Goal: Task Accomplishment & Management: Manage account settings

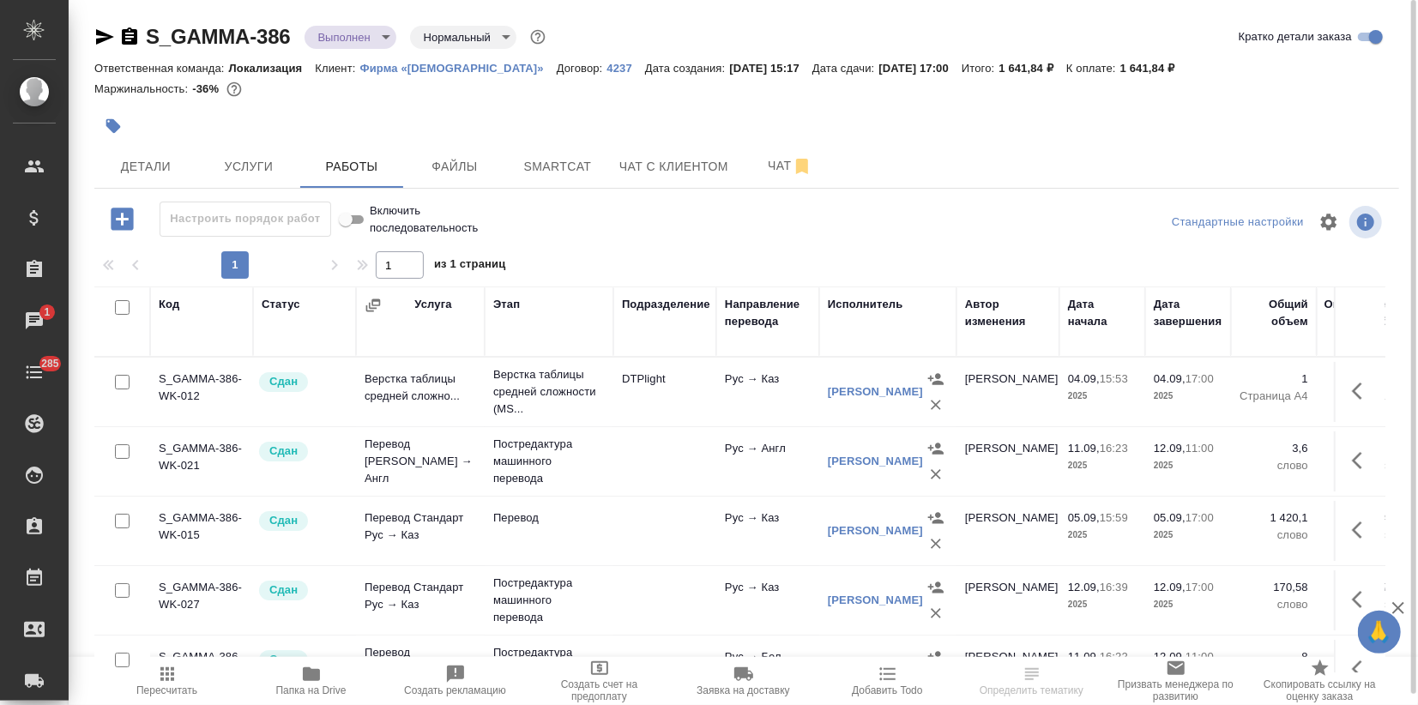
scroll to position [10, 0]
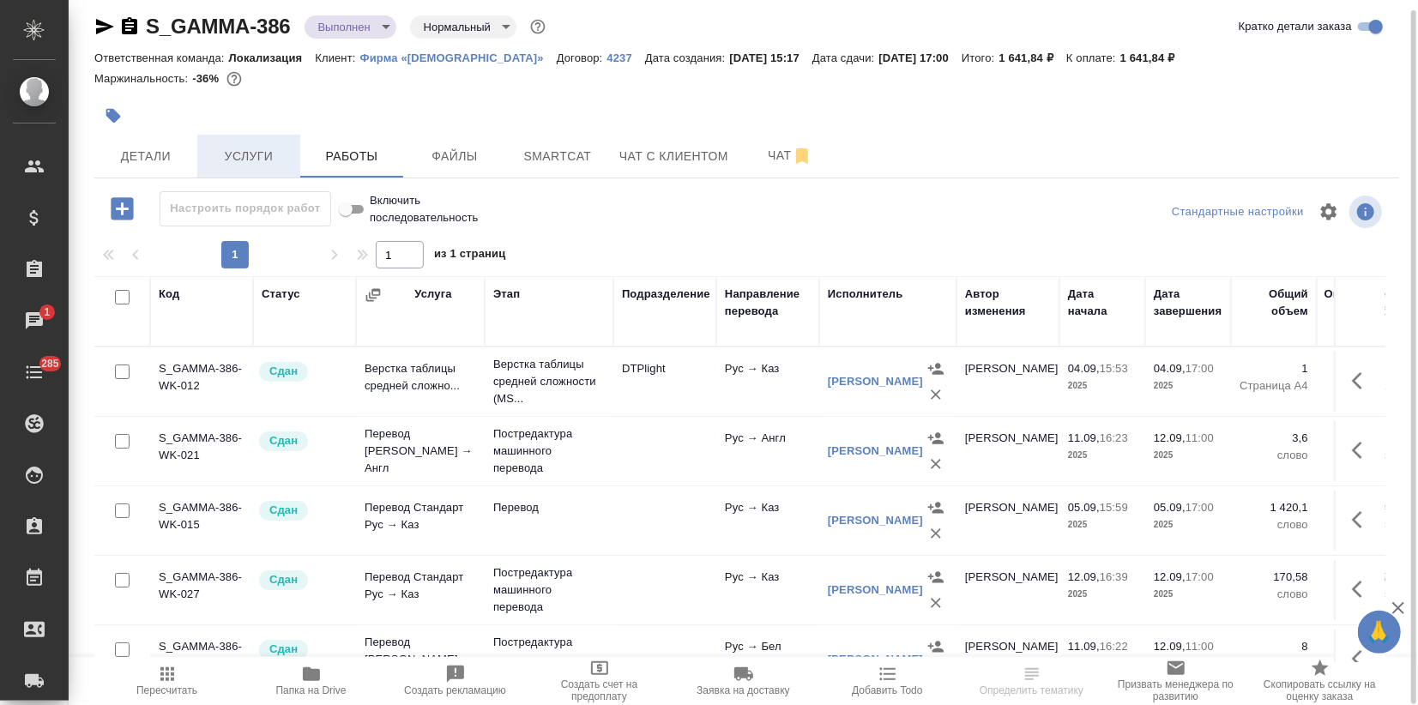
click at [268, 152] on span "Услуги" at bounding box center [249, 156] width 82 height 21
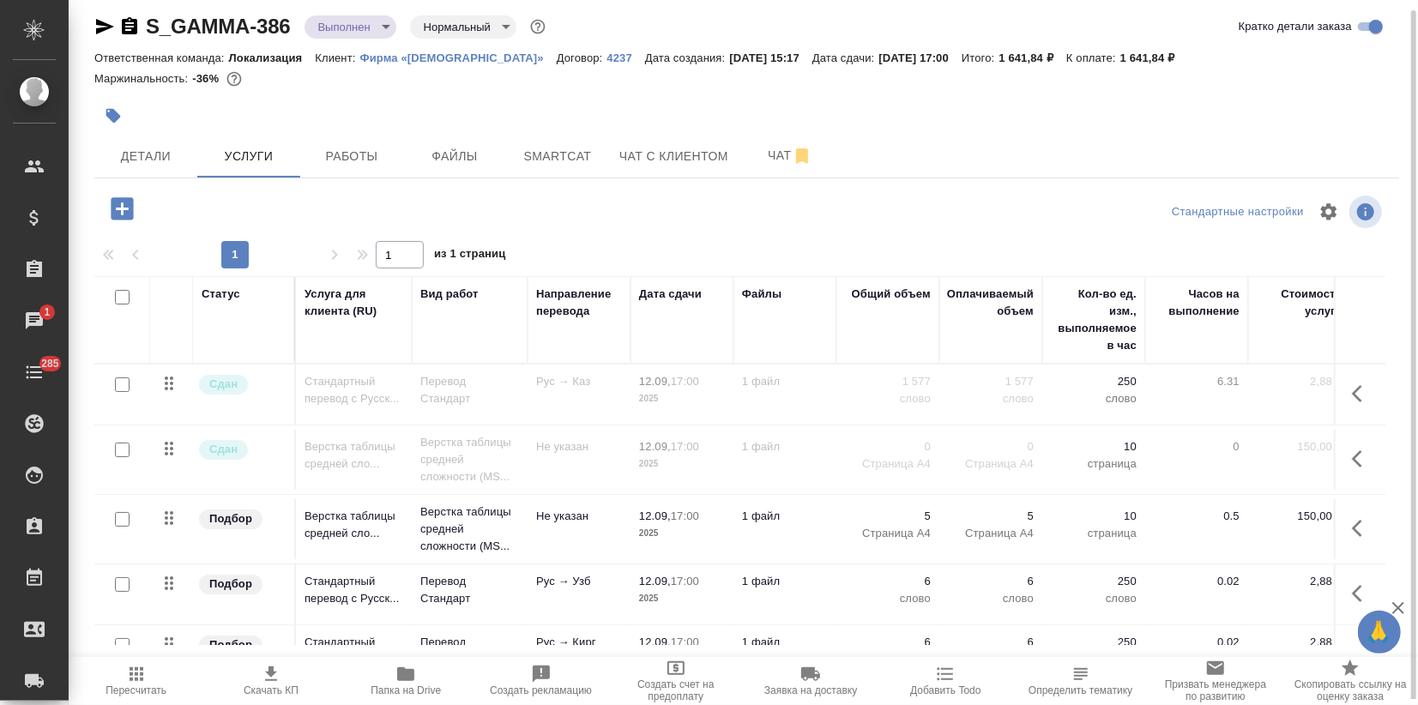
click at [130, 446] on div at bounding box center [122, 450] width 39 height 24
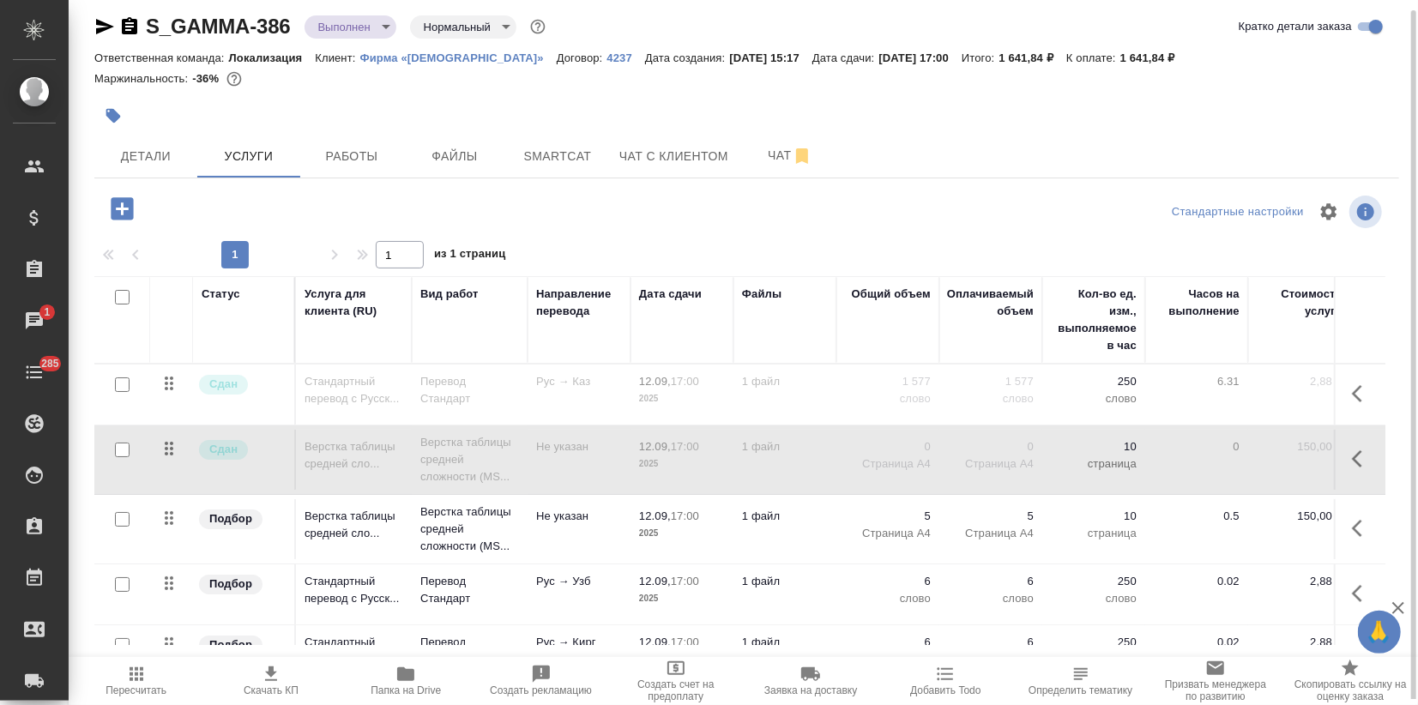
click at [119, 378] on input "checkbox" at bounding box center [122, 385] width 15 height 15
checkbox input "true"
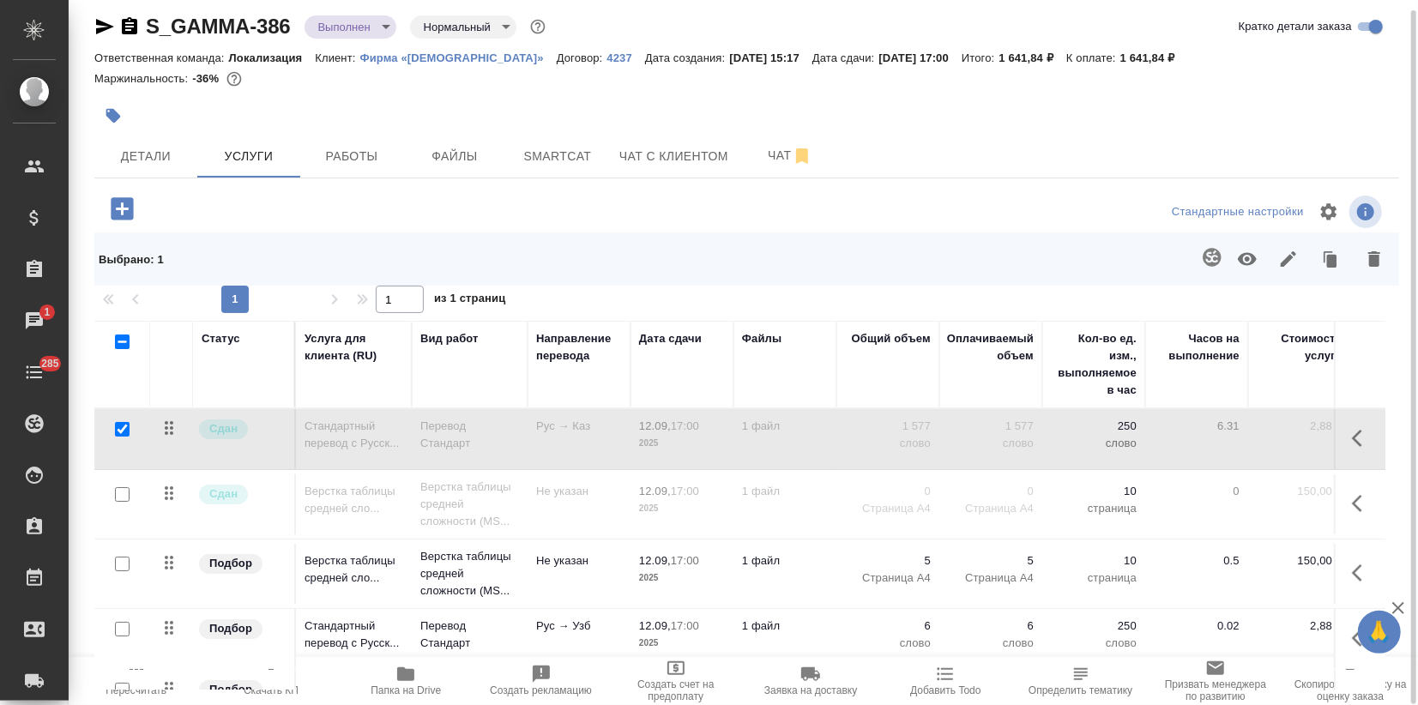
click at [124, 487] on input "checkbox" at bounding box center [122, 494] width 15 height 15
checkbox input "true"
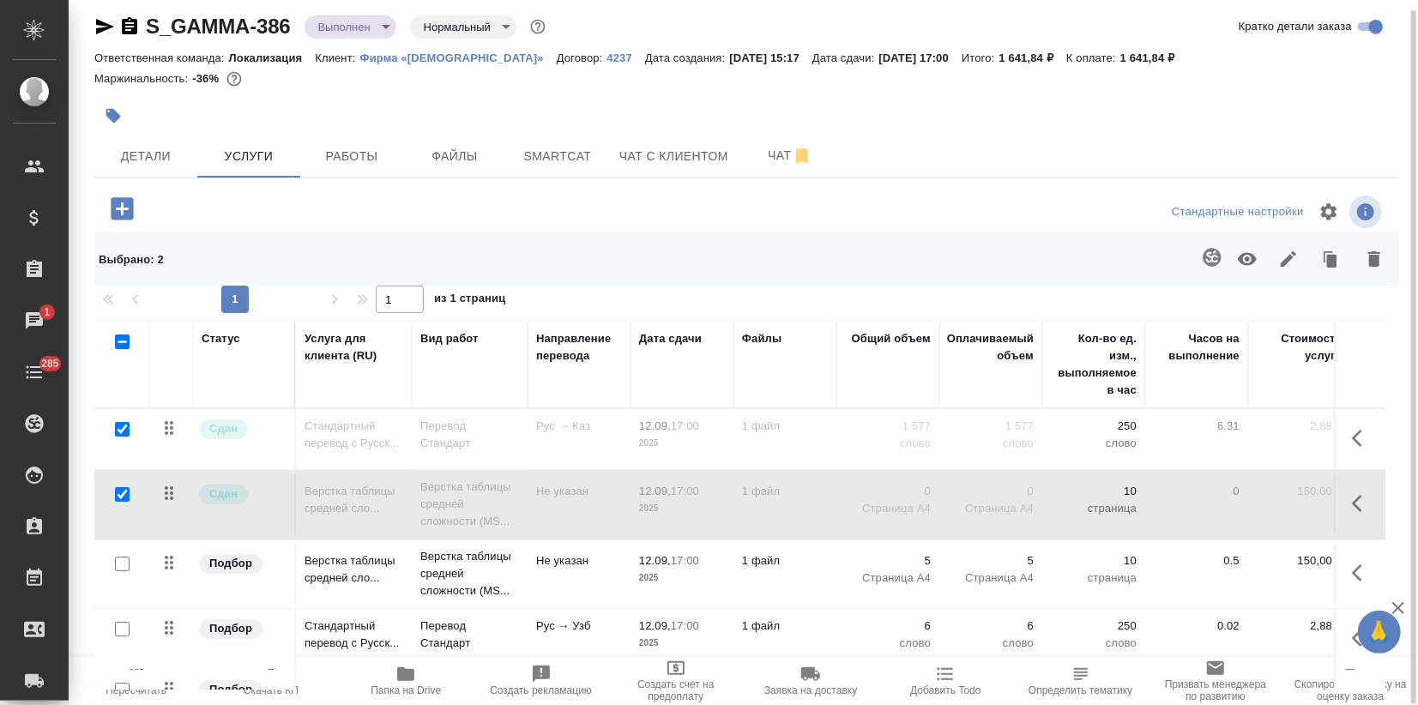
click at [1256, 254] on icon "button" at bounding box center [1247, 259] width 21 height 21
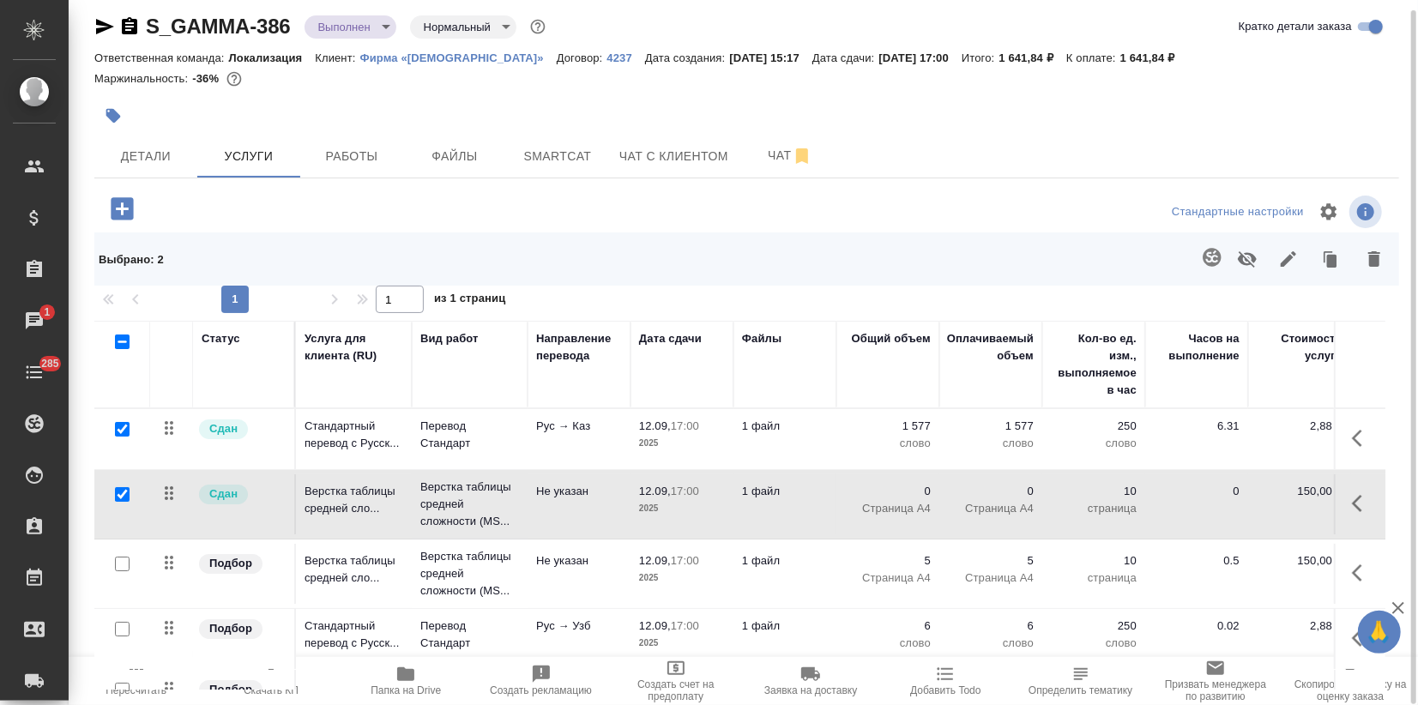
click at [137, 686] on span "Пересчитать" at bounding box center [136, 691] width 61 height 12
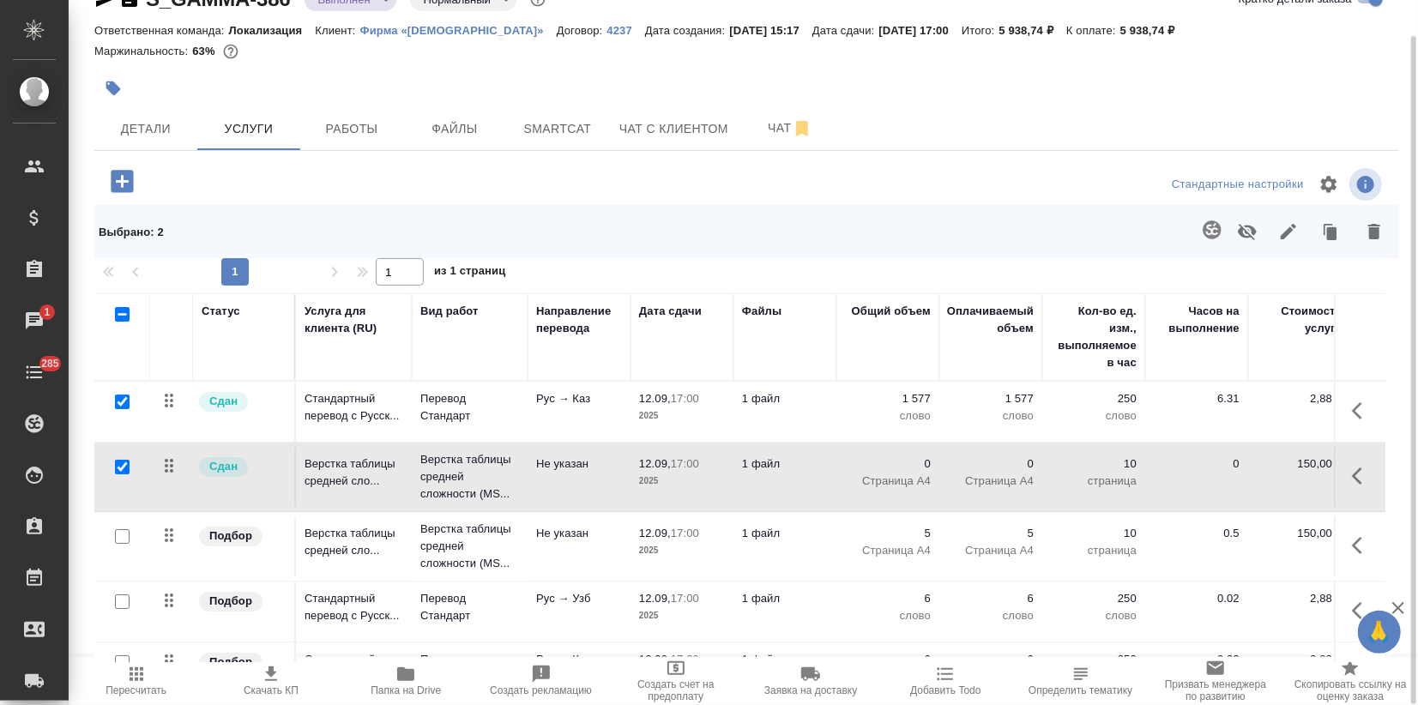
click at [829, 474] on td "1 файл" at bounding box center [785, 477] width 103 height 60
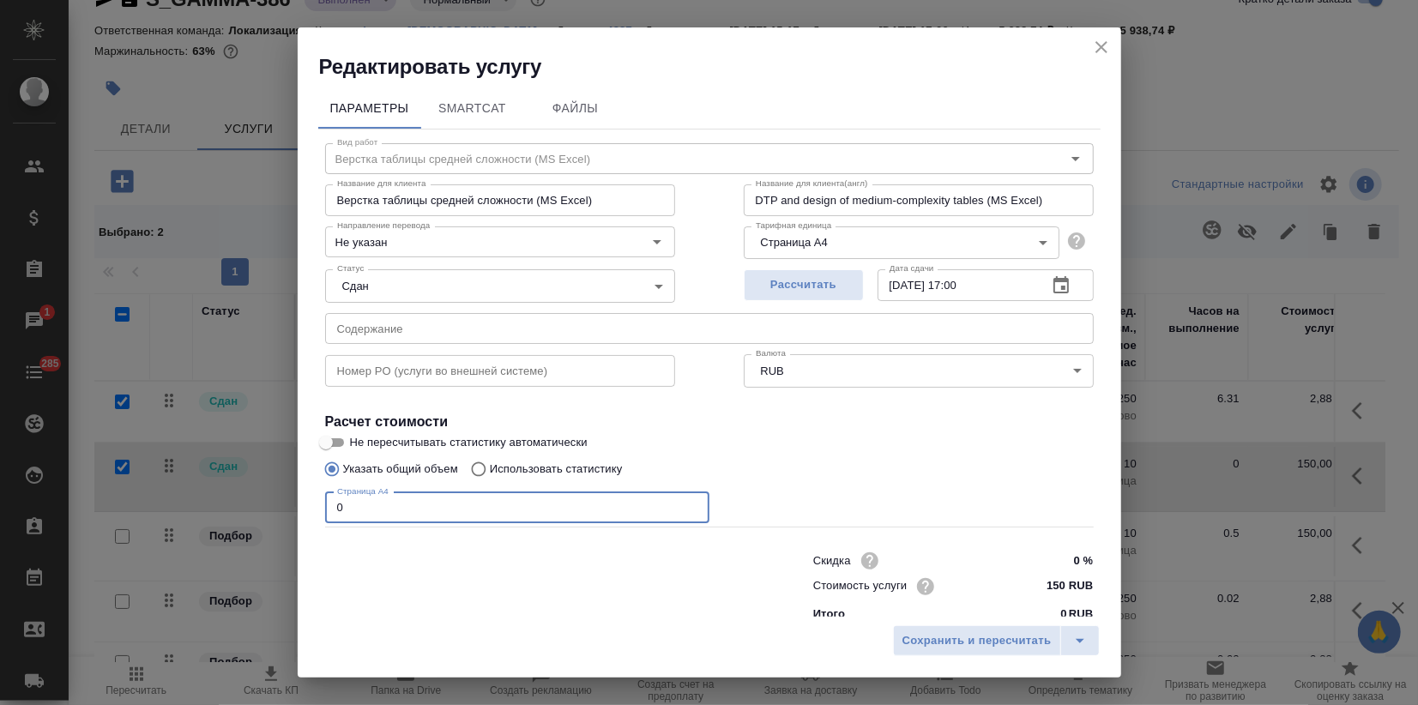
drag, startPoint x: 347, startPoint y: 511, endPoint x: 287, endPoint y: 508, distance: 59.3
click at [287, 508] on div "Редактировать услугу Параметры SmartCat Файлы Вид работ Верстка таблицы средней…" at bounding box center [709, 352] width 1418 height 705
type input "1"
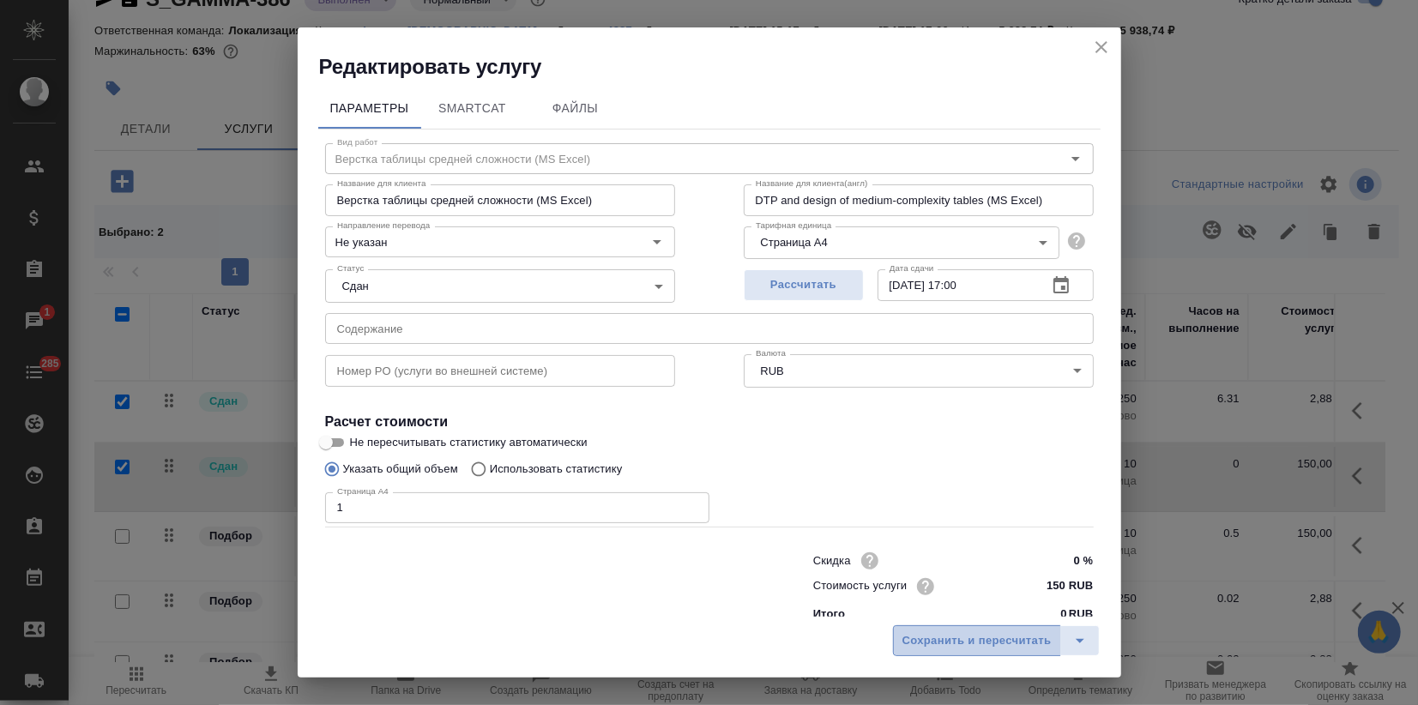
click at [1005, 642] on span "Сохранить и пересчитать" at bounding box center [977, 641] width 149 height 20
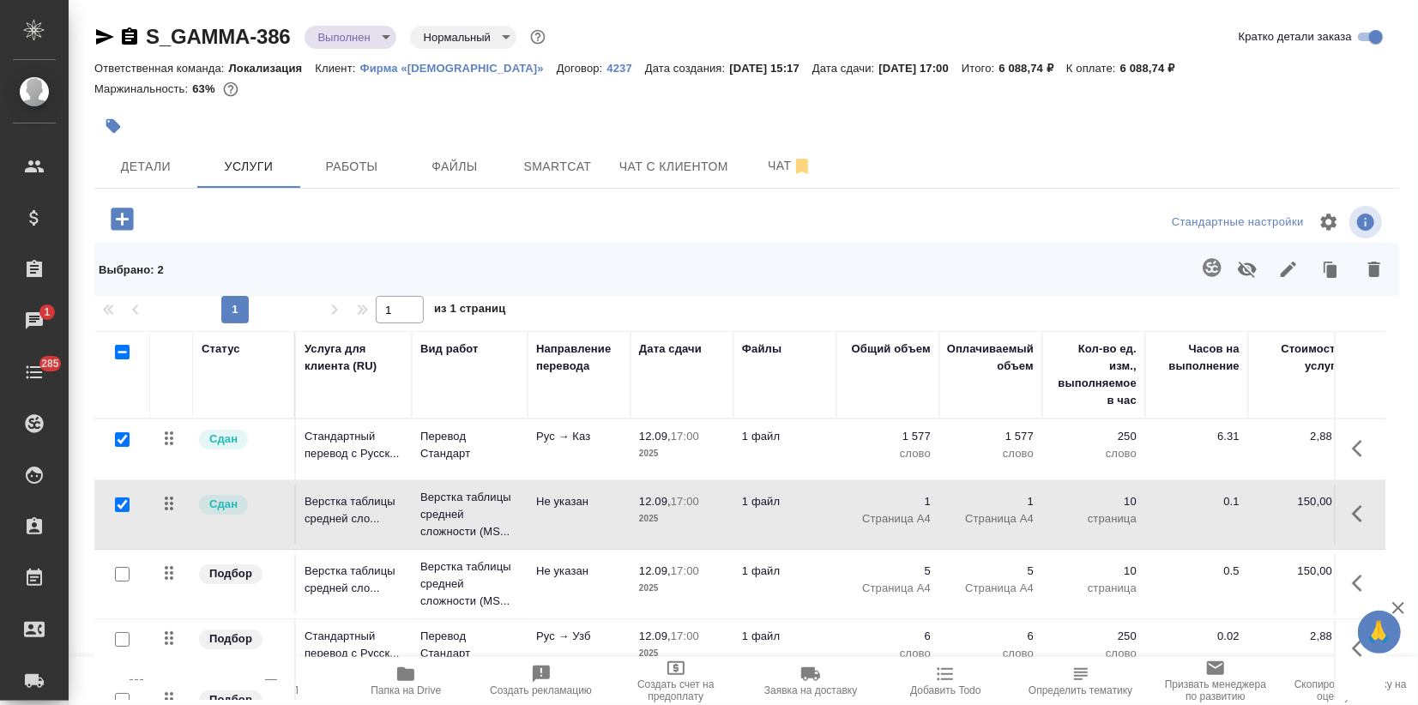
click at [399, 680] on icon "button" at bounding box center [405, 675] width 17 height 14
drag, startPoint x: 299, startPoint y: 34, endPoint x: 167, endPoint y: 34, distance: 131.3
click at [167, 34] on div "S_GAMMA-386 Выполнен completed Нормальный normal" at bounding box center [321, 36] width 455 height 27
click at [284, 51] on div "S_GAMMA-386 Выполнен completed Нормальный normal Кратко детали заказа" at bounding box center [746, 40] width 1305 height 34
drag, startPoint x: 290, startPoint y: 32, endPoint x: 126, endPoint y: 35, distance: 163.9
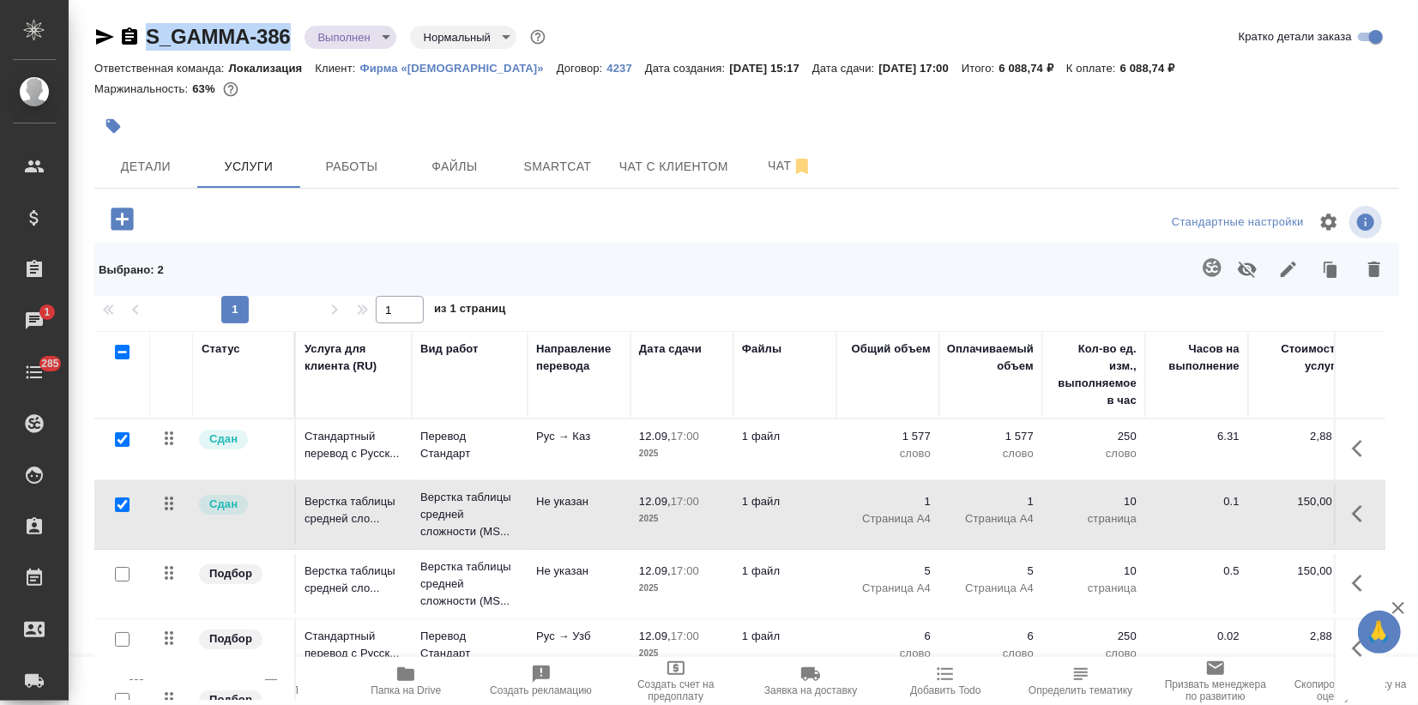
click at [126, 35] on div "S_GAMMA-386 Выполнен completed Нормальный normal" at bounding box center [321, 36] width 455 height 27
copy link "S_GAMMA-386"
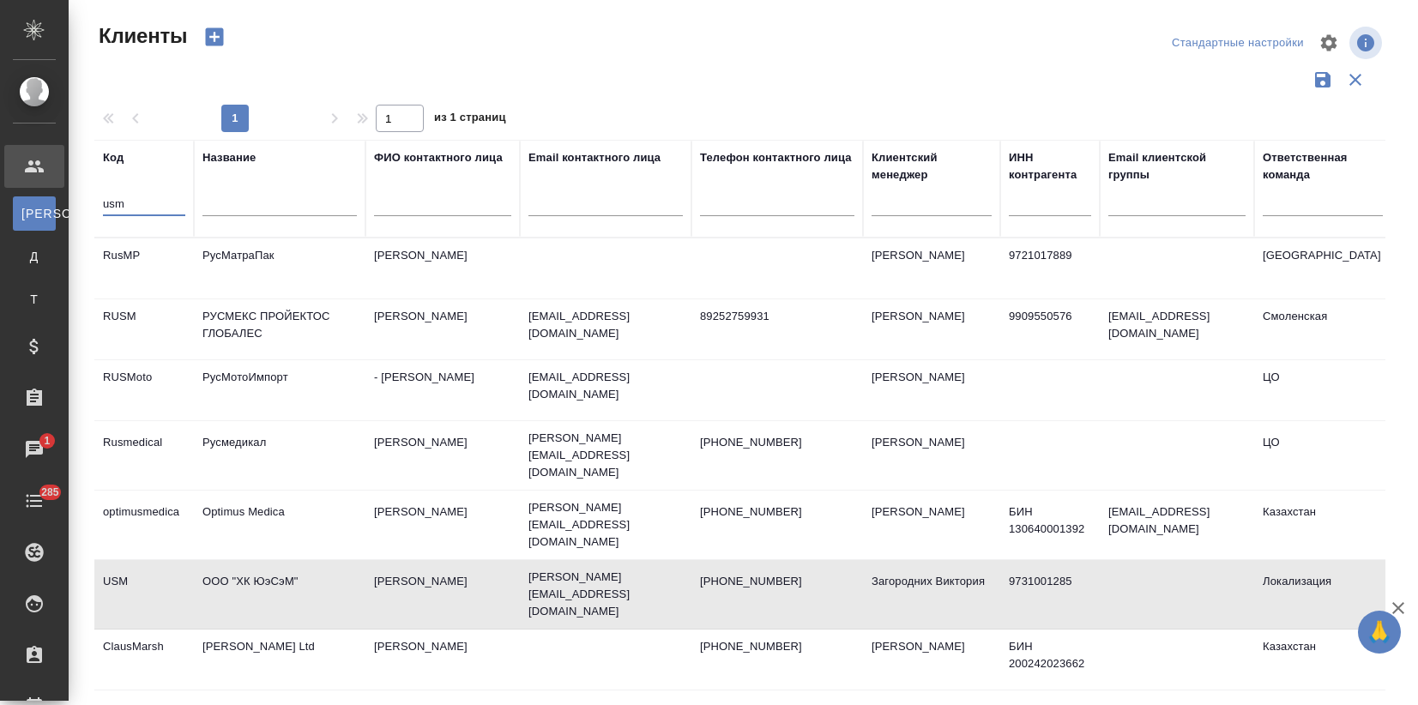
select select "RU"
click at [36, 214] on div ".cls-1 fill:#fff; AWATERA Zagorodnikh [PERSON_NAME] К Клиенты Д Договоры Т Тенд…" at bounding box center [709, 352] width 1418 height 705
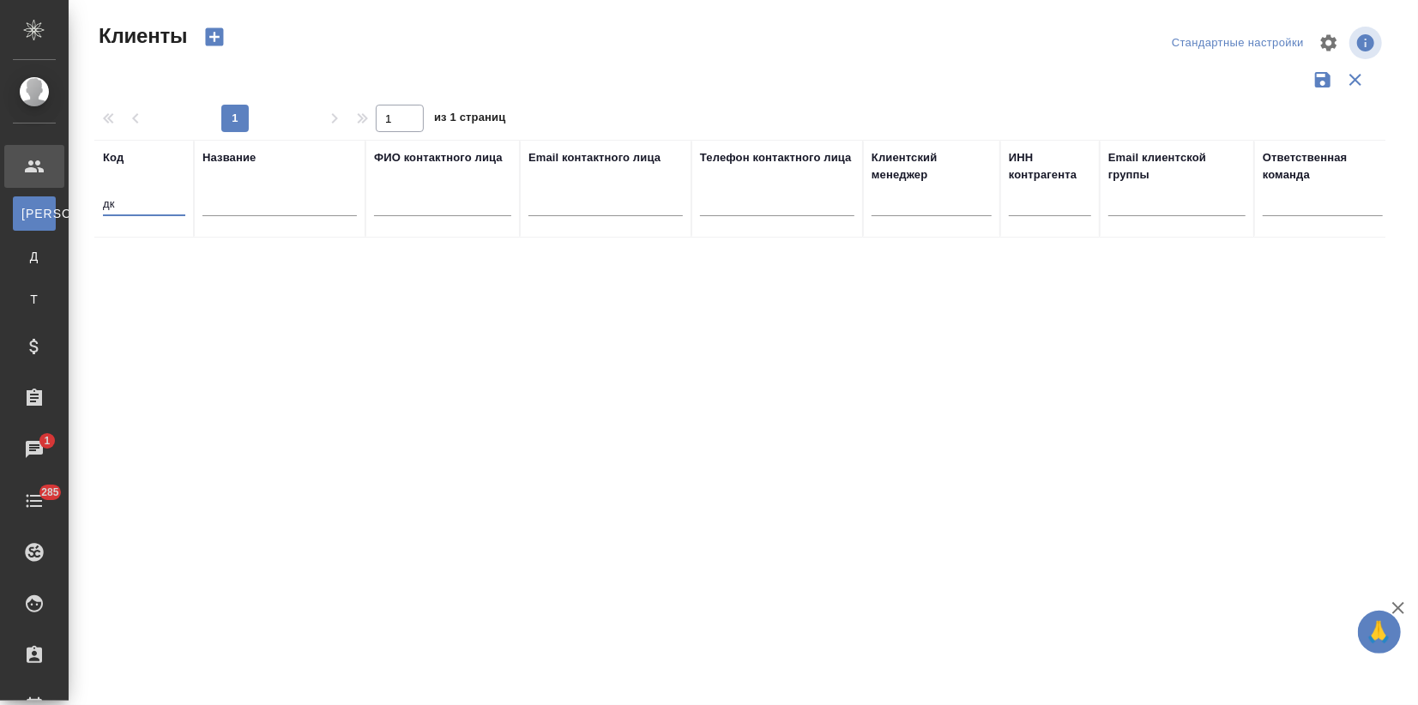
drag, startPoint x: 95, startPoint y: 206, endPoint x: 0, endPoint y: 216, distance: 95.8
click at [53, 208] on div ".cls-1 fill:#fff; AWATERA Zagorodnikh Viktoria Клиенты К Клиенты Д Договоры Т Т…" at bounding box center [709, 352] width 1418 height 705
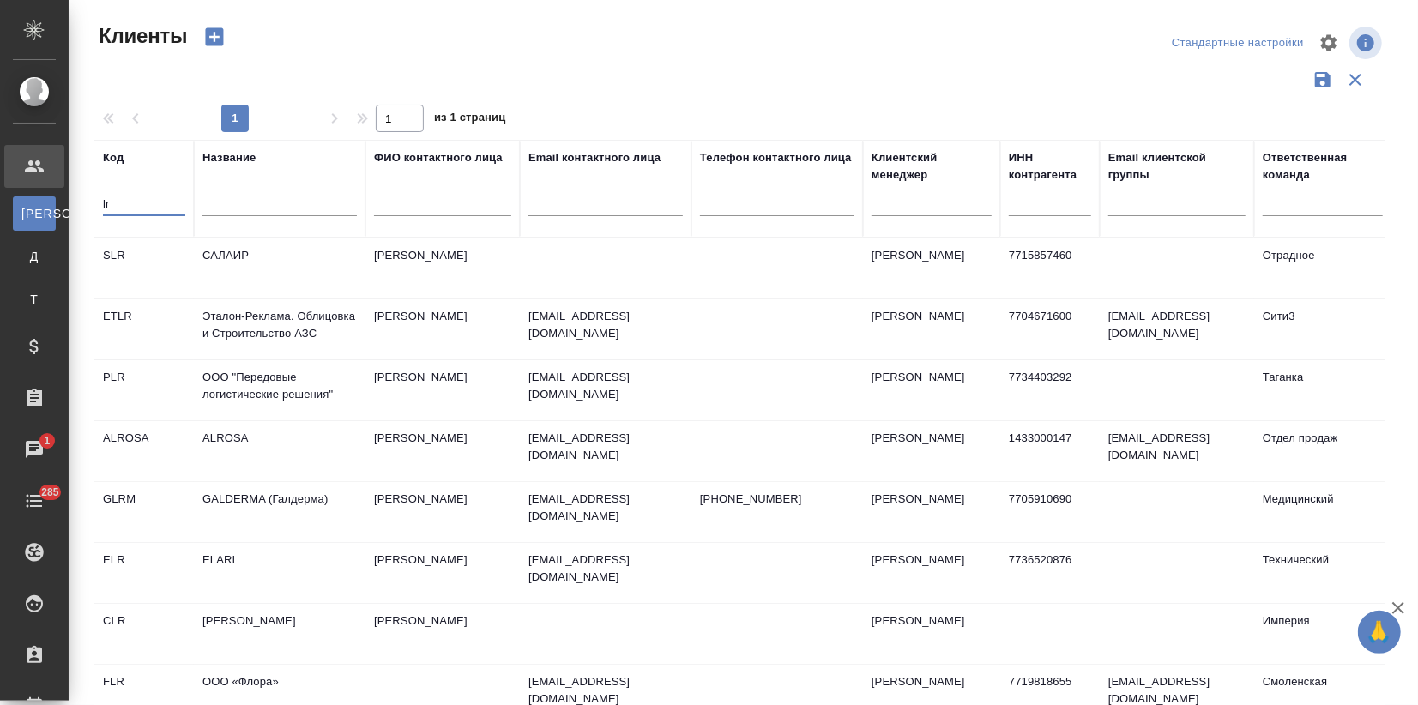
type input "lr"
drag, startPoint x: 117, startPoint y: 185, endPoint x: 106, endPoint y: 199, distance: 17.2
click at [98, 187] on th "Код lr" at bounding box center [144, 189] width 100 height 98
click at [87, 190] on div "Клиенты Стандартные настройки 1 1 из 1 страниц Код lr Название ФИО контактного …" at bounding box center [747, 383] width 1324 height 767
click at [251, 205] on input "text" at bounding box center [279, 205] width 154 height 21
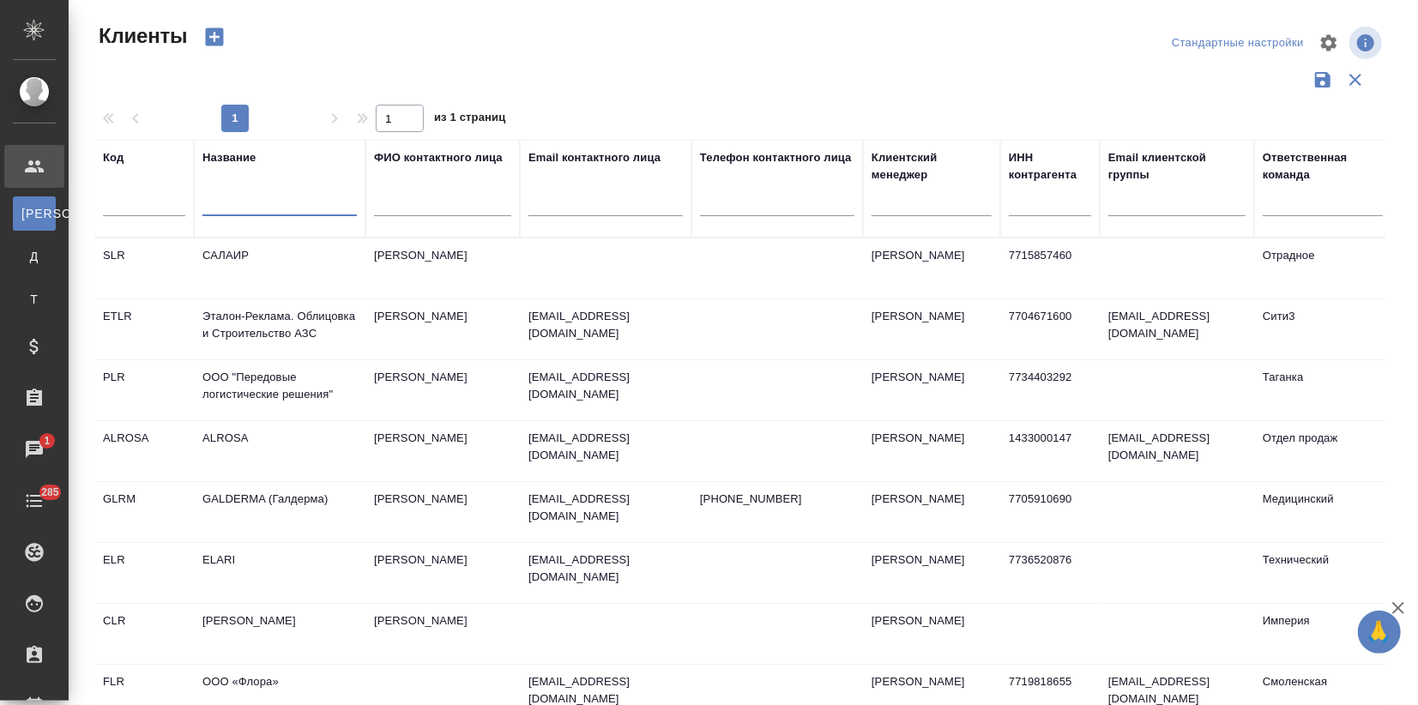
paste input "lr"
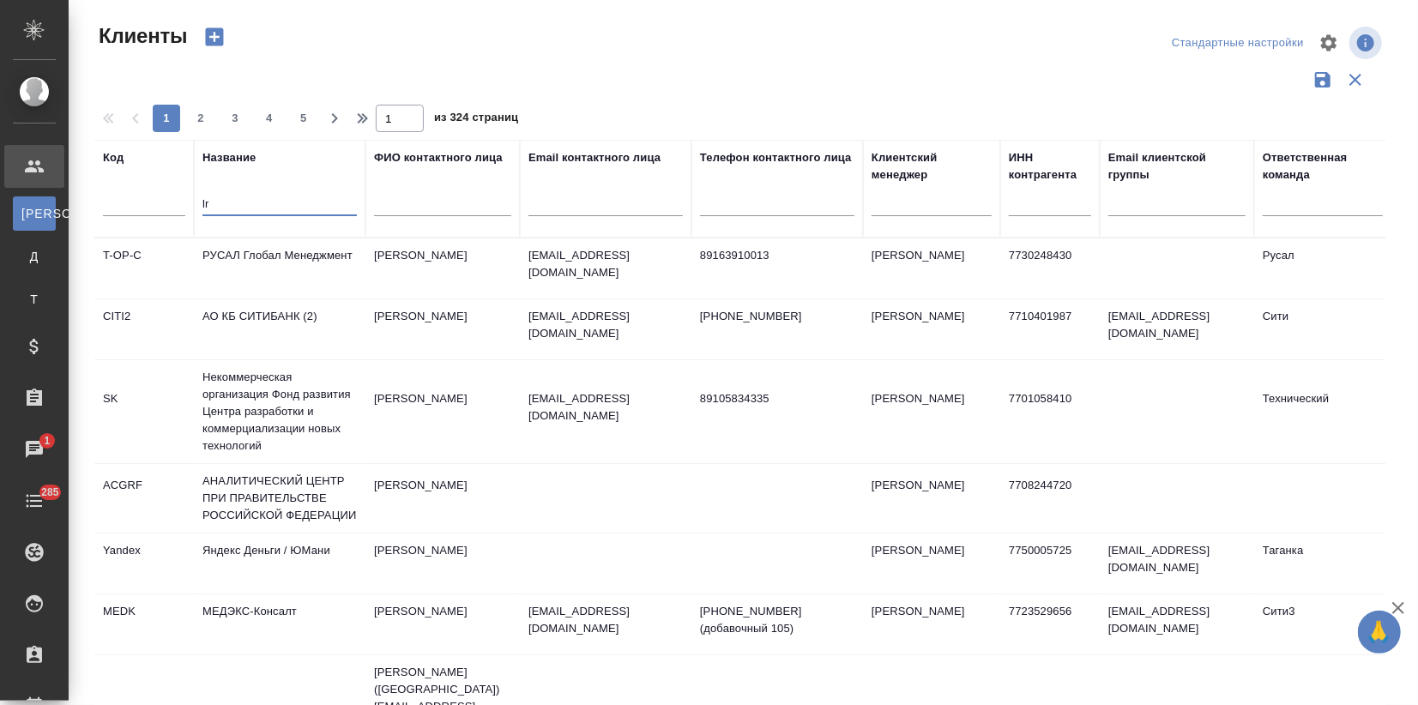
type input "lr"
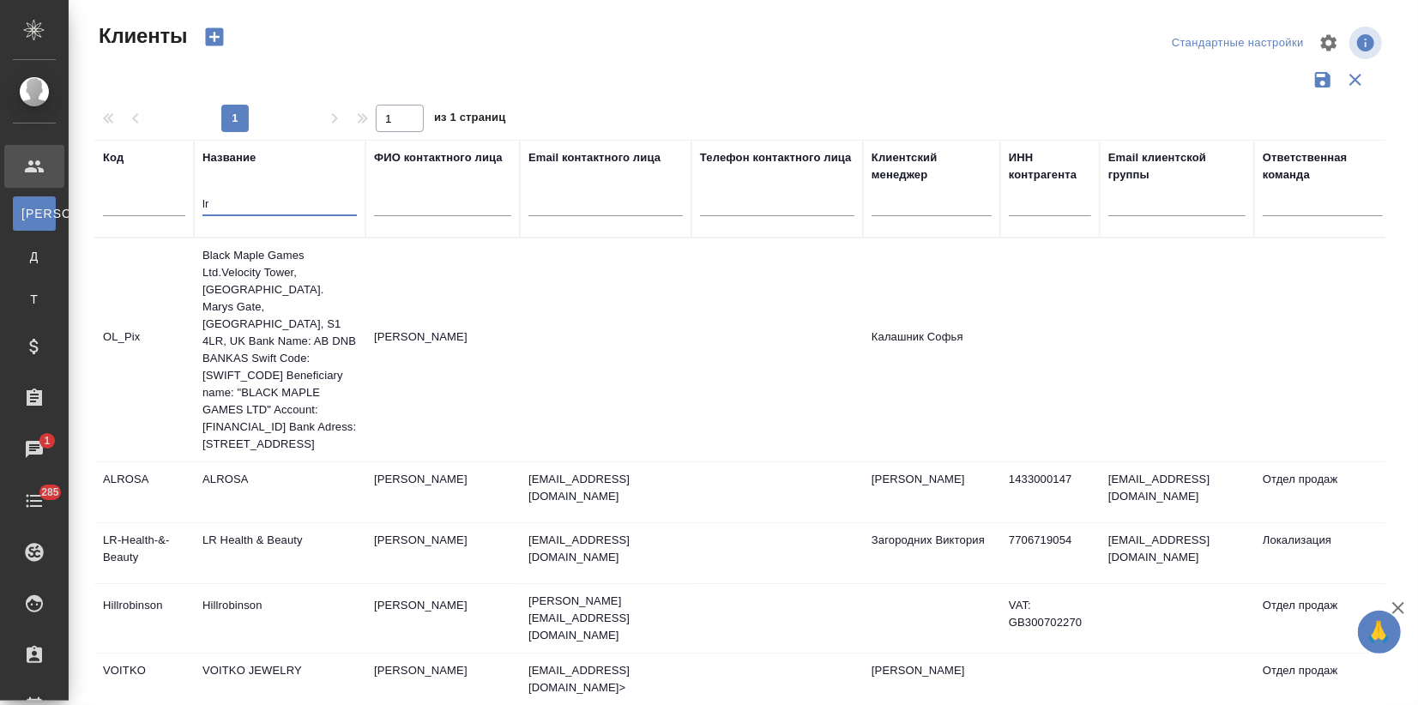
scroll to position [62, 0]
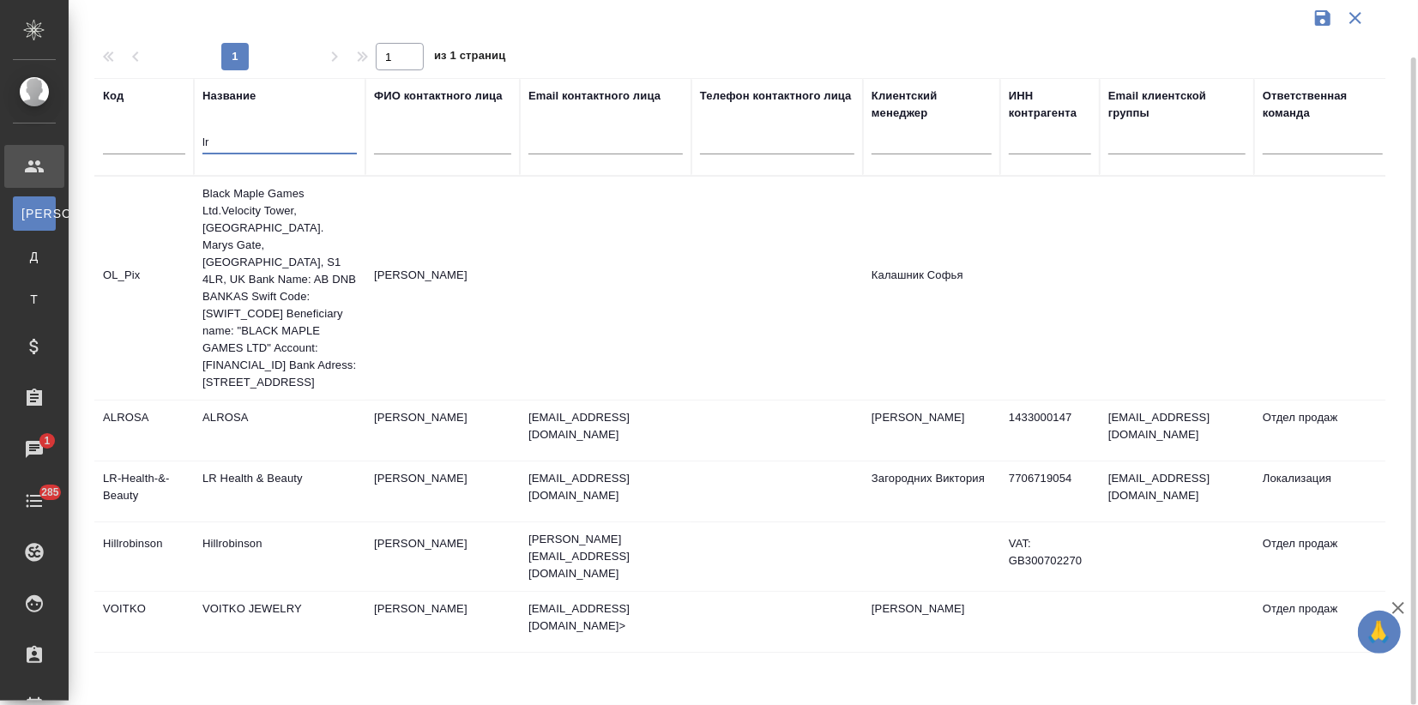
click at [257, 499] on td "LR Health & Beauty" at bounding box center [280, 492] width 172 height 60
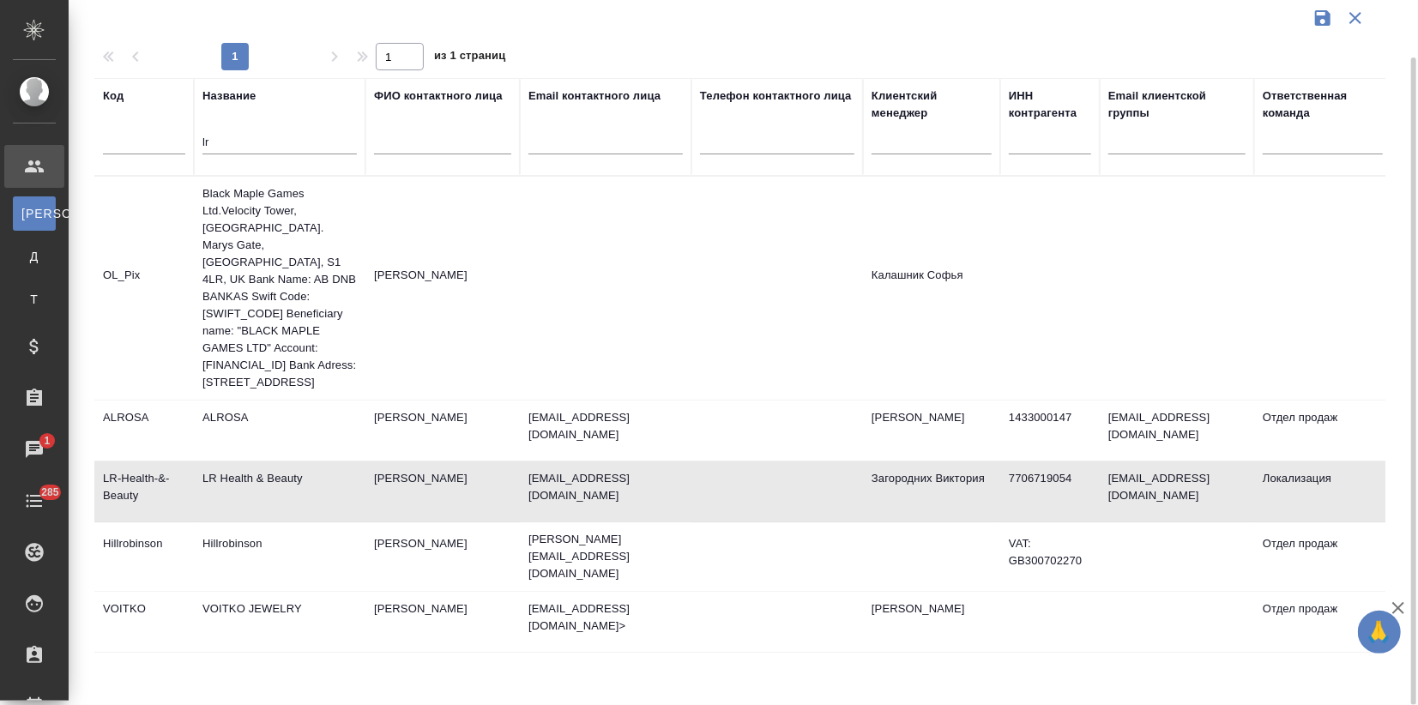
click at [257, 499] on td "LR Health & Beauty" at bounding box center [280, 492] width 172 height 60
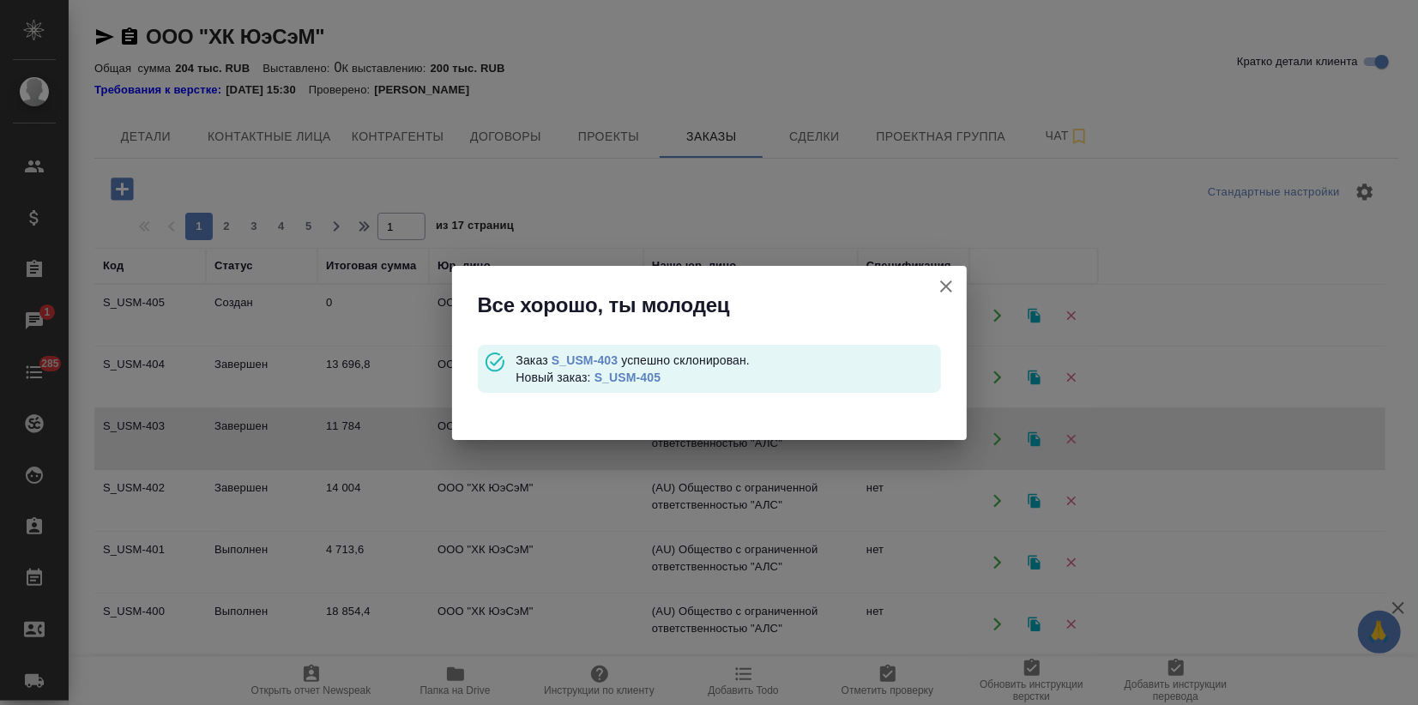
click at [620, 374] on link "S_USM-405" at bounding box center [628, 378] width 66 height 14
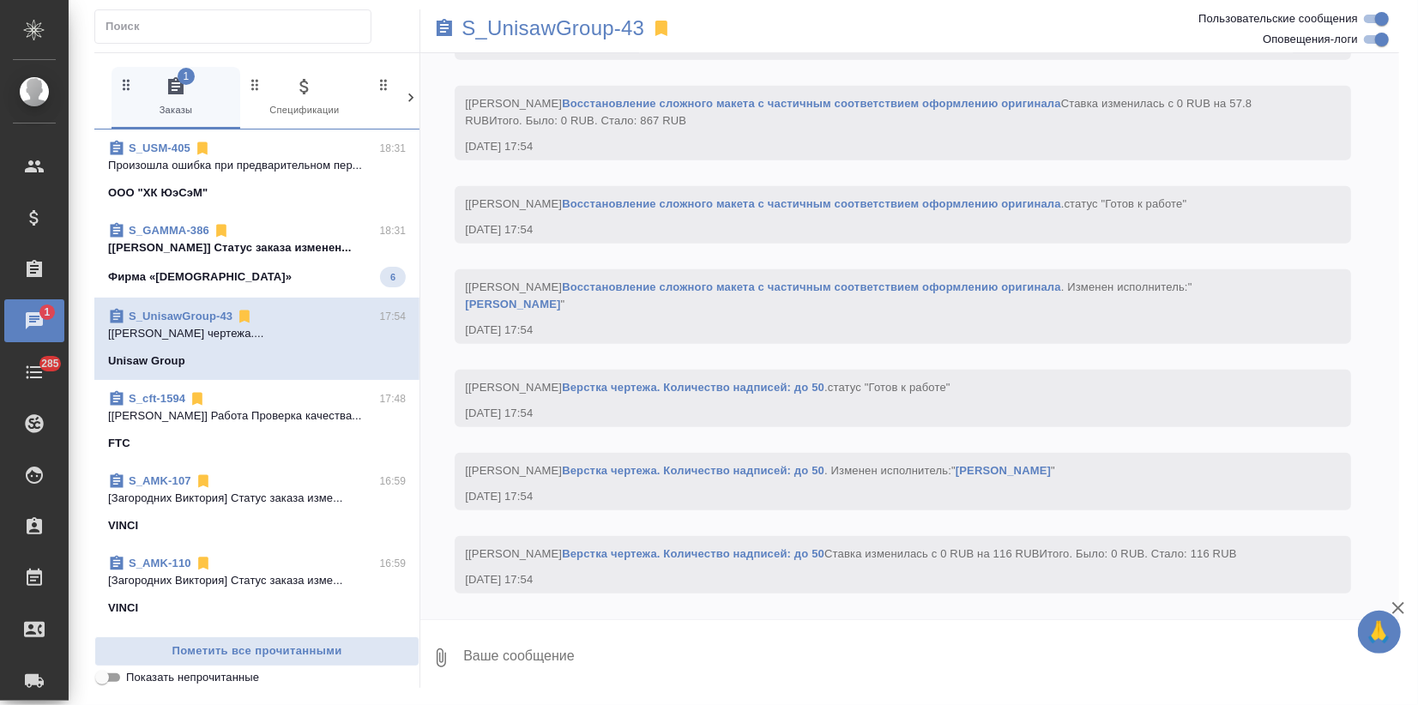
scroll to position [5201, 0]
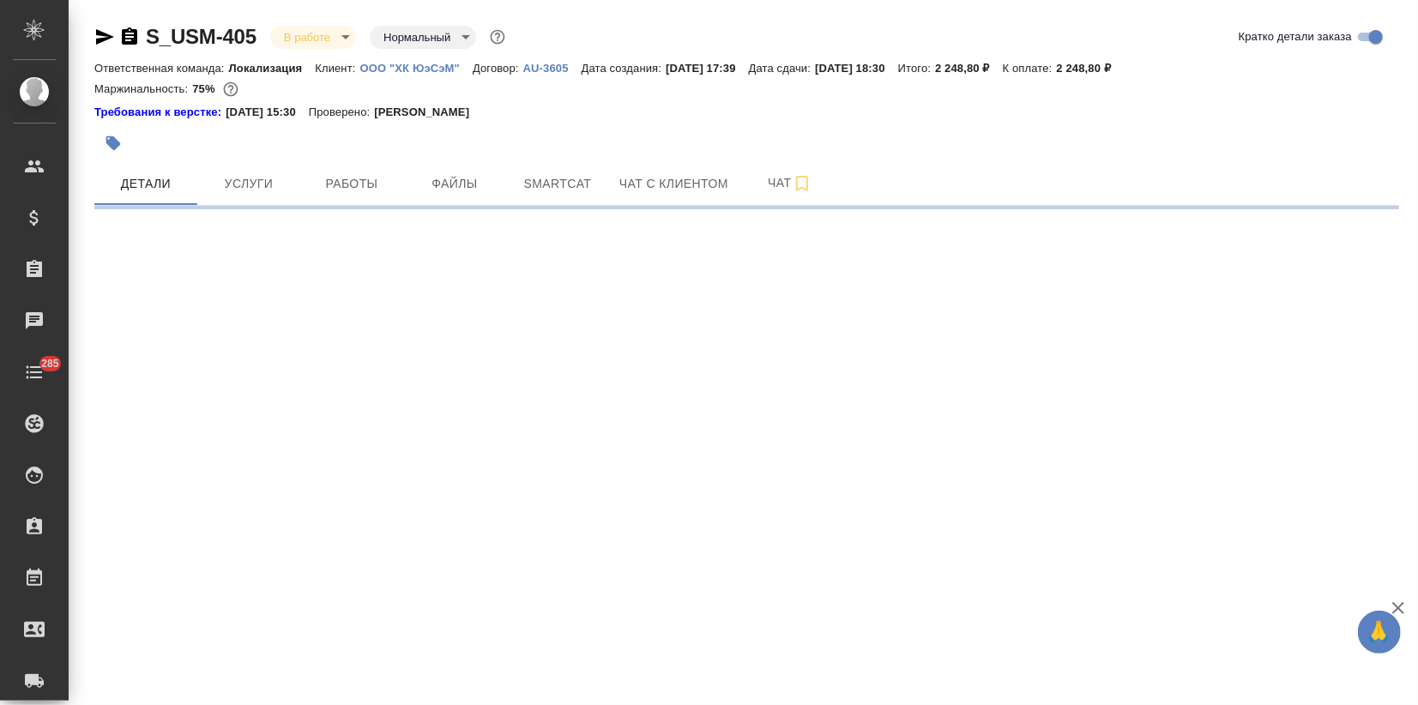
select select "RU"
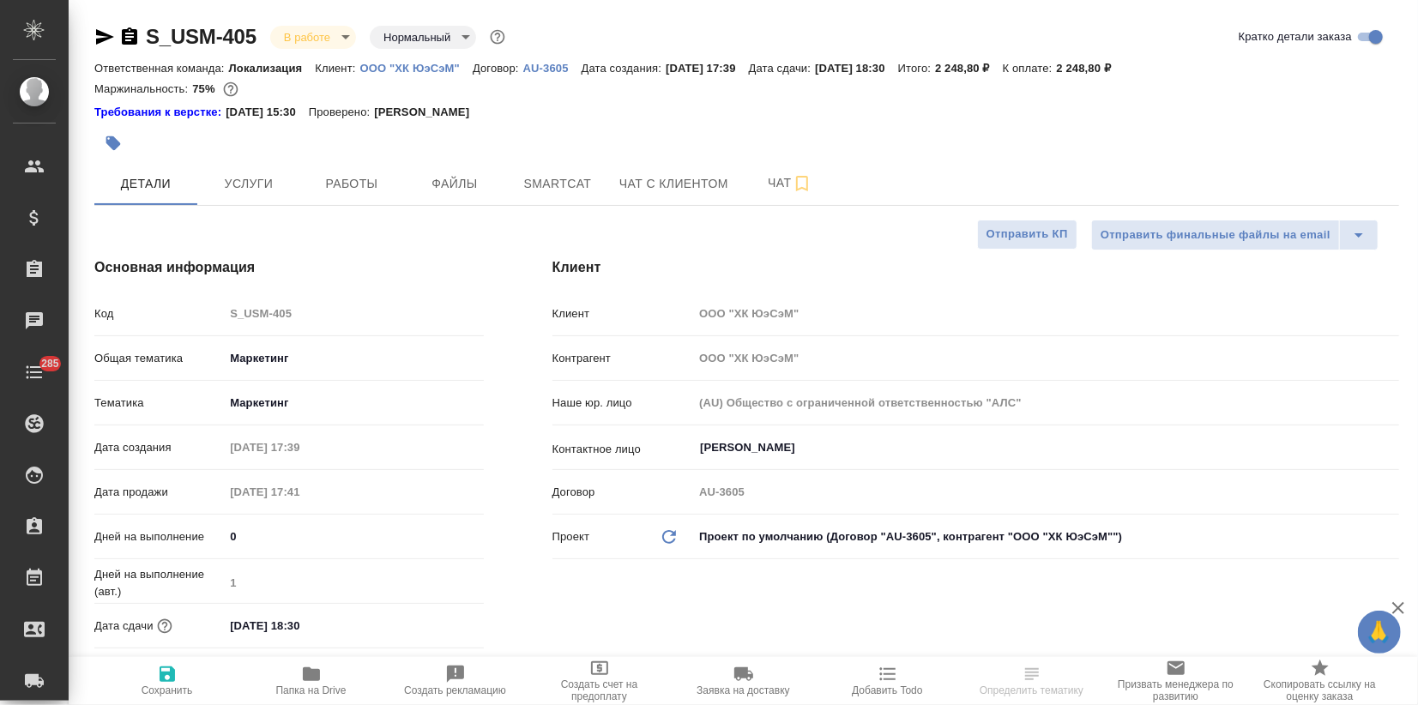
type textarea "x"
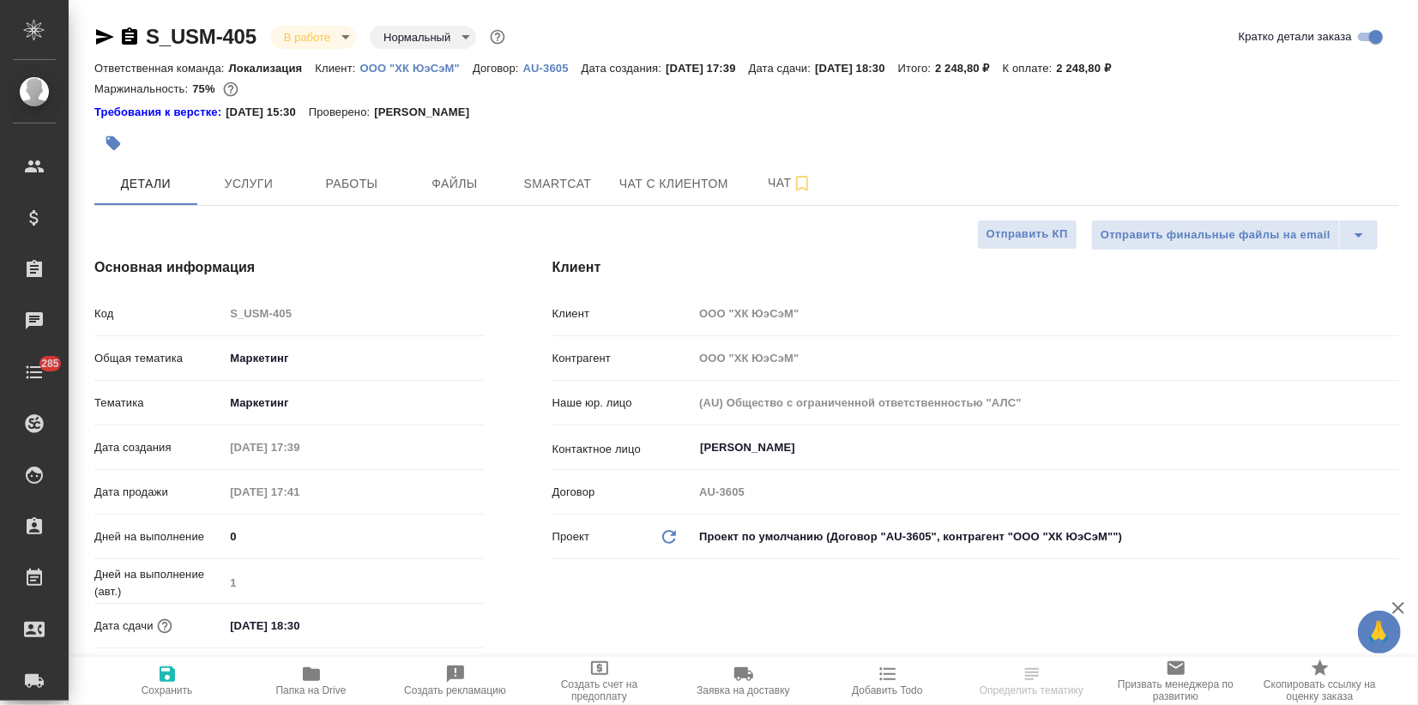
type textarea "x"
click at [255, 191] on span "Услуги" at bounding box center [249, 183] width 82 height 21
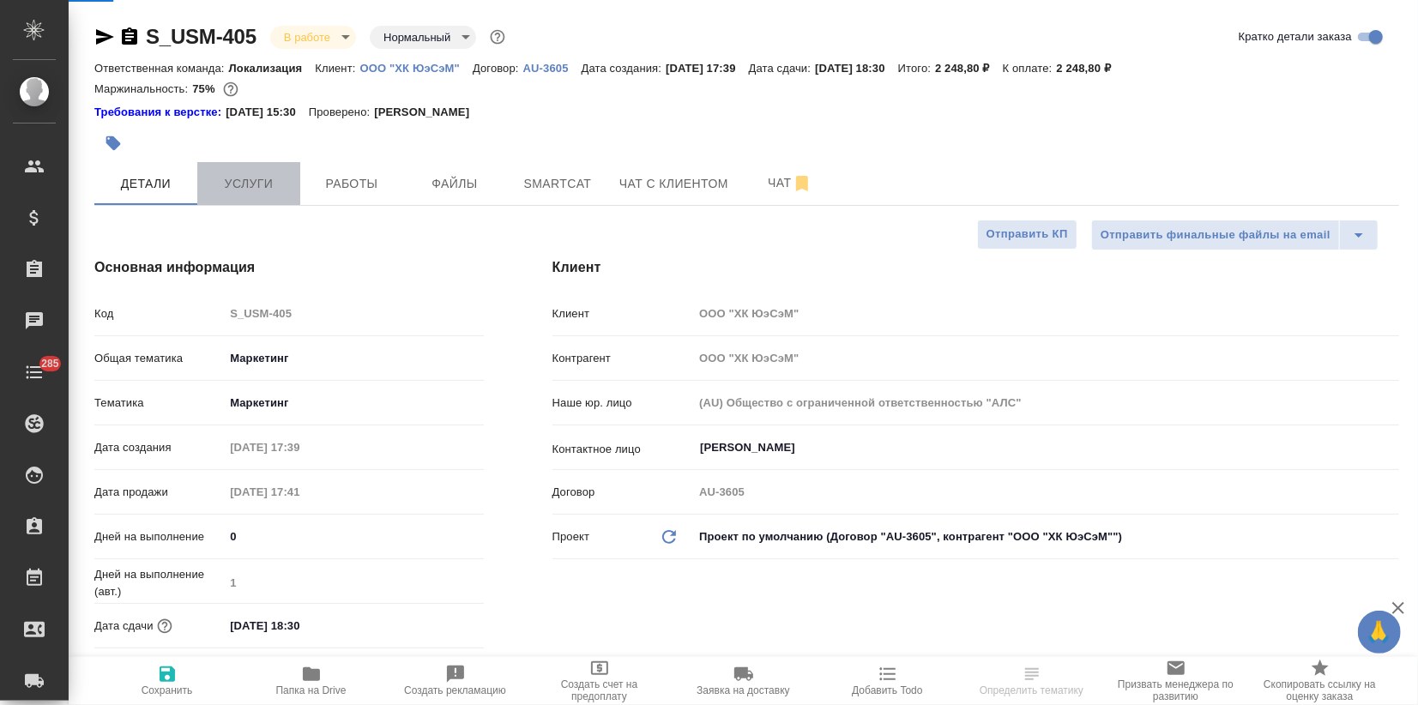
click at [255, 191] on span "Услуги" at bounding box center [249, 183] width 82 height 21
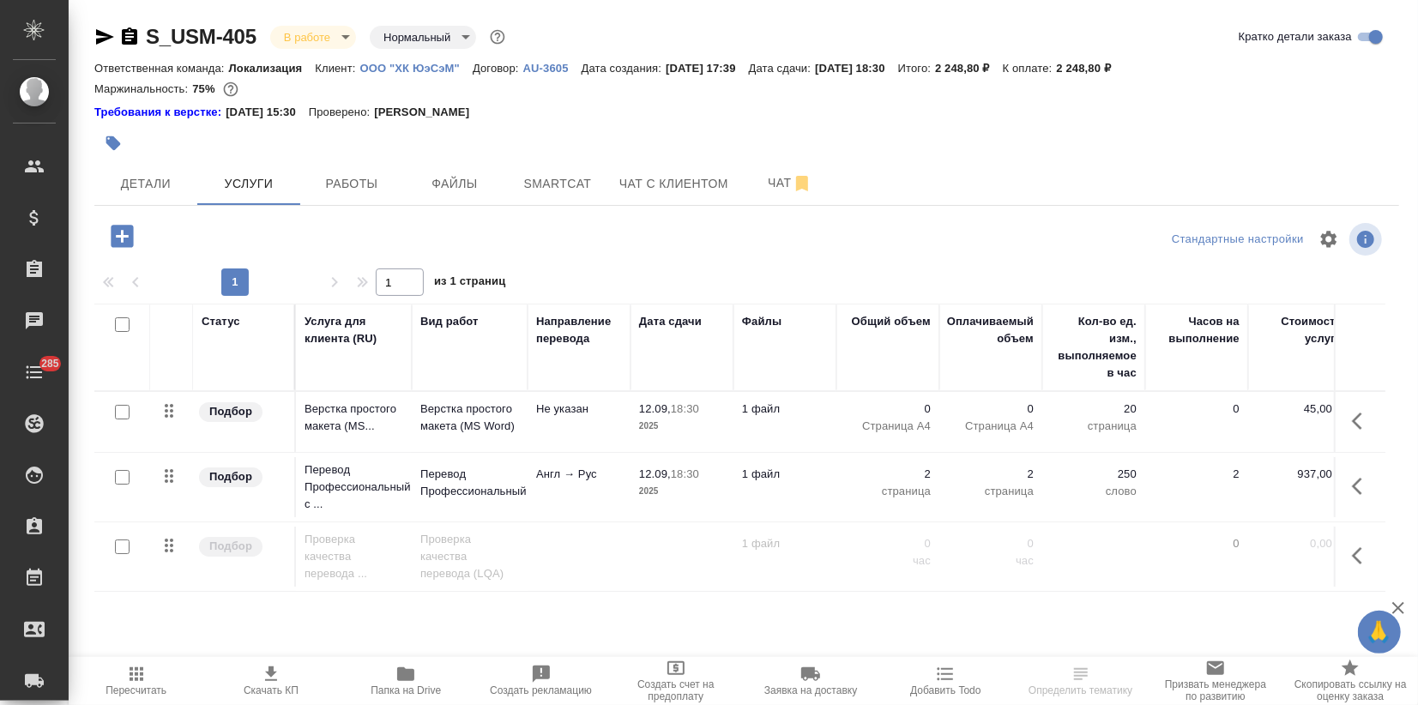
click at [569, 426] on td "Не указан" at bounding box center [579, 422] width 103 height 60
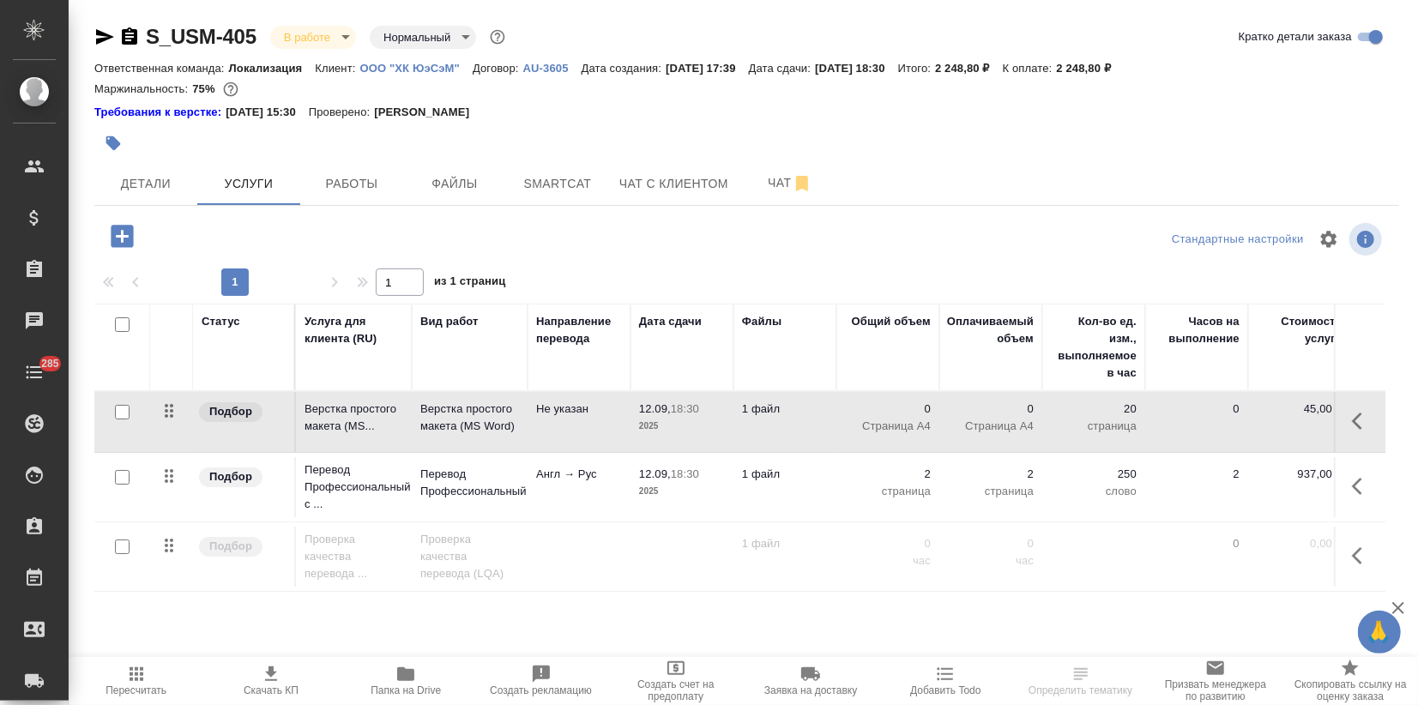
click at [569, 426] on td "Не указан" at bounding box center [579, 422] width 103 height 60
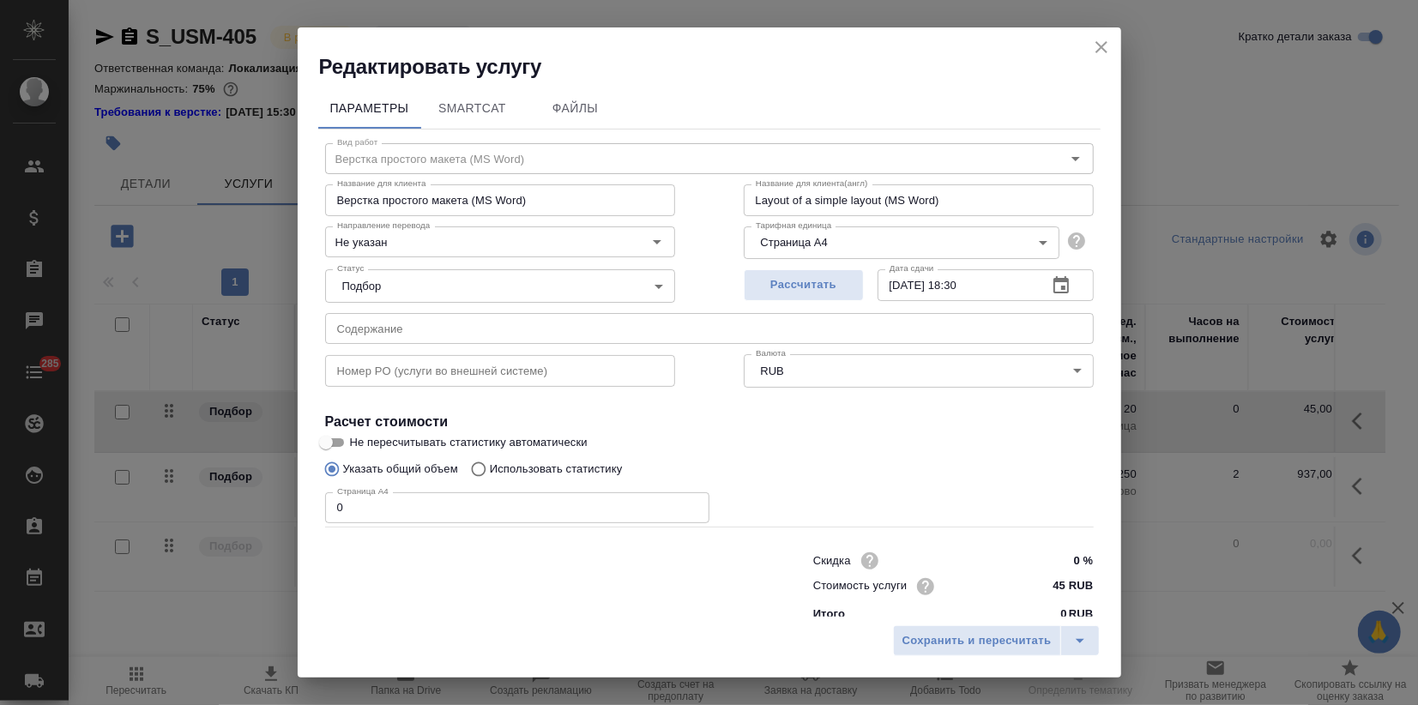
click at [198, 518] on div "Редактировать услугу Параметры SmartCat Файлы Вид работ Верстка простого макета…" at bounding box center [709, 352] width 1418 height 705
type input "2"
click at [986, 639] on span "Сохранить и пересчитать" at bounding box center [977, 641] width 149 height 20
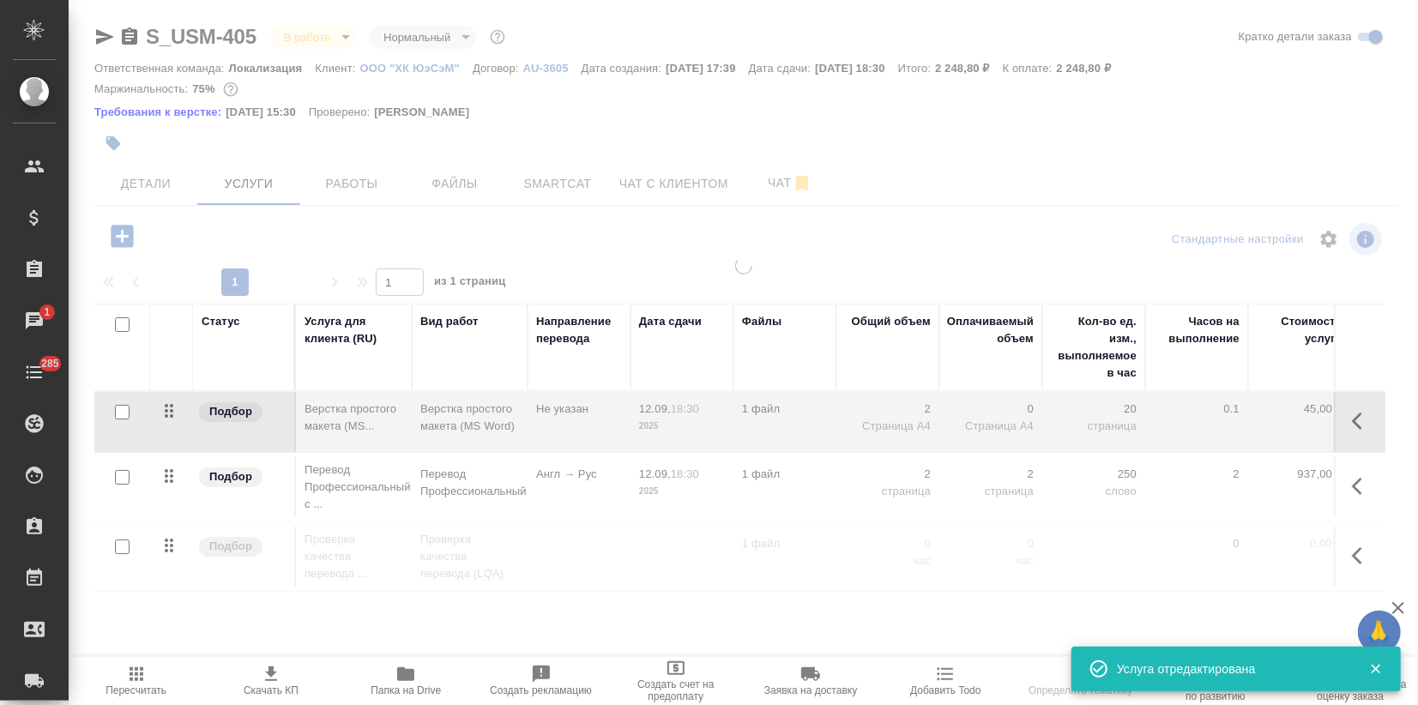
type input "urgent"
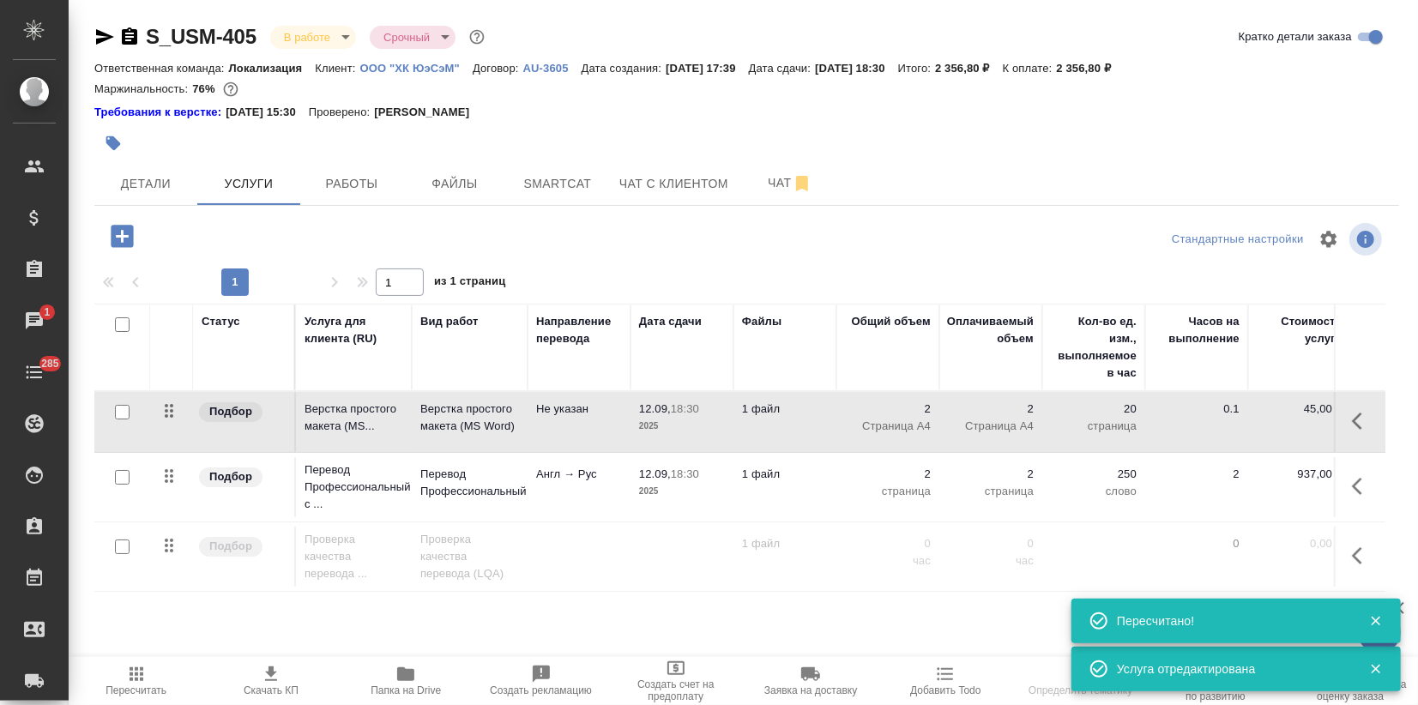
click at [582, 481] on p "Англ → Рус" at bounding box center [579, 474] width 86 height 17
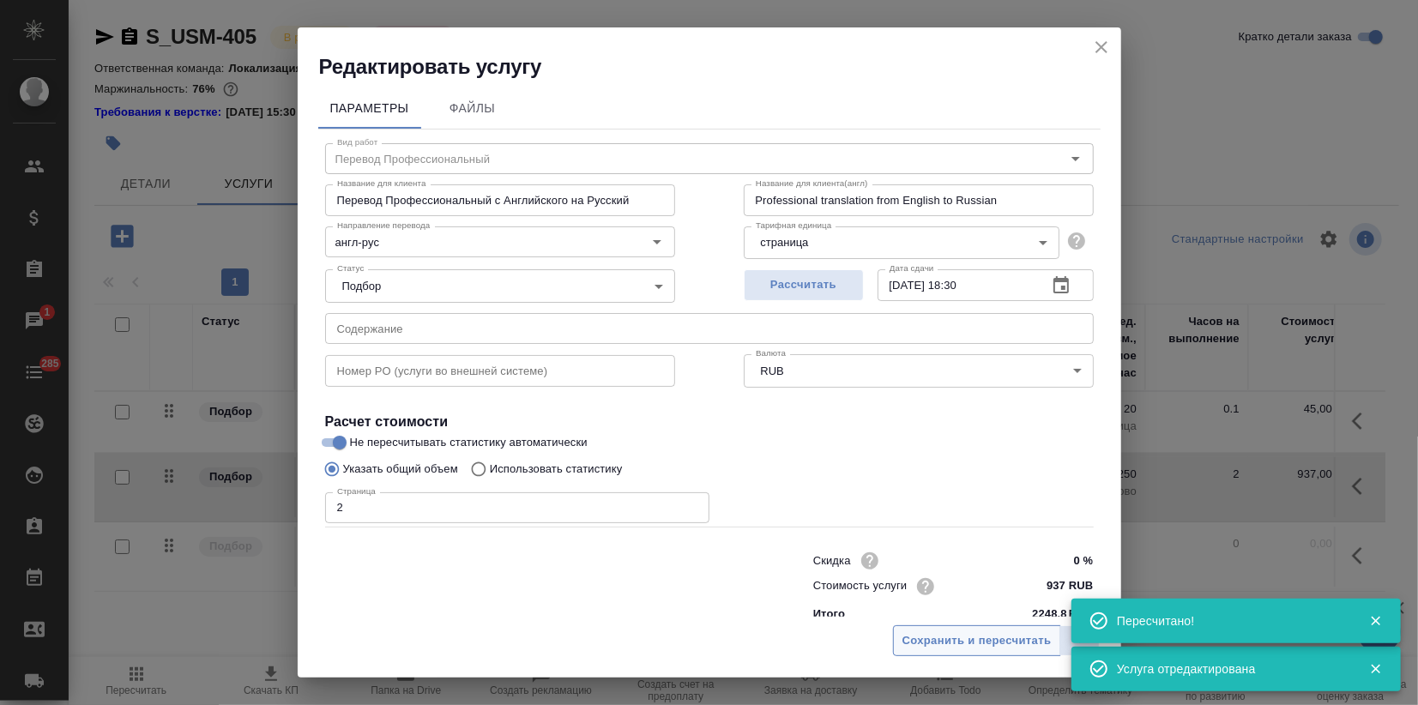
click at [981, 634] on span "Сохранить и пересчитать" at bounding box center [977, 641] width 149 height 20
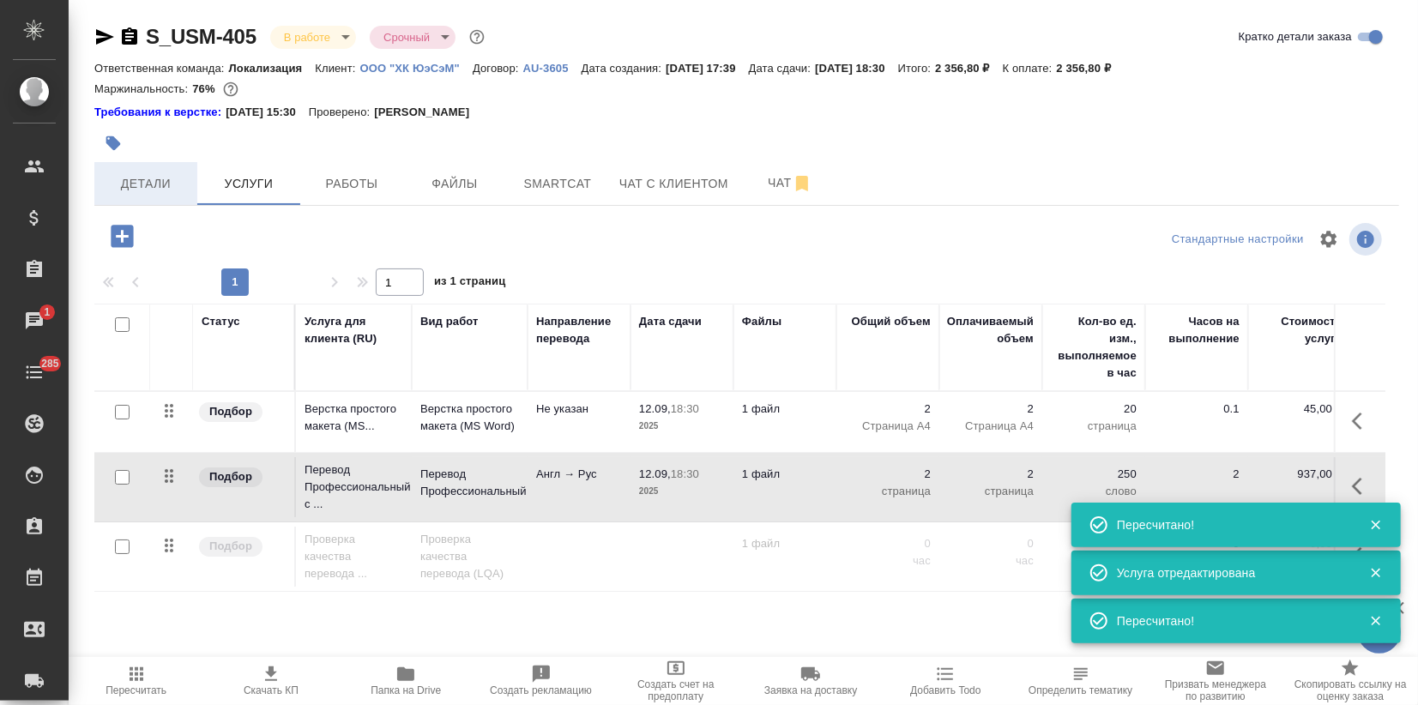
click at [109, 172] on button "Детали" at bounding box center [145, 183] width 103 height 43
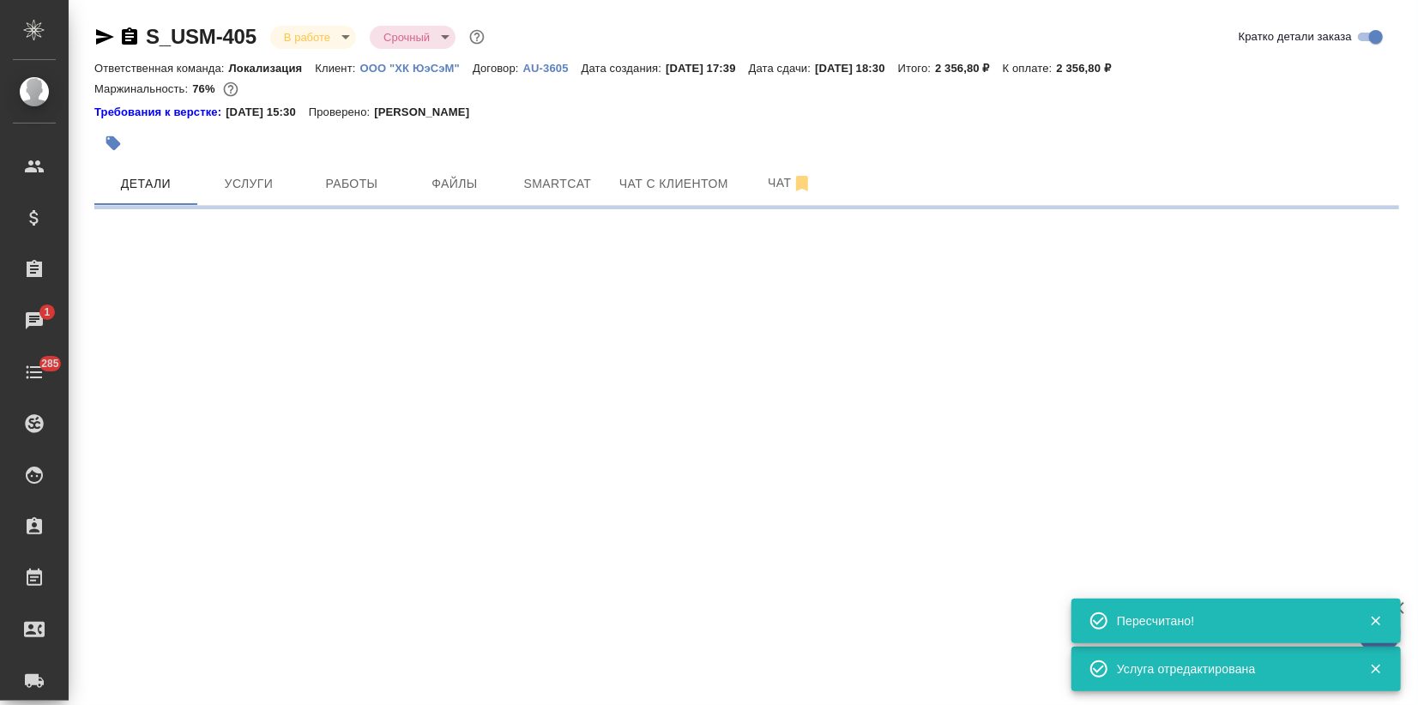
select select "RU"
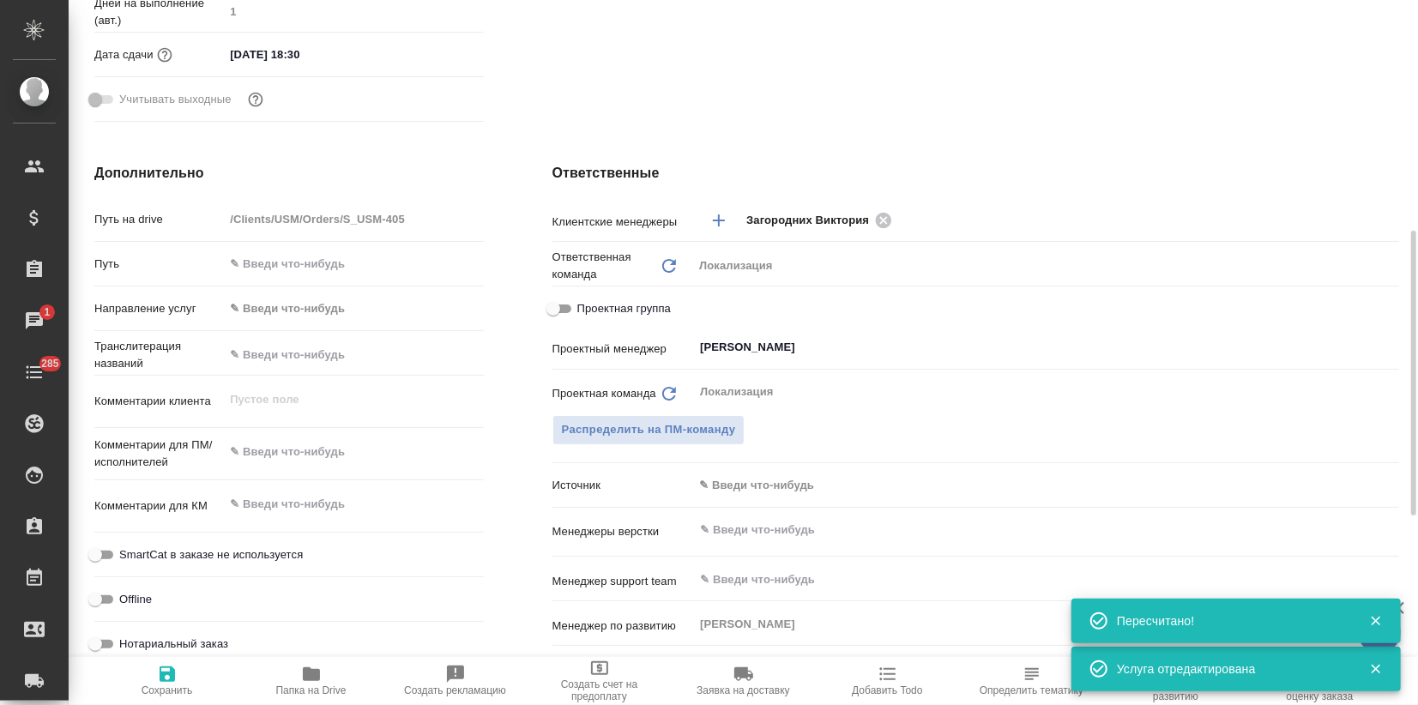
scroll to position [953, 0]
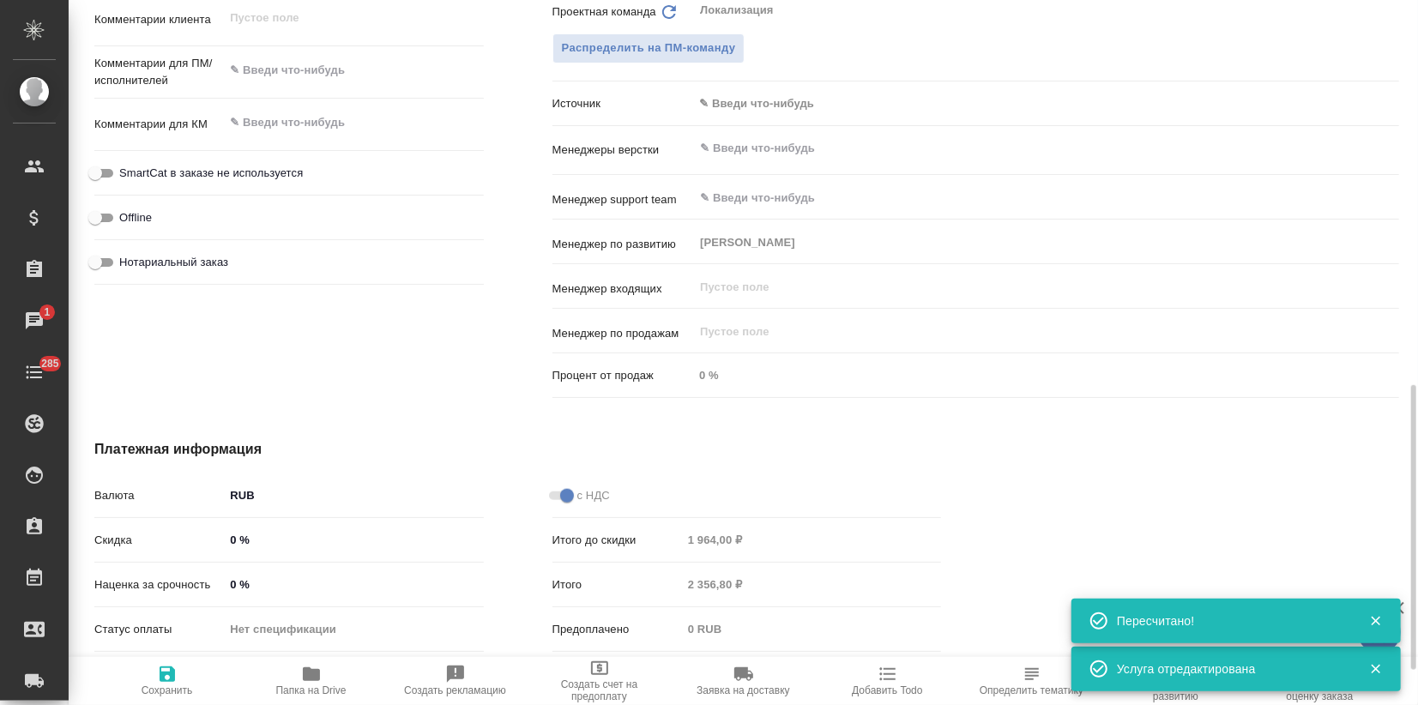
click at [230, 583] on input "0 %" at bounding box center [353, 584] width 259 height 25
type input "10 %"
type textarea "x"
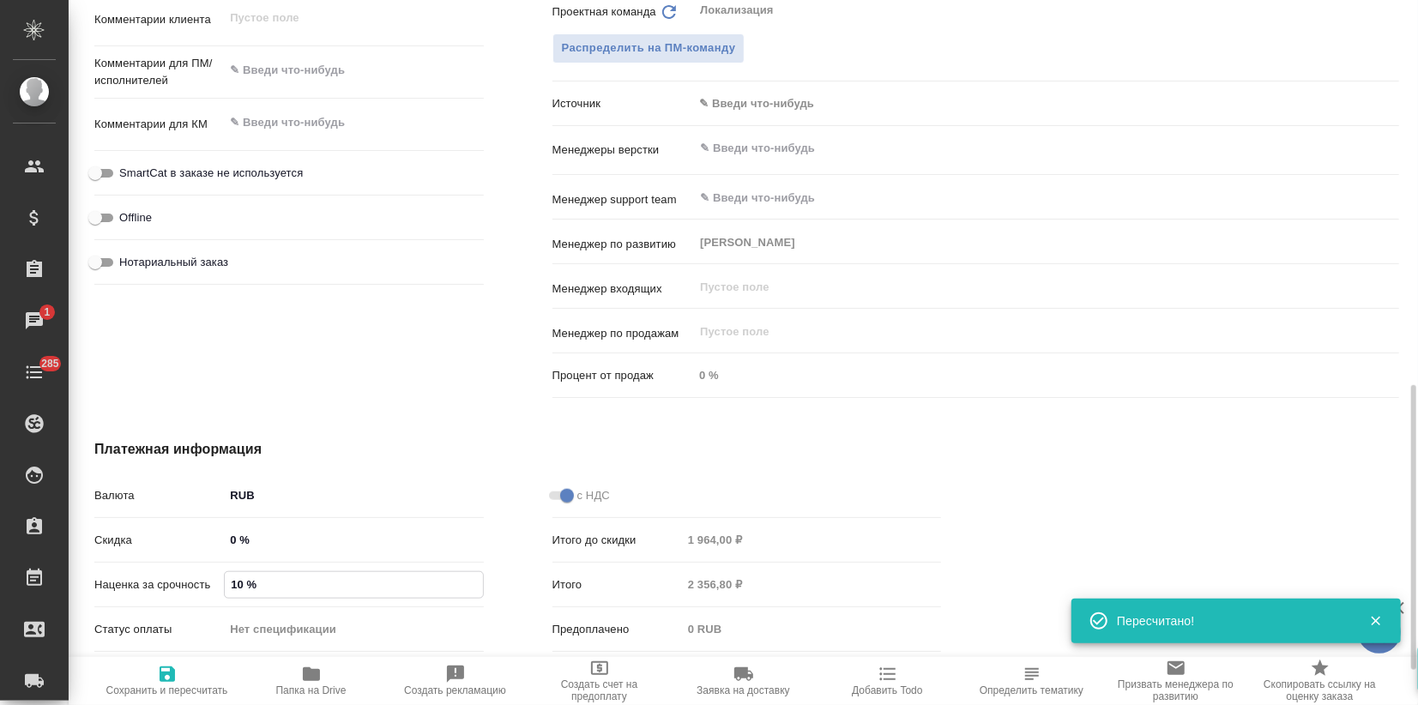
type textarea "x"
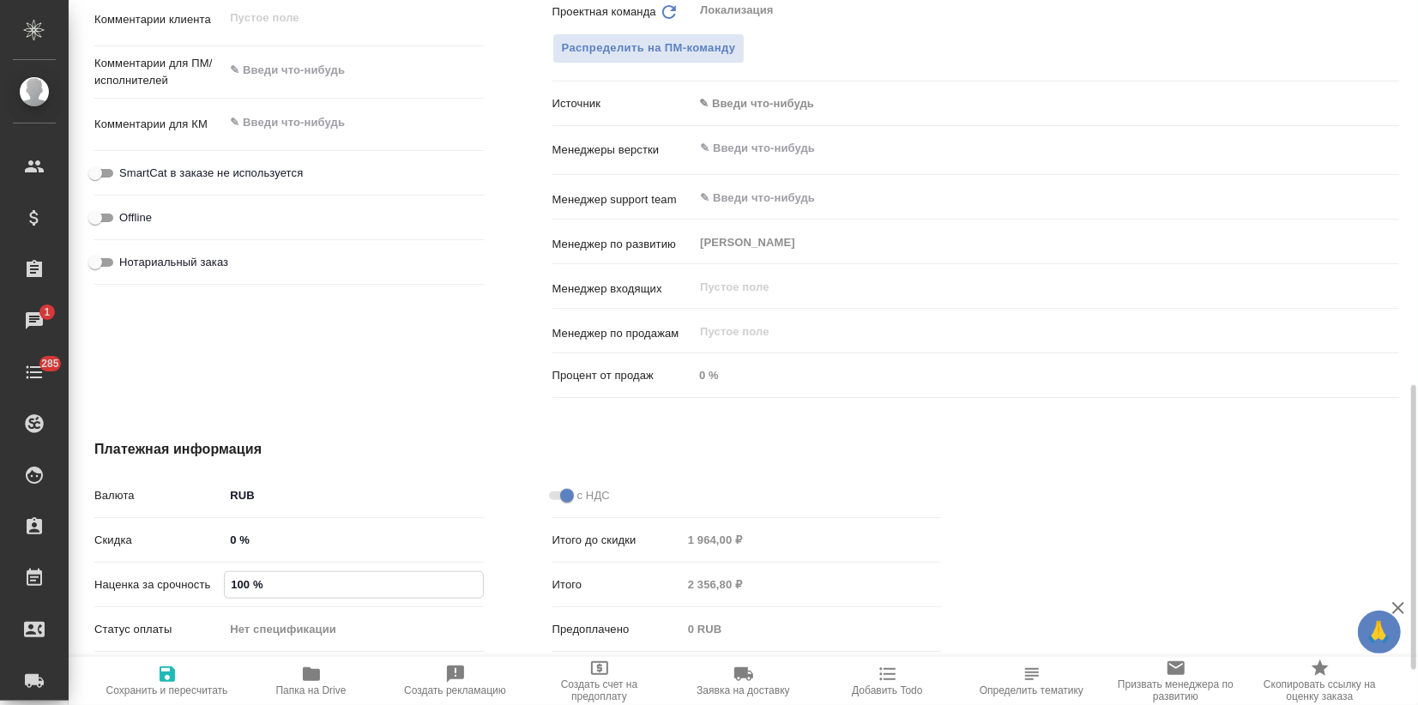
type input "100 %"
click at [172, 681] on icon "button" at bounding box center [167, 674] width 15 height 15
type textarea "x"
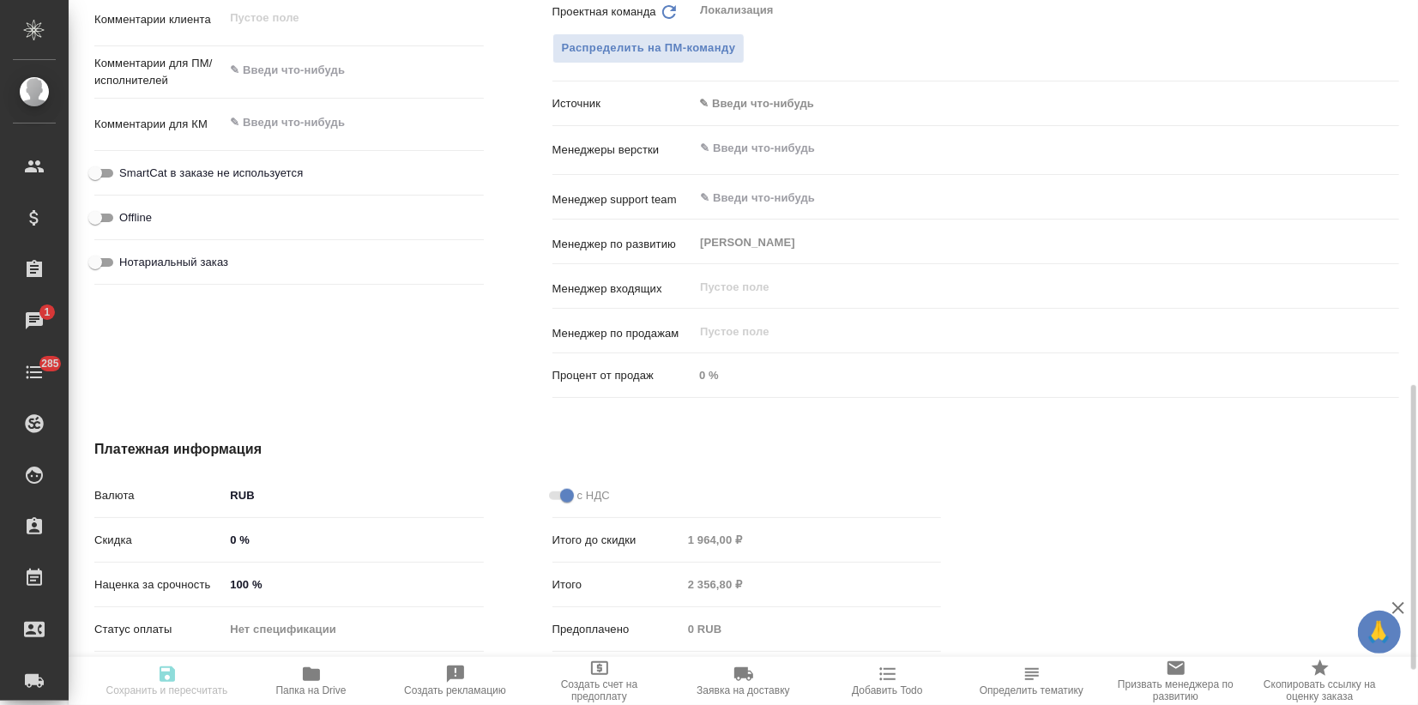
type textarea "x"
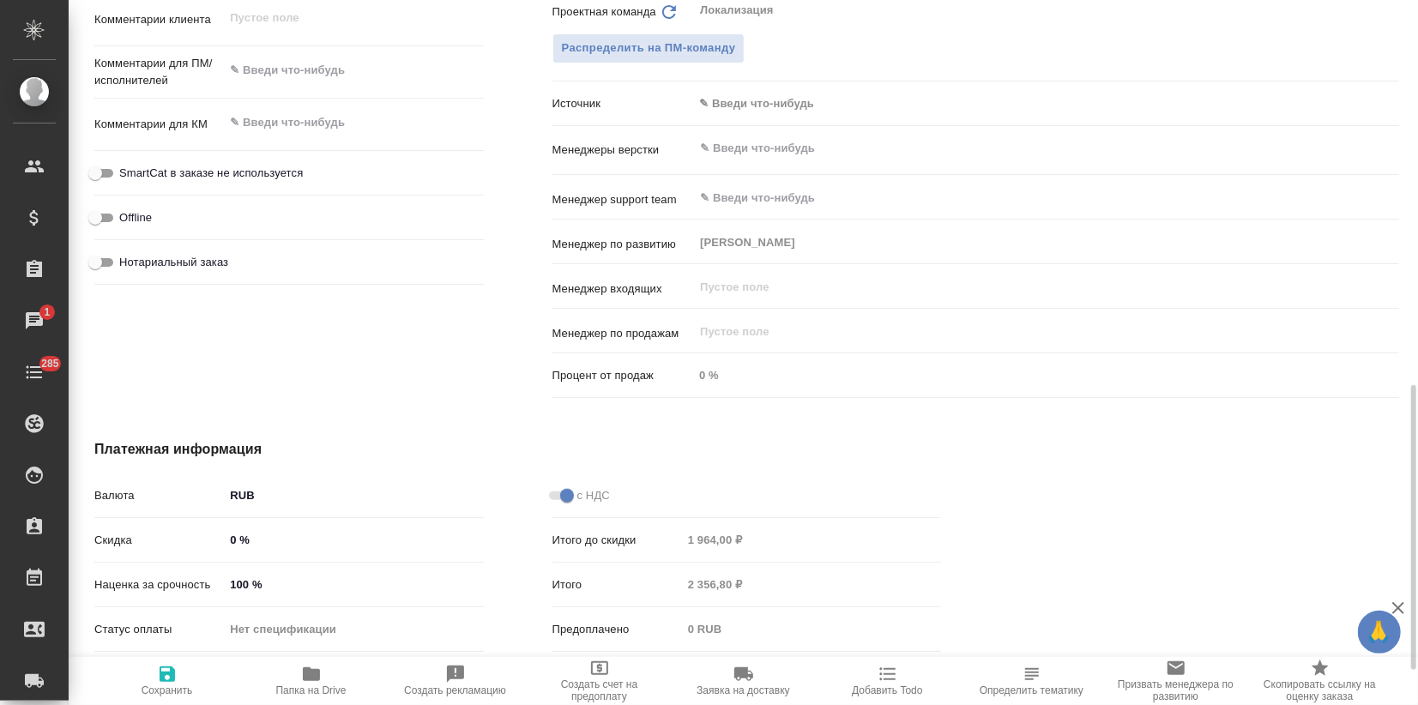
type textarea "x"
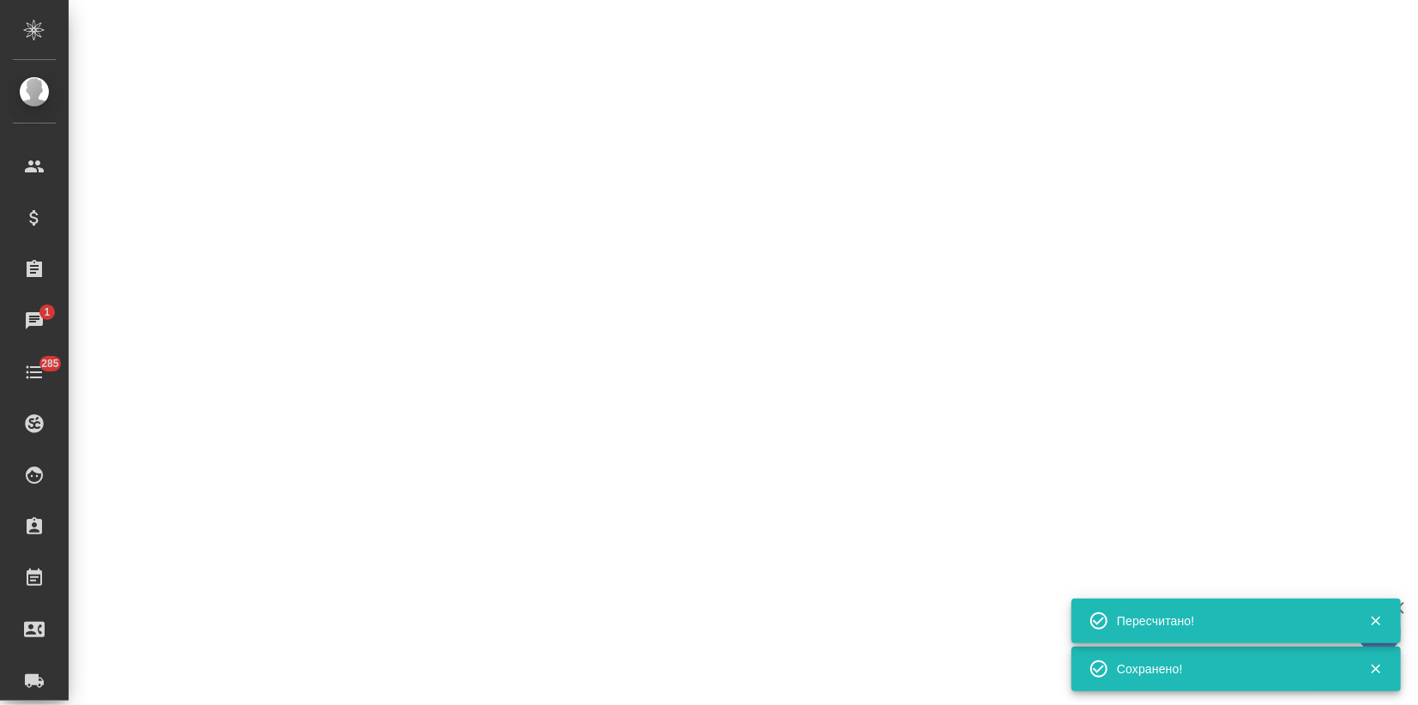
select select "RU"
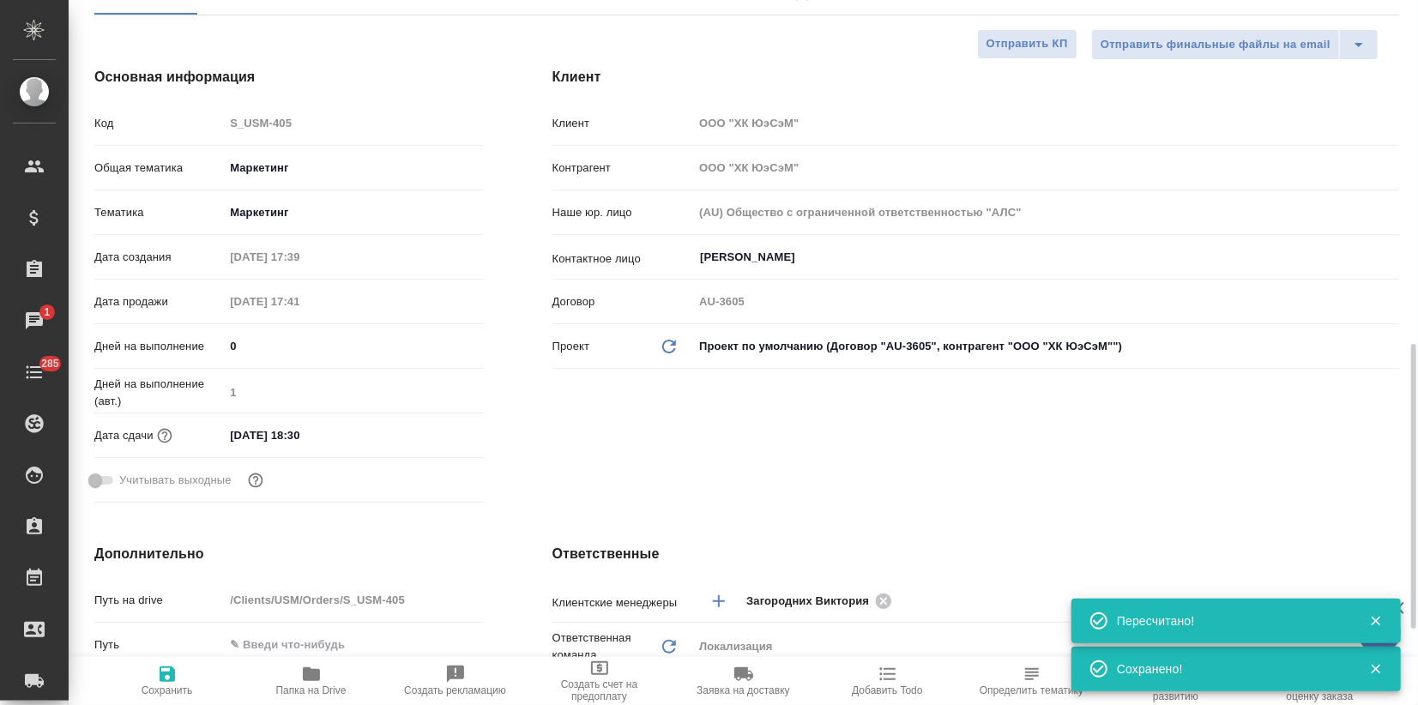
scroll to position [0, 0]
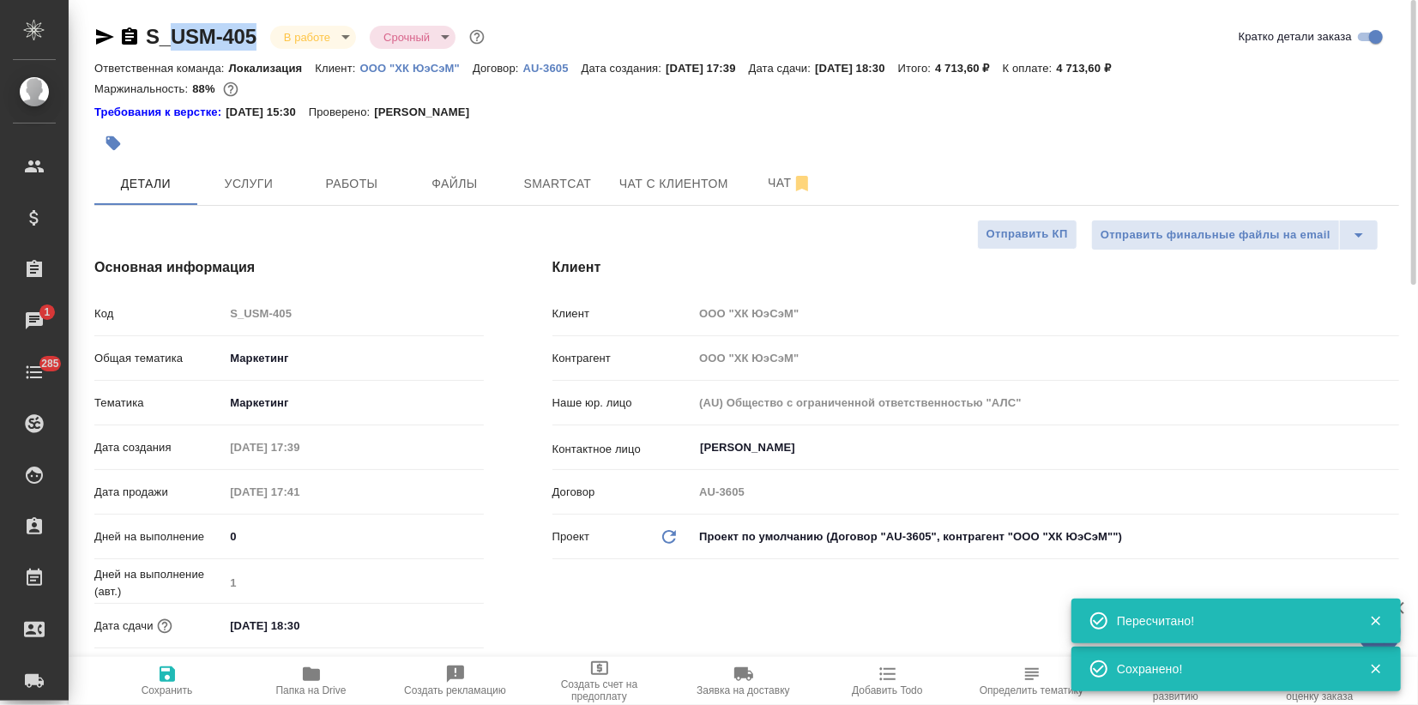
type textarea "x"
drag, startPoint x: 258, startPoint y: 33, endPoint x: 141, endPoint y: 27, distance: 117.7
click at [141, 27] on div "S_USM-405 В работе inProgress Срочный urgent" at bounding box center [291, 36] width 394 height 27
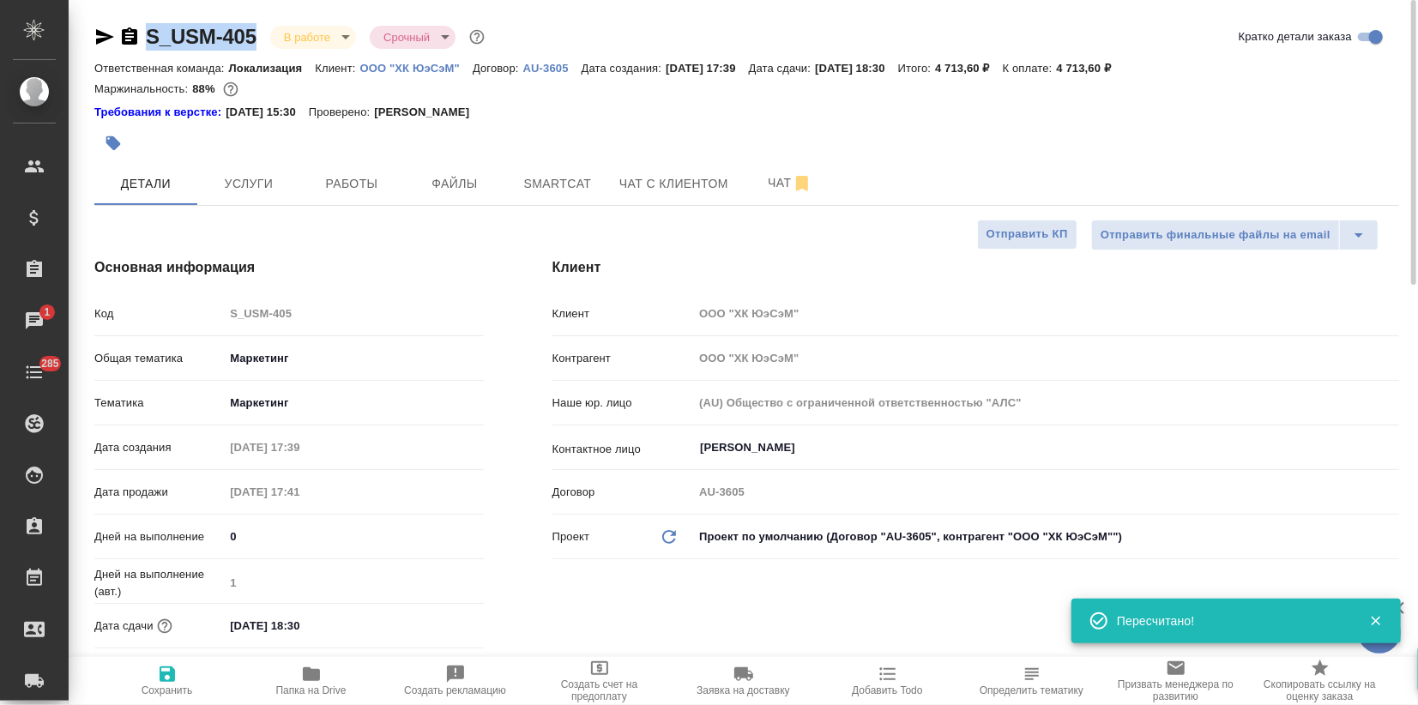
copy link "S_USM-405"
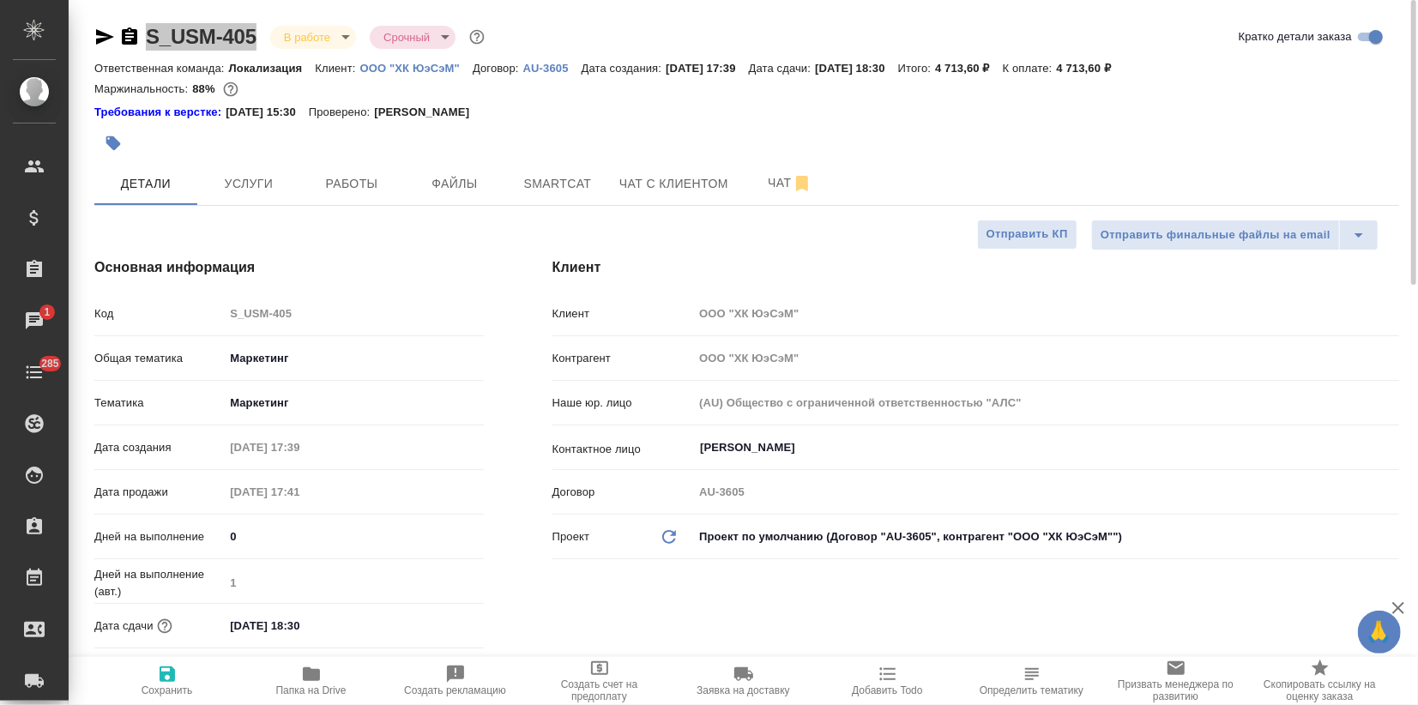
type textarea "x"
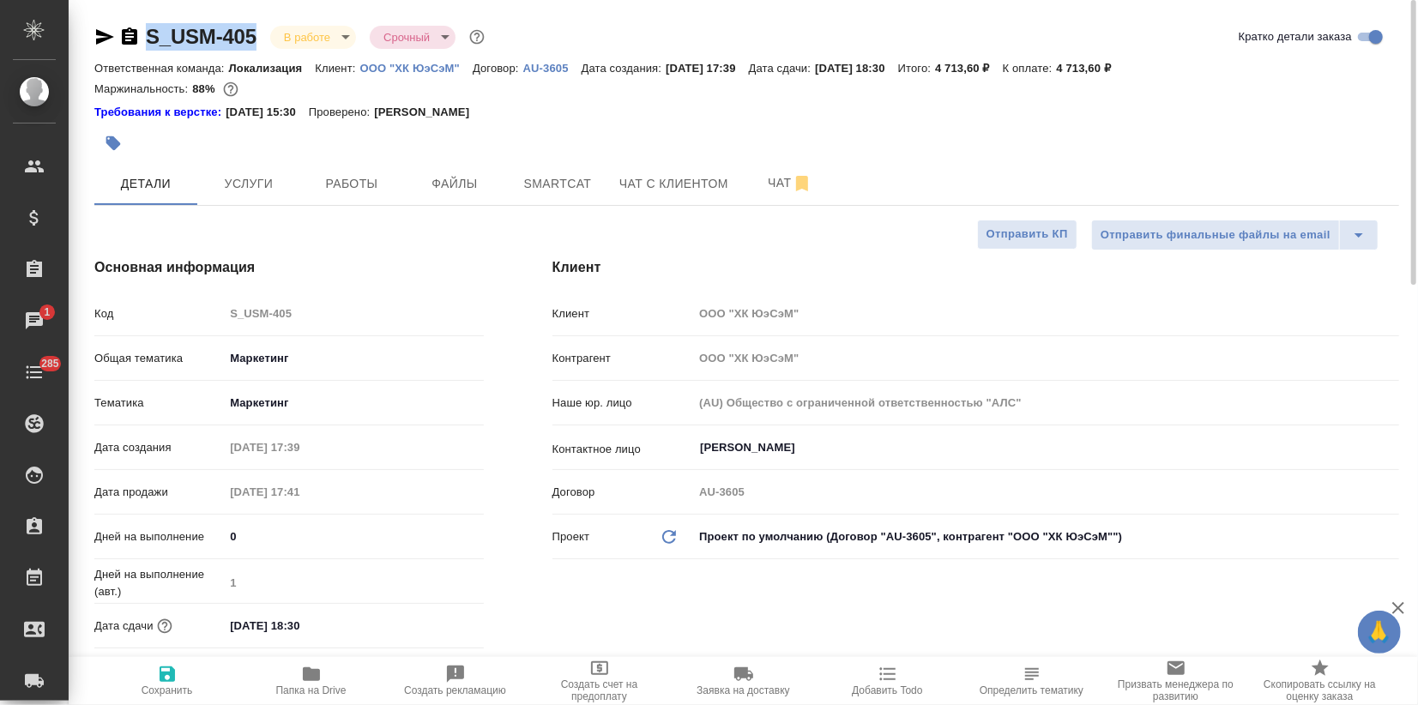
type textarea "x"
drag, startPoint x: 1097, startPoint y: 63, endPoint x: 1060, endPoint y: 119, distance: 66.9
click at [1141, 63] on div "Ответственная команда: Локализация Клиент: ООО "ХК ЮэСэМ" Договор: AU-3605 Дата…" at bounding box center [746, 67] width 1305 height 21
copy p "4 713,6"
click at [1145, 82] on div "Маржинальность: 88%" at bounding box center [746, 89] width 1305 height 22
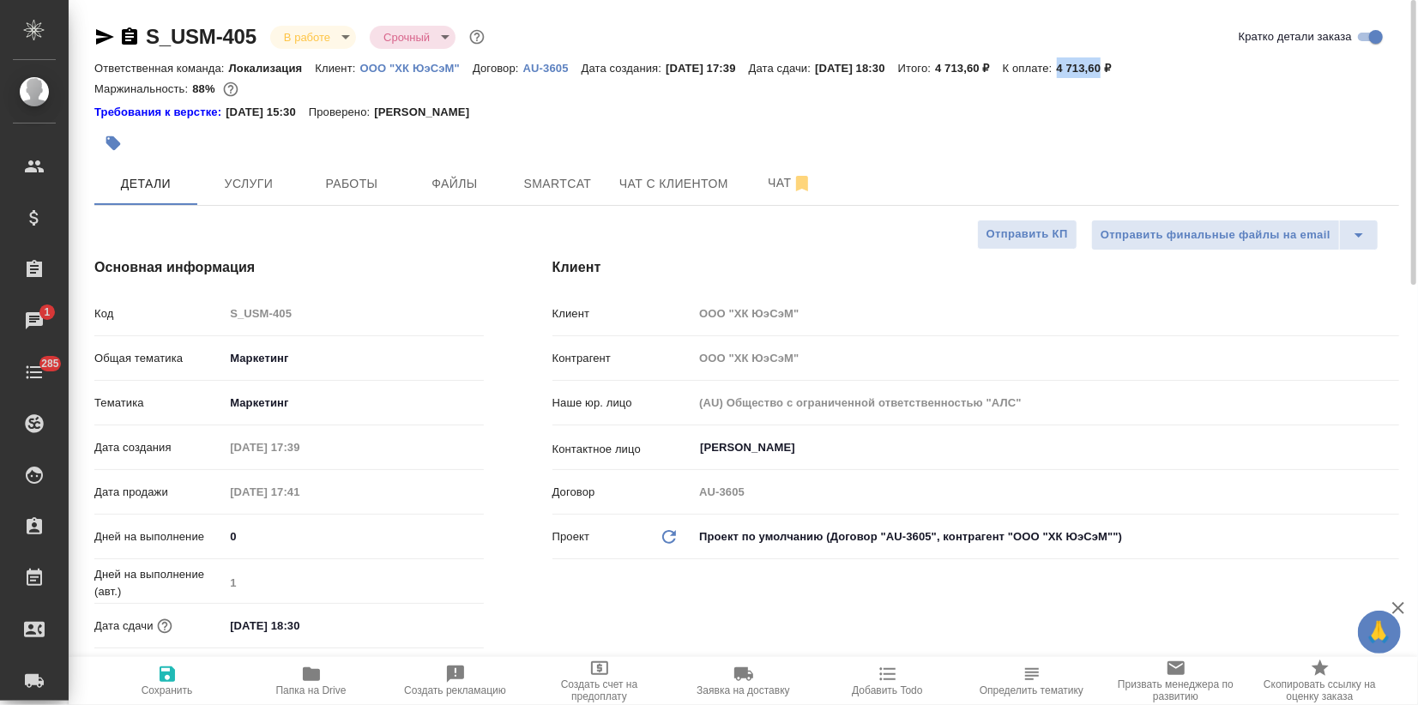
drag, startPoint x: 1101, startPoint y: 64, endPoint x: 1143, endPoint y: 67, distance: 42.1
click at [1125, 67] on p "4 713,60 ₽" at bounding box center [1091, 68] width 68 height 13
copy p "4 713,60"
type textarea "x"
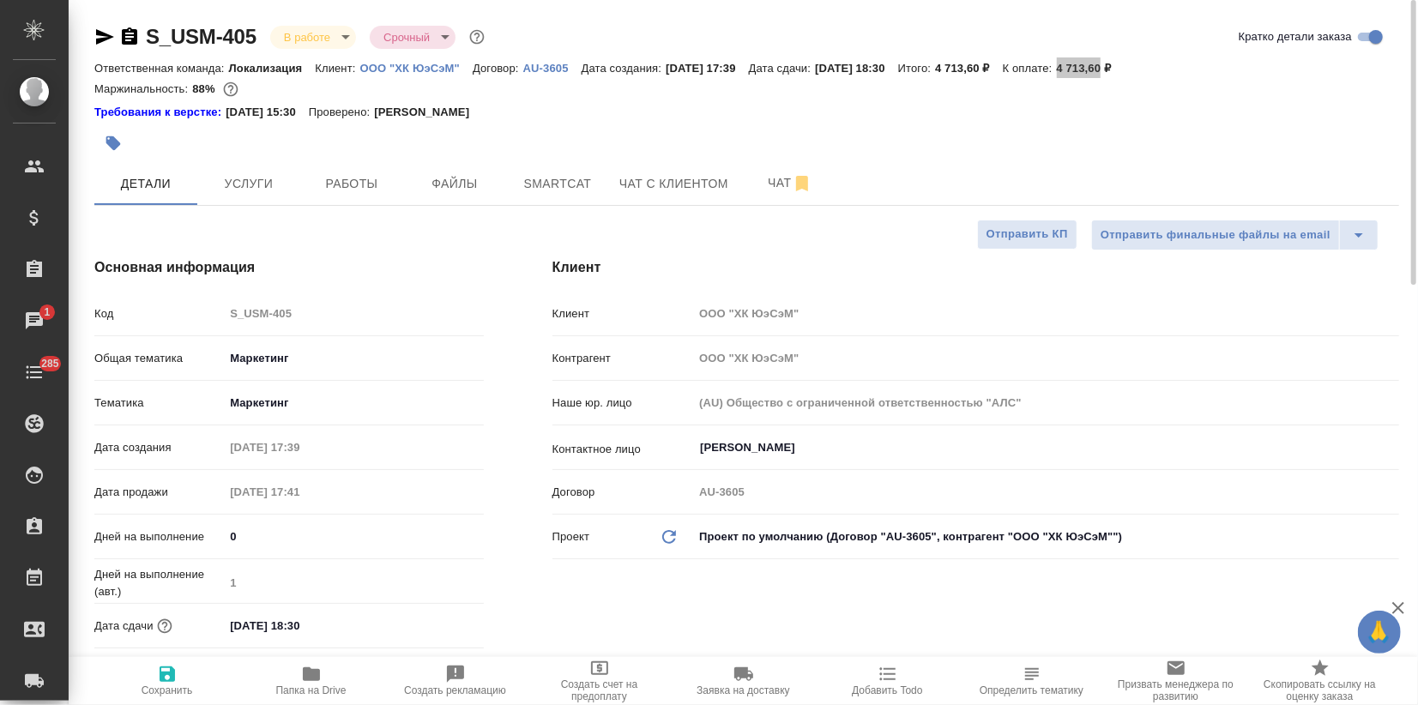
type textarea "x"
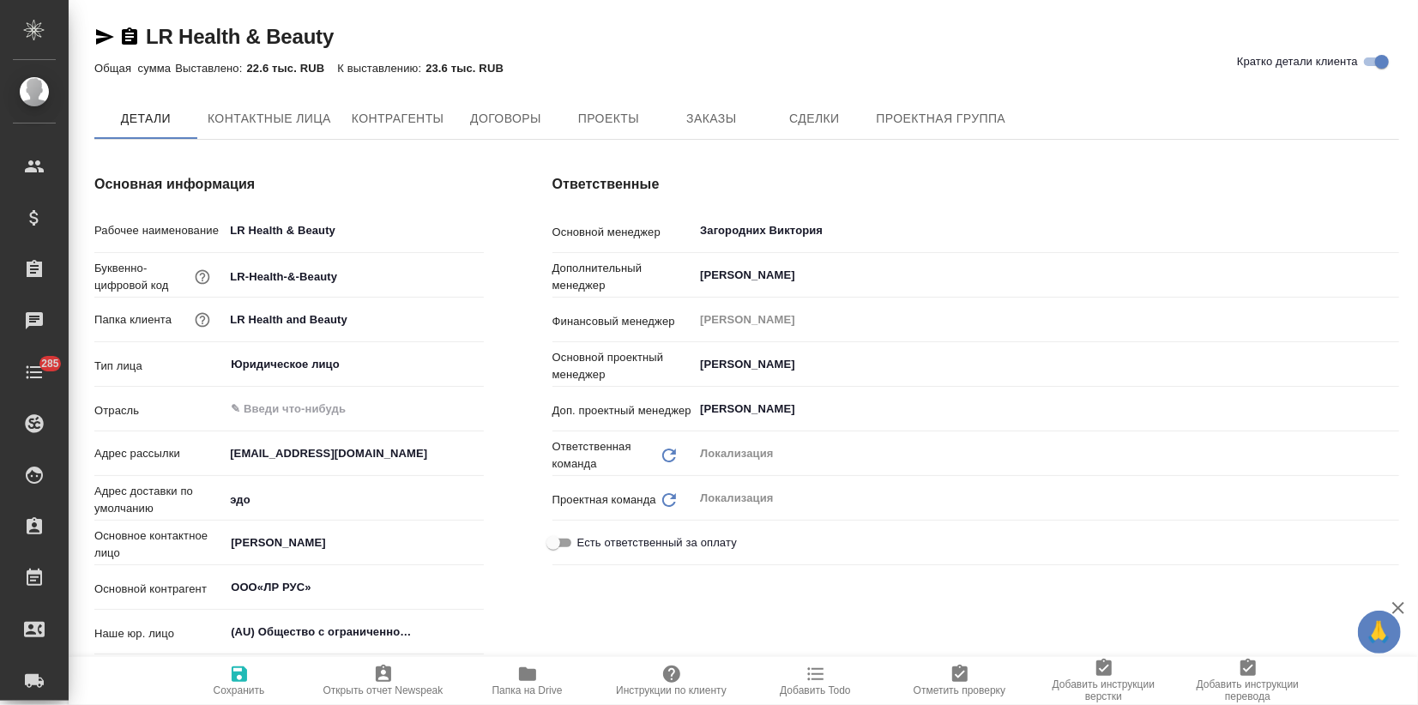
type input "ООО«ЛР РУС»"
type textarea "x"
click at [713, 139] on button "Заказы" at bounding box center [711, 119] width 103 height 43
type input "ООО«ЛР РУС»"
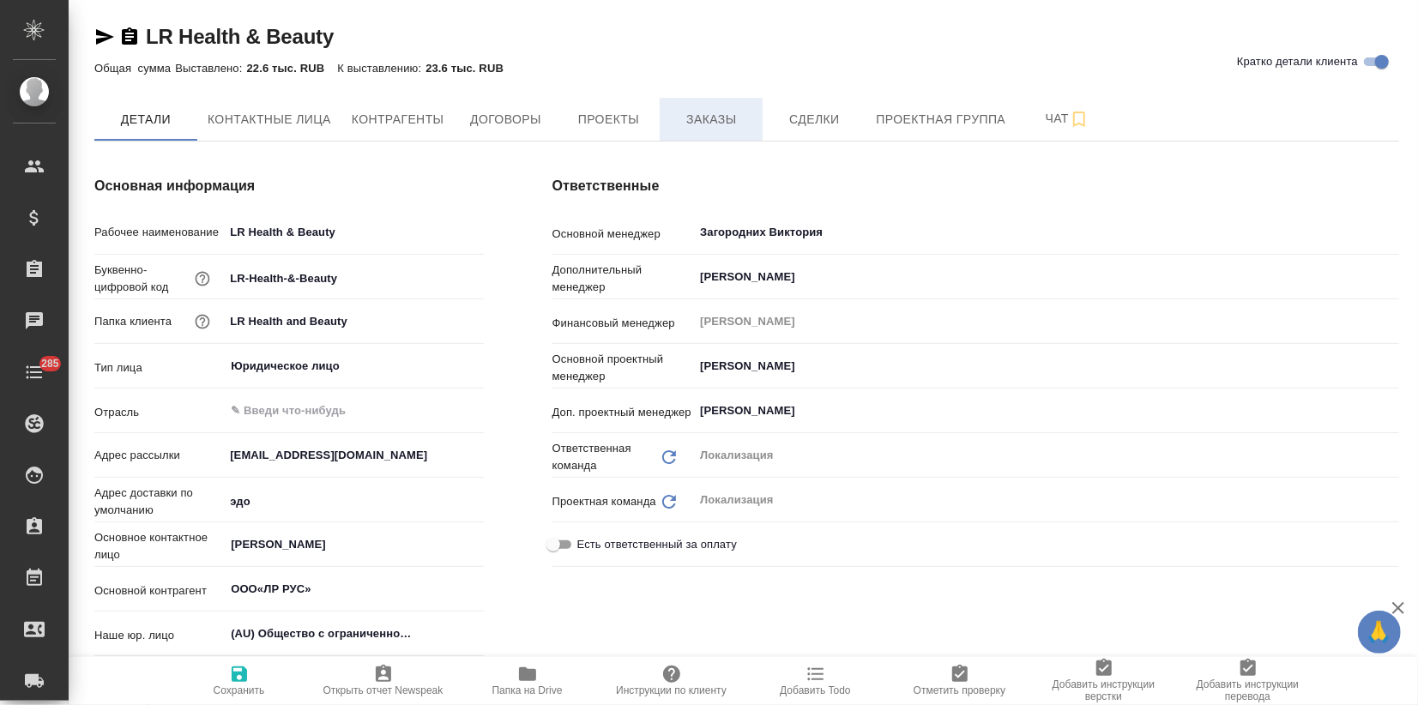
type textarea "x"
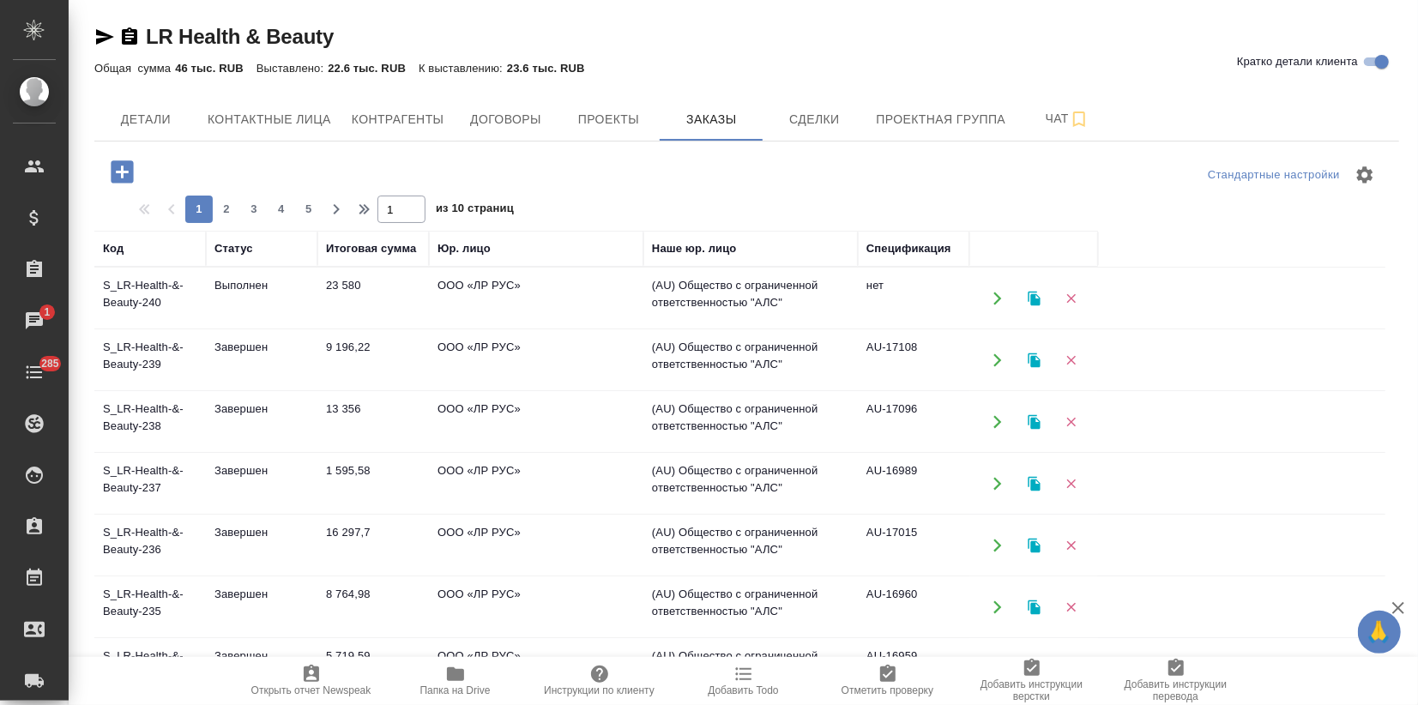
click at [311, 366] on td "Завершен" at bounding box center [262, 360] width 112 height 60
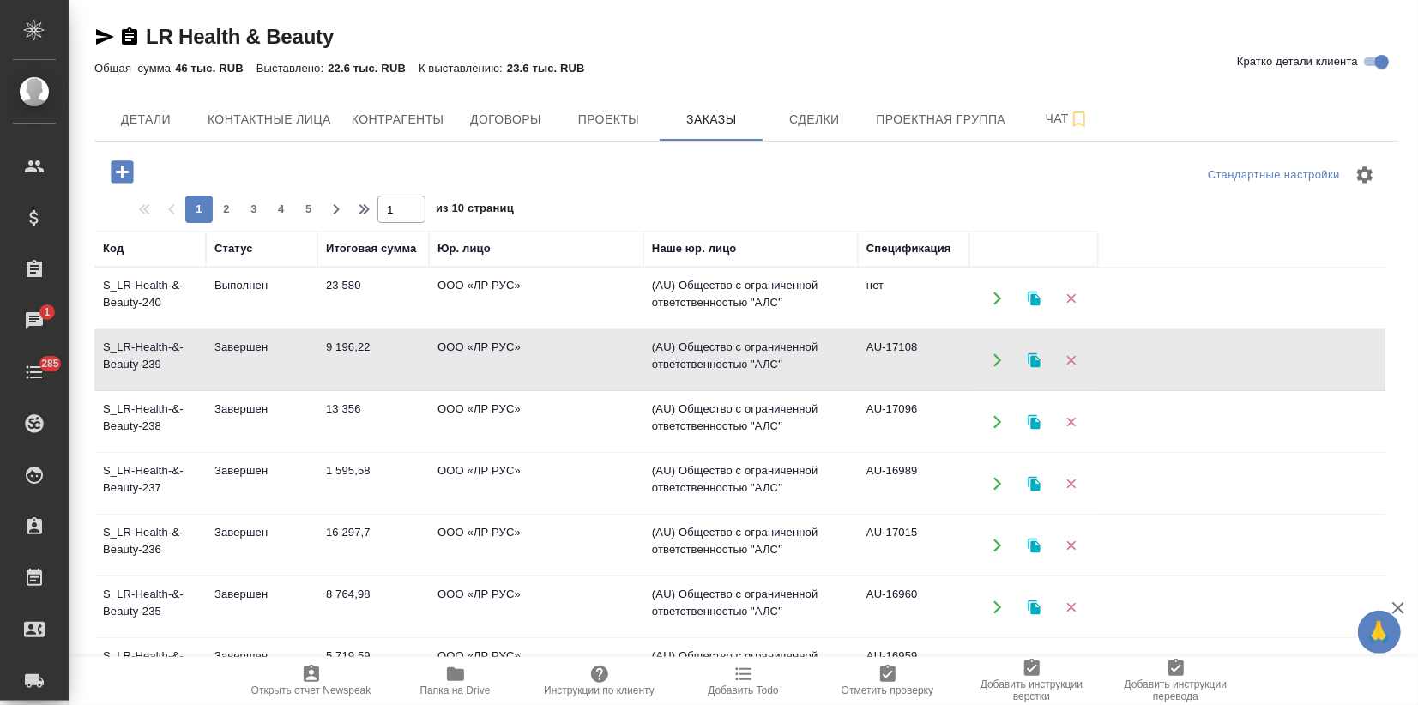
click at [325, 444] on td "13 356" at bounding box center [373, 422] width 112 height 60
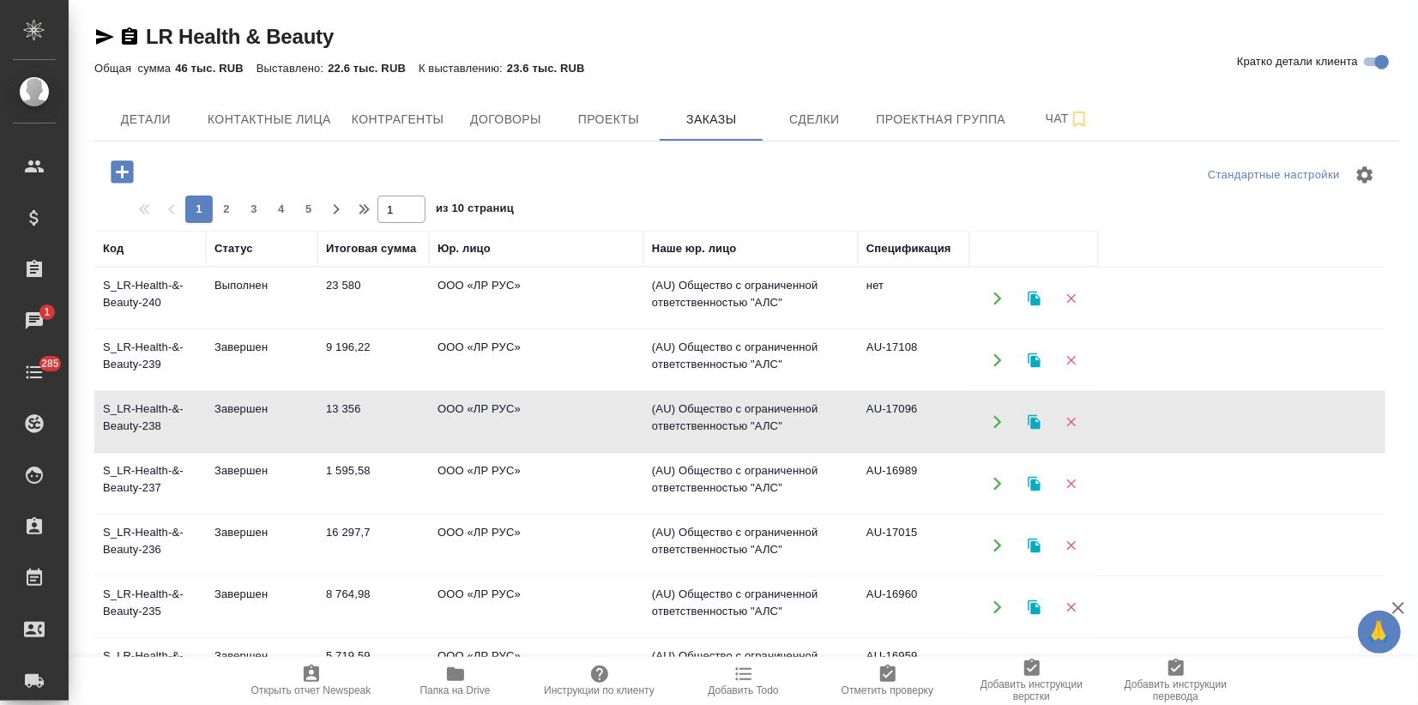
click at [325, 444] on td "13 356" at bounding box center [373, 422] width 112 height 60
click at [372, 525] on td "16 297,7" at bounding box center [373, 546] width 112 height 60
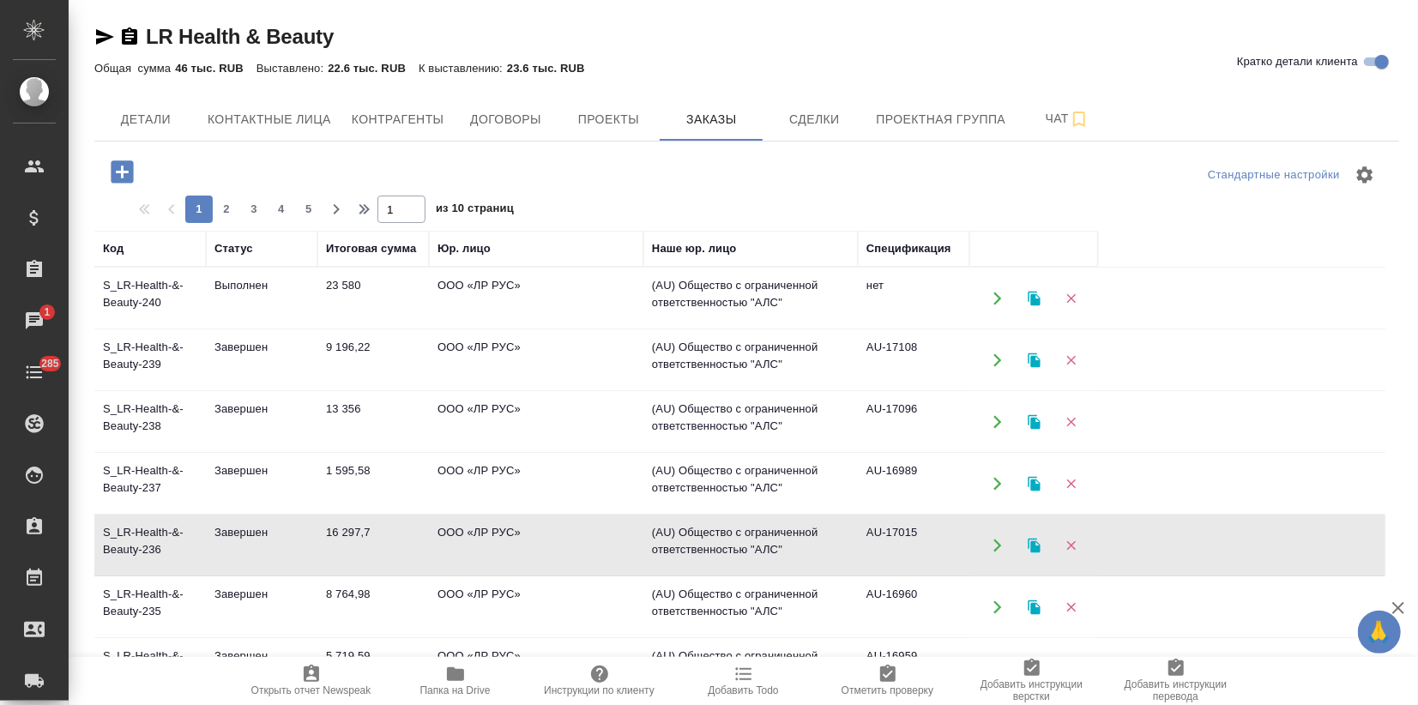
click at [371, 525] on td "16 297,7" at bounding box center [373, 546] width 112 height 60
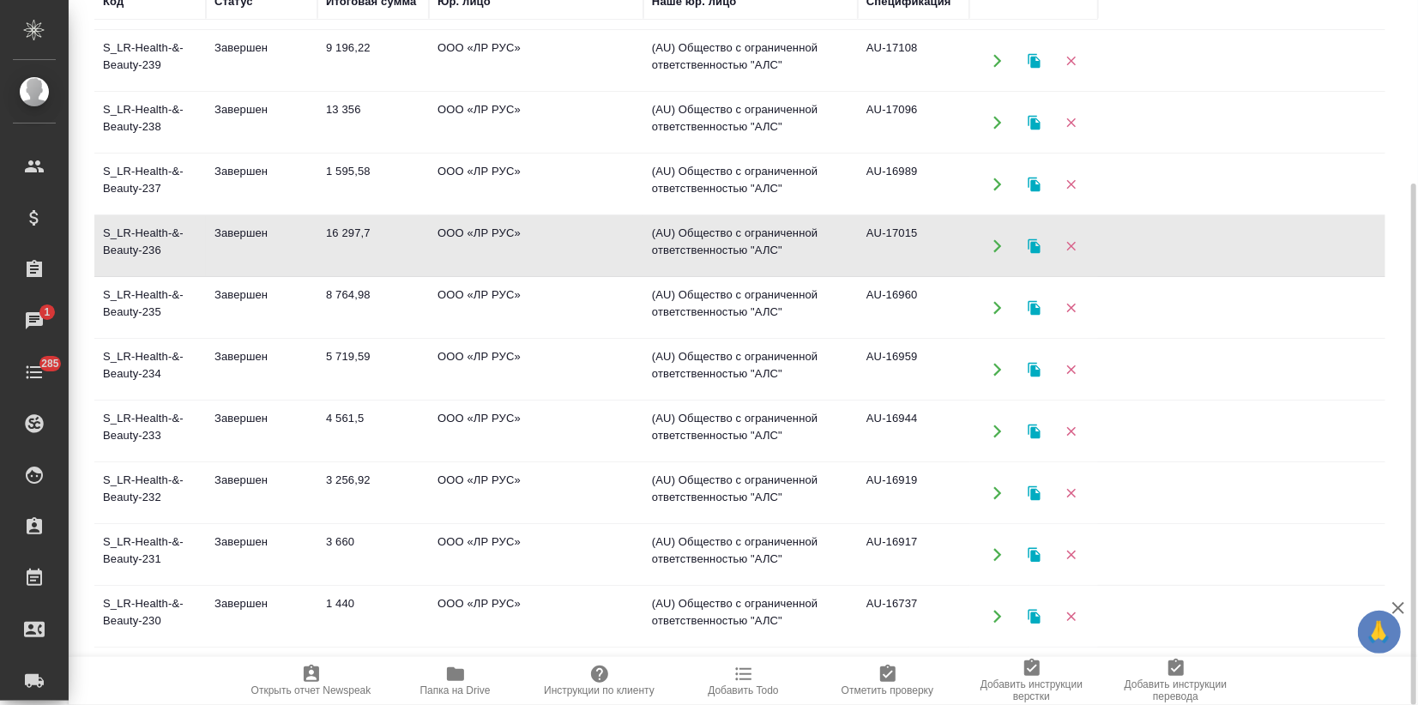
scroll to position [95, 0]
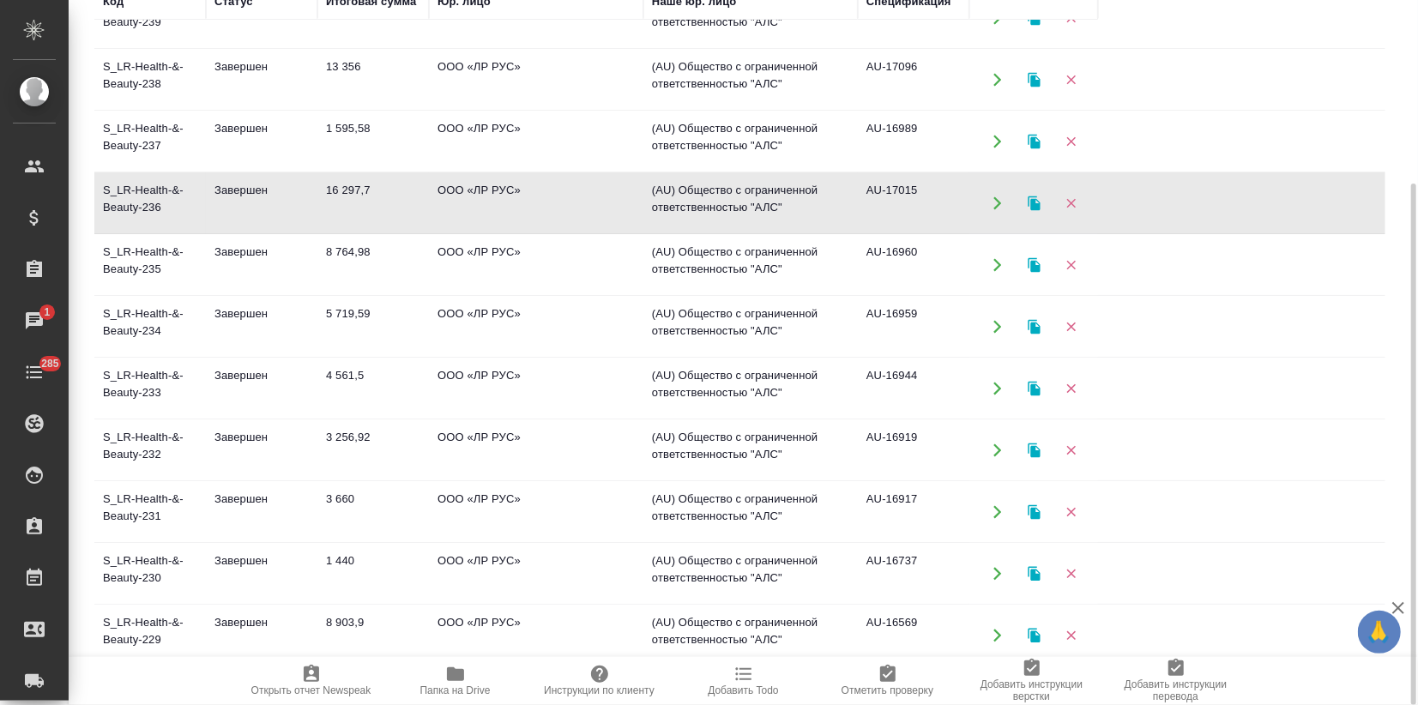
click at [392, 450] on td "3 256,92" at bounding box center [373, 450] width 112 height 60
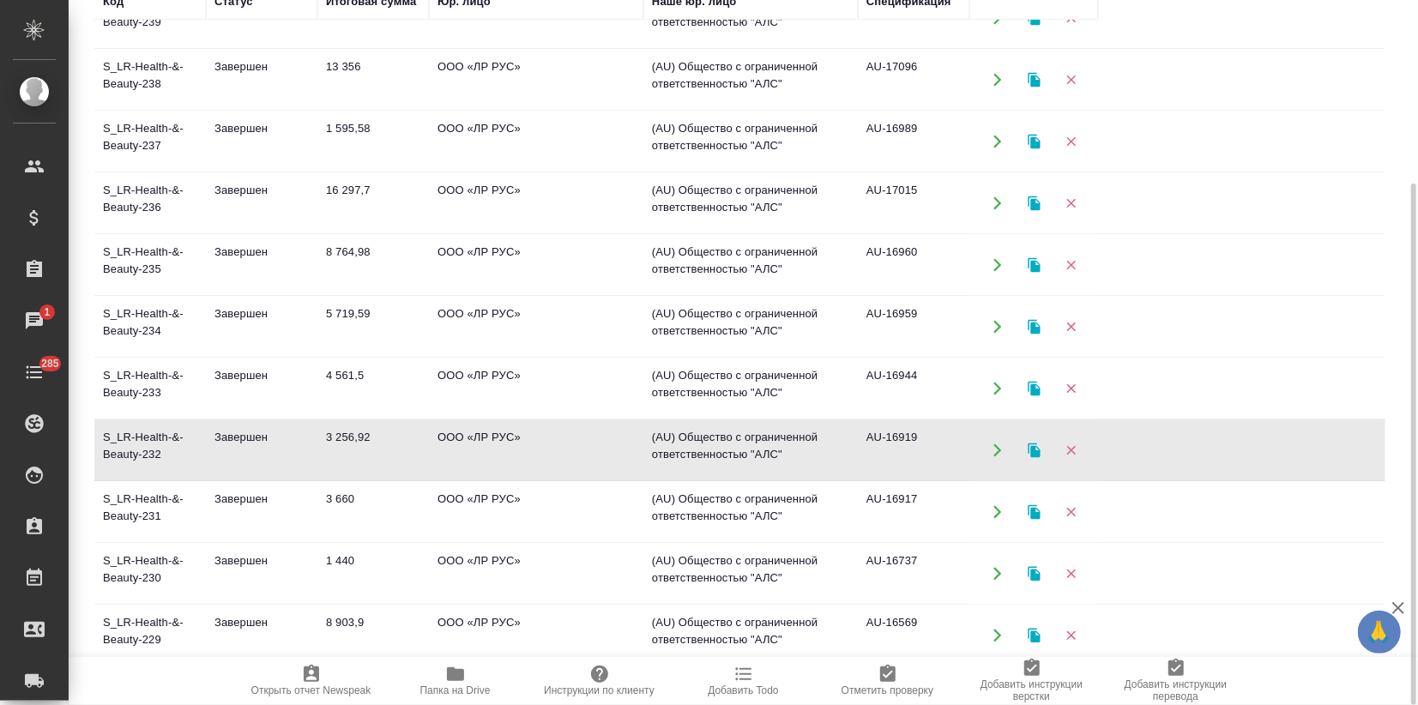
click at [392, 450] on td "3 256,92" at bounding box center [373, 450] width 112 height 60
click at [329, 613] on td "8 903,9" at bounding box center [373, 636] width 112 height 60
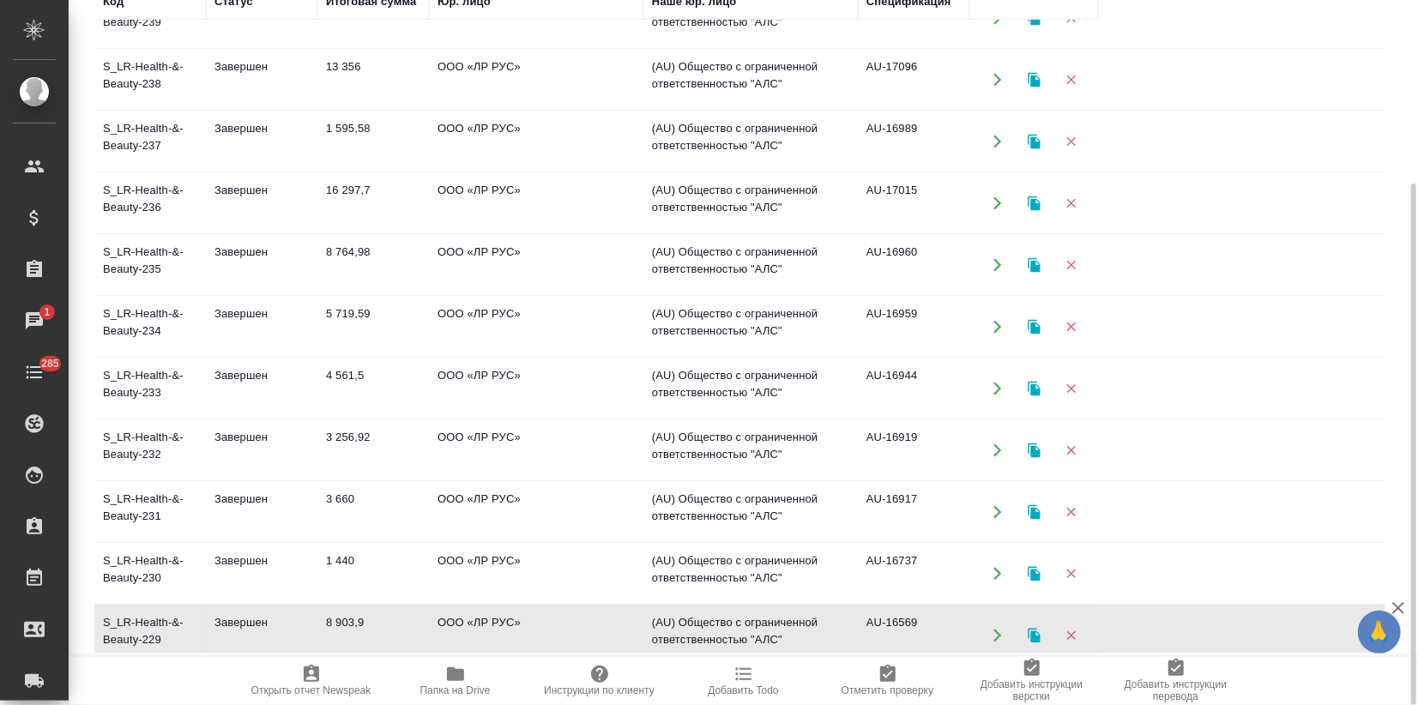
click at [329, 613] on td "8 903,9" at bounding box center [373, 636] width 112 height 60
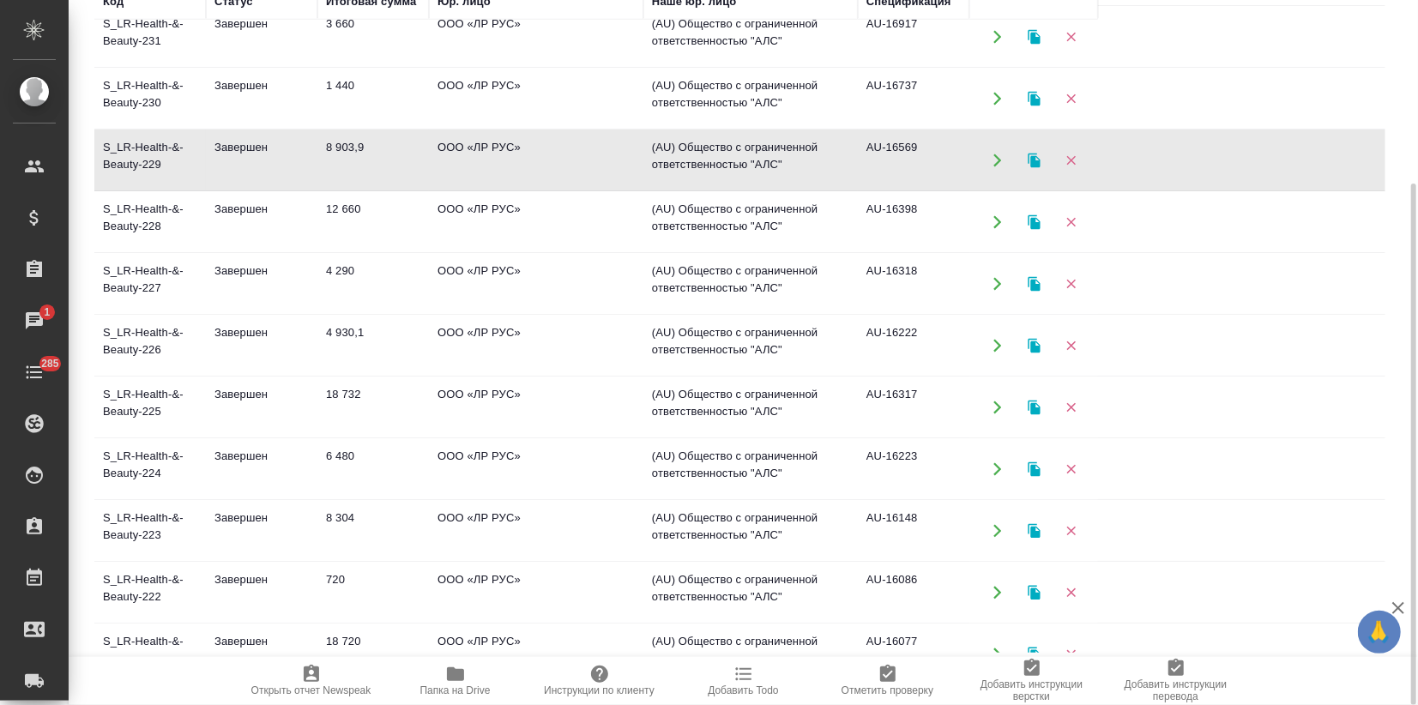
scroll to position [571, 0]
click at [427, 432] on td "18 732" at bounding box center [373, 407] width 112 height 60
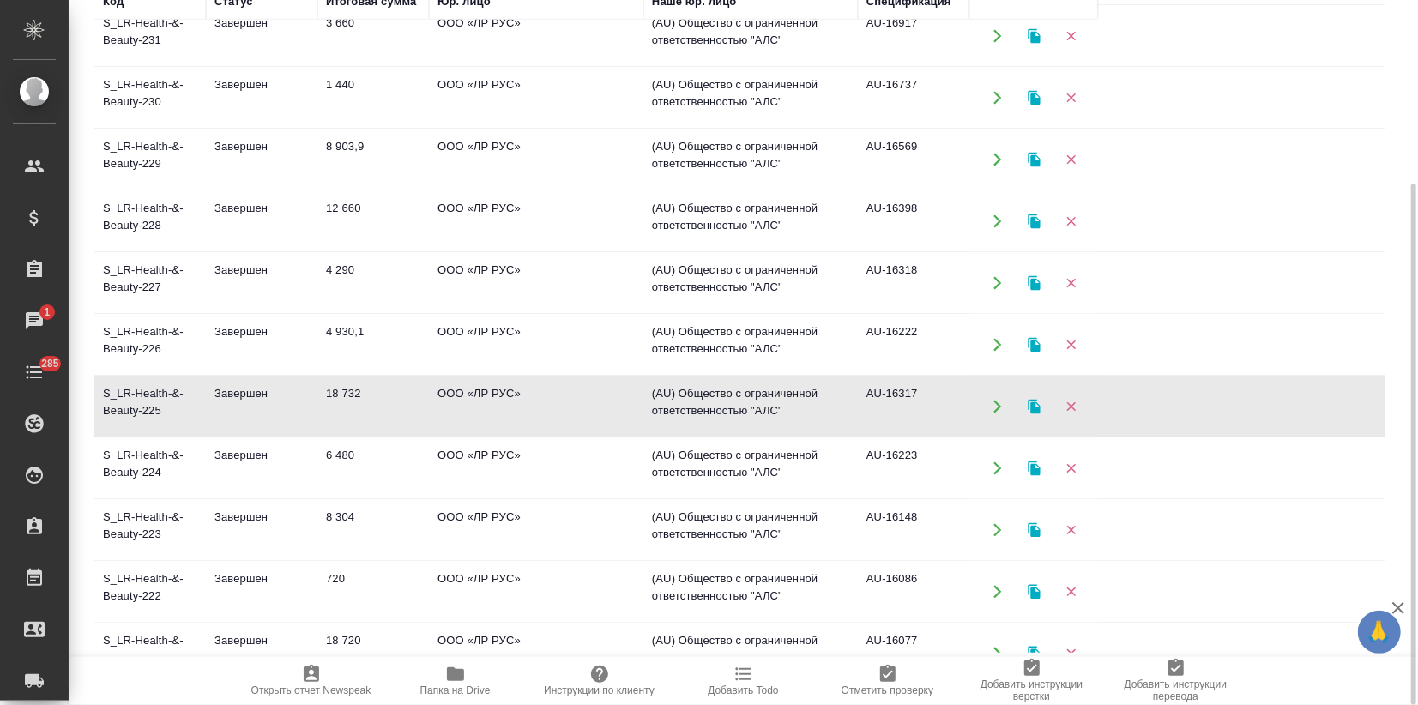
click at [427, 432] on td "18 732" at bounding box center [373, 407] width 112 height 60
click at [384, 538] on td "8 304" at bounding box center [373, 530] width 112 height 60
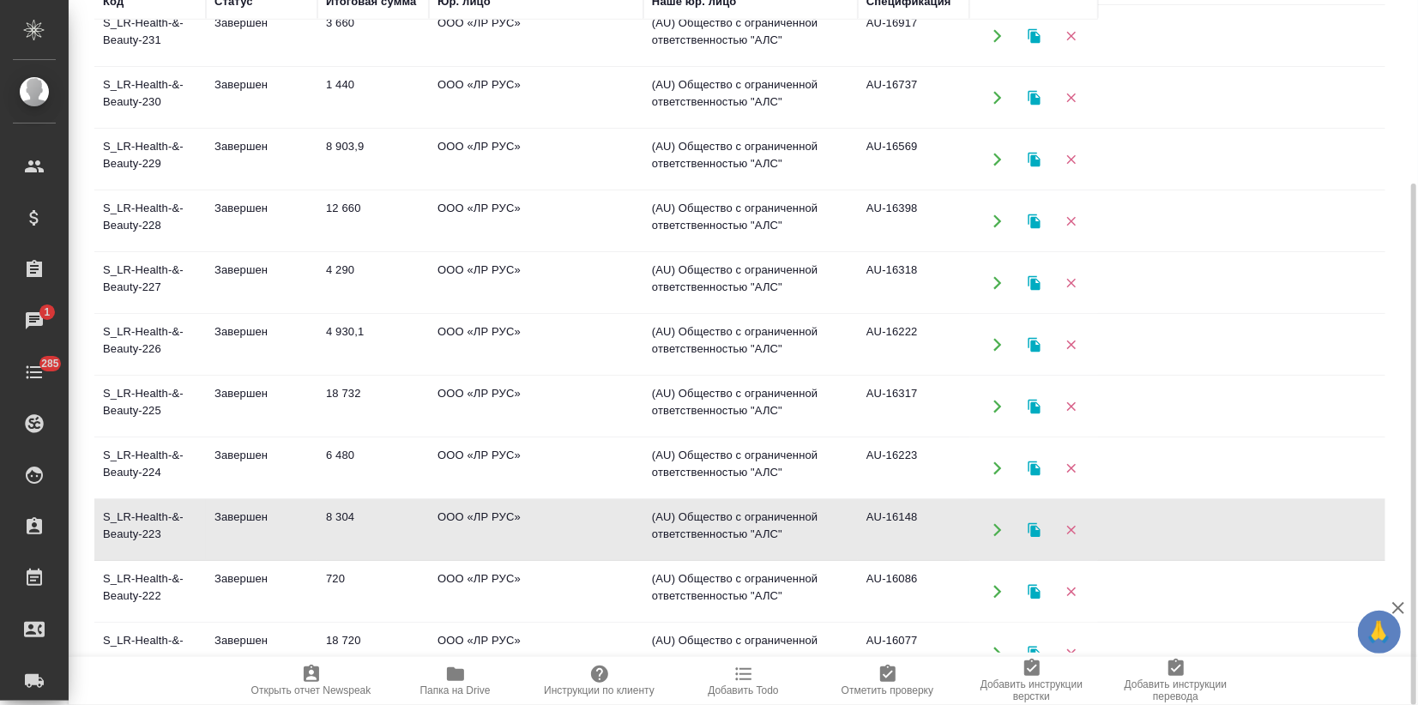
click at [384, 538] on td "8 304" at bounding box center [373, 530] width 112 height 60
click at [1035, 528] on icon "button" at bounding box center [1034, 530] width 12 height 15
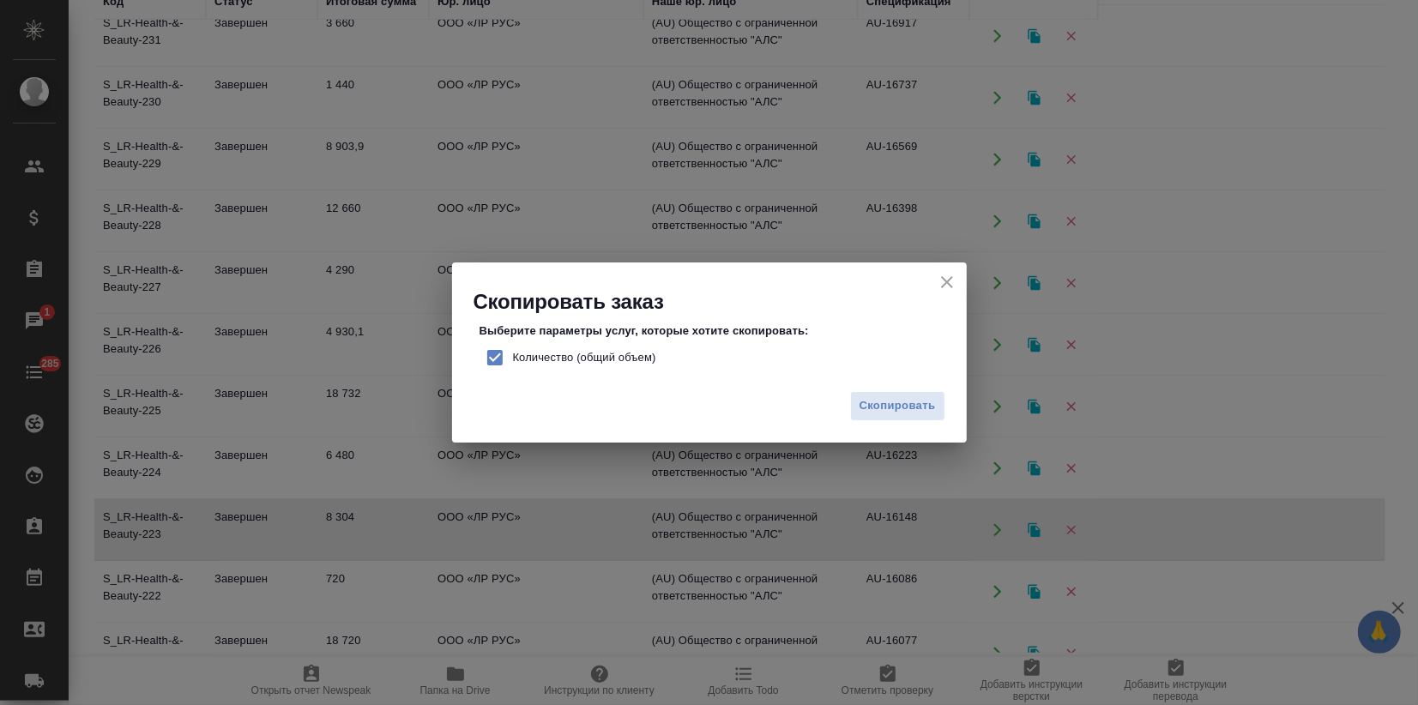
click at [488, 350] on input "Количество (общий объем)" at bounding box center [495, 358] width 36 height 36
checkbox input "false"
click at [920, 414] on span "Скопировать" at bounding box center [898, 406] width 76 height 20
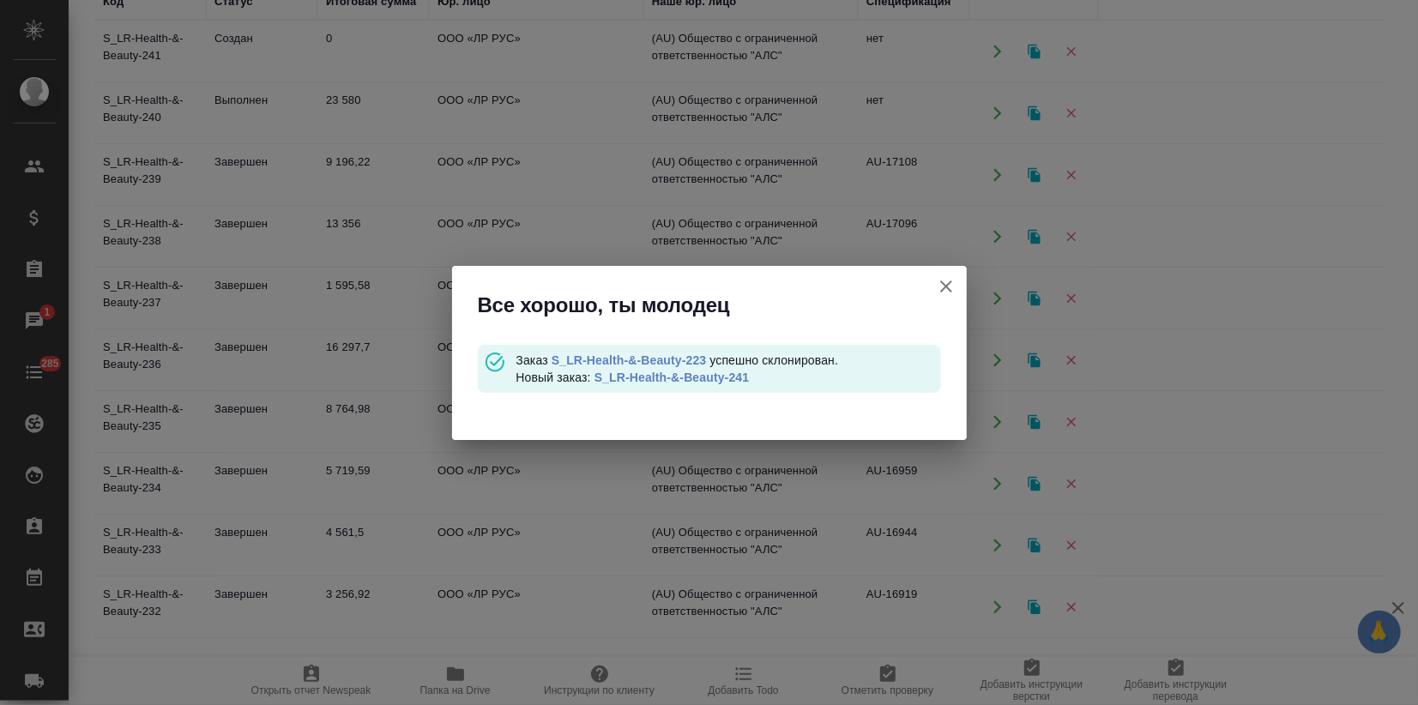
scroll to position [0, 0]
click at [706, 379] on link "S_LR-Health-&-Beauty-241" at bounding box center [672, 378] width 155 height 14
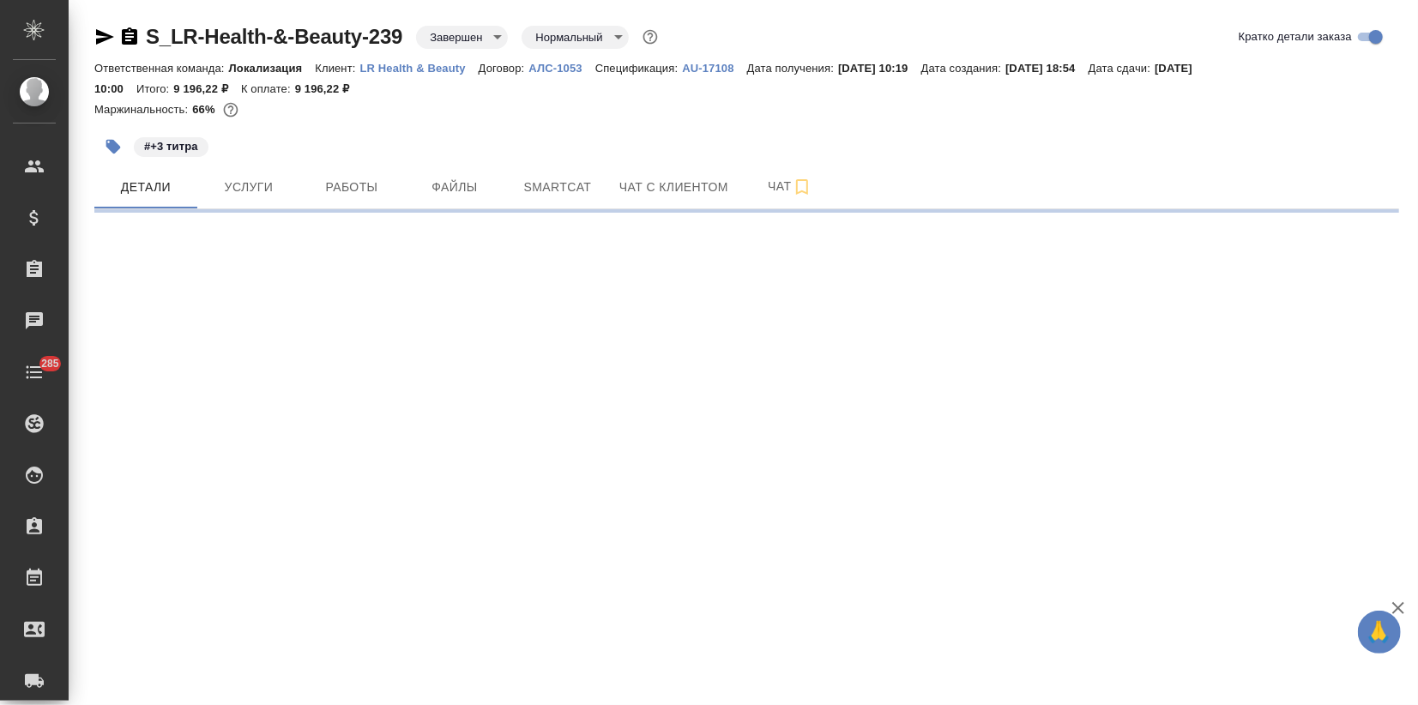
select select "RU"
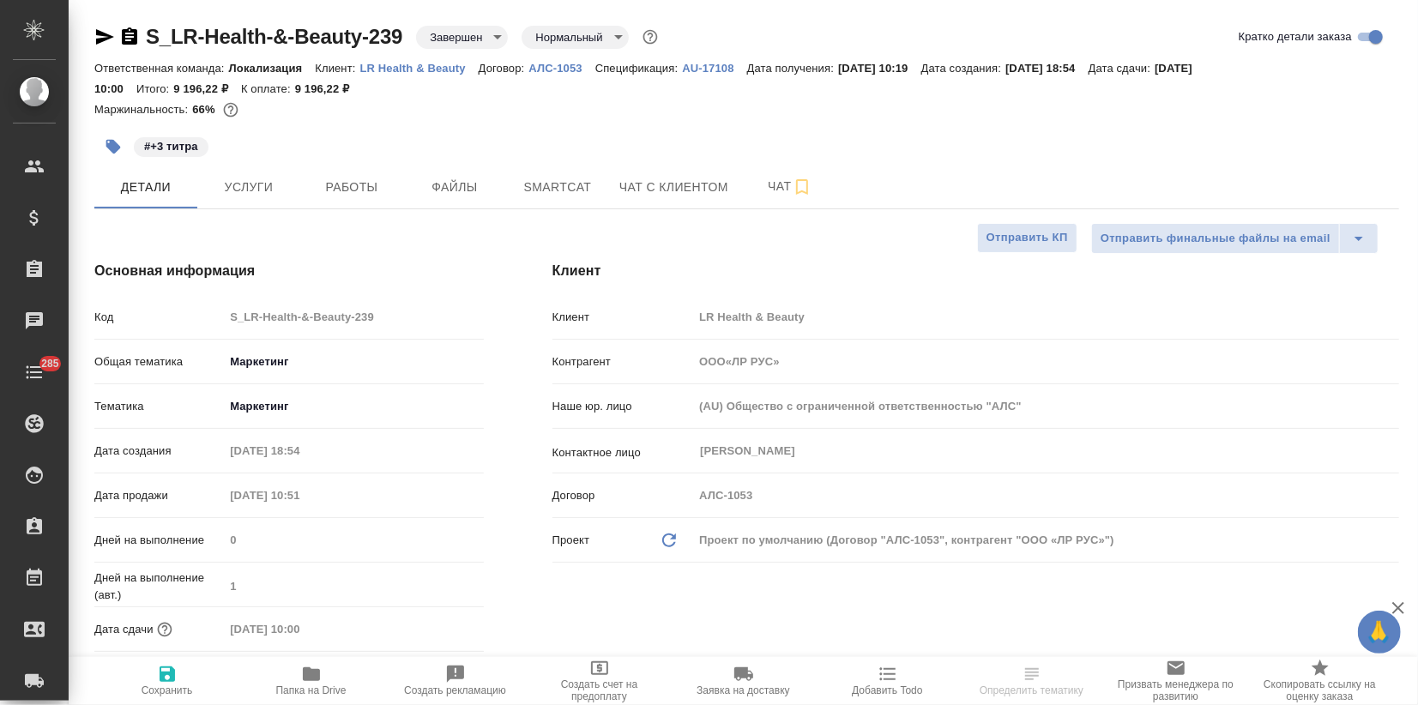
type textarea "x"
click at [250, 180] on span "Услуги" at bounding box center [249, 187] width 82 height 21
type input "ООО«ЛР РУС»"
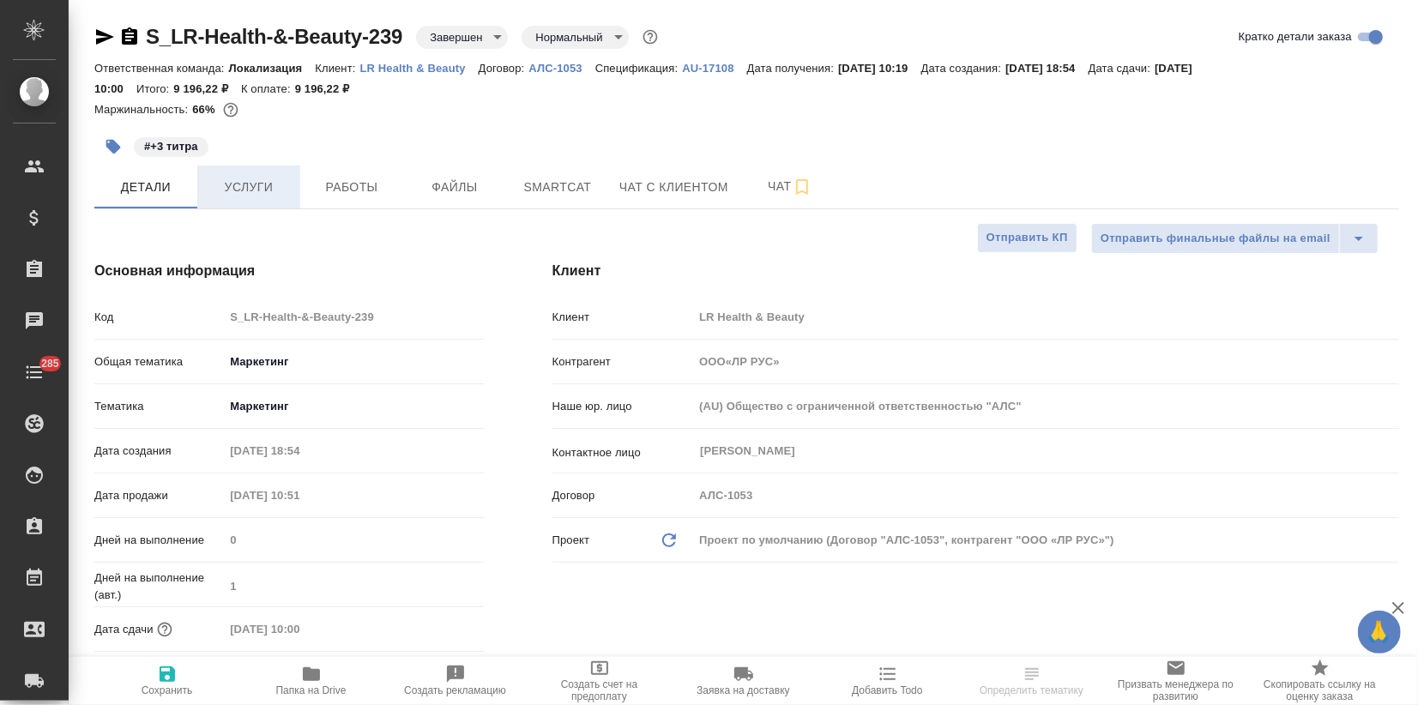
type textarea "x"
type input "ООО«ЛР РУС»"
type textarea "x"
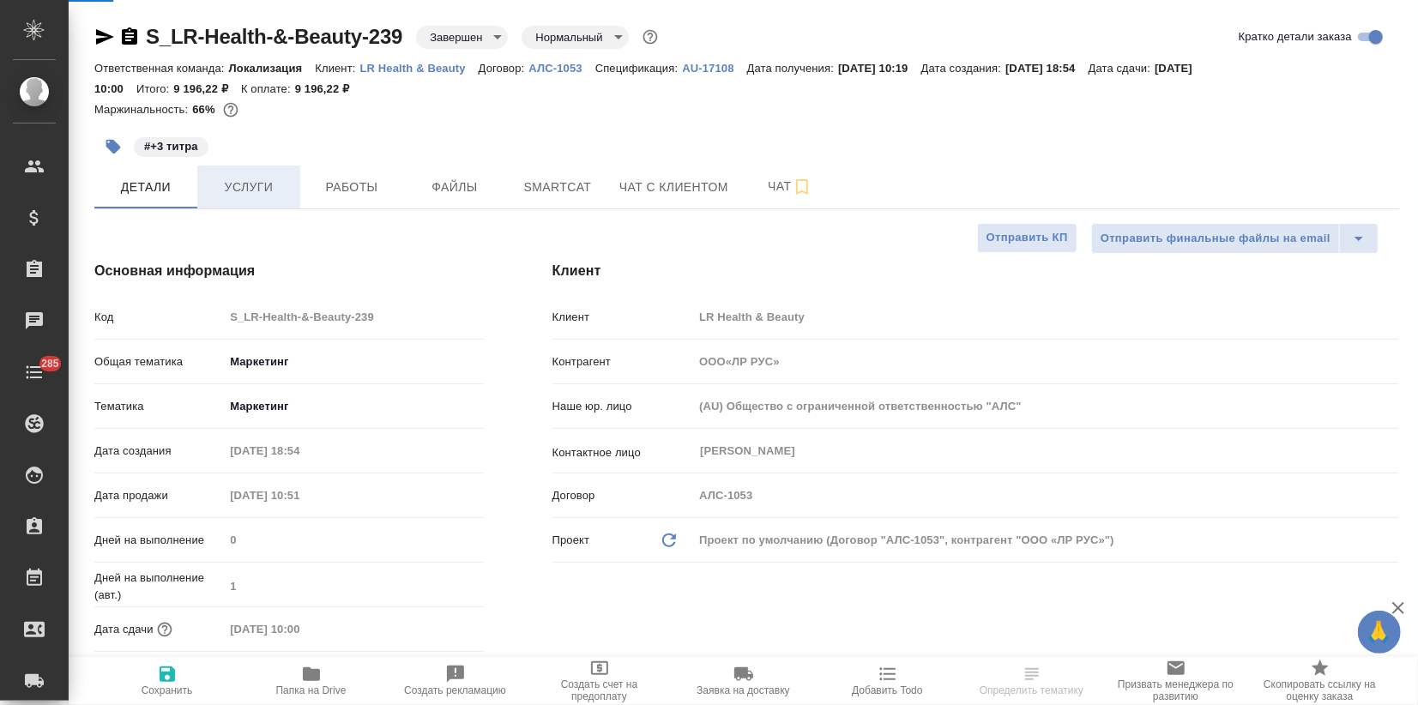
type textarea "x"
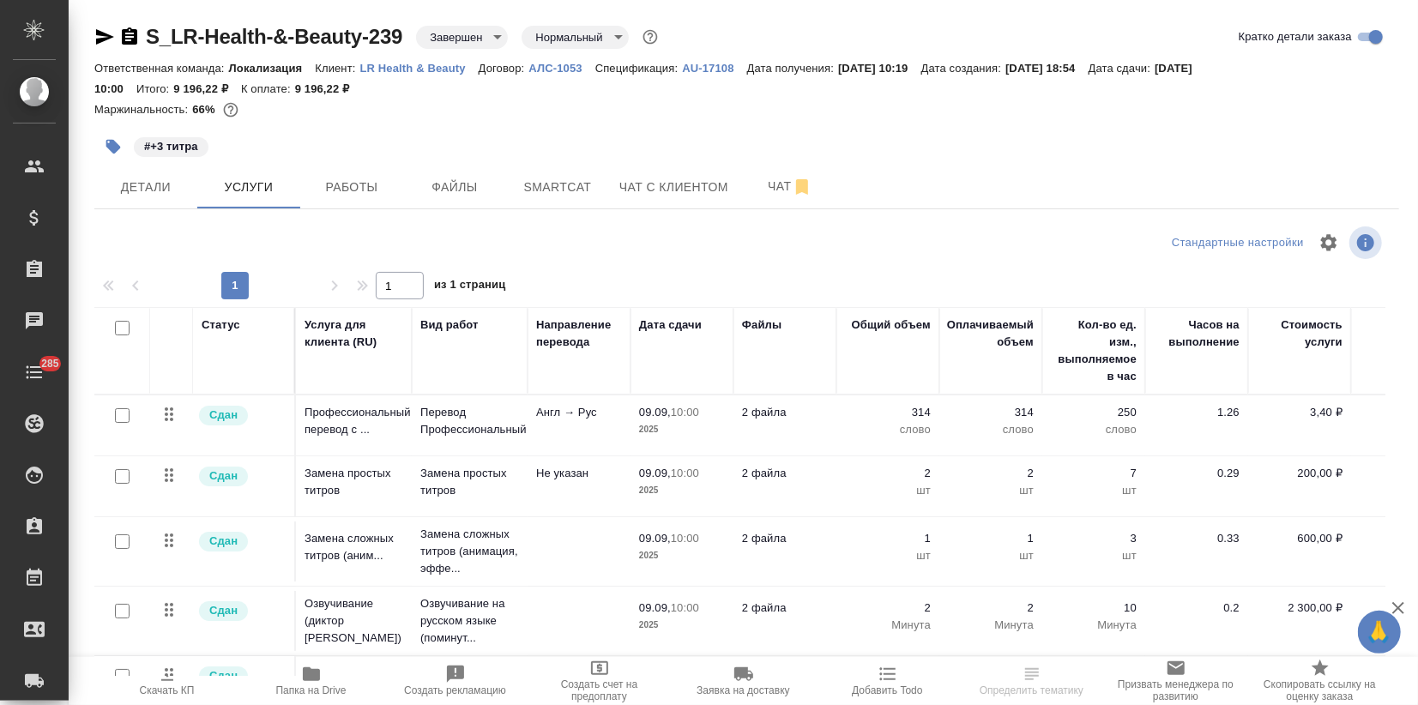
scroll to position [14, 0]
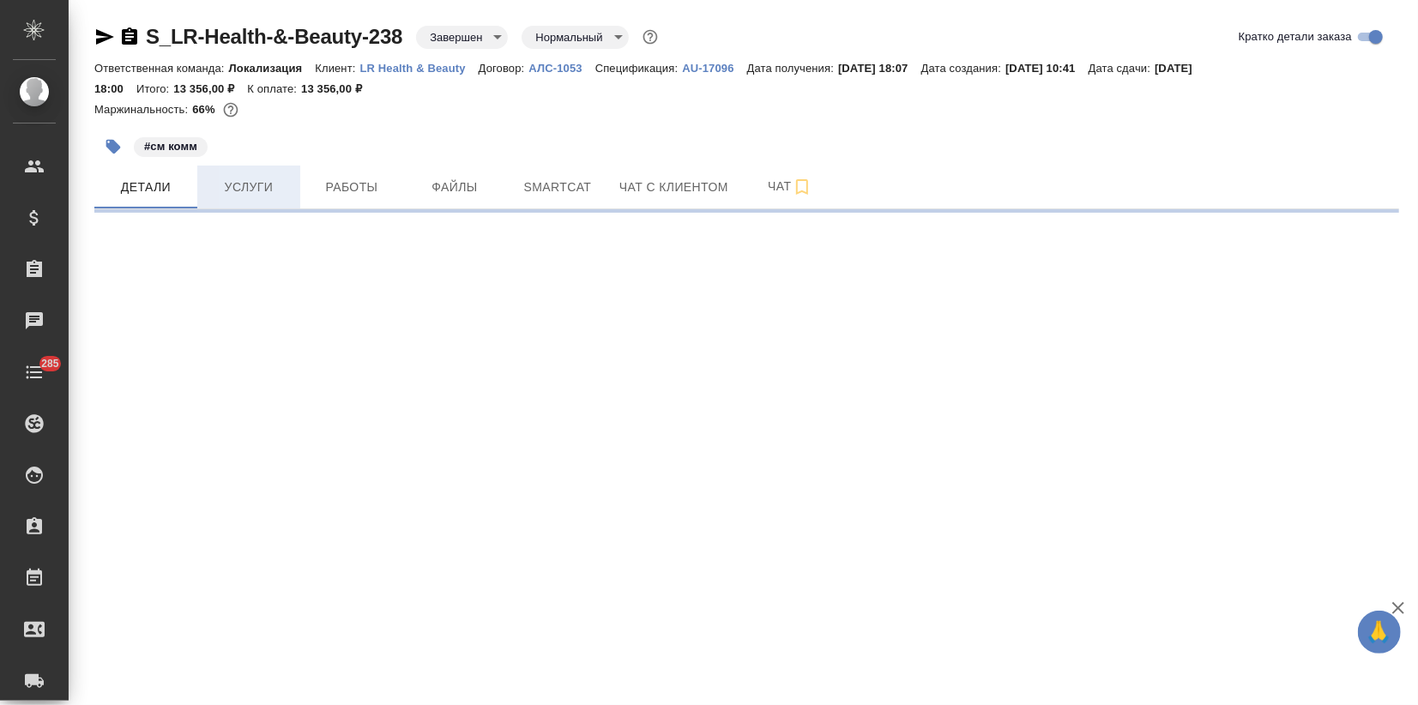
select select "RU"
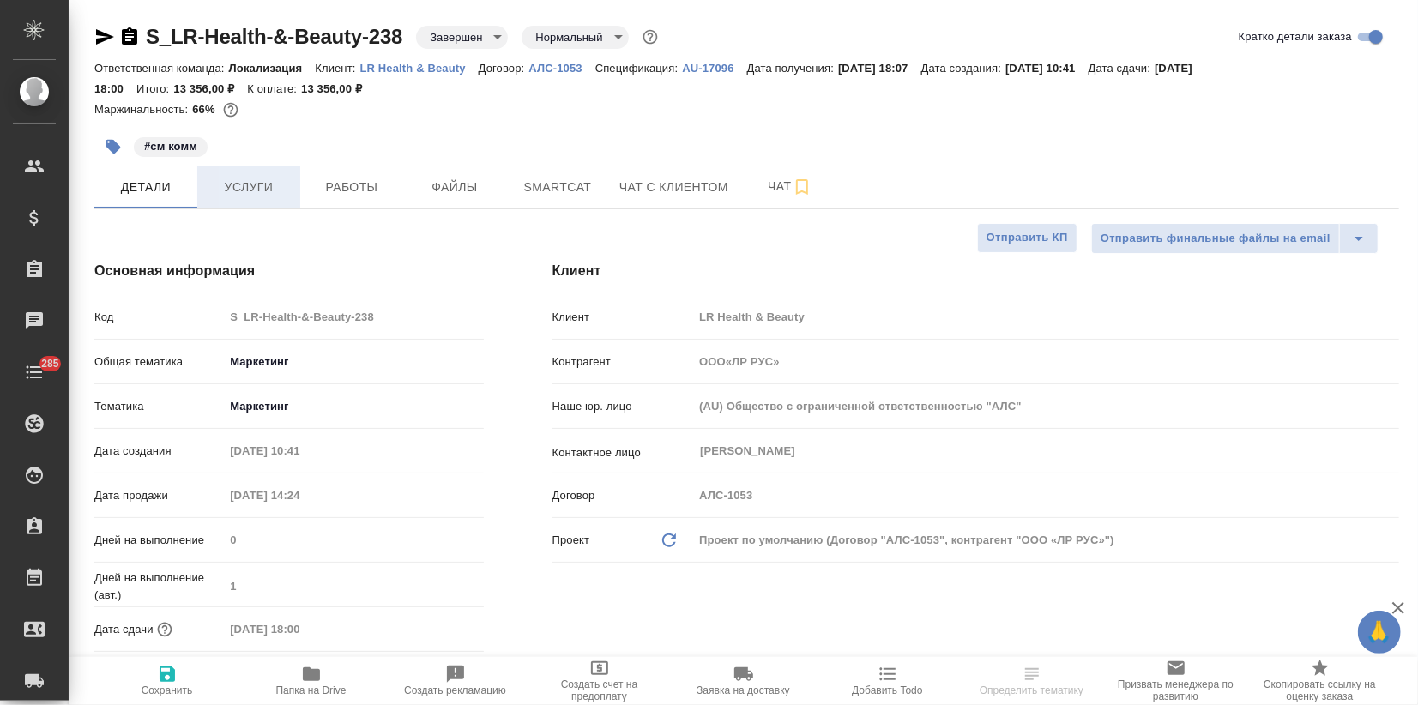
type textarea "x"
click at [253, 181] on span "Услуги" at bounding box center [249, 187] width 82 height 21
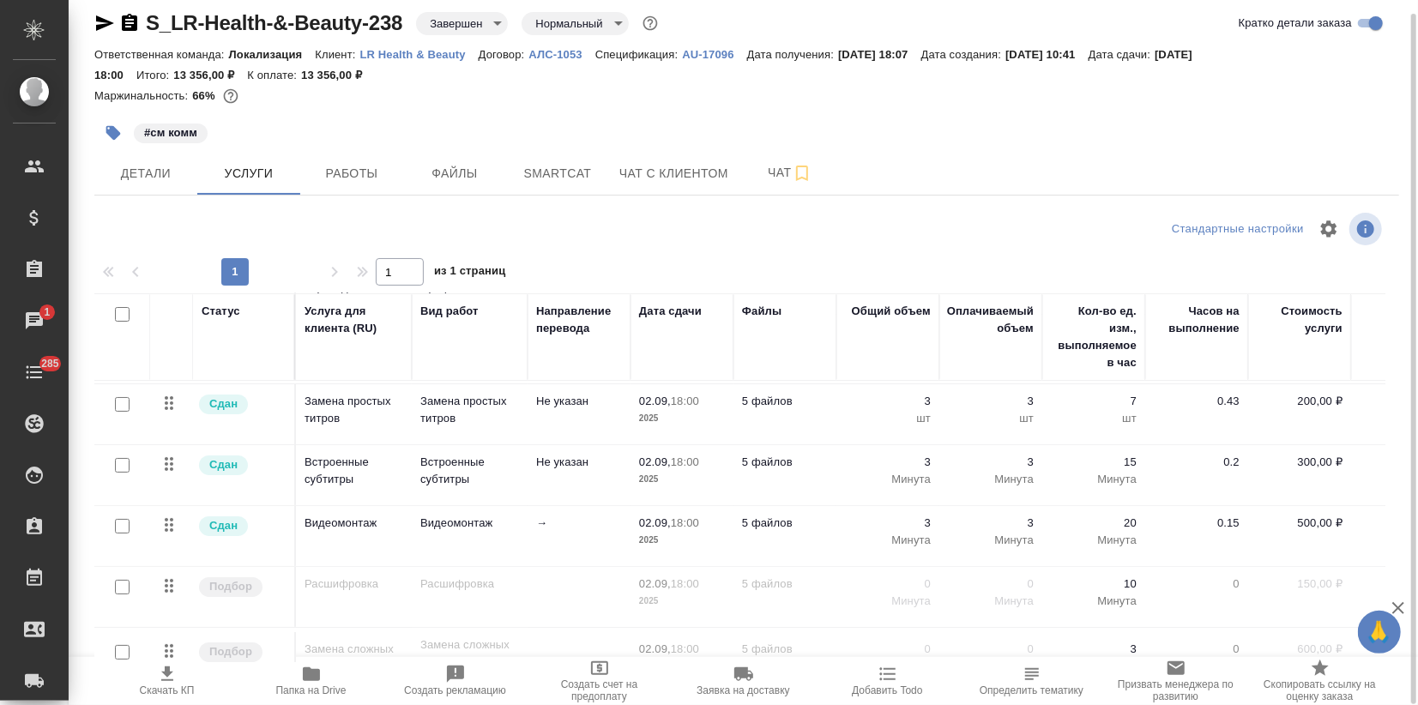
scroll to position [106, 0]
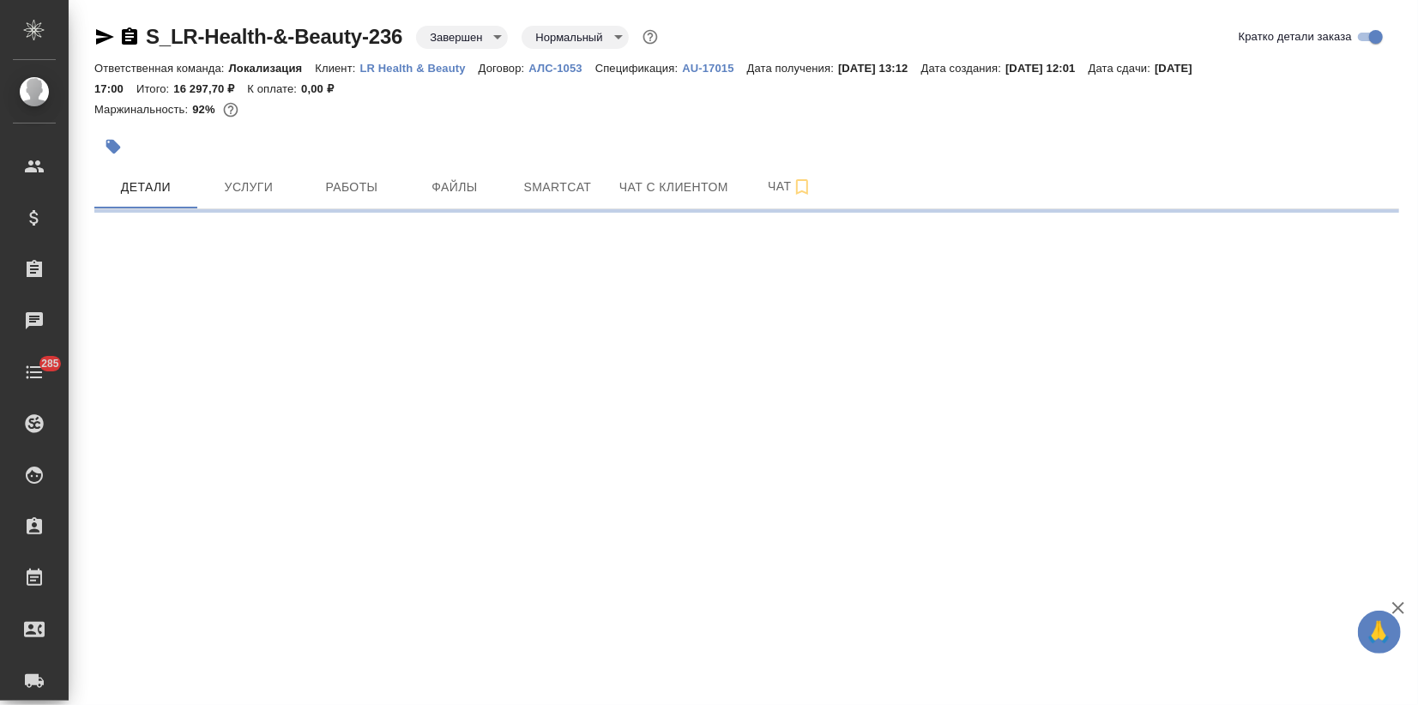
select select "RU"
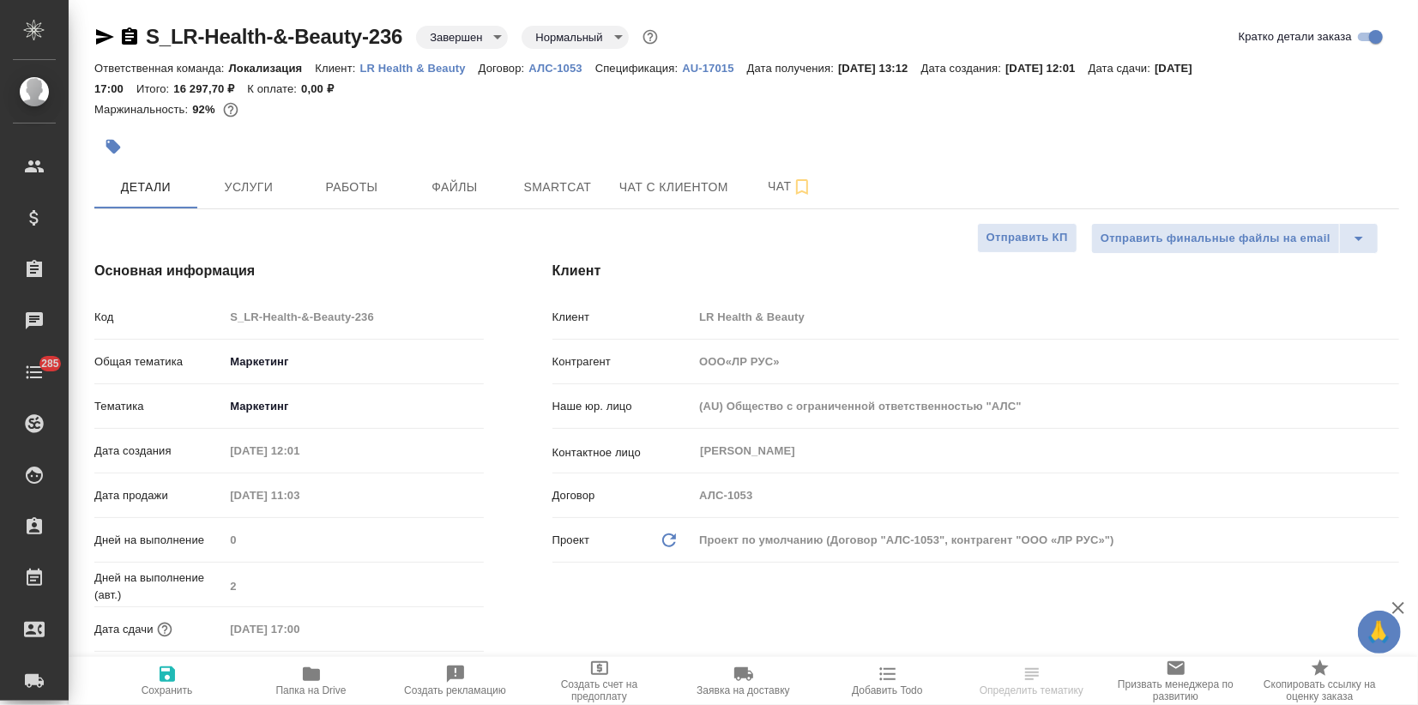
type textarea "x"
type input "ООО«ЛР РУС»"
type textarea "x"
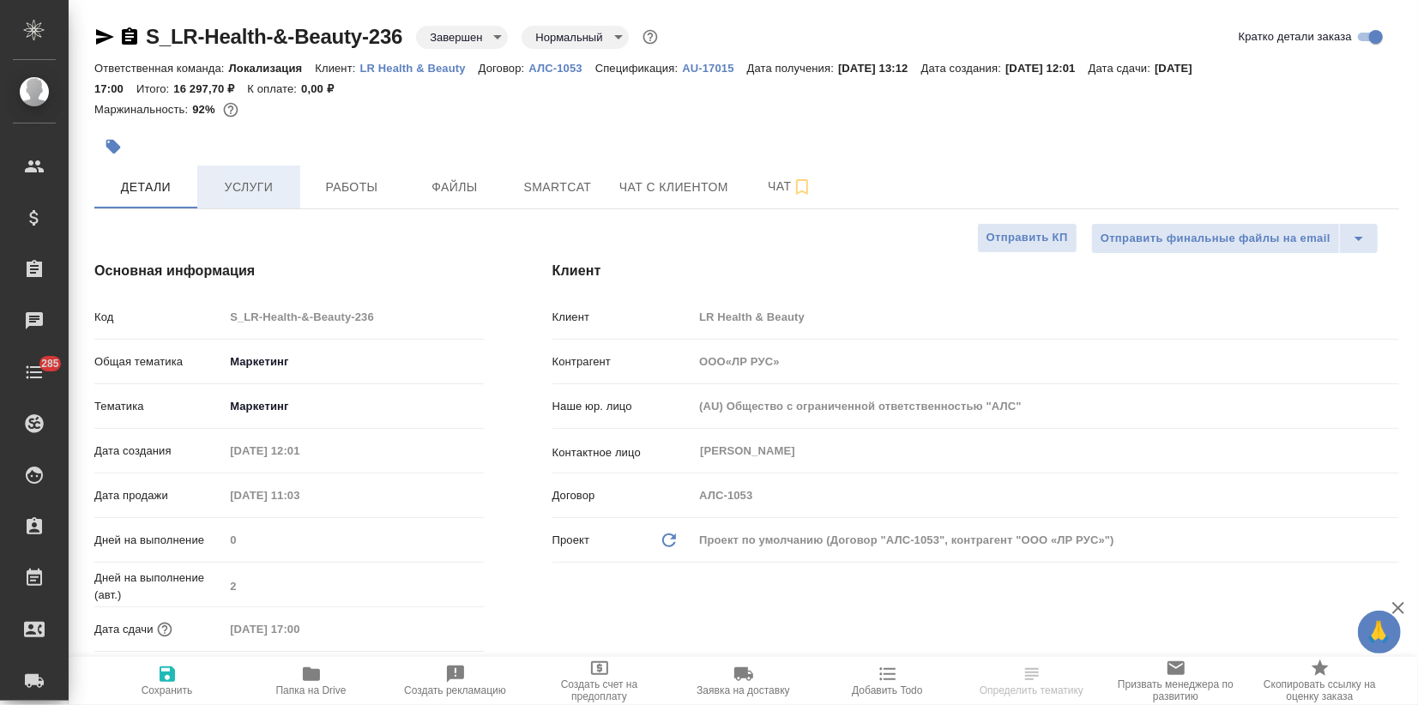
type textarea "x"
click at [265, 186] on span "Услуги" at bounding box center [249, 187] width 82 height 21
click at [243, 192] on span "Услуги" at bounding box center [249, 187] width 82 height 21
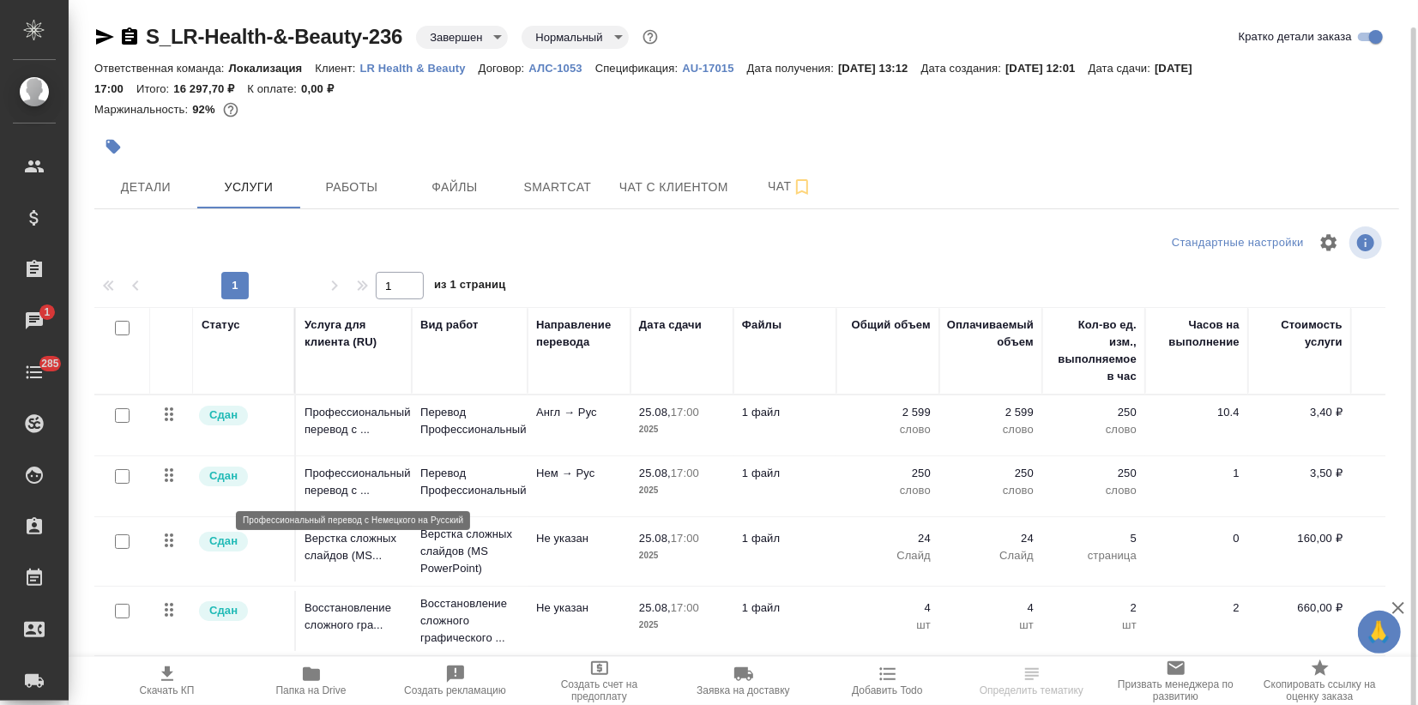
scroll to position [14, 0]
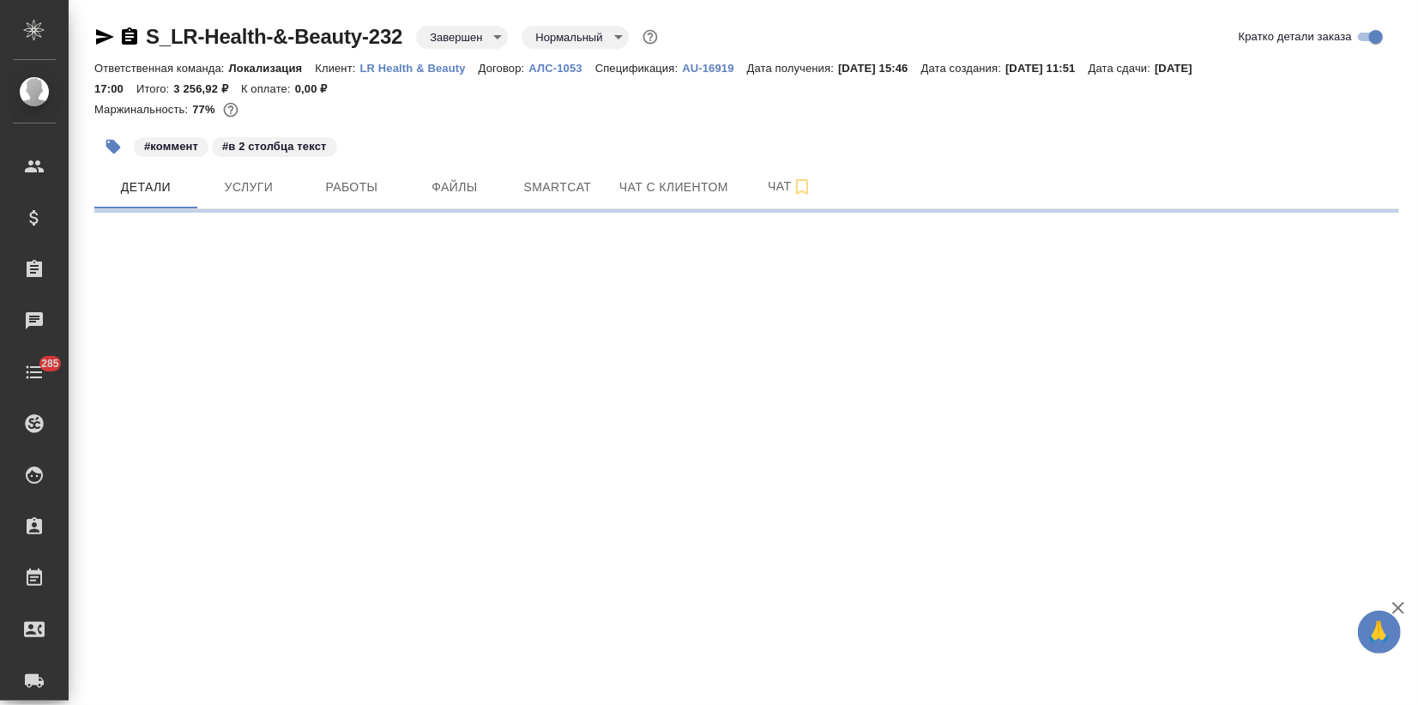
select select "RU"
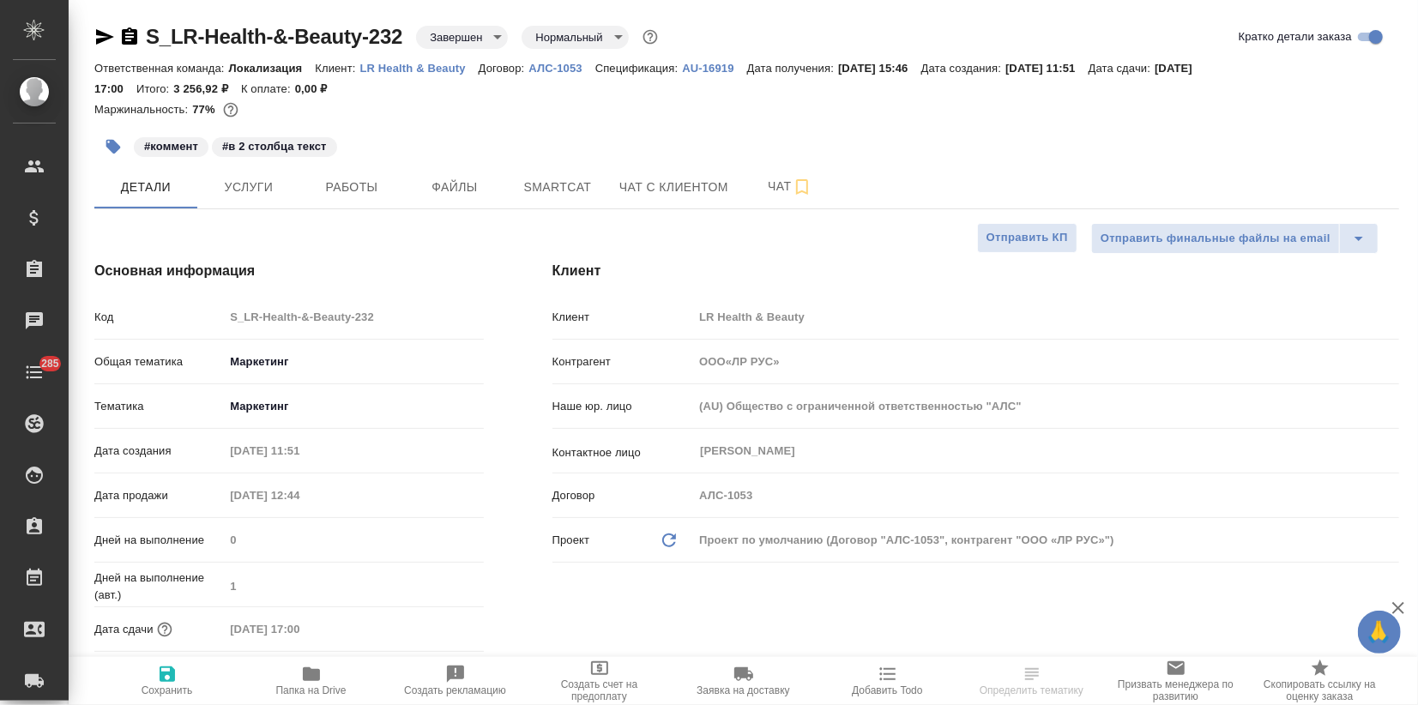
type textarea "x"
type input "ООО«ЛР РУС»"
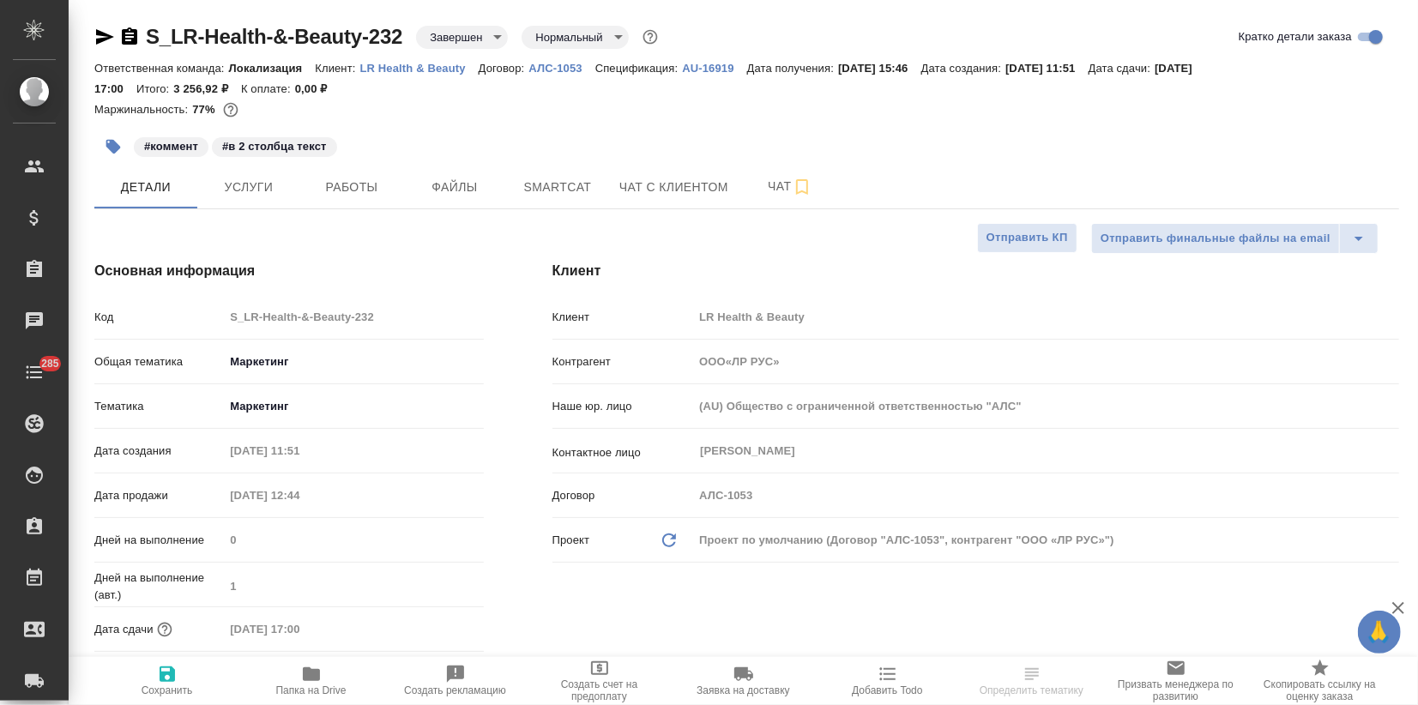
type textarea "x"
type input "ООО«ЛР РУС»"
type textarea "x"
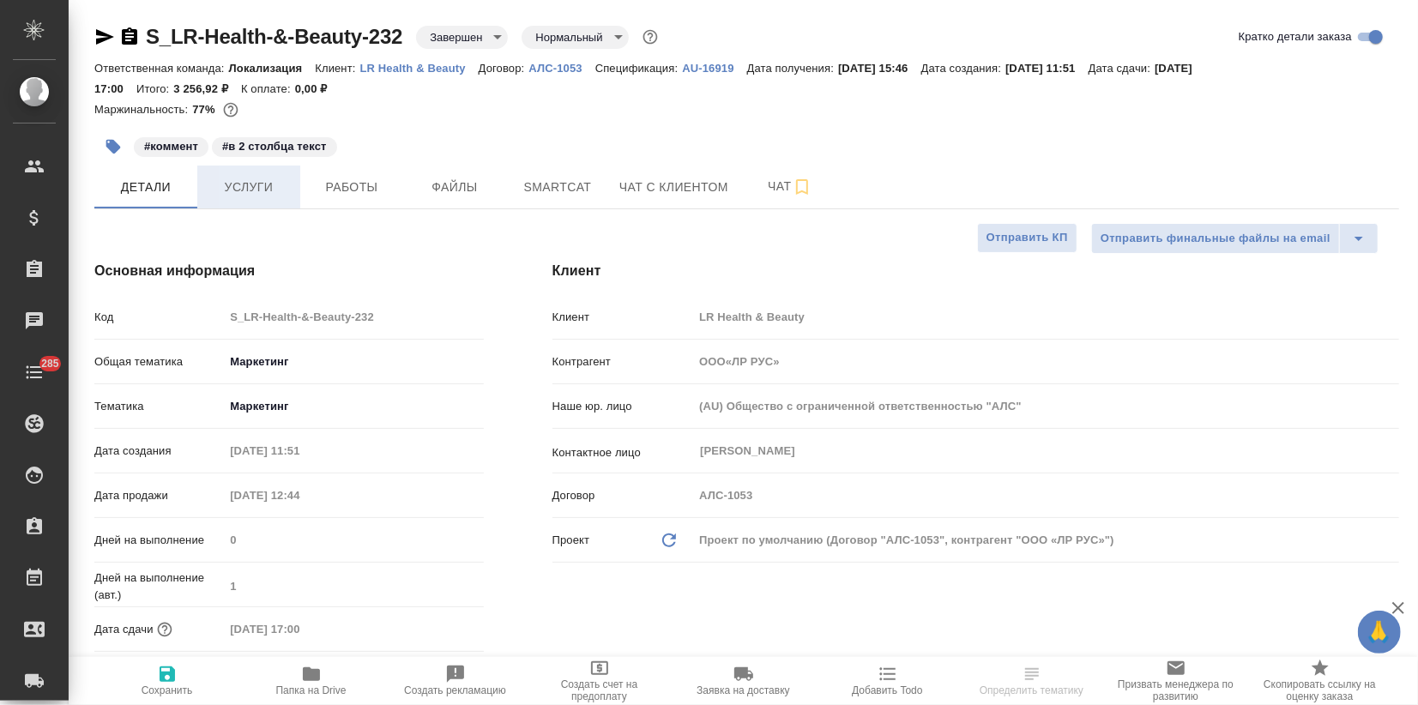
type textarea "x"
click at [246, 195] on span "Услуги" at bounding box center [249, 187] width 82 height 21
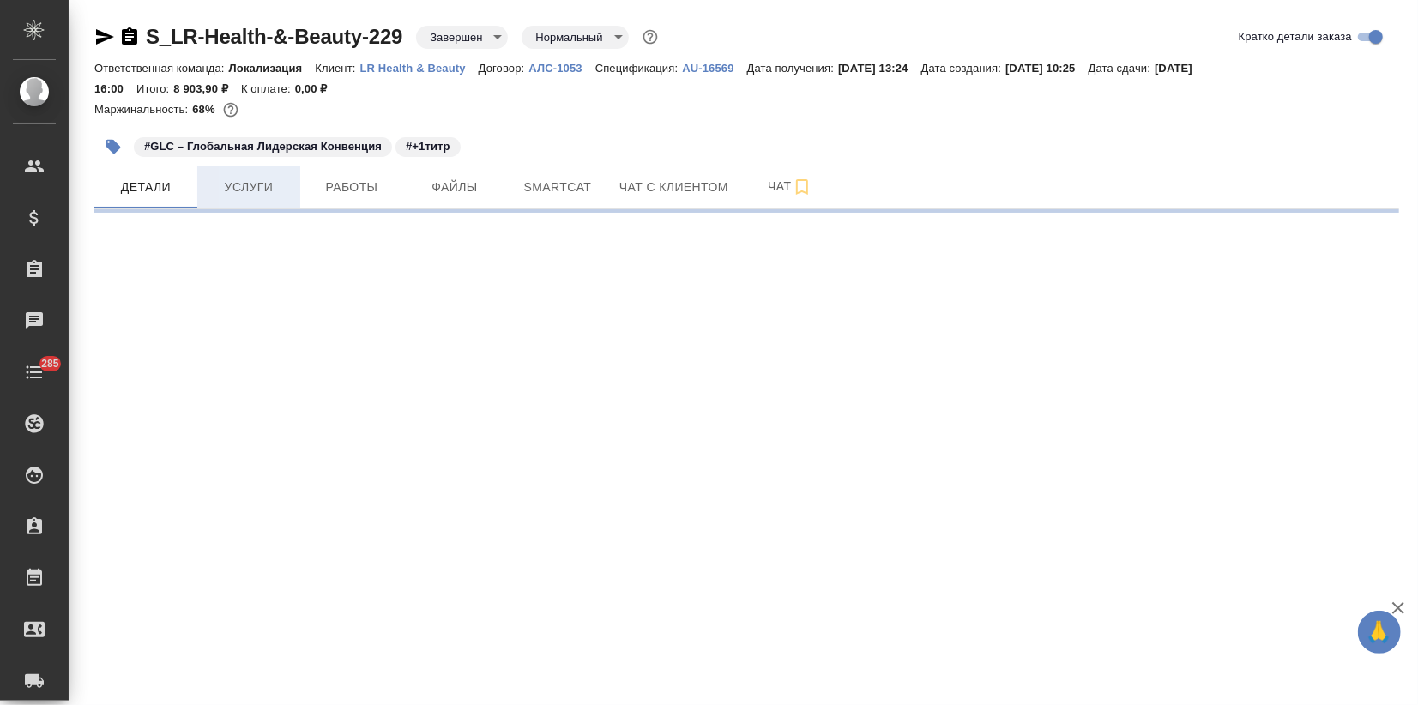
select select "RU"
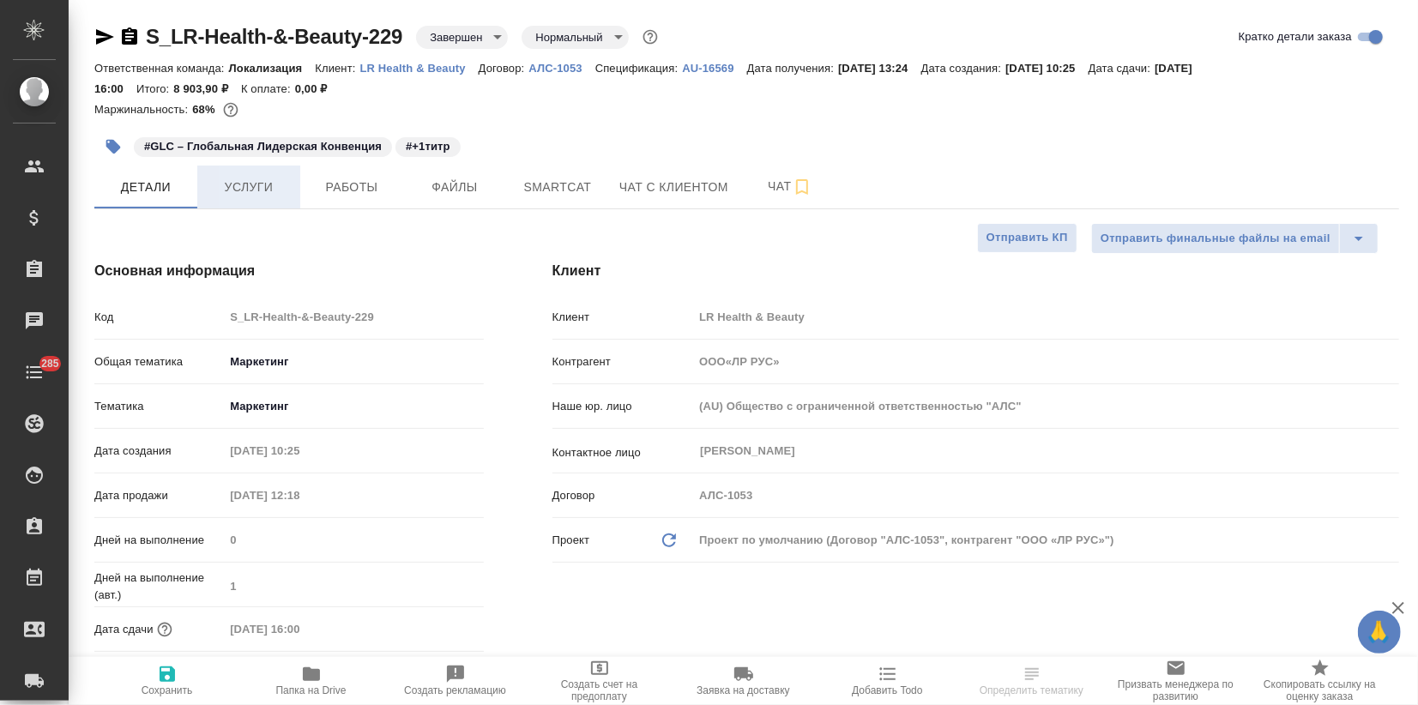
type textarea "x"
click at [268, 174] on button "Услуги" at bounding box center [248, 187] width 103 height 43
type input "ООО«ЛР РУС»"
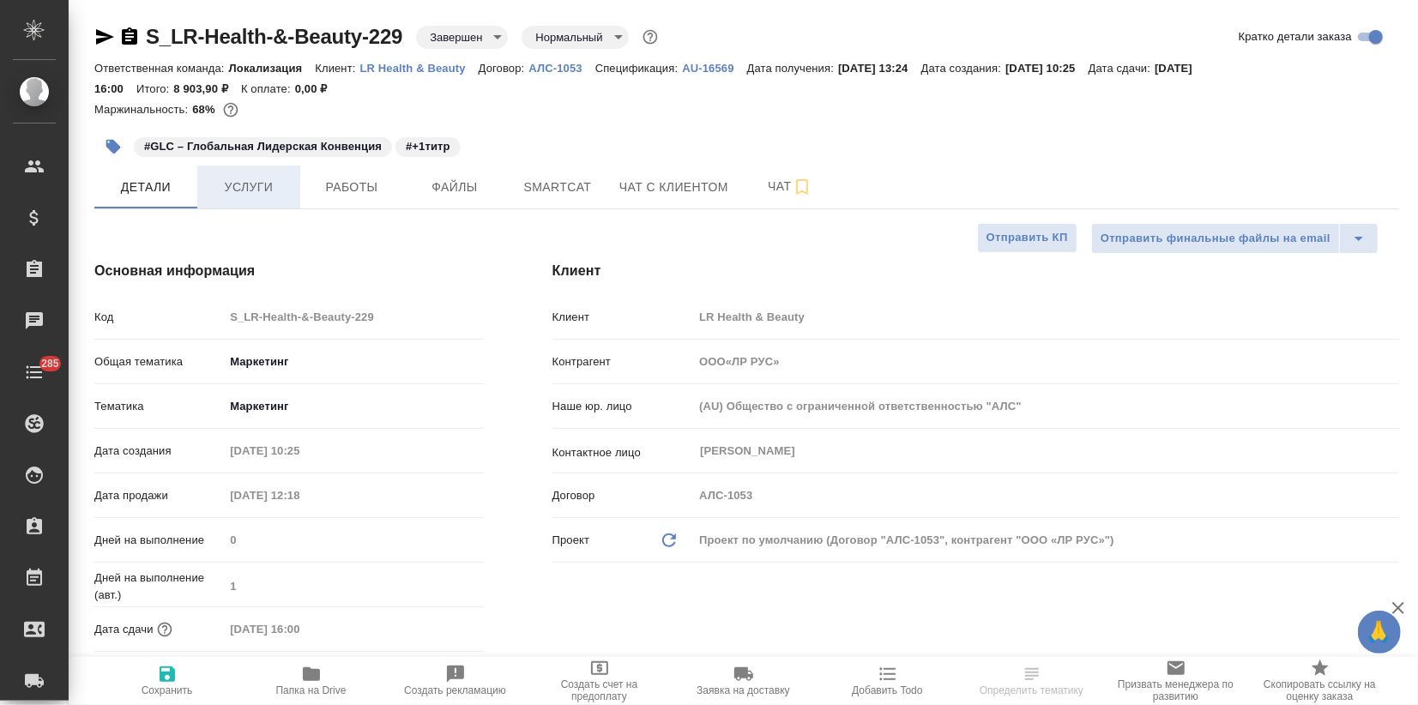
type textarea "x"
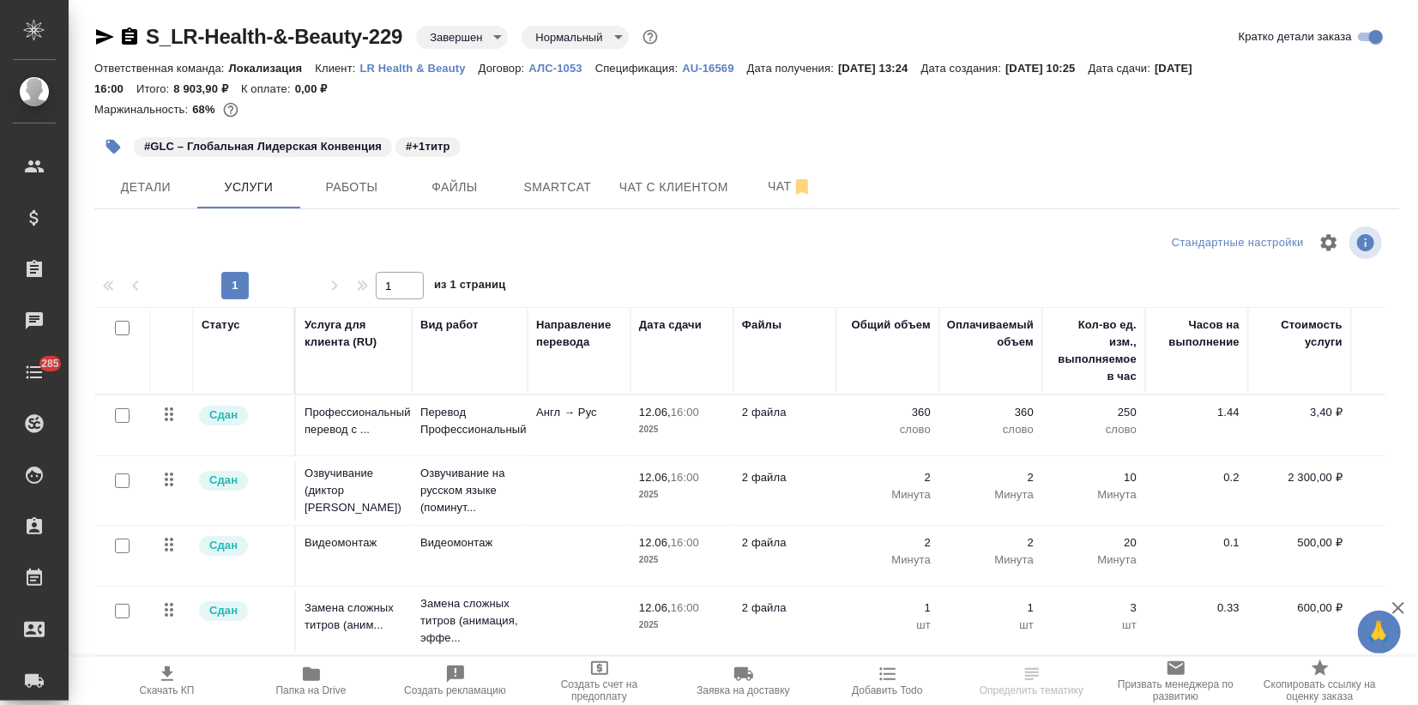
scroll to position [14, 0]
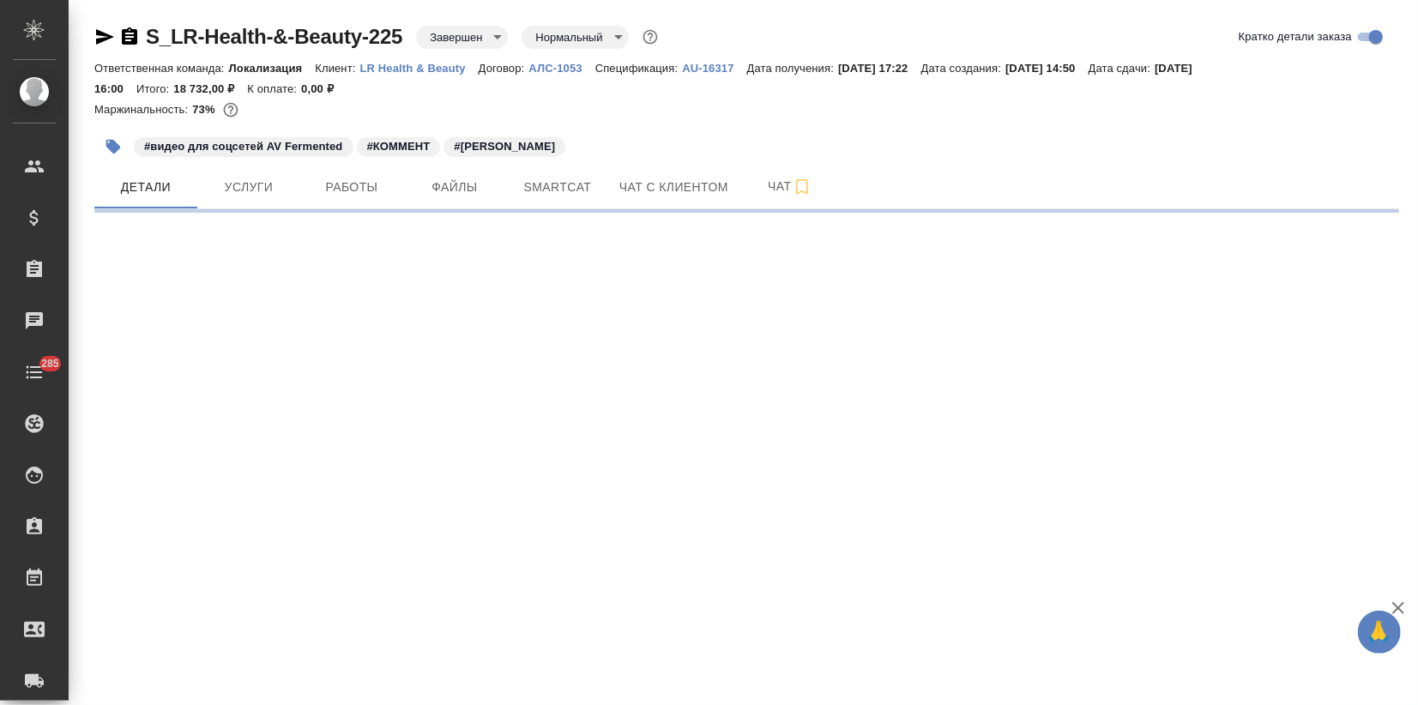
select select "RU"
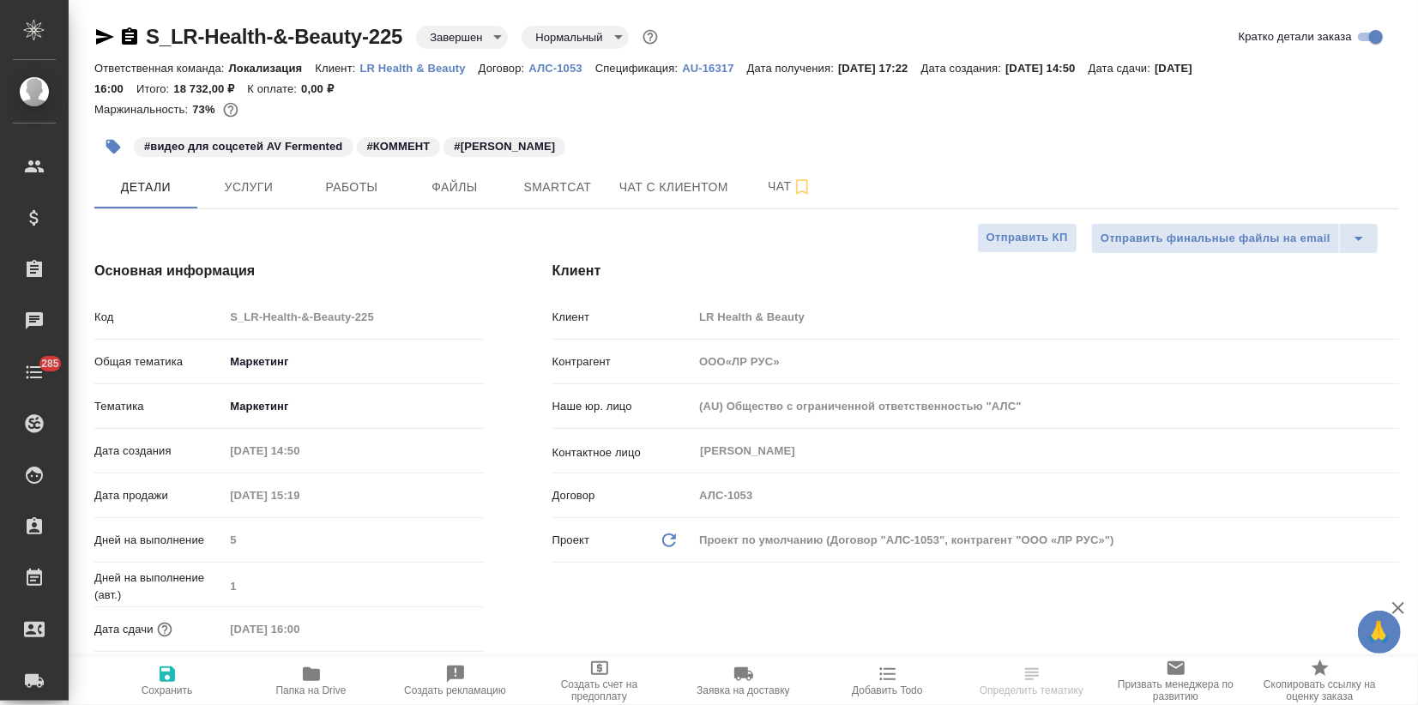
type textarea "x"
type input "ООО«ЛР РУС»"
type textarea "x"
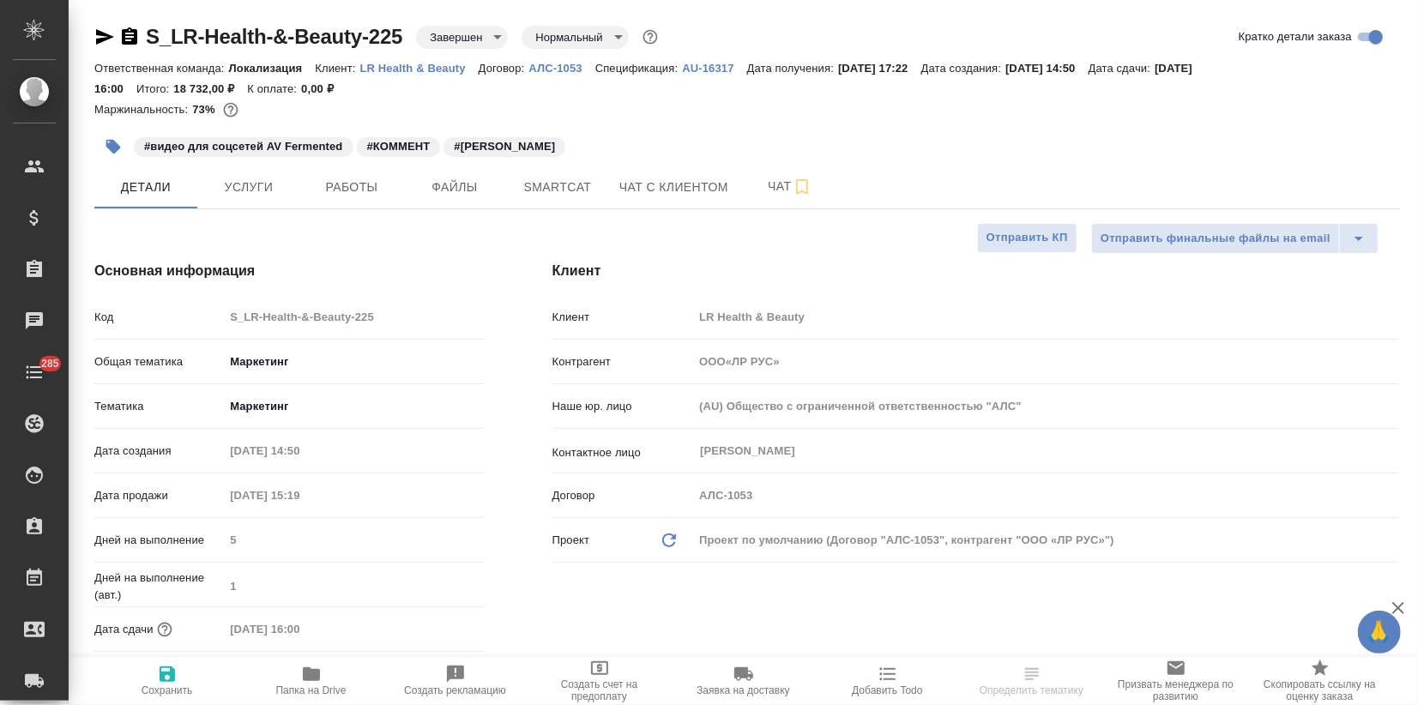
type textarea "x"
type input "ООО«ЛР РУС»"
type textarea "x"
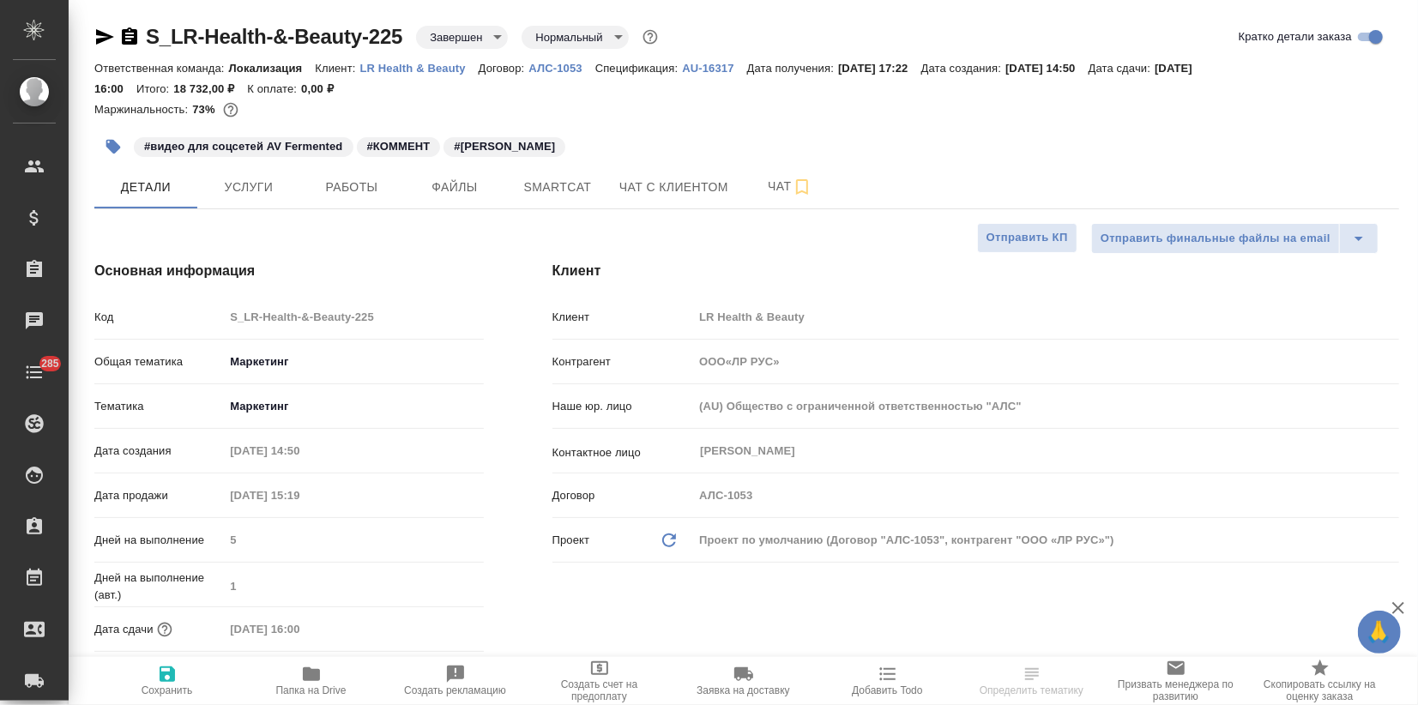
type textarea "x"
click at [247, 195] on span "Услуги" at bounding box center [249, 187] width 82 height 21
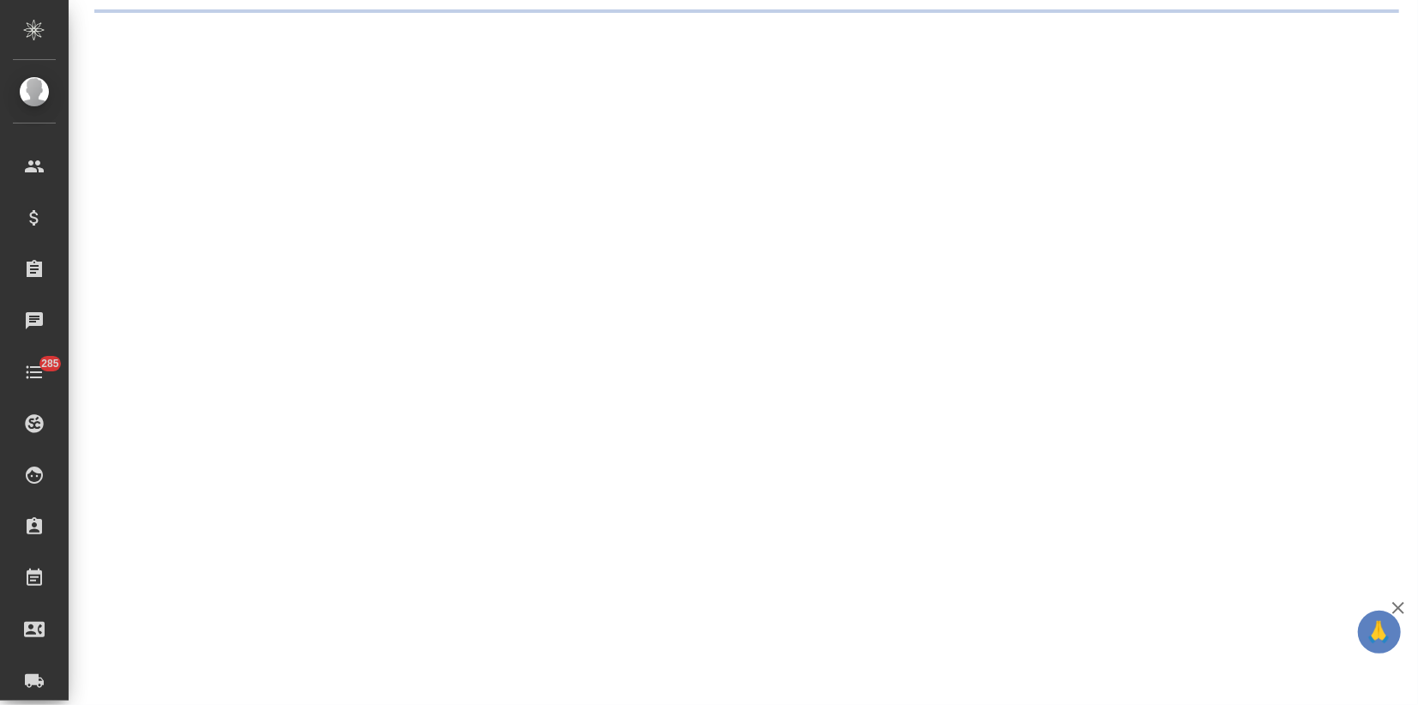
select select "RU"
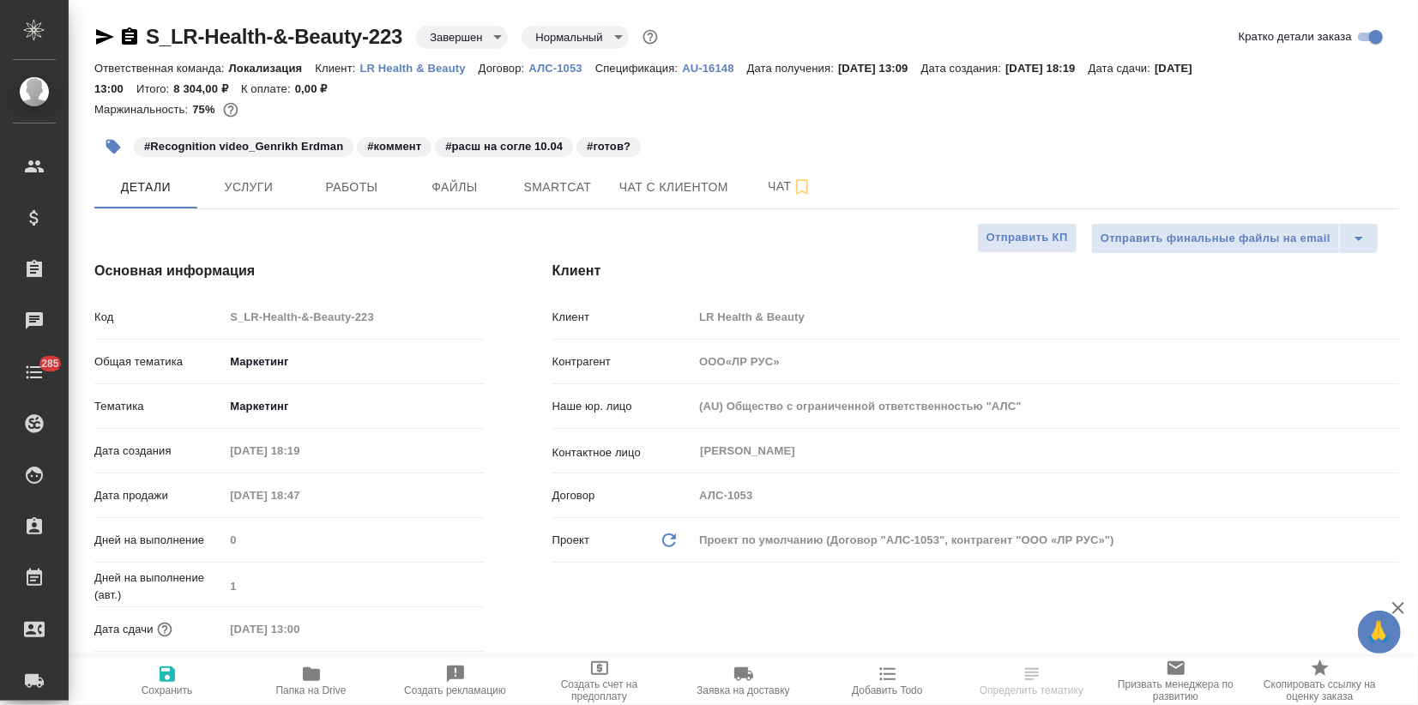
type textarea "x"
type input "ООО«ЛР РУС»"
type textarea "x"
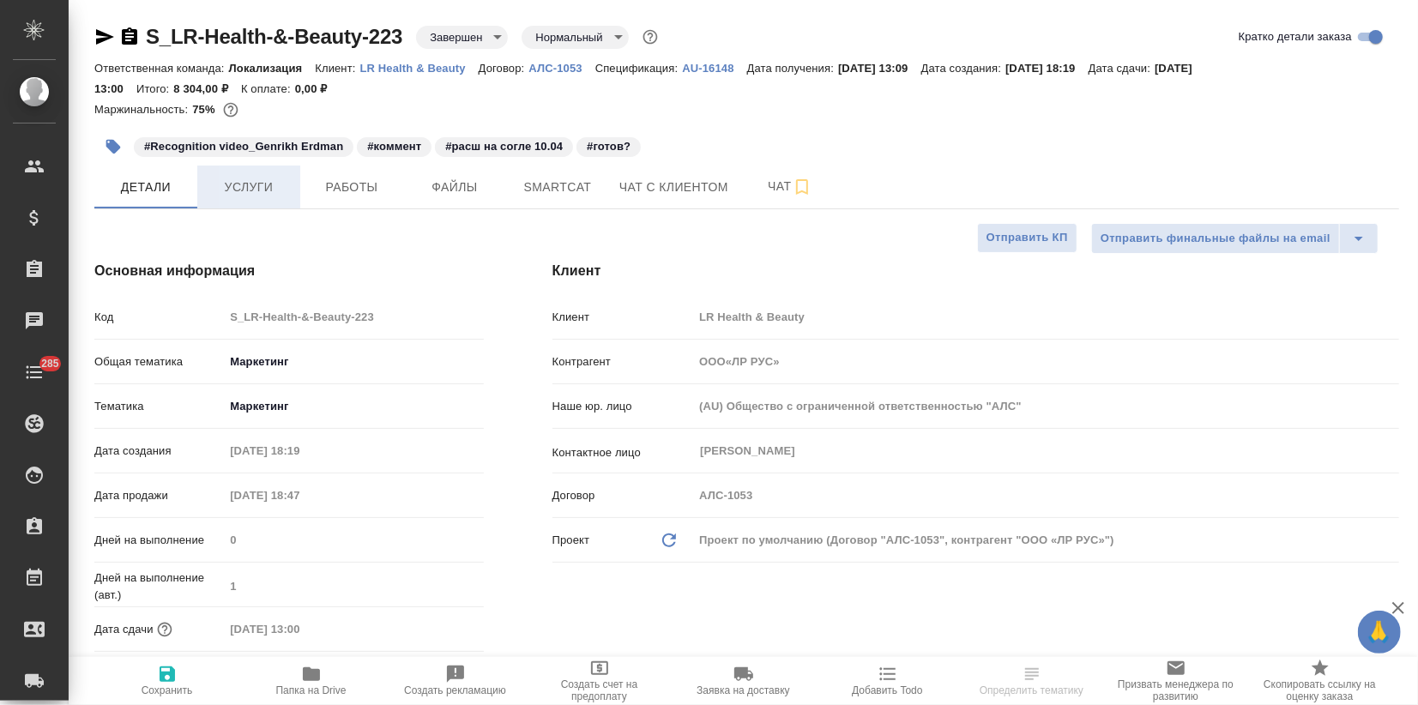
type textarea "x"
click at [242, 185] on span "Услуги" at bounding box center [249, 187] width 82 height 21
type input "ООО«ЛР РУС»"
type textarea "x"
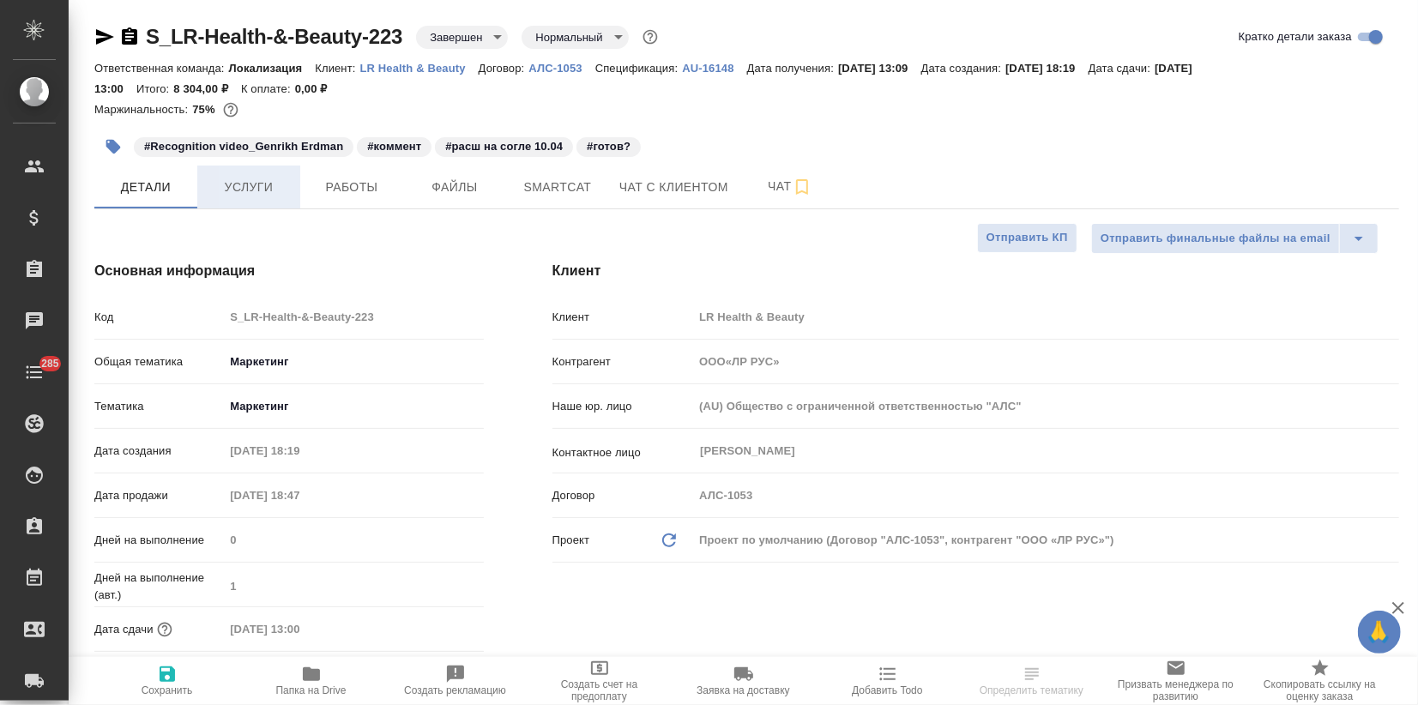
type textarea "x"
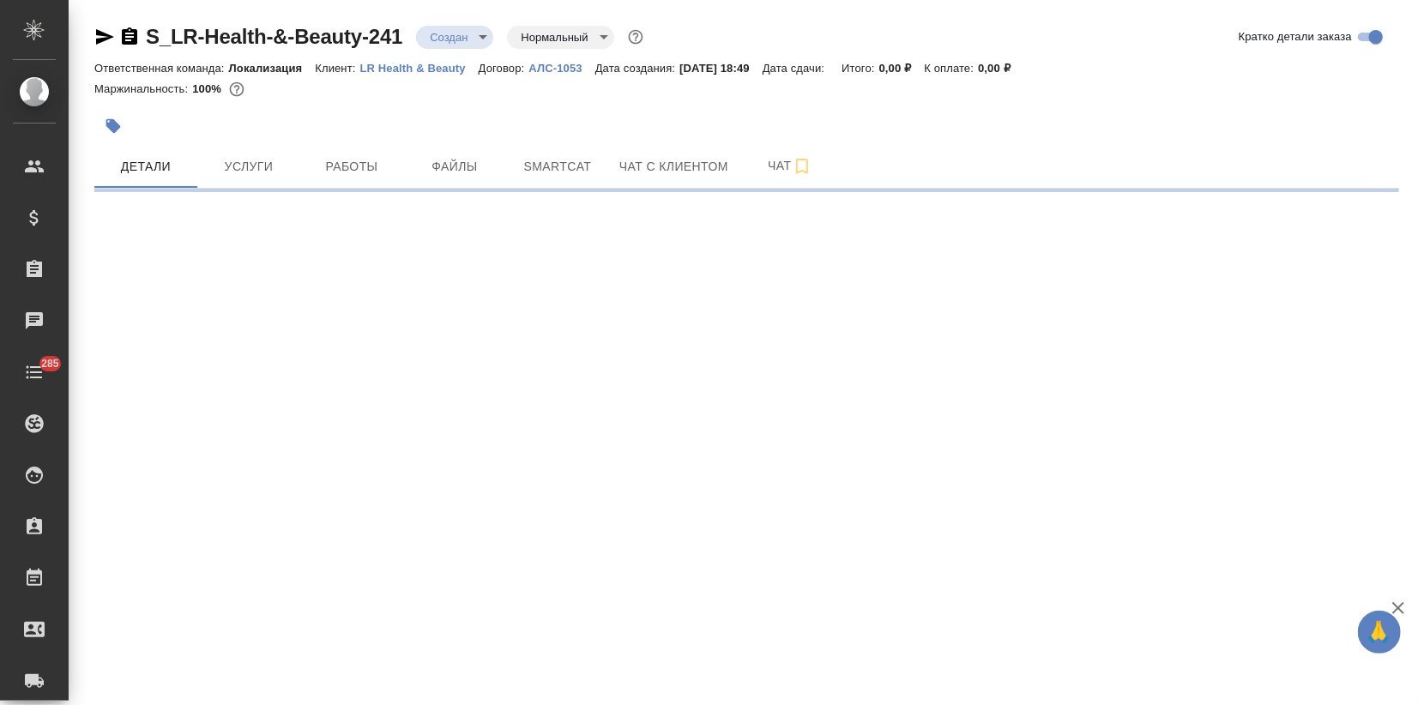
select select "RU"
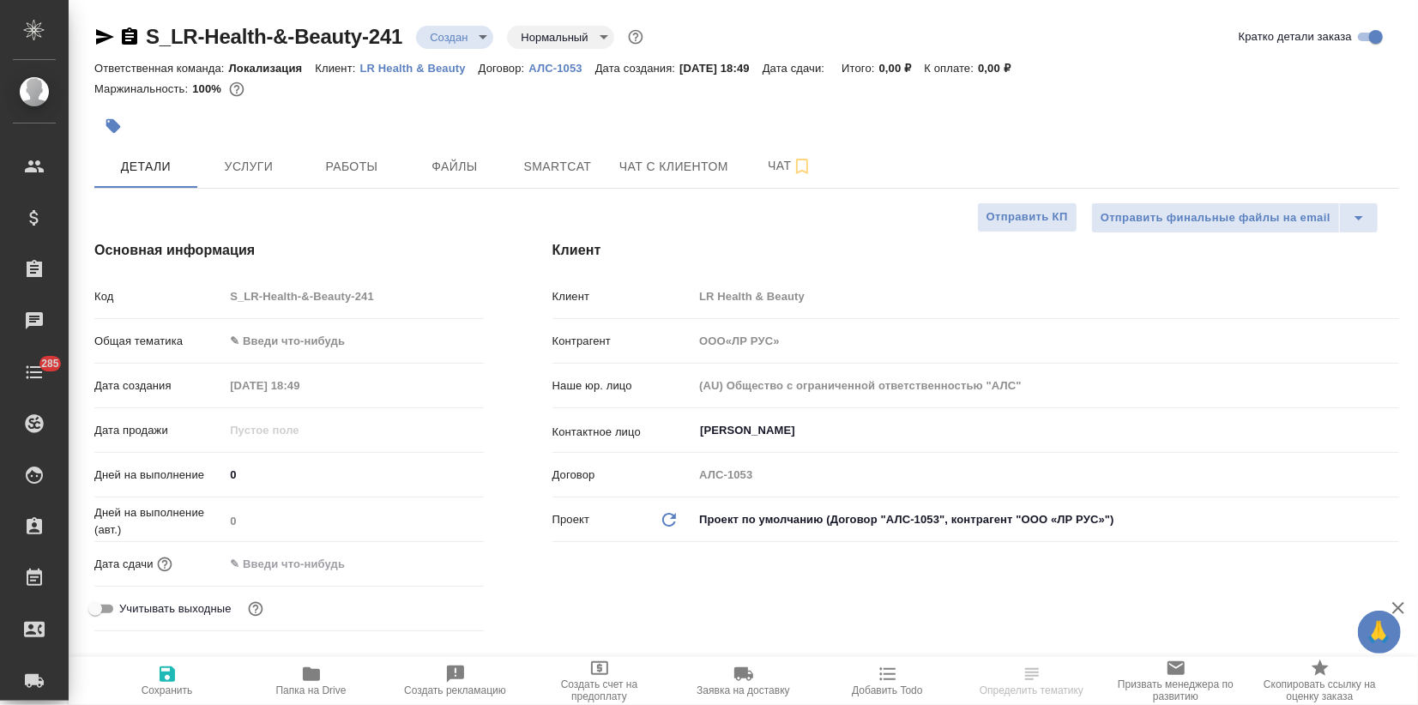
type textarea "x"
type input "ООО«ЛР РУС»"
type textarea "x"
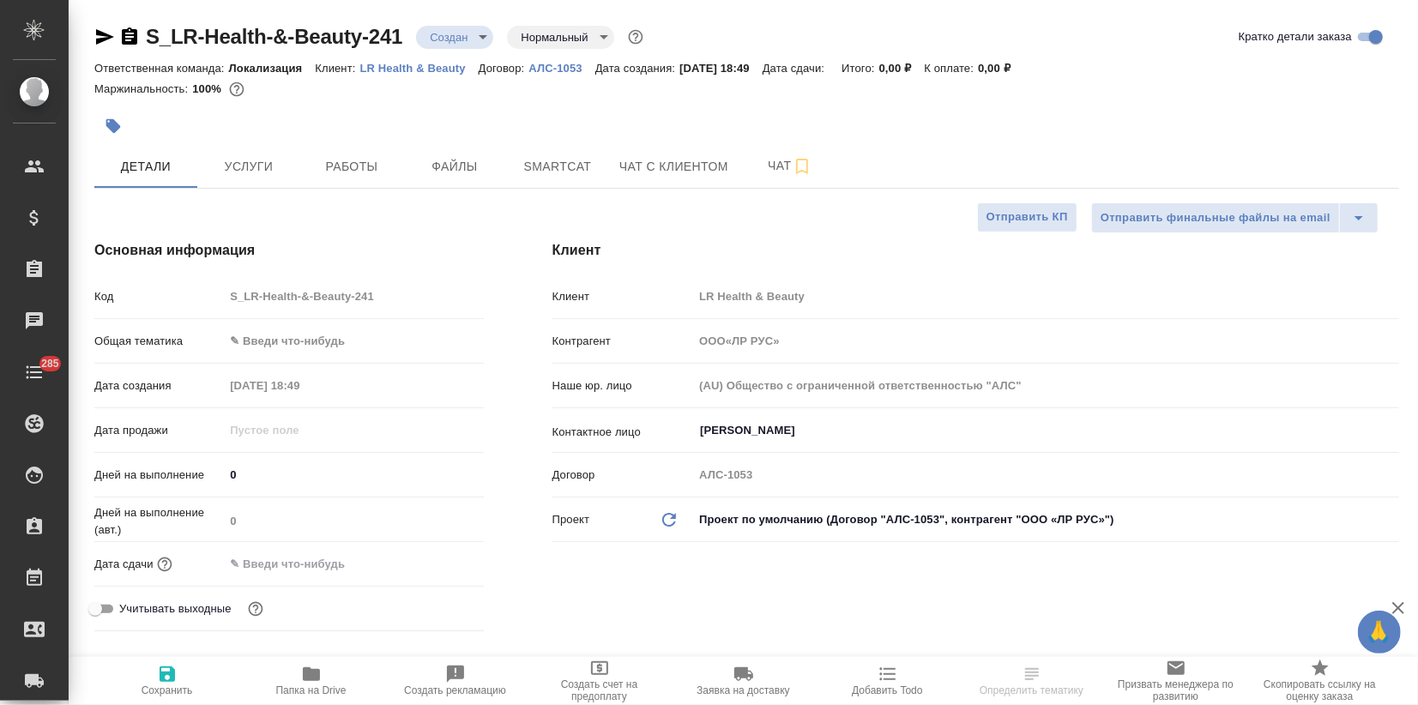
type textarea "x"
type input "ООО«ЛР РУС»"
type textarea "x"
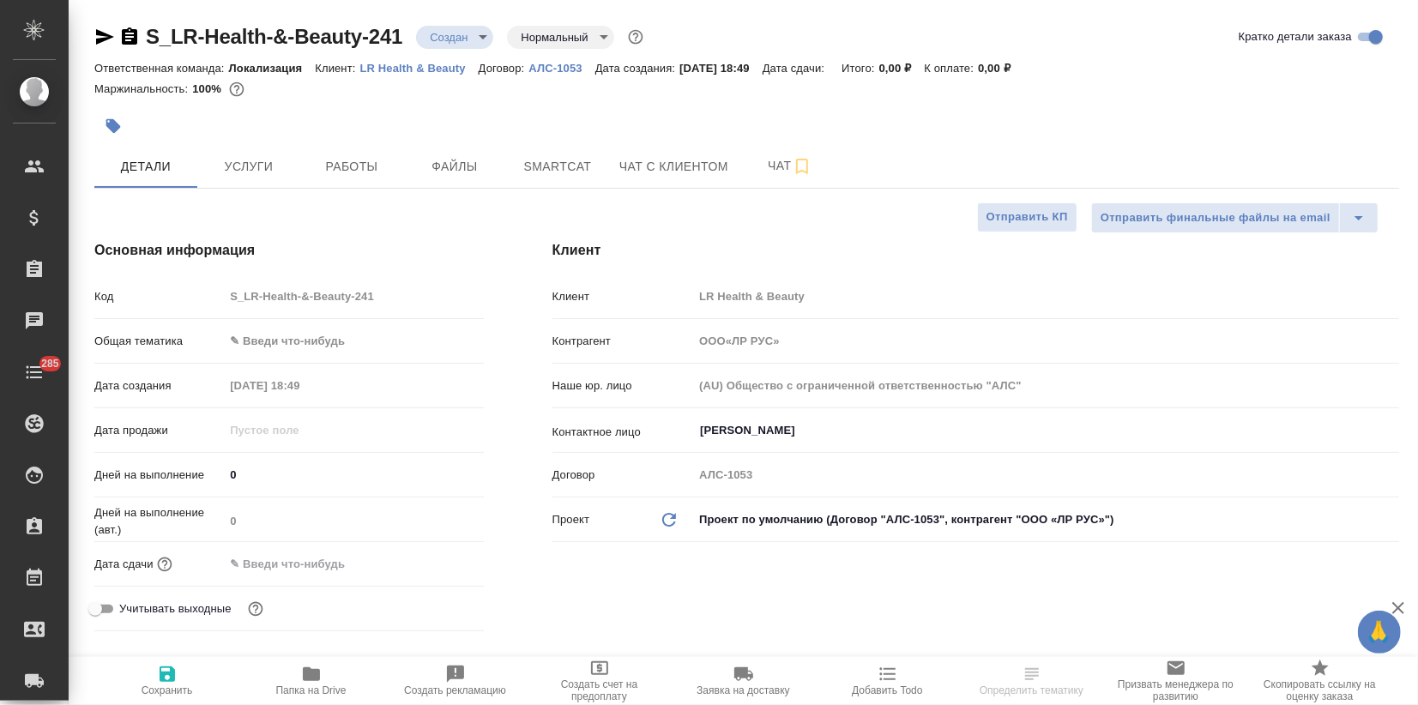
type textarea "x"
click at [321, 336] on body "🙏 .cls-1 fill:#fff; AWATERA Zagorodnikh [PERSON_NAME] Спецификации Заказы Чаты …" at bounding box center [709, 352] width 1418 height 705
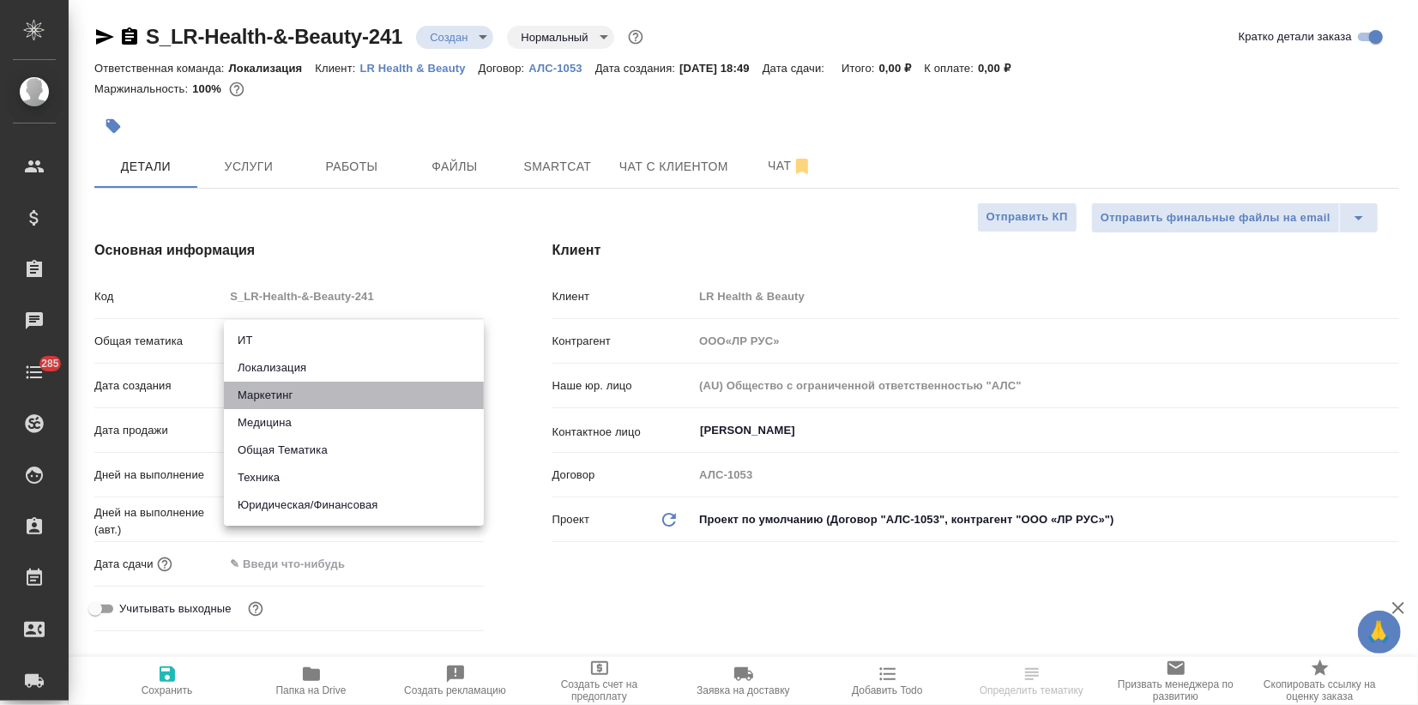
click at [272, 393] on li "Маркетинг" at bounding box center [354, 395] width 260 height 27
type input "marketing"
type input "ООО«ЛР РУС»"
type textarea "x"
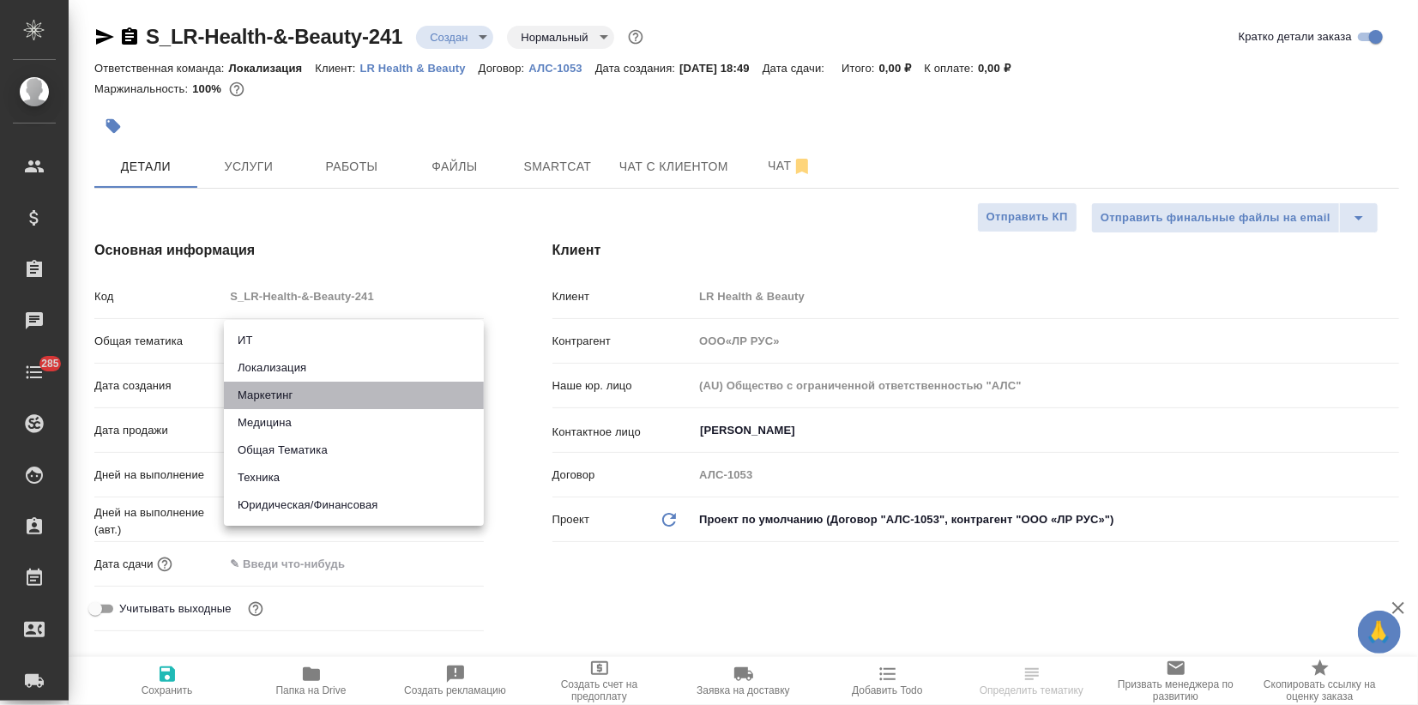
type textarea "x"
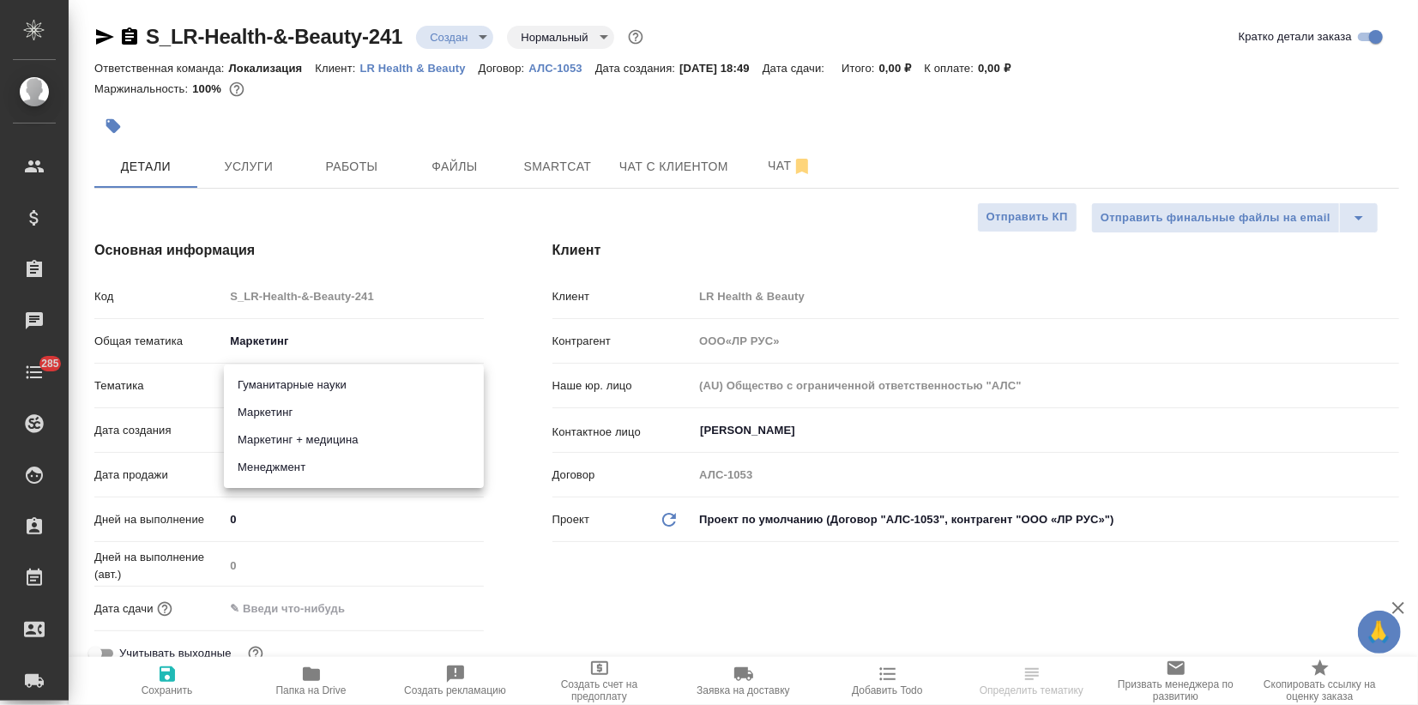
click at [269, 385] on body "🙏 .cls-1 fill:#fff; AWATERA Zagorodnikh [PERSON_NAME] Спецификации Заказы Чаты …" at bounding box center [709, 352] width 1418 height 705
drag, startPoint x: 269, startPoint y: 406, endPoint x: 262, endPoint y: 437, distance: 31.6
click at [269, 406] on li "Маркетинг" at bounding box center [354, 412] width 260 height 27
type input "ООО«ЛР РУС»"
type textarea "x"
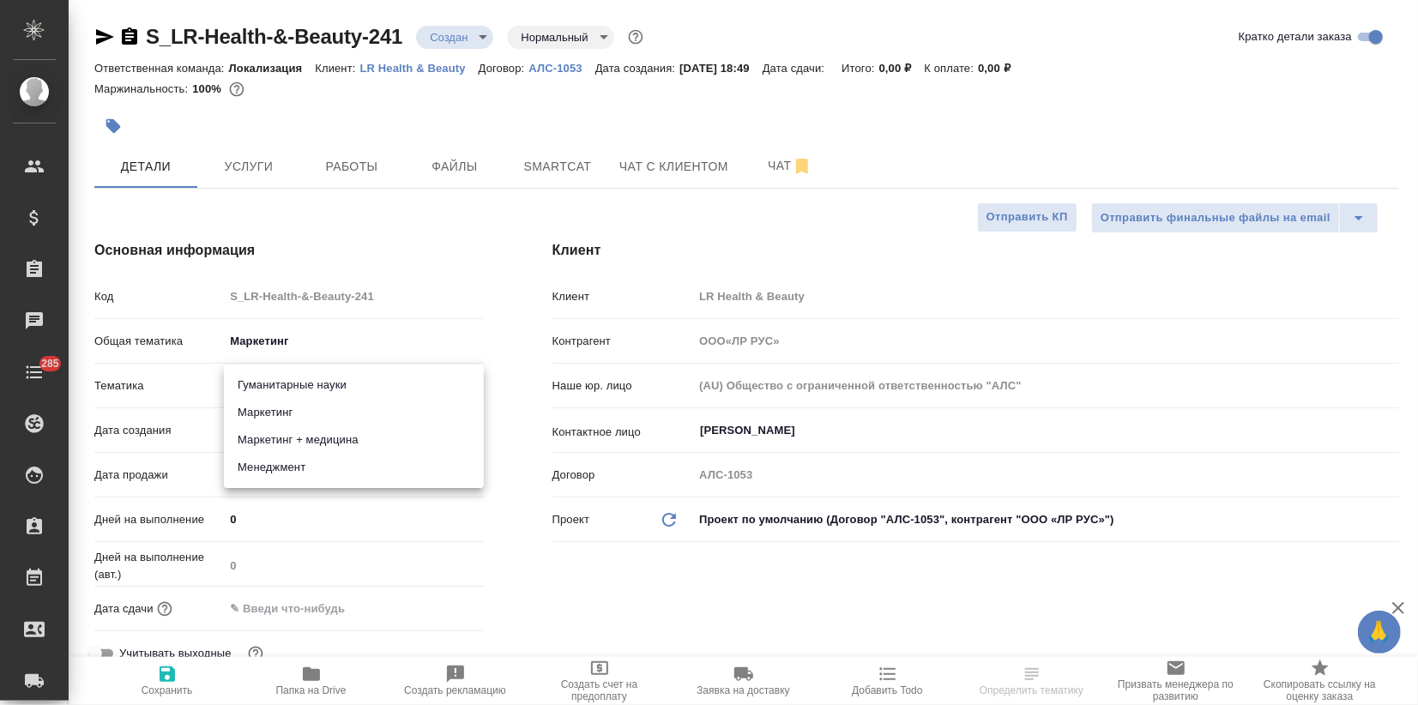
type textarea "x"
type input "5a8b8b956a9677013d343d63"
click at [177, 690] on span "Сохранить" at bounding box center [167, 691] width 51 height 12
type input "ООО«ЛР РУС»"
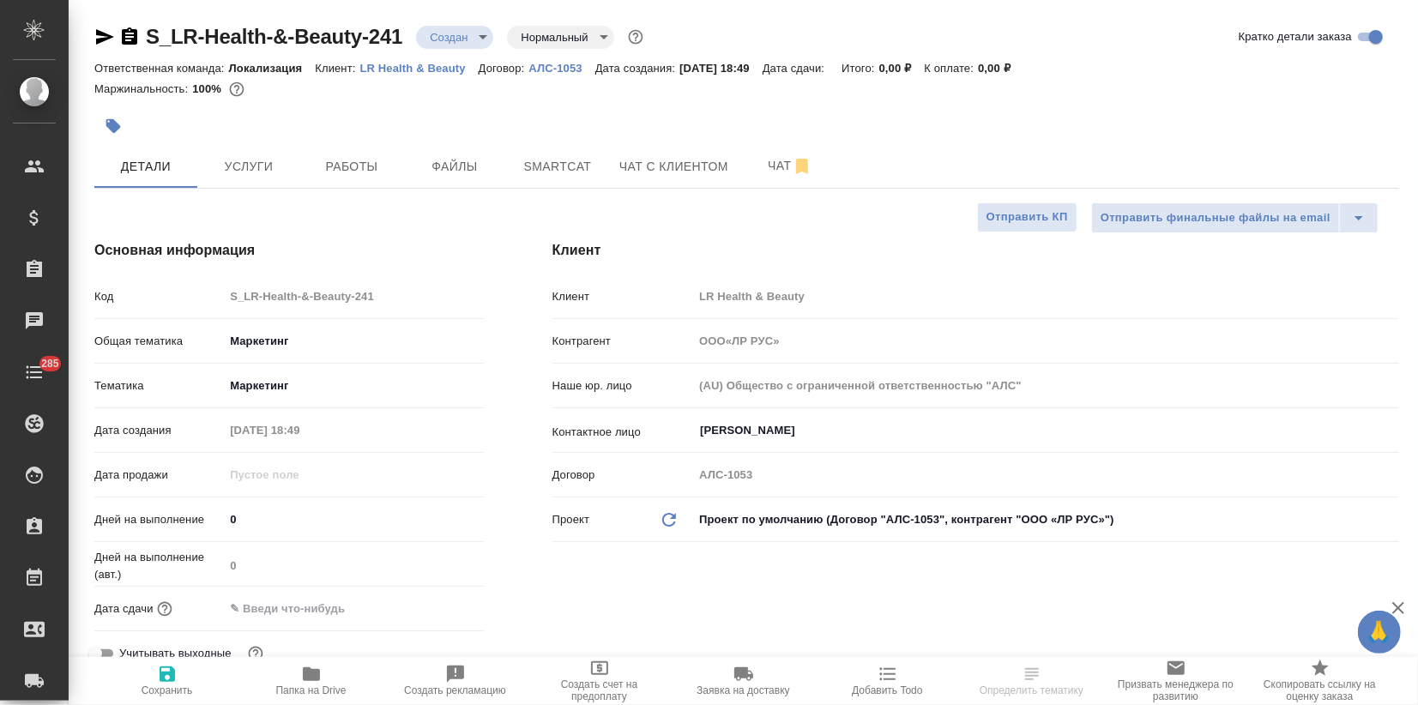
type textarea "x"
type input "ООО«ЛР РУС»"
type textarea "x"
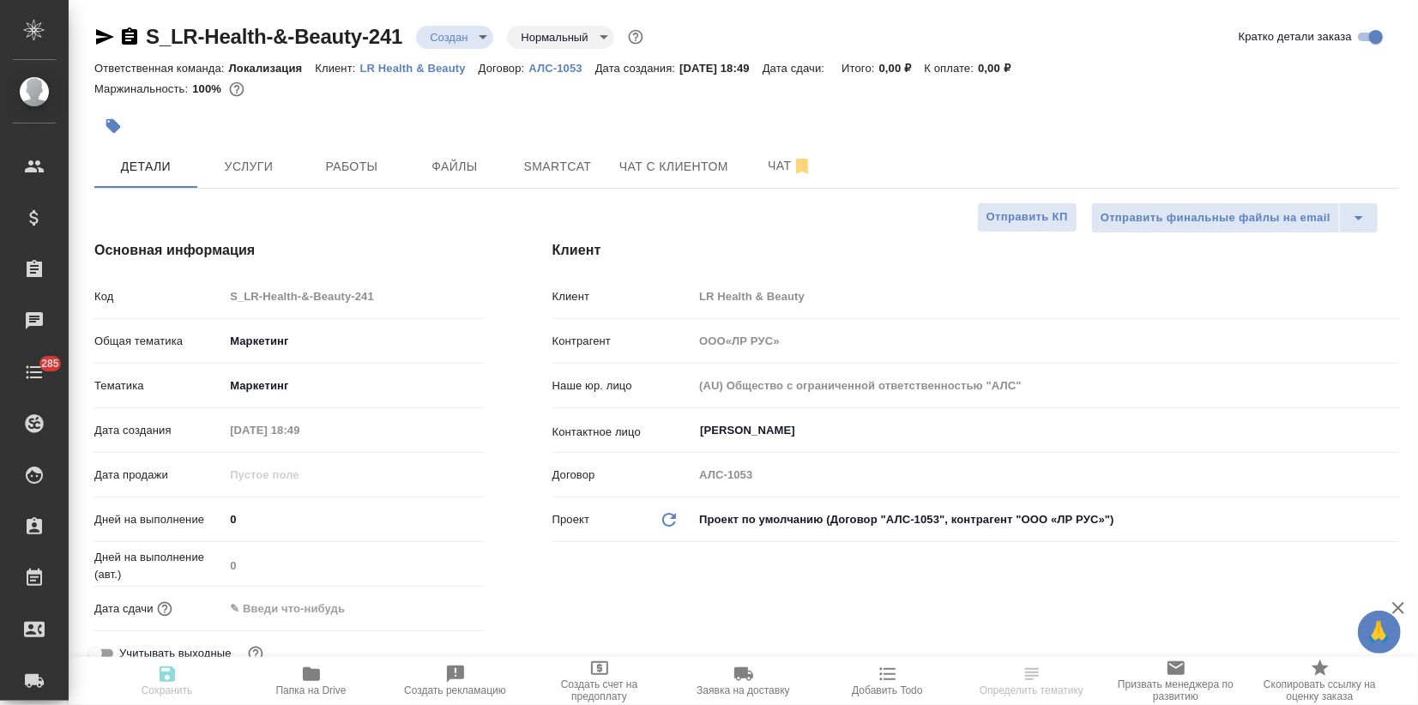
type textarea "x"
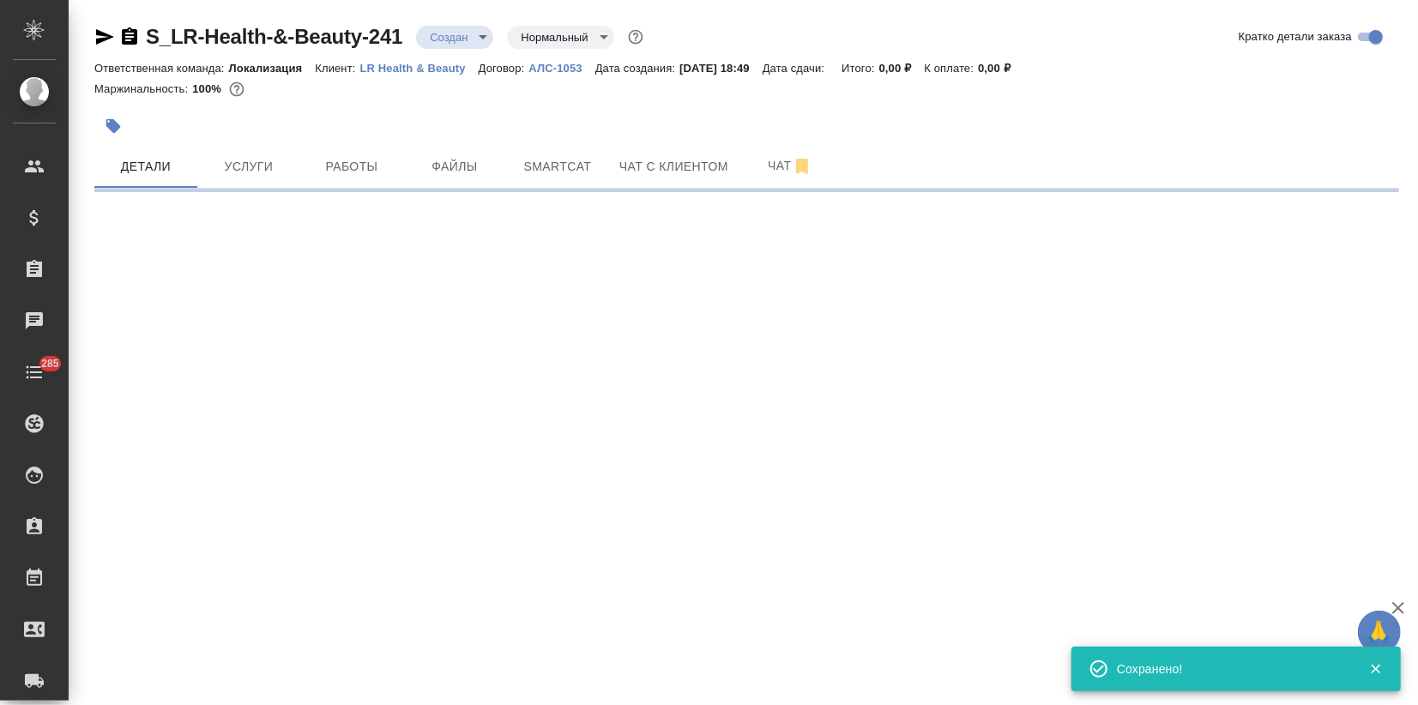
select select "RU"
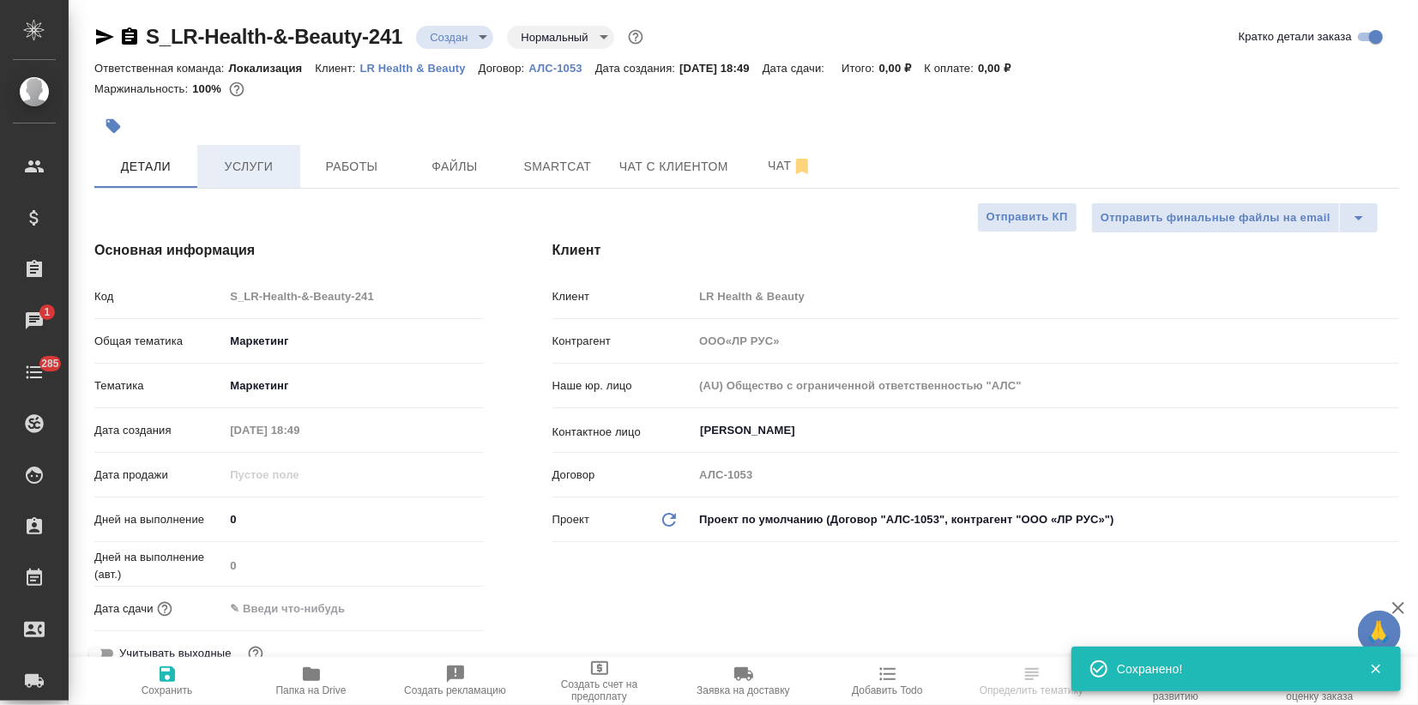
click at [278, 164] on span "Услуги" at bounding box center [249, 166] width 82 height 21
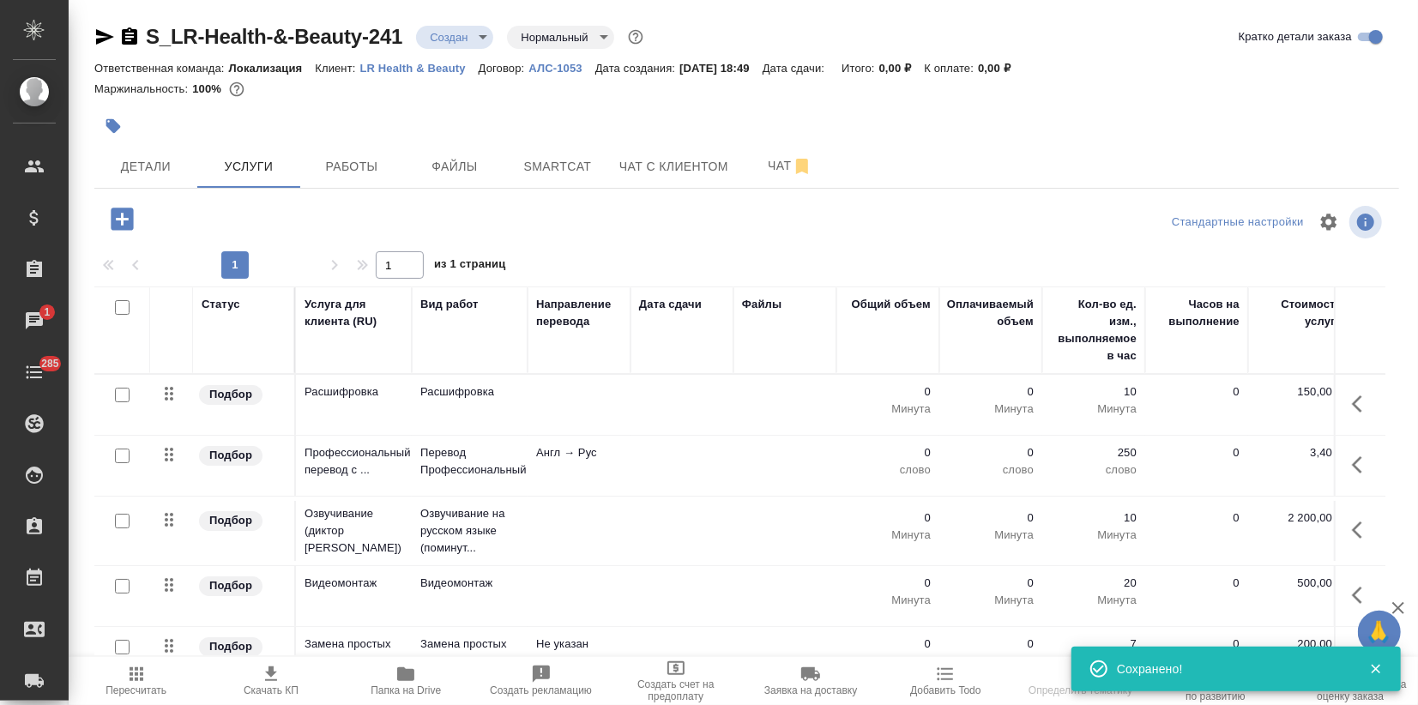
click at [382, 409] on td "Расшифровка" at bounding box center [354, 405] width 116 height 60
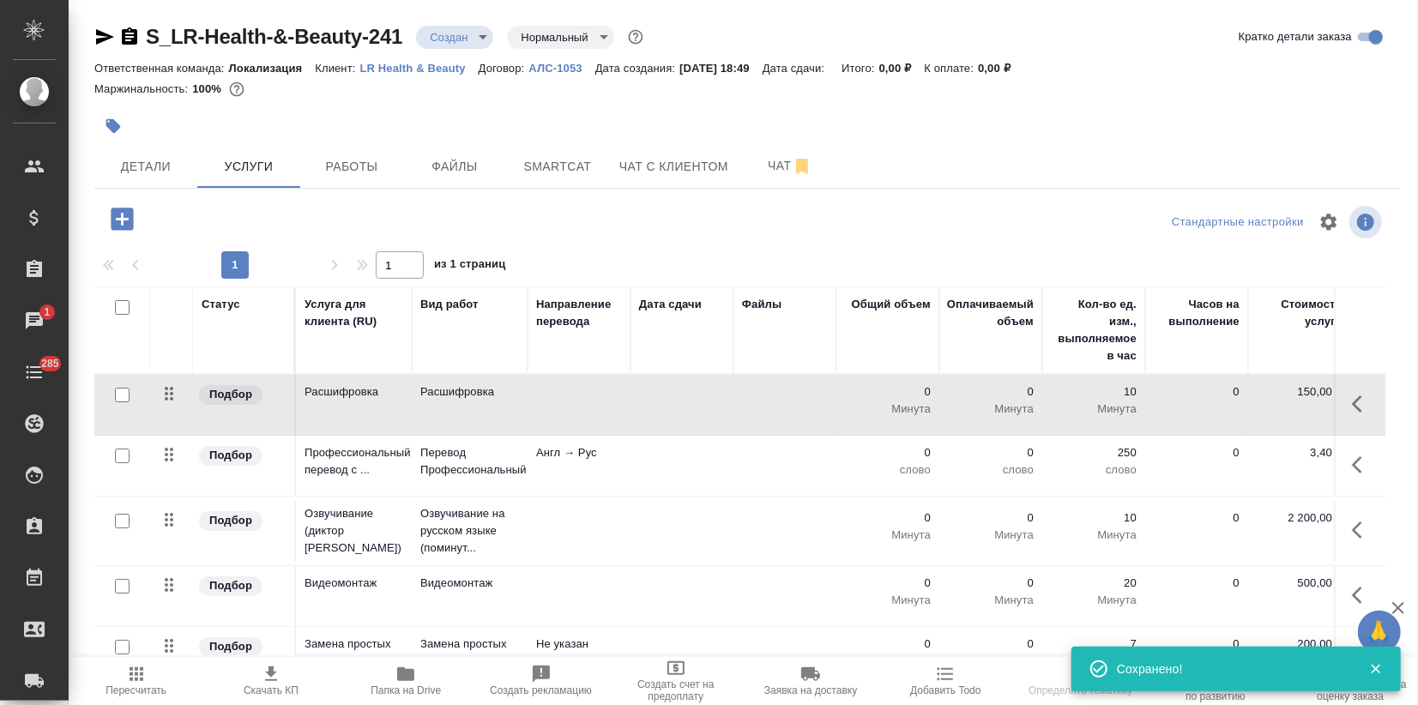
click at [382, 409] on td "Расшифровка" at bounding box center [354, 405] width 116 height 60
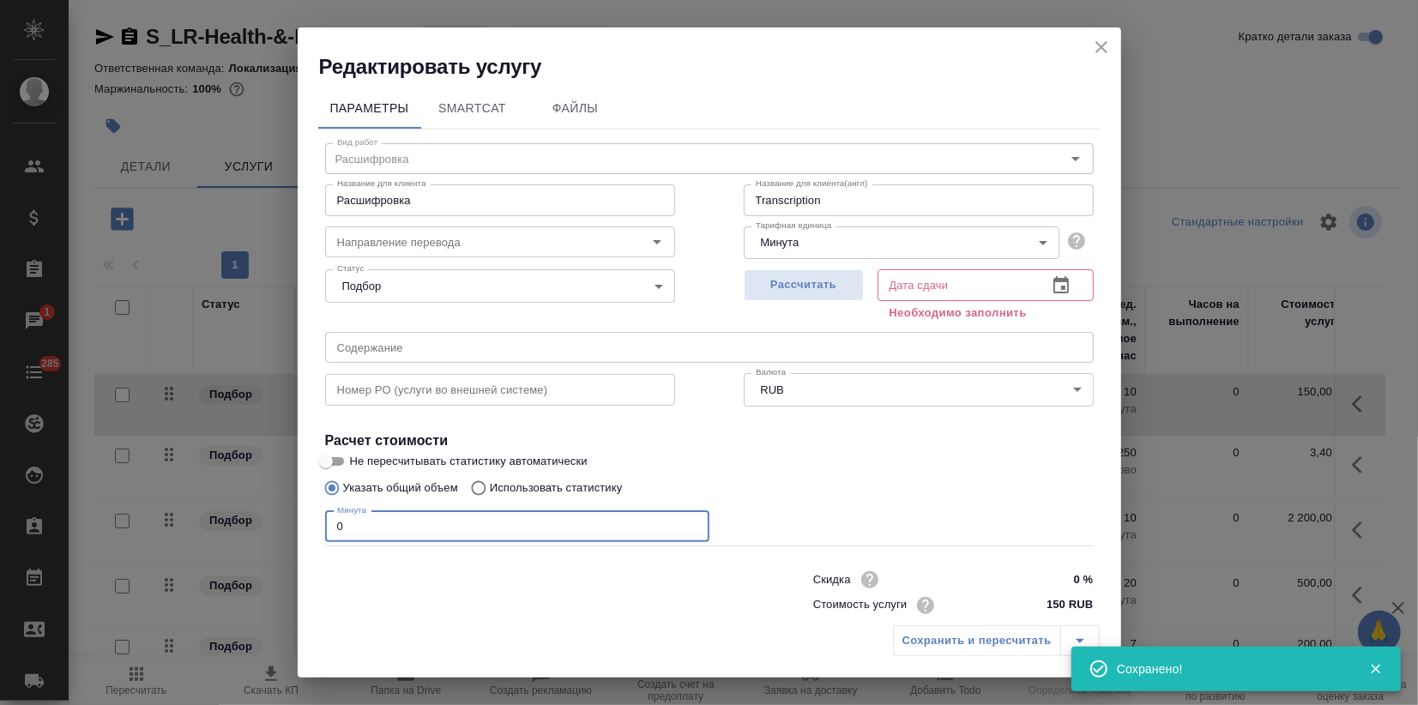
drag, startPoint x: 343, startPoint y: 528, endPoint x: 268, endPoint y: 527, distance: 75.5
click at [271, 525] on div "Редактировать услугу Параметры SmartCat Файлы Вид работ Расшифровка Вид работ Н…" at bounding box center [709, 352] width 1418 height 705
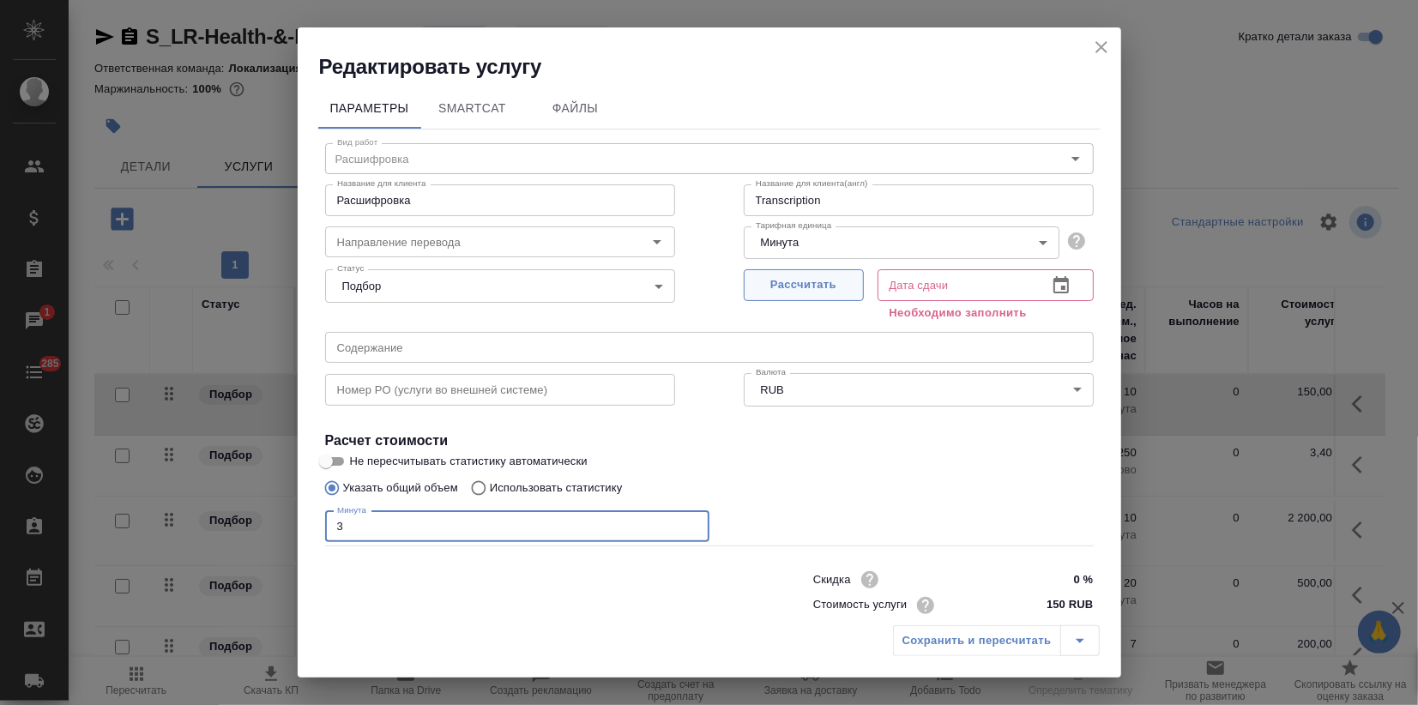
type input "3"
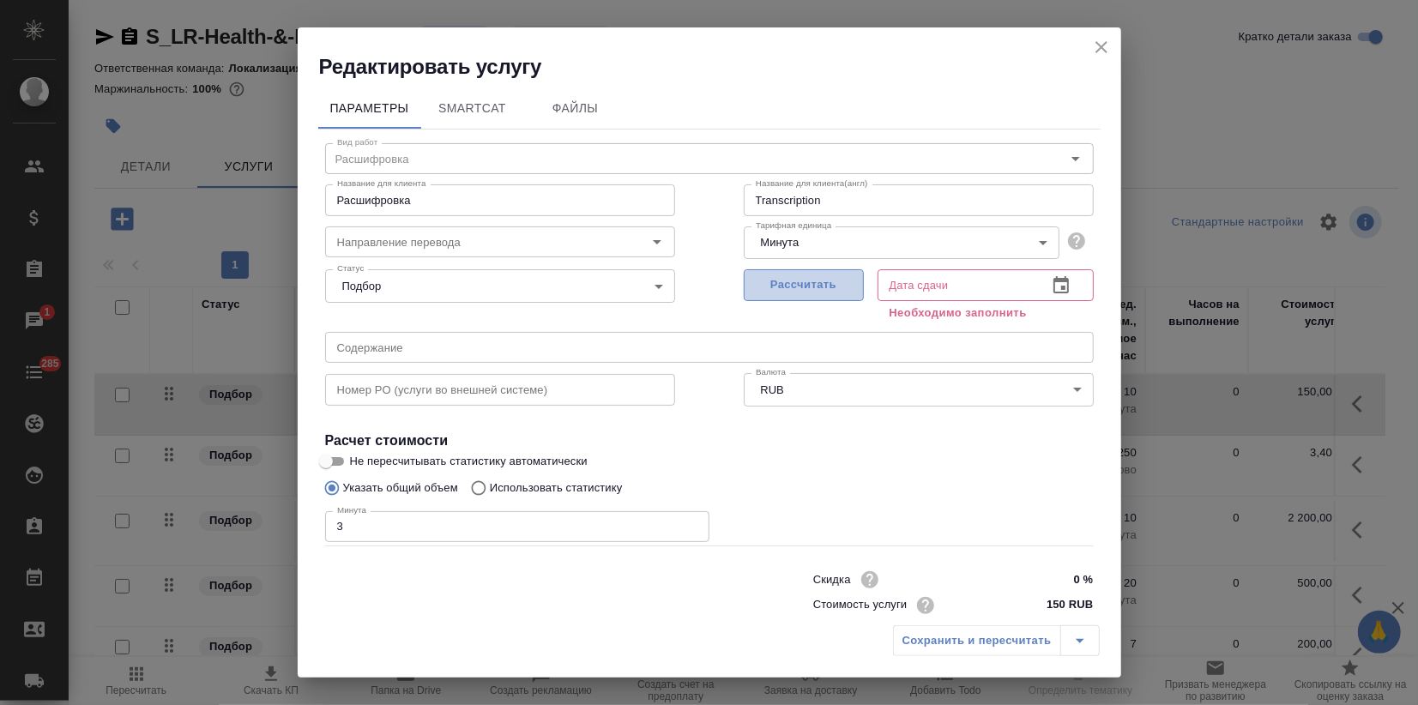
click at [783, 285] on span "Рассчитать" at bounding box center [803, 285] width 101 height 20
type input "15.09.2025 10:18"
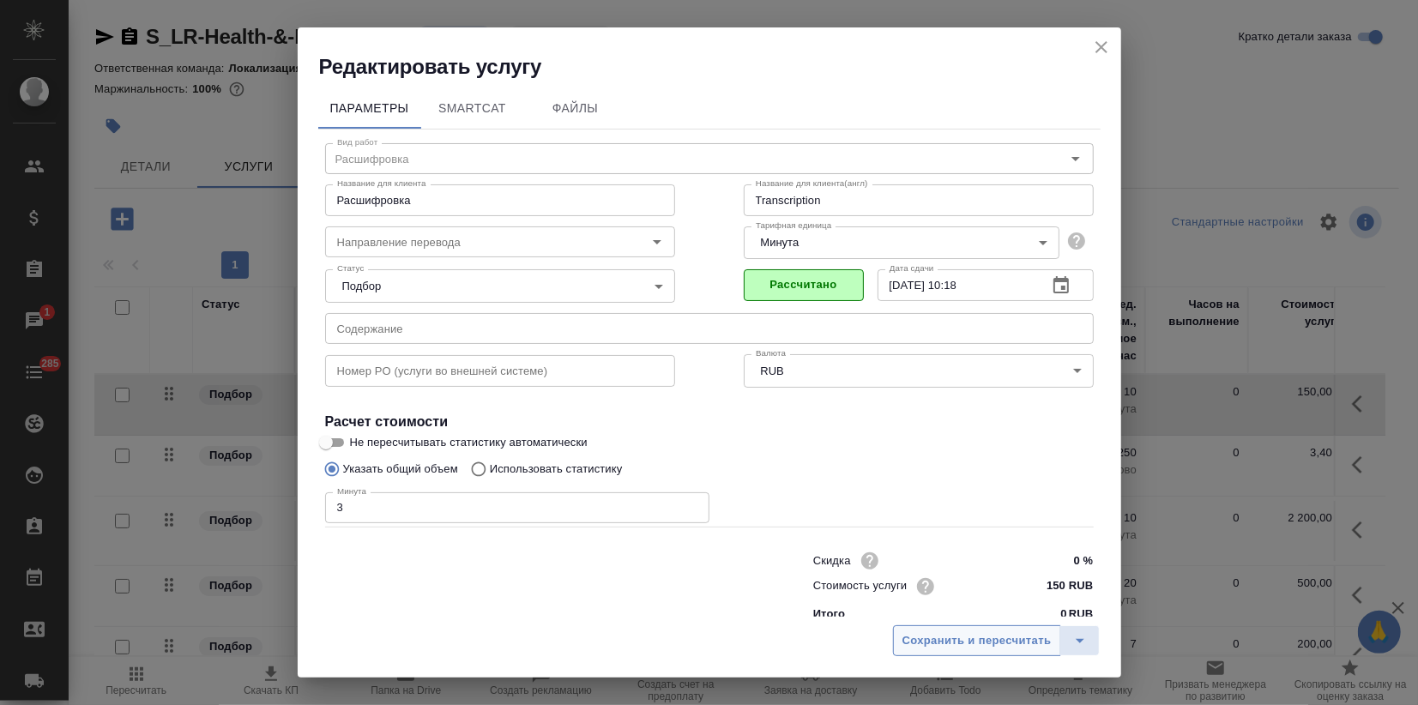
drag, startPoint x: 987, startPoint y: 641, endPoint x: 956, endPoint y: 645, distance: 31.2
click at [986, 641] on span "Сохранить и пересчитать" at bounding box center [977, 641] width 149 height 20
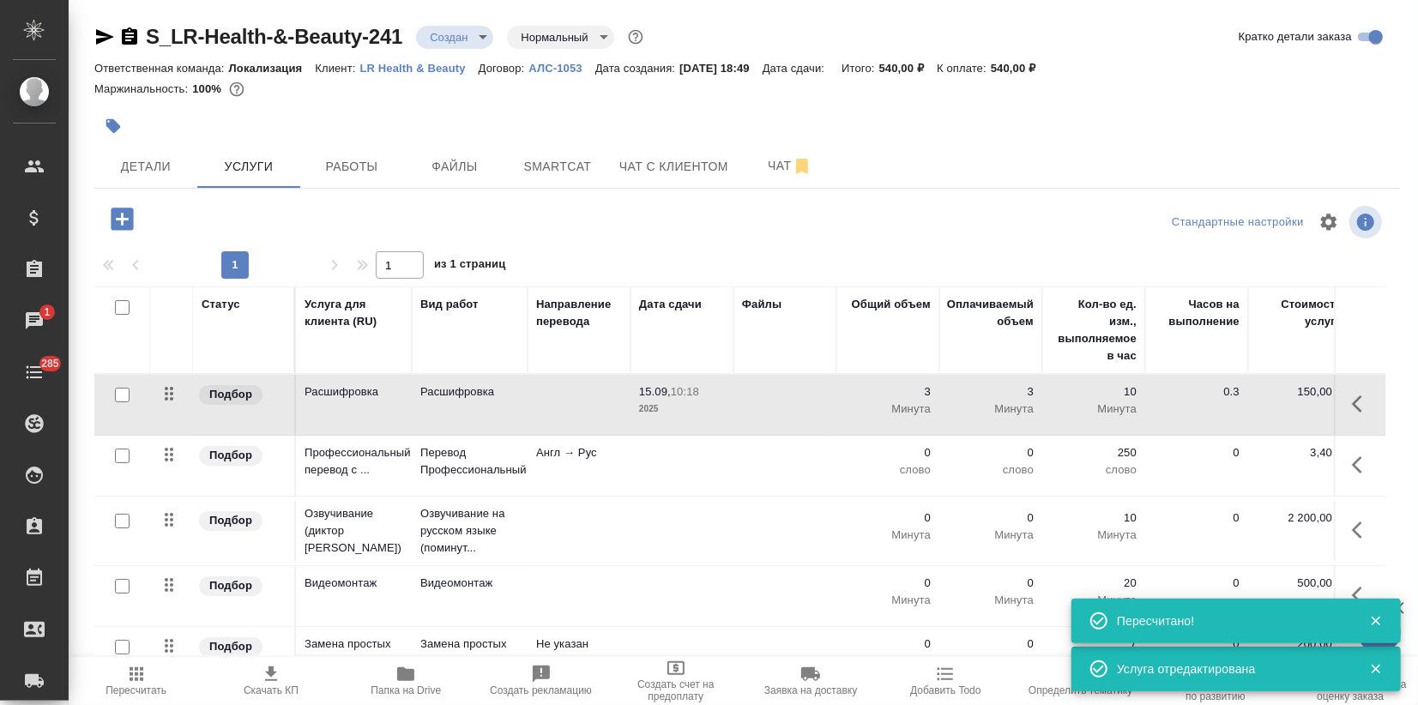
click at [474, 486] on td "Перевод Профессиональный" at bounding box center [470, 466] width 116 height 60
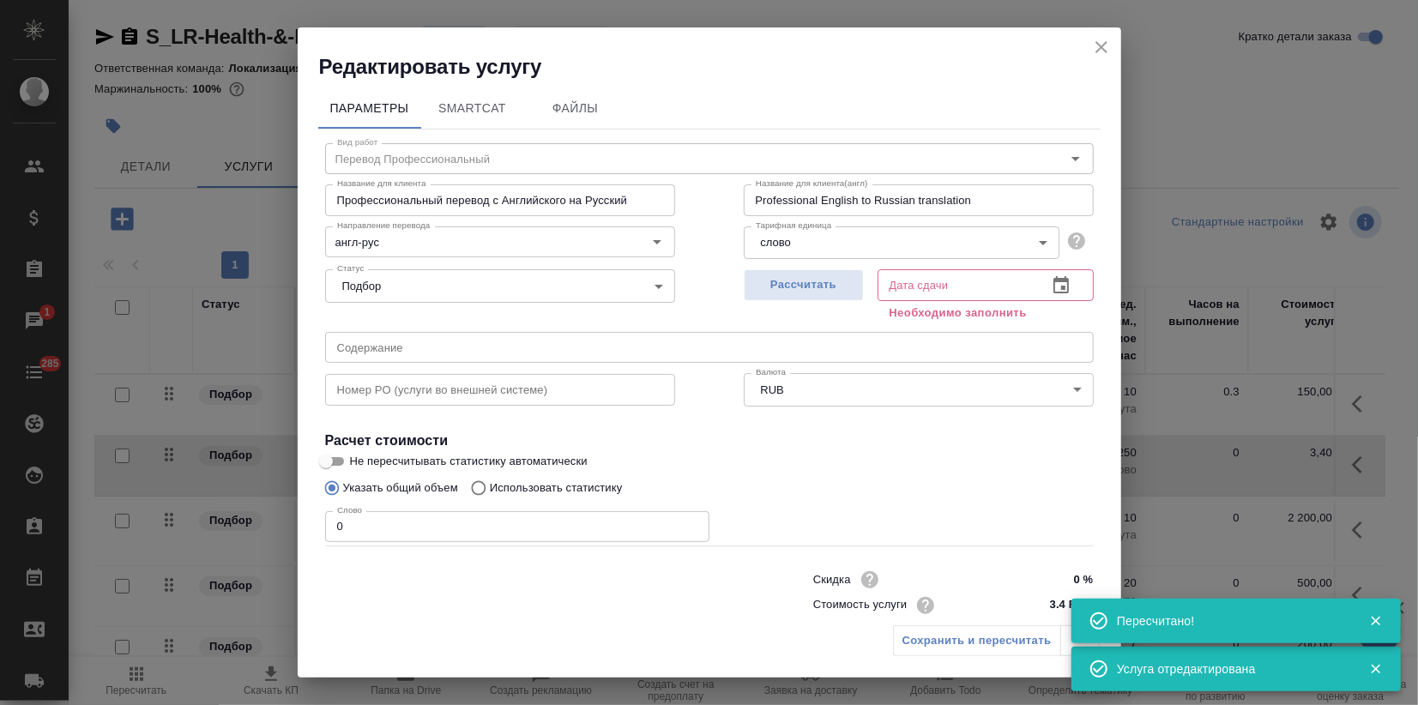
drag, startPoint x: 401, startPoint y: 518, endPoint x: 106, endPoint y: 571, distance: 298.9
click at [343, 530] on input "0" at bounding box center [517, 526] width 384 height 31
drag, startPoint x: 353, startPoint y: 528, endPoint x: 173, endPoint y: 566, distance: 184.3
click at [284, 517] on div "Редактировать услугу Параметры SmartCat Файлы Вид работ Перевод Профессиональны…" at bounding box center [709, 352] width 1418 height 705
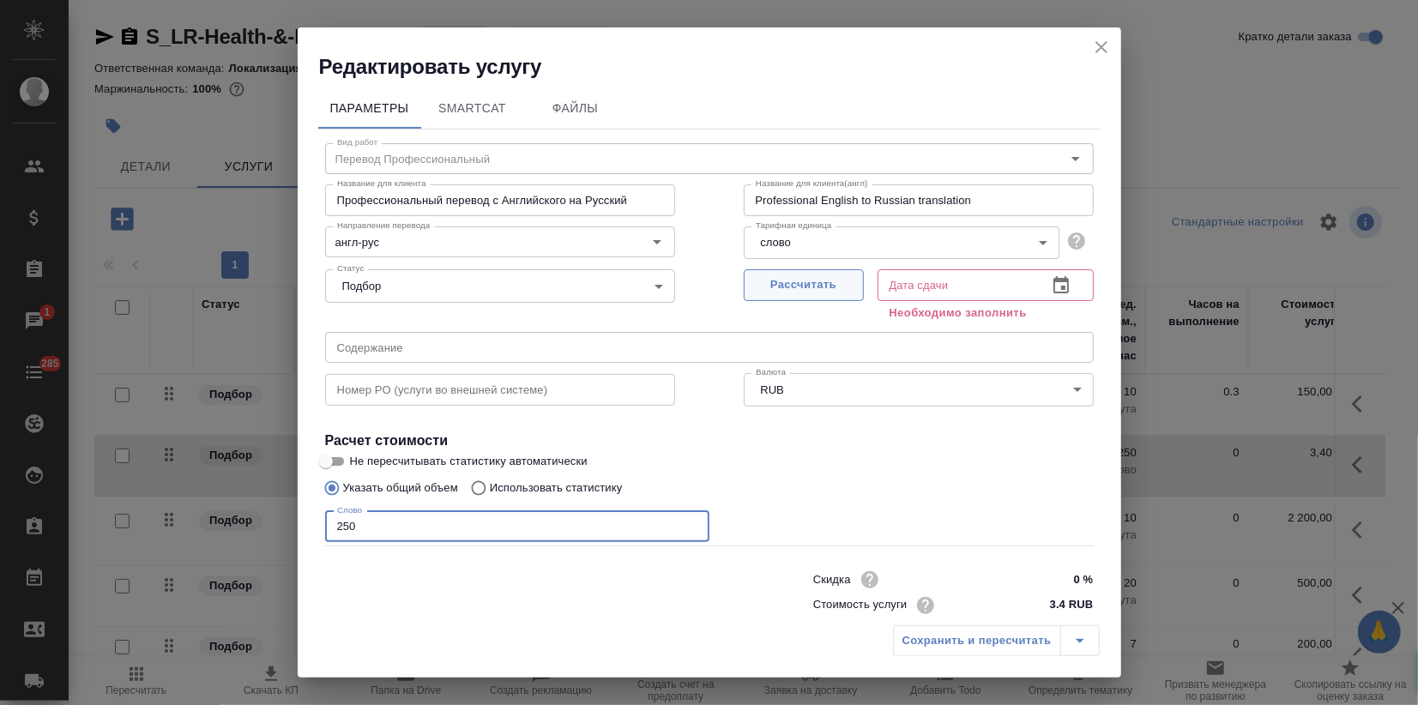
type input "250"
click at [780, 279] on span "Рассчитать" at bounding box center [803, 285] width 101 height 20
type input "15.09.2025 11:00"
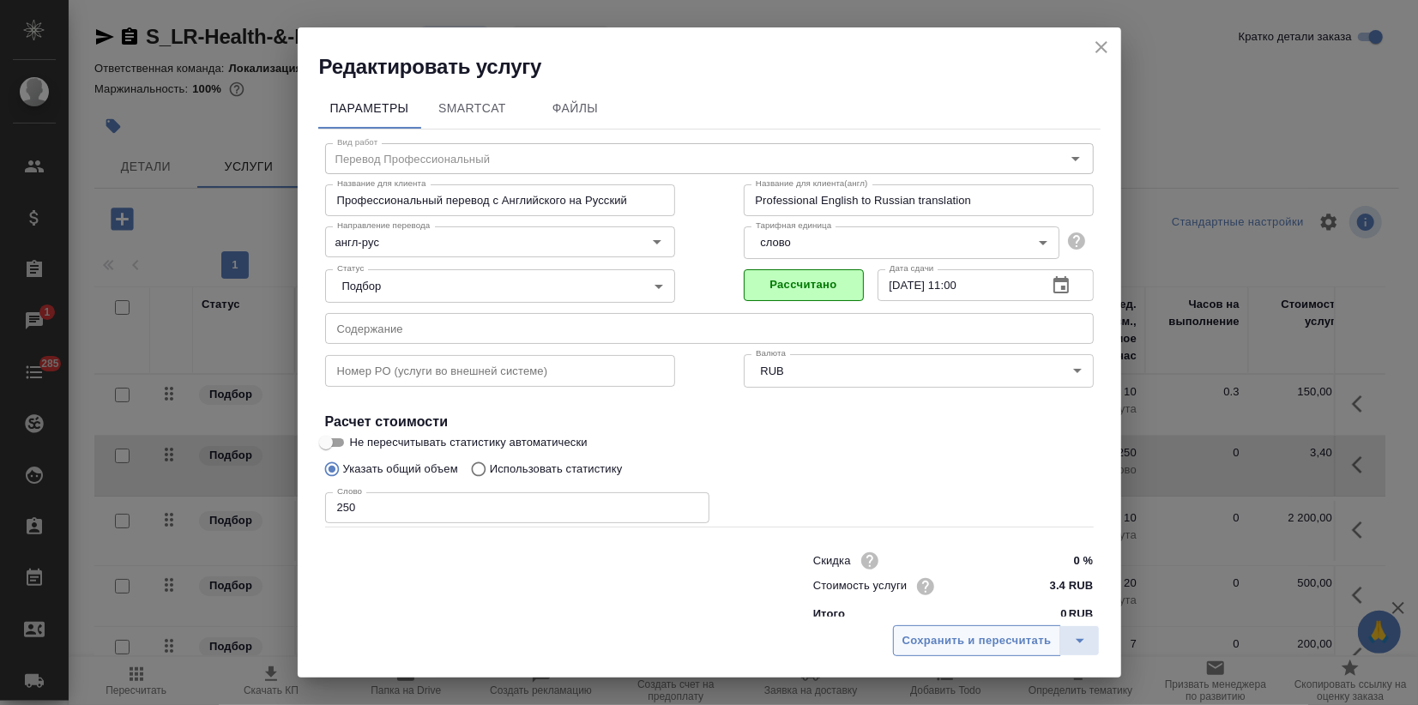
drag, startPoint x: 929, startPoint y: 640, endPoint x: 900, endPoint y: 658, distance: 34.3
click at [930, 640] on span "Сохранить и пересчитать" at bounding box center [977, 641] width 149 height 20
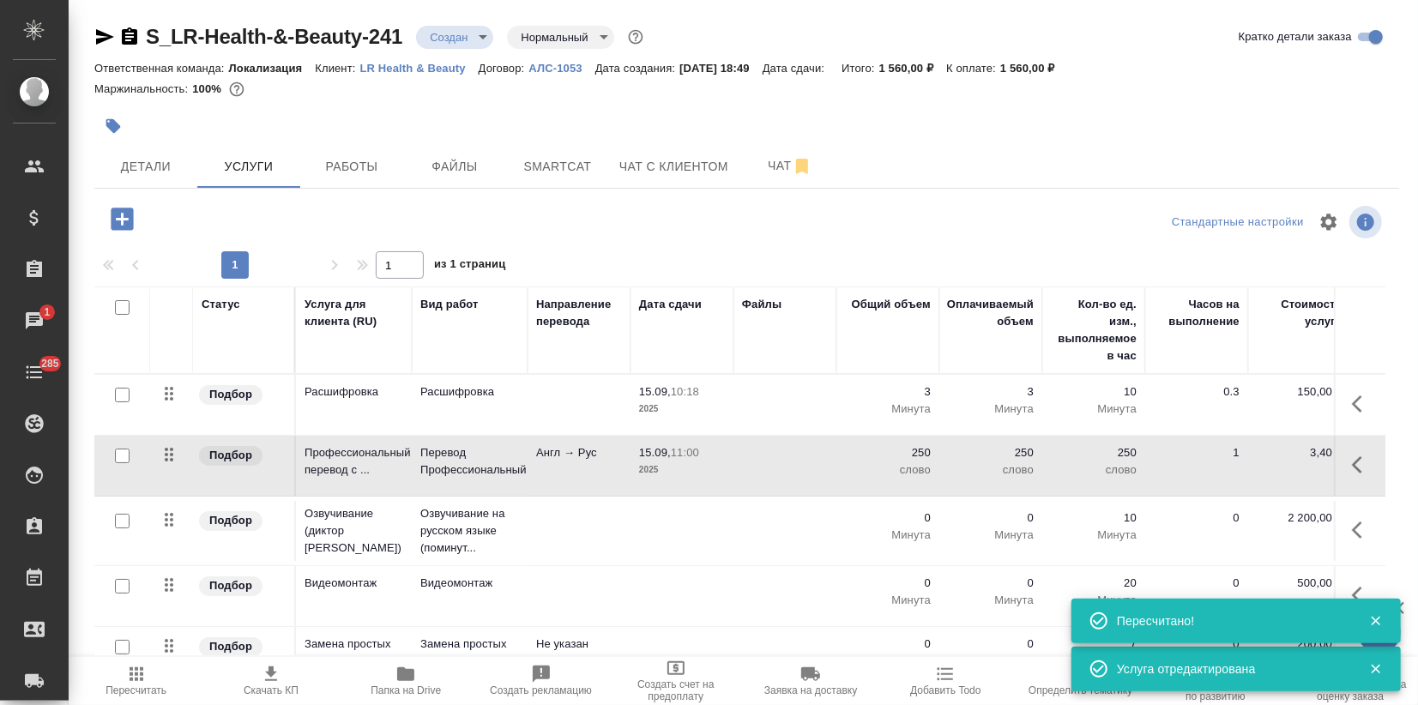
click at [127, 520] on input "checkbox" at bounding box center [122, 521] width 15 height 15
checkbox input "true"
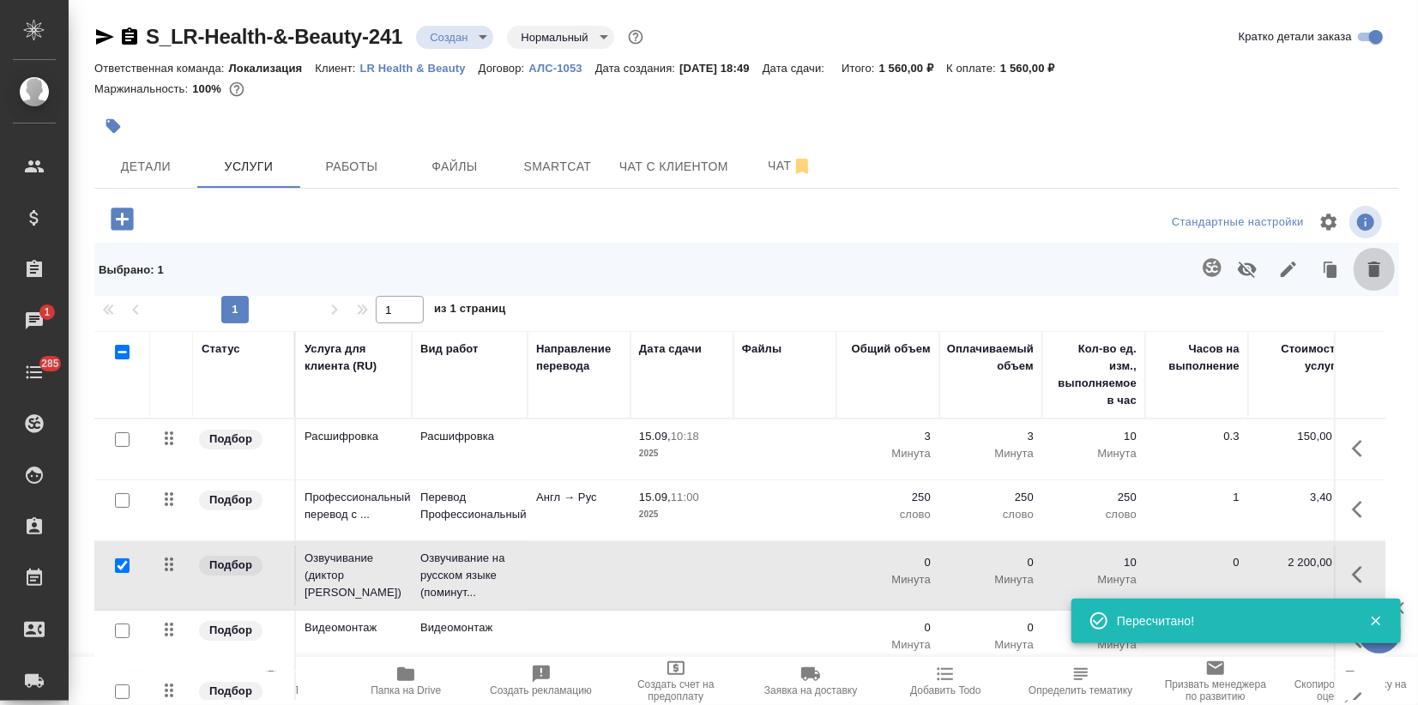
click at [1367, 268] on icon "button" at bounding box center [1374, 269] width 21 height 21
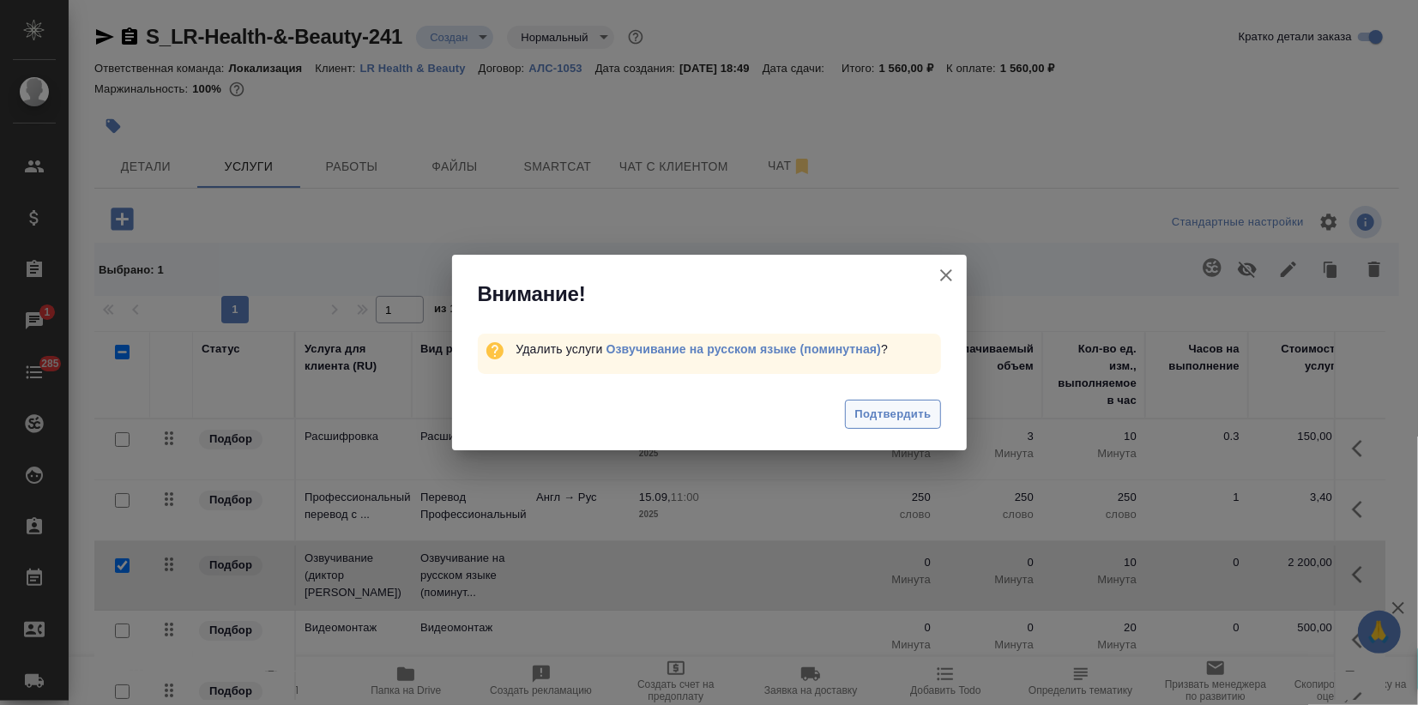
click at [904, 420] on span "Подтвердить" at bounding box center [893, 415] width 76 height 20
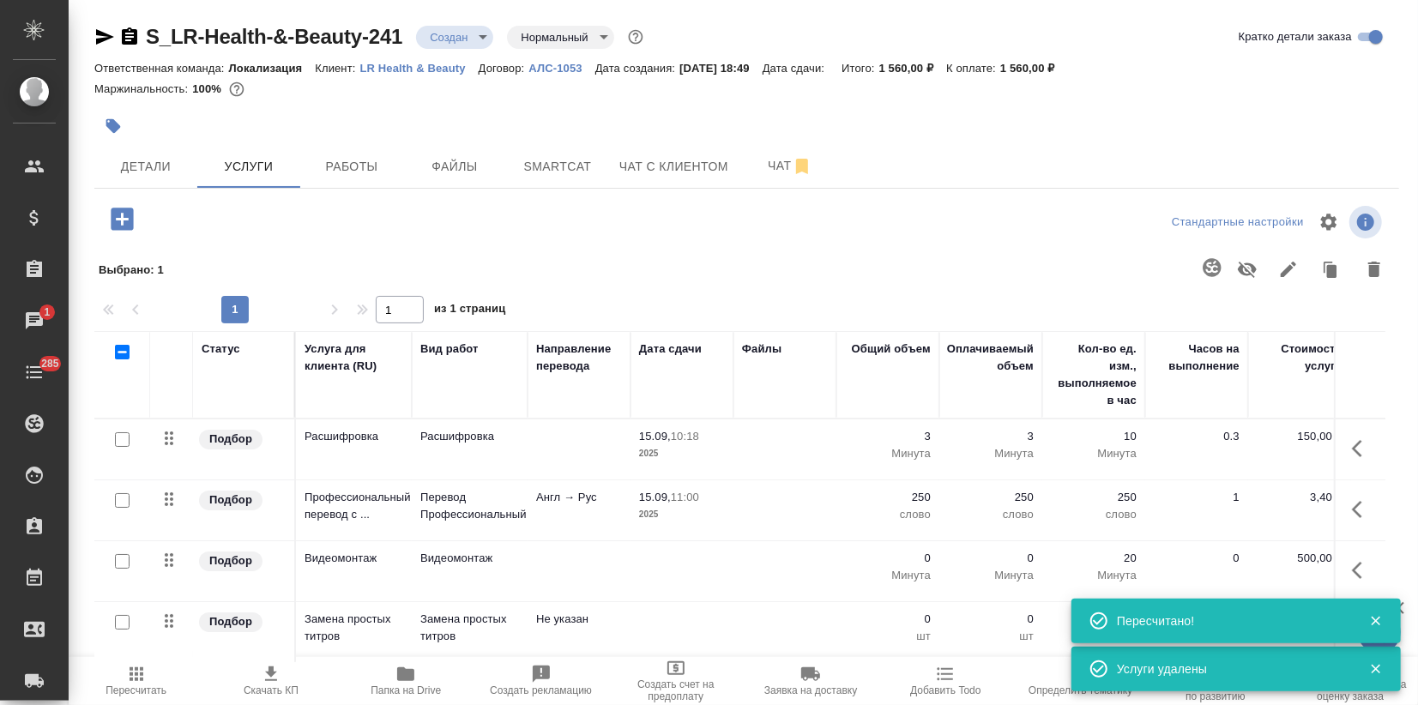
click at [426, 577] on td "Видеомонтаж" at bounding box center [470, 571] width 116 height 60
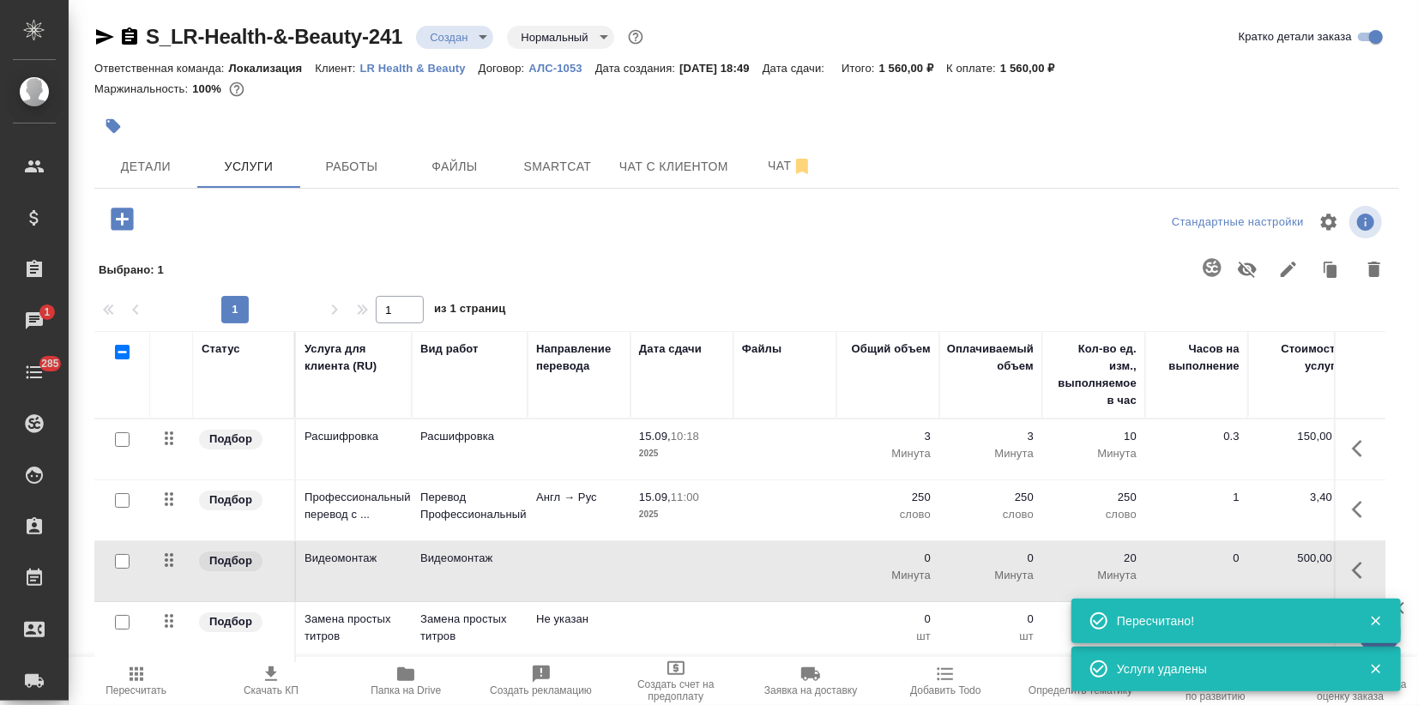
click at [426, 577] on td "Видеомонтаж" at bounding box center [470, 571] width 116 height 60
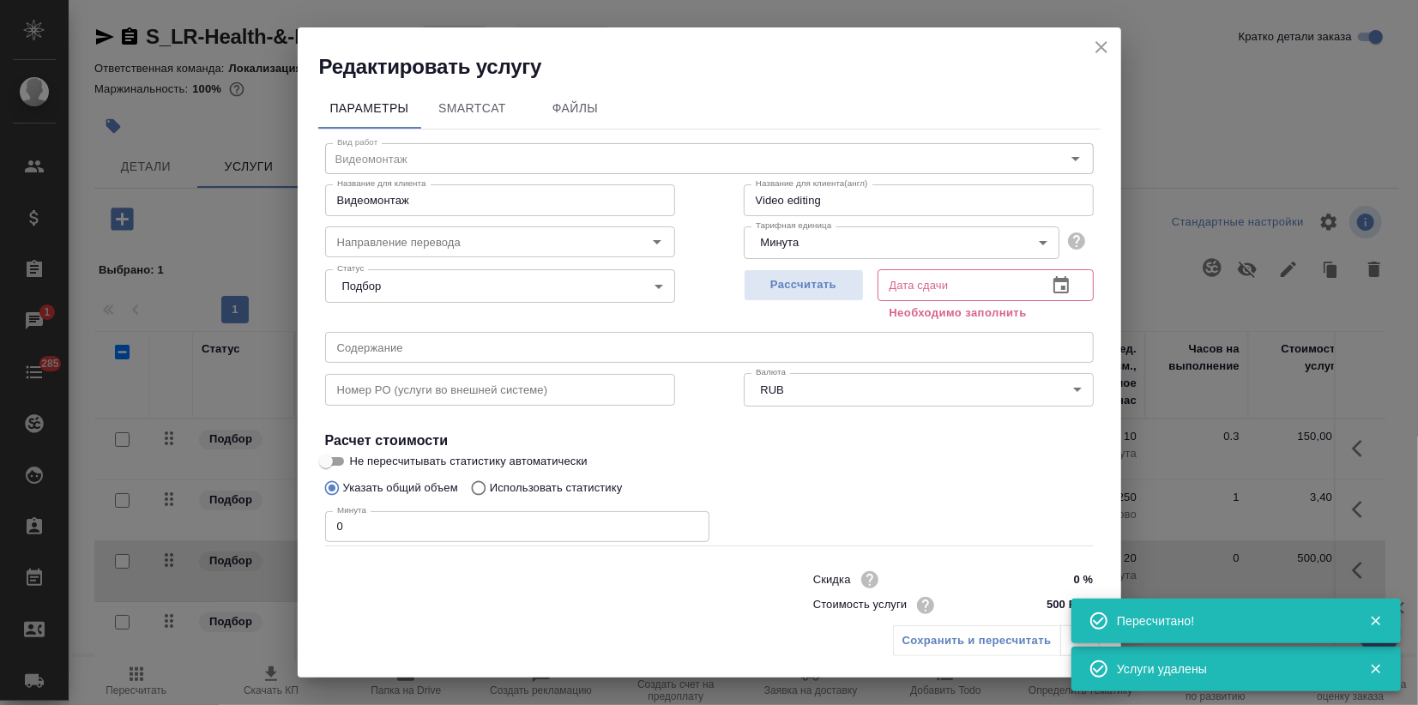
click at [291, 528] on div "Редактировать услугу Параметры SmartCat Файлы Вид работ Видеомонтаж Вид работ Н…" at bounding box center [709, 352] width 1418 height 705
type input "3"
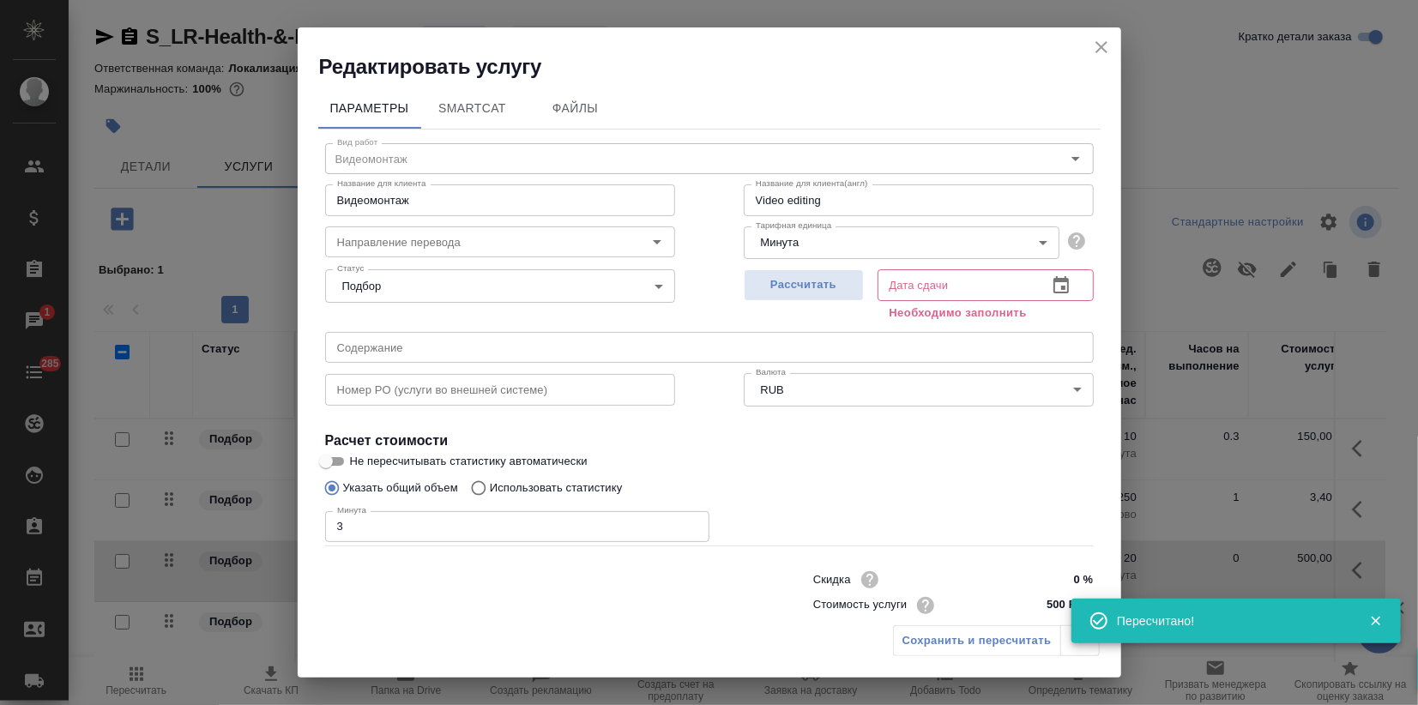
click at [824, 265] on div "Рассчитать" at bounding box center [804, 294] width 120 height 62
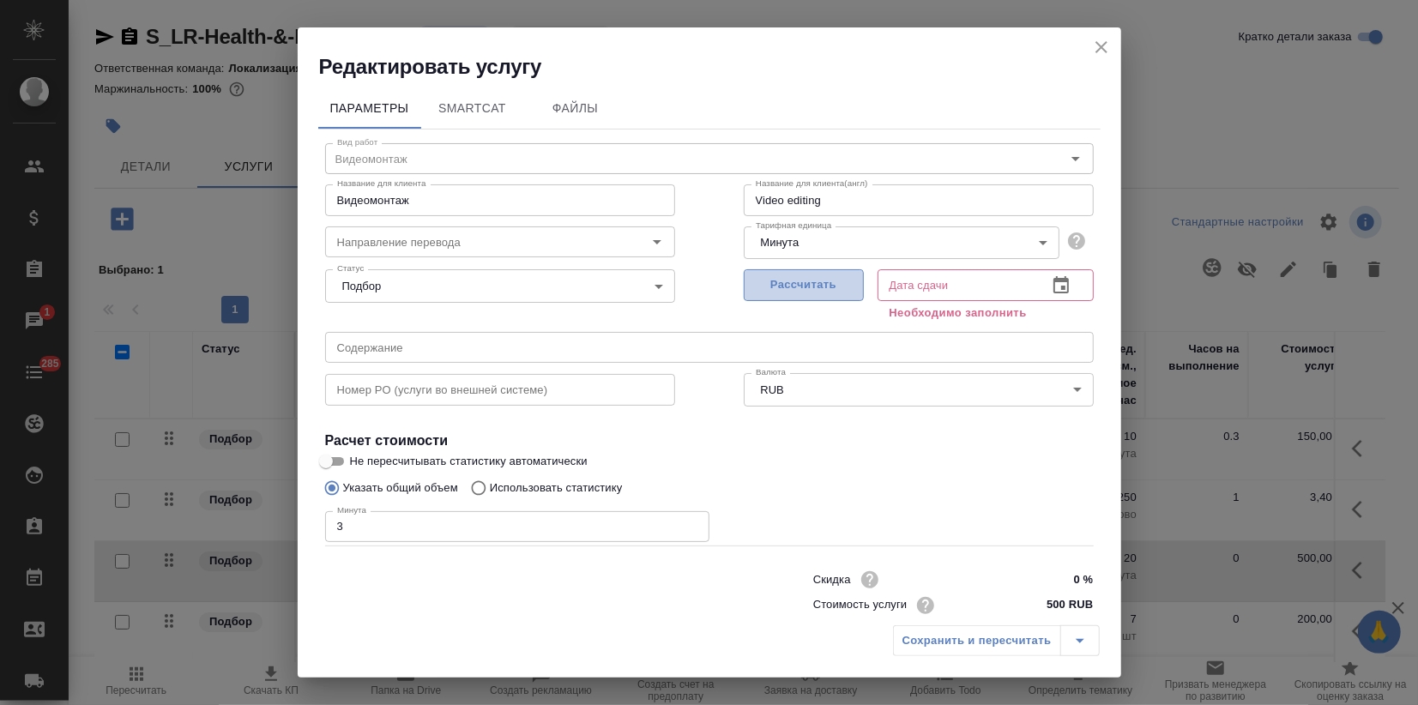
click at [796, 286] on span "Рассчитать" at bounding box center [803, 285] width 101 height 20
type input "15.09.2025 10:09"
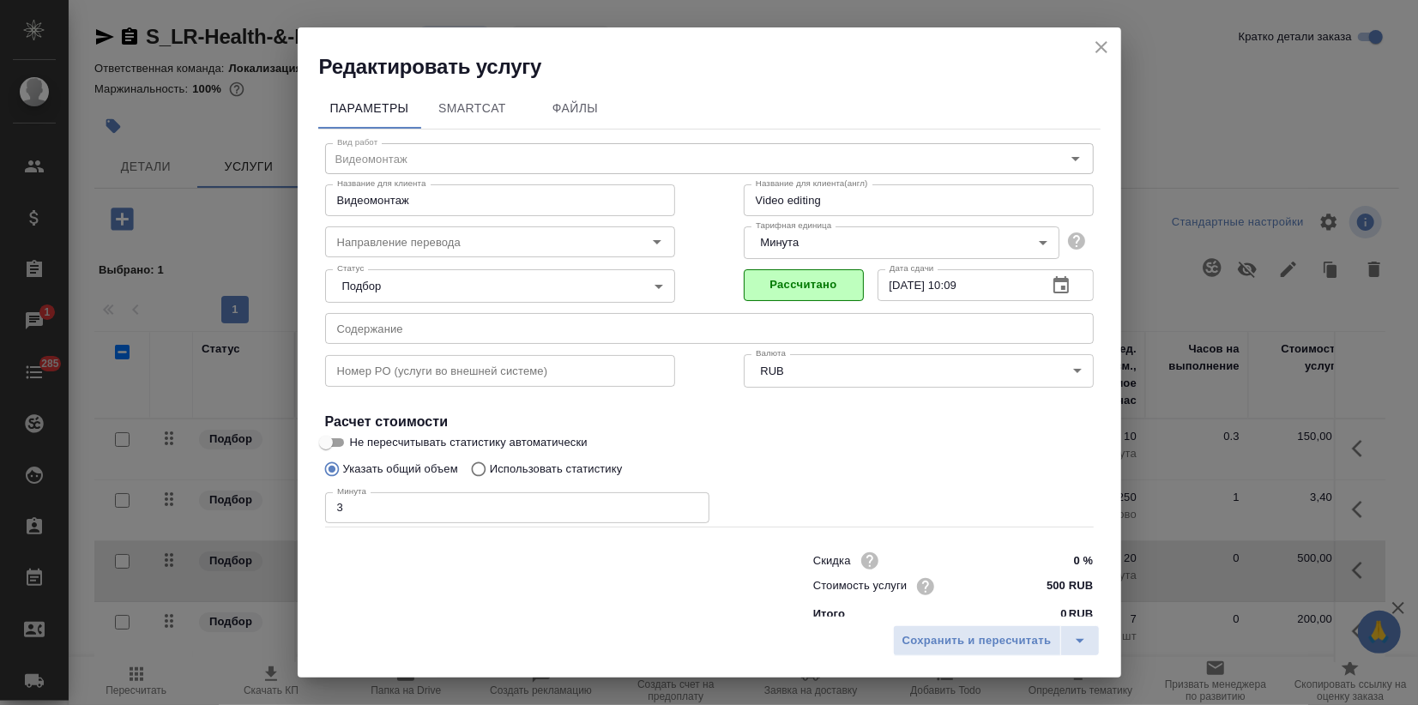
click at [949, 659] on div "Сохранить и пересчитать" at bounding box center [710, 647] width 824 height 61
click at [944, 648] on span "Сохранить и пересчитать" at bounding box center [977, 641] width 149 height 20
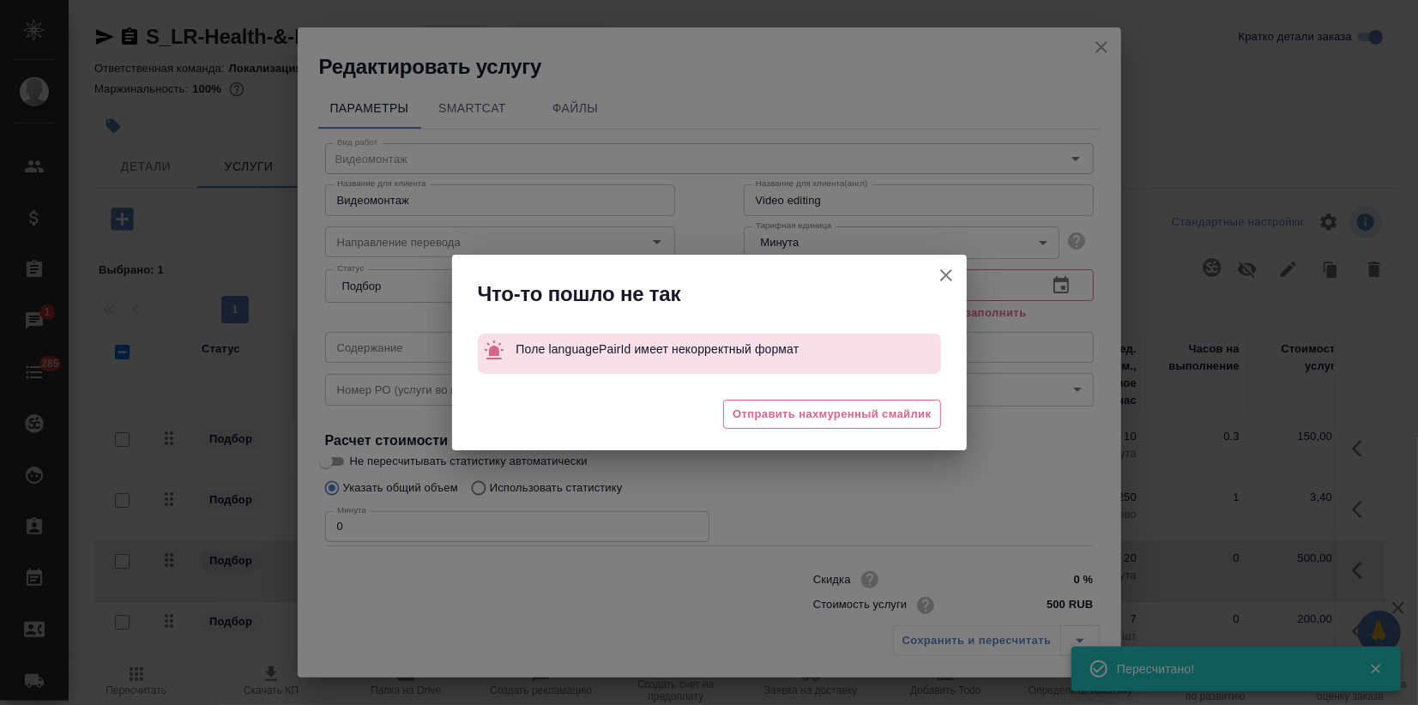
click at [946, 275] on icon "button" at bounding box center [946, 275] width 12 height 12
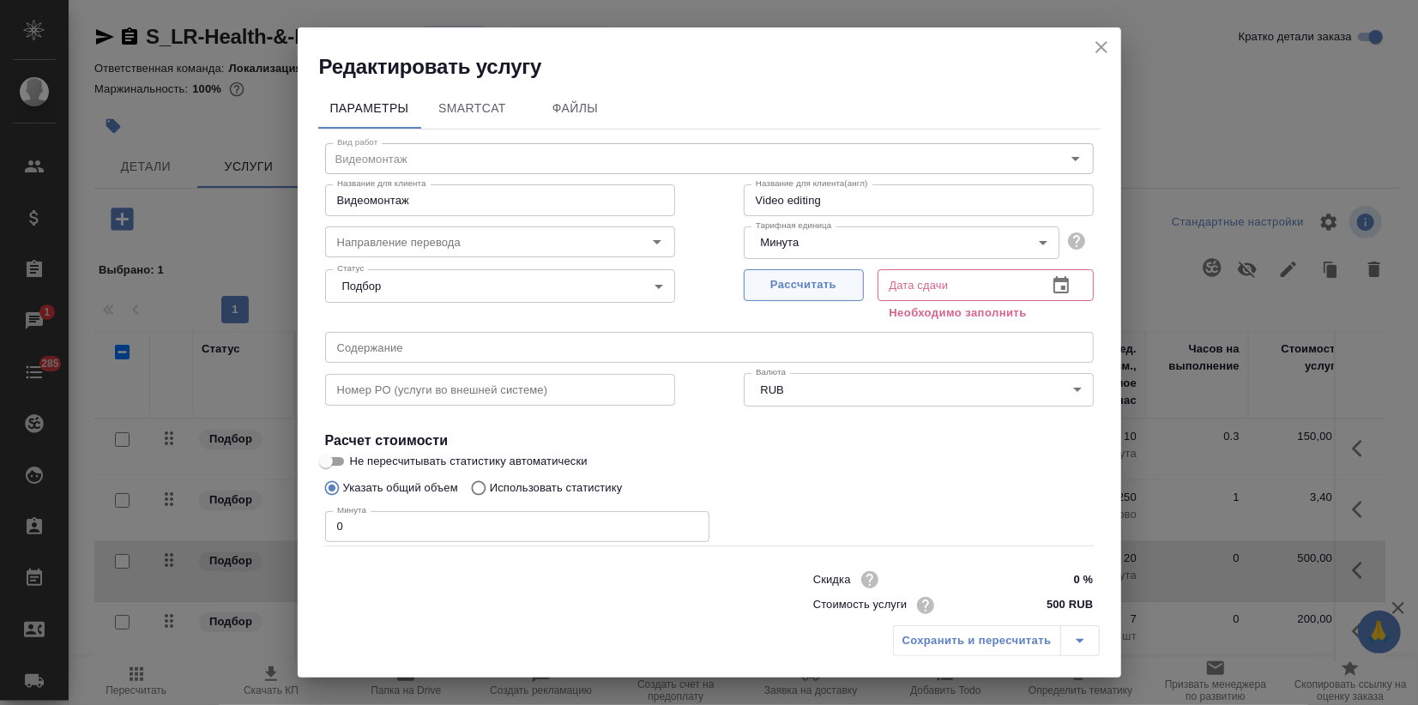
click at [837, 279] on span "Рассчитать" at bounding box center [803, 285] width 101 height 20
type input "12.09.2025 18:50"
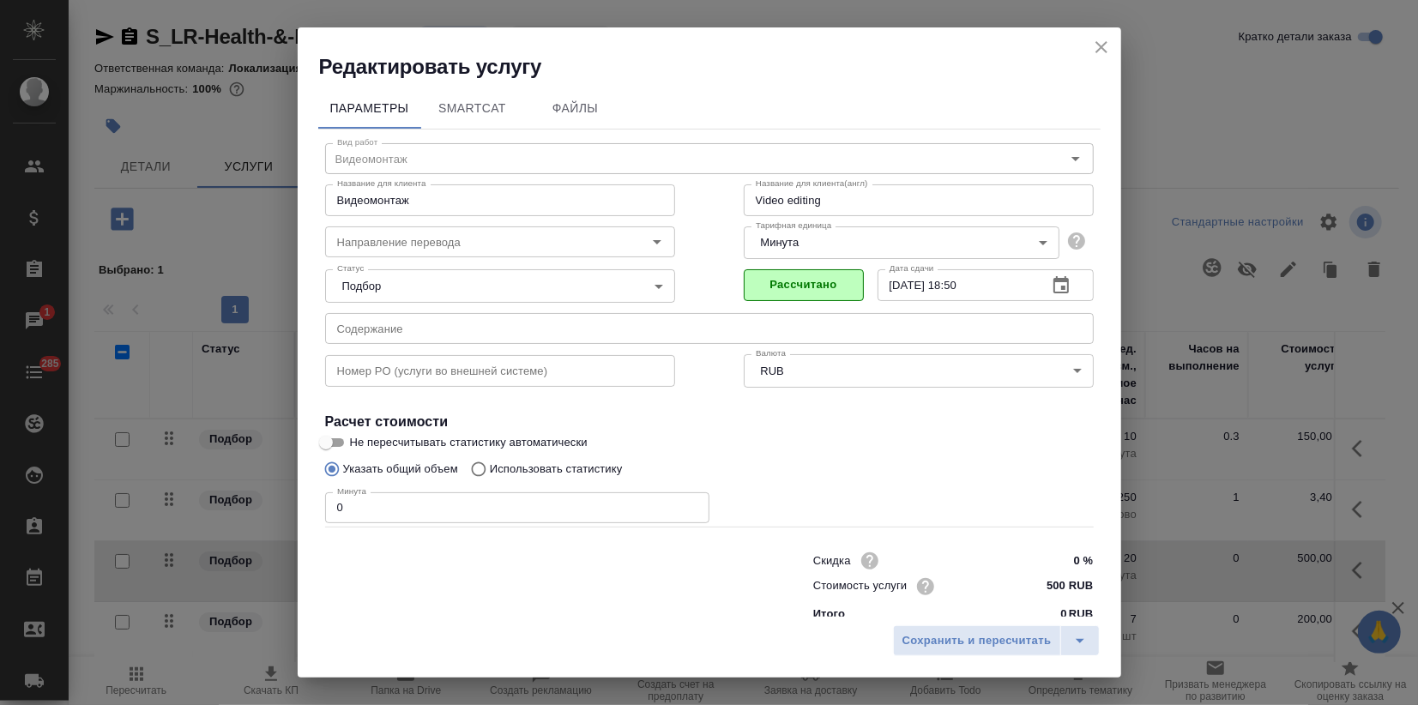
drag, startPoint x: 343, startPoint y: 501, endPoint x: 227, endPoint y: 535, distance: 121.6
click at [289, 499] on div "Редактировать услугу Параметры SmartCat Файлы Вид работ Видеомонтаж Вид работ Н…" at bounding box center [709, 352] width 1418 height 705
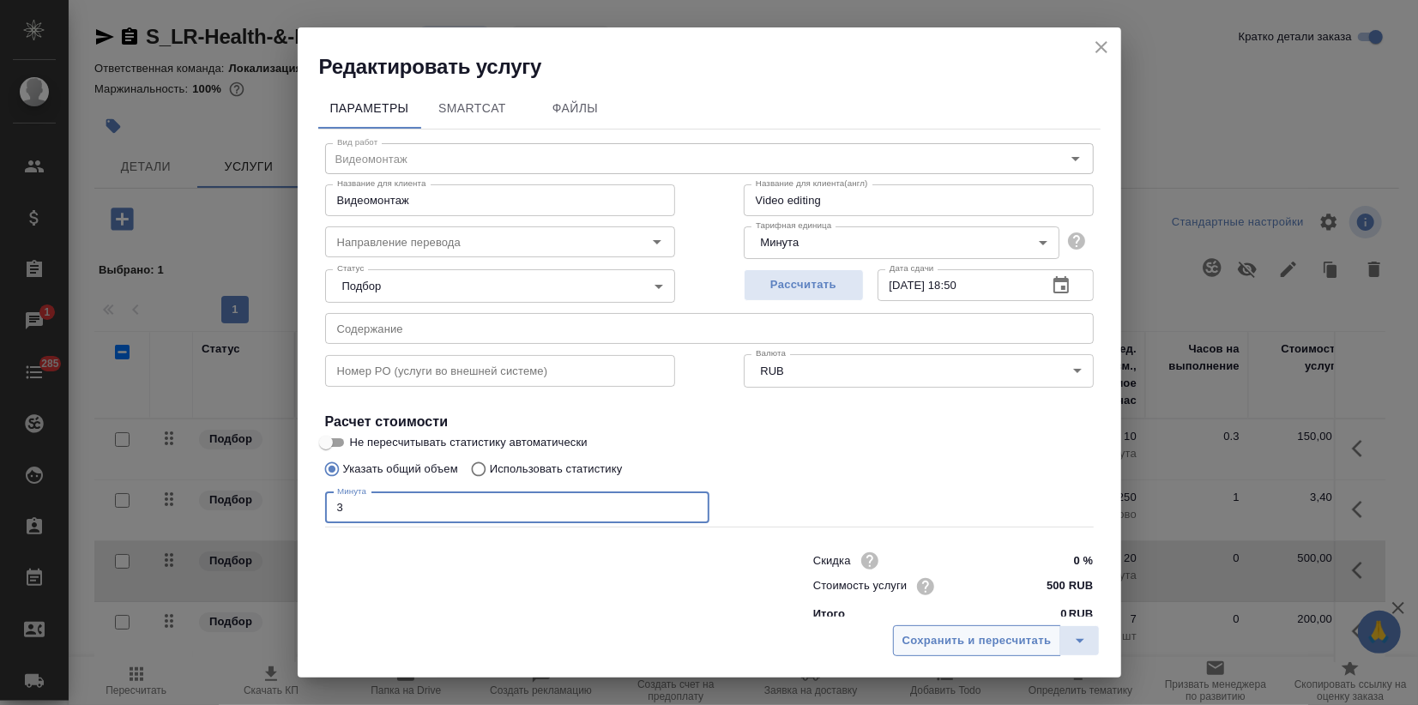
type input "3"
click at [1010, 648] on span "Сохранить и пересчитать" at bounding box center [977, 641] width 149 height 20
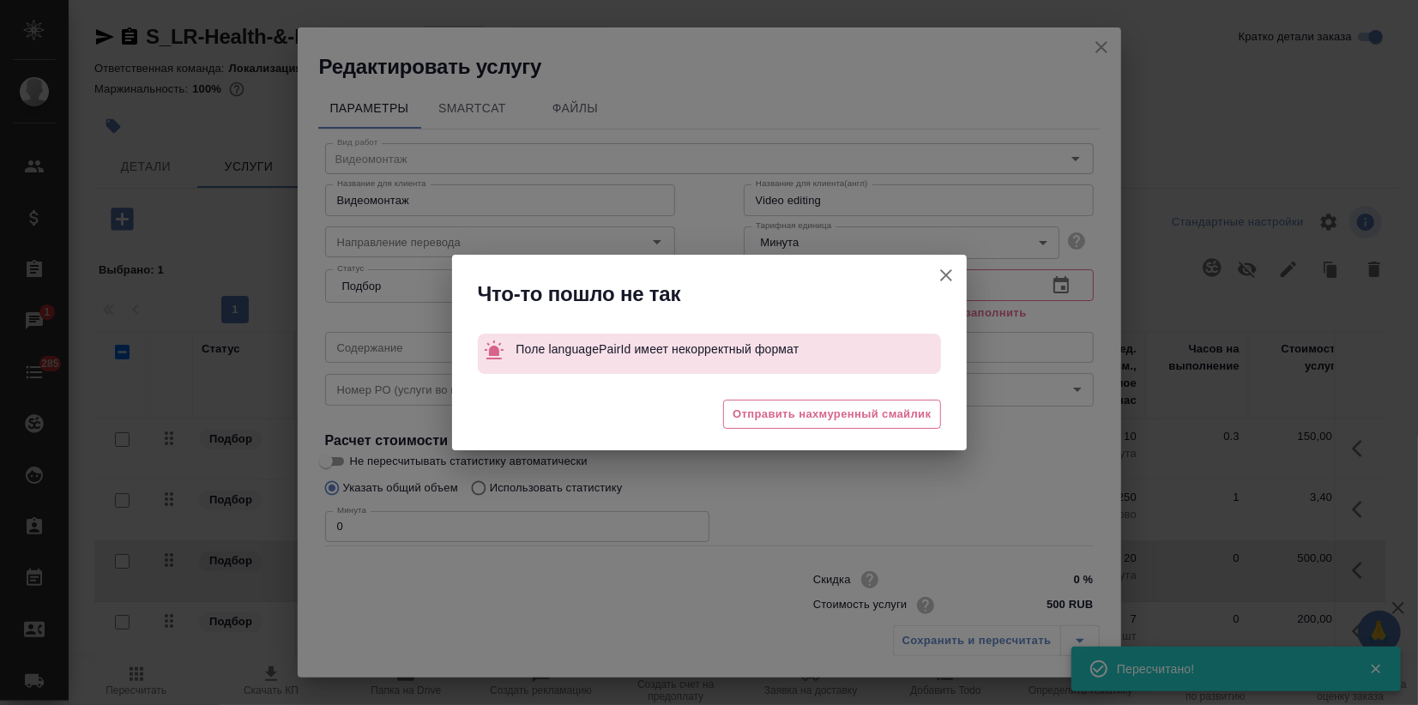
click at [952, 270] on icon "button" at bounding box center [946, 275] width 21 height 21
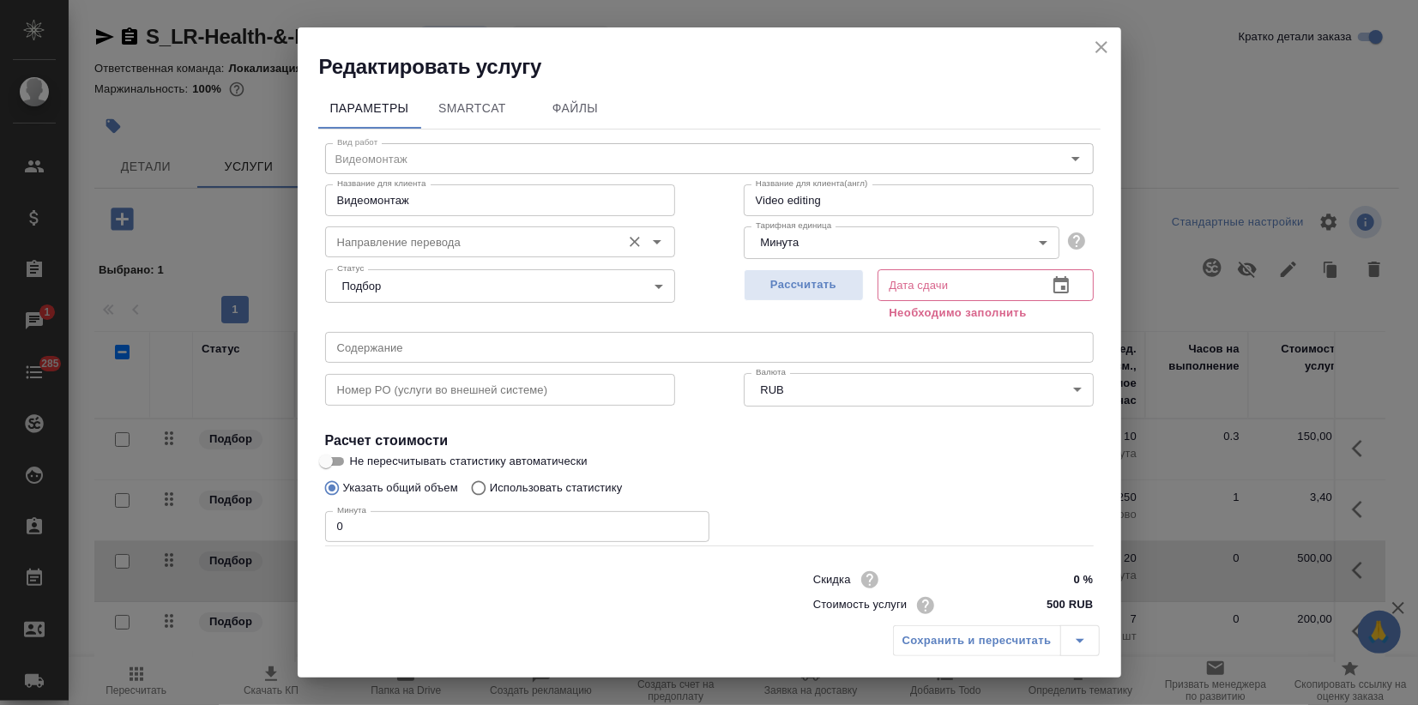
click at [414, 249] on input "Направление перевода" at bounding box center [471, 242] width 282 height 21
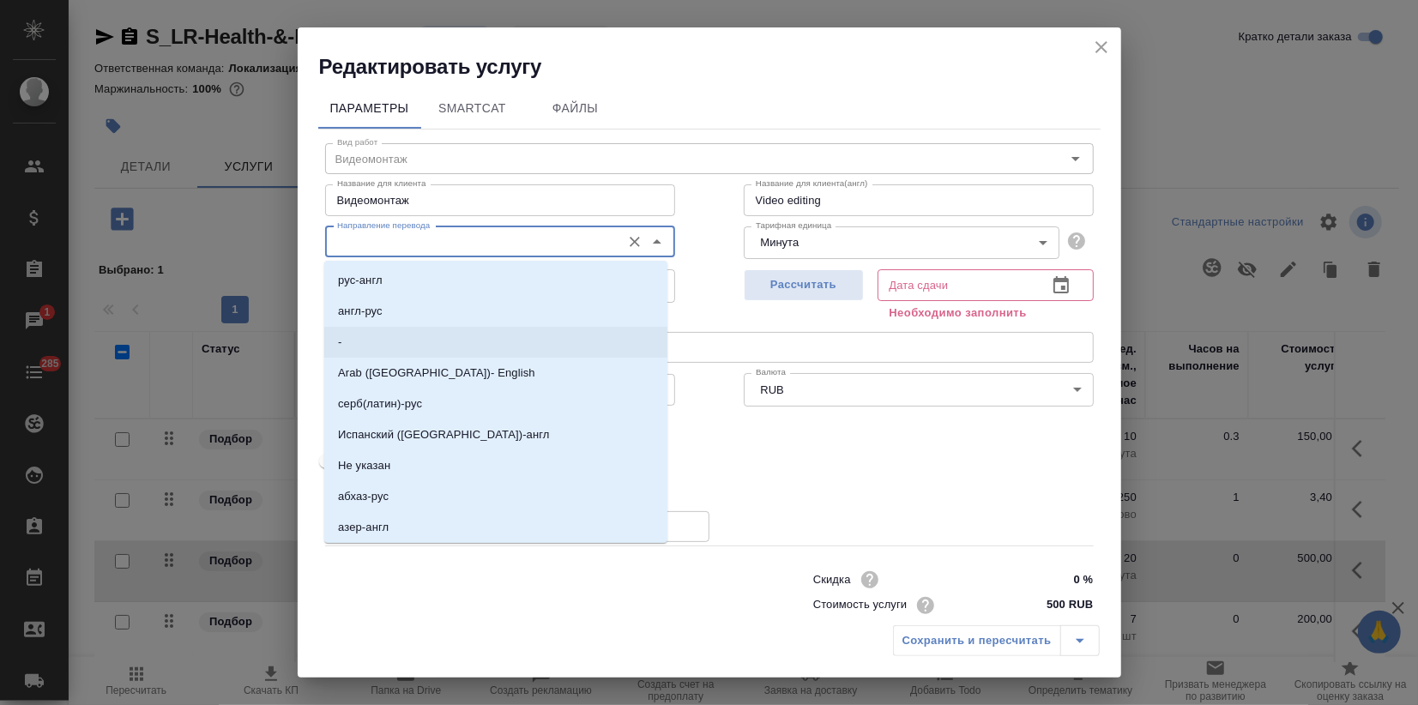
click at [351, 345] on li "-" at bounding box center [495, 342] width 343 height 31
type input "-"
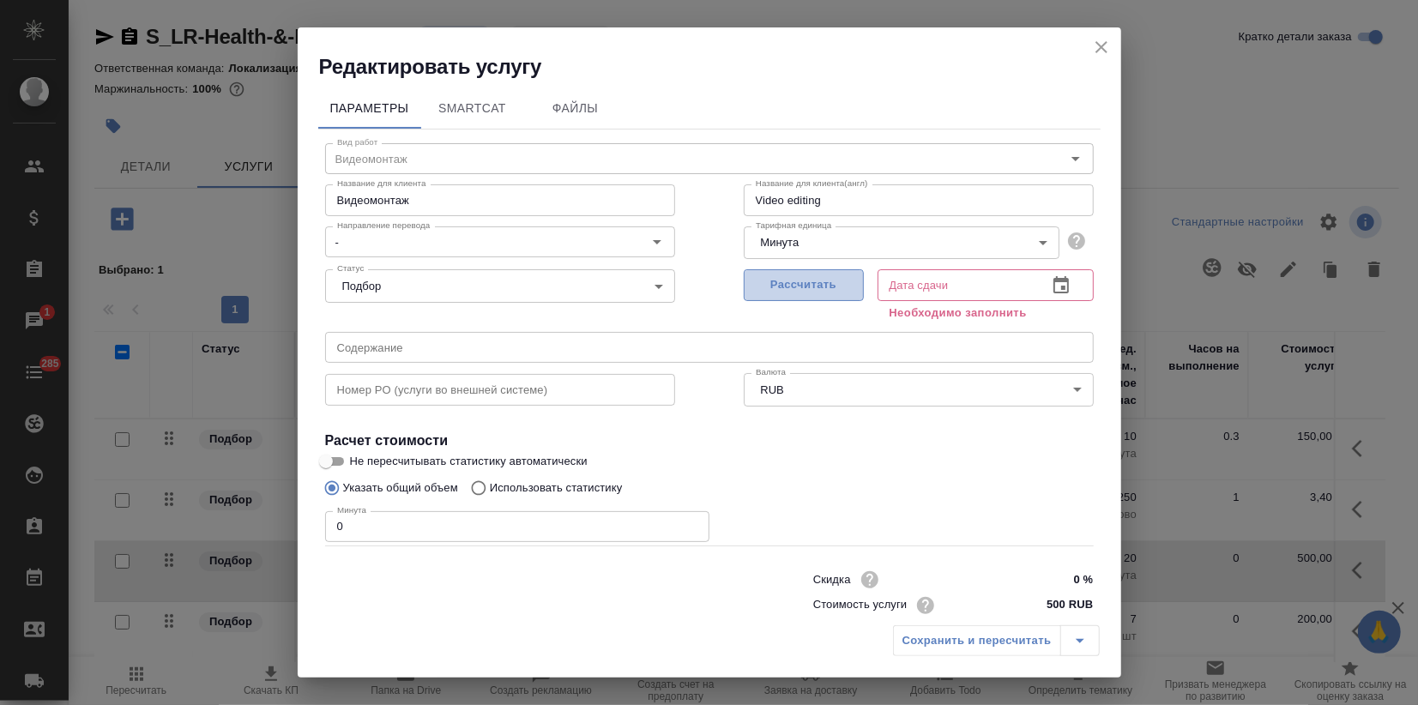
click at [803, 281] on span "Рассчитать" at bounding box center [803, 285] width 101 height 20
type input "12.09.2025 18:50"
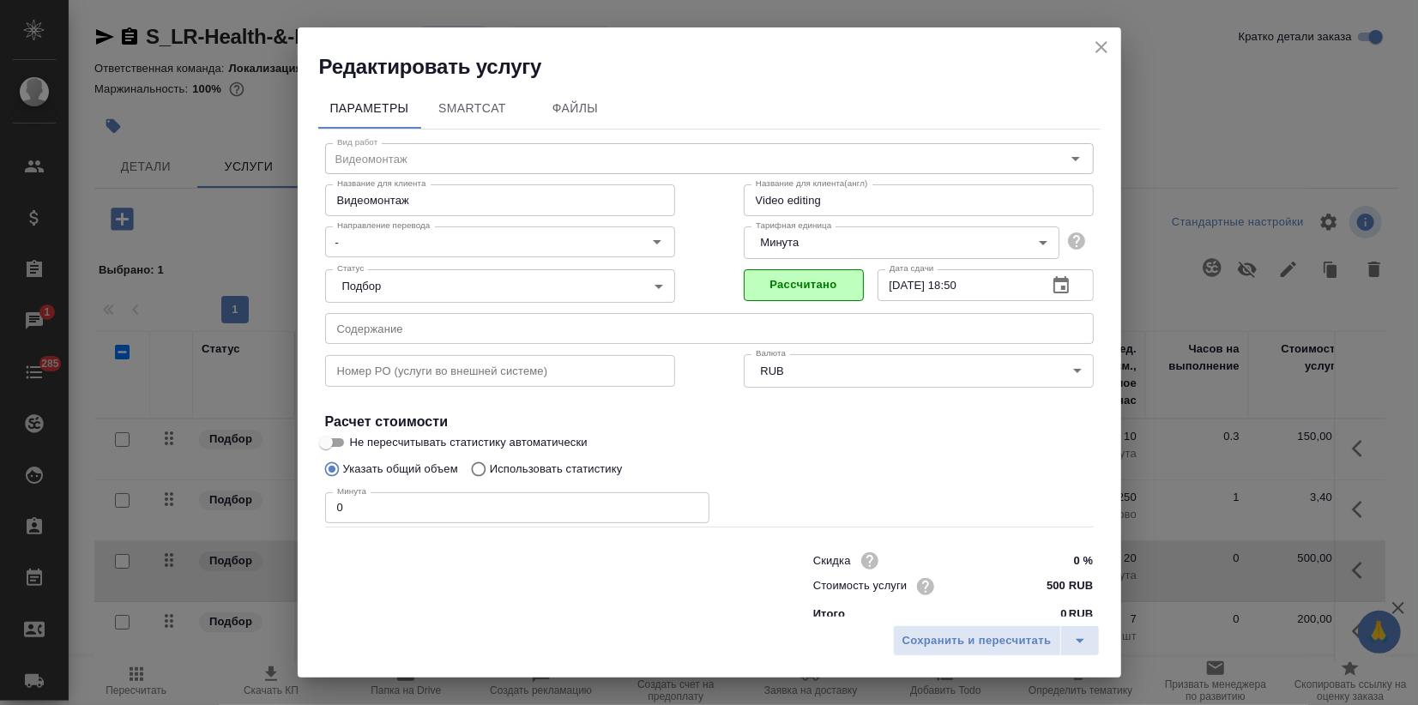
click at [283, 508] on div "Редактировать услугу Параметры SmartCat Файлы Вид работ Видеомонтаж Вид работ Н…" at bounding box center [709, 352] width 1418 height 705
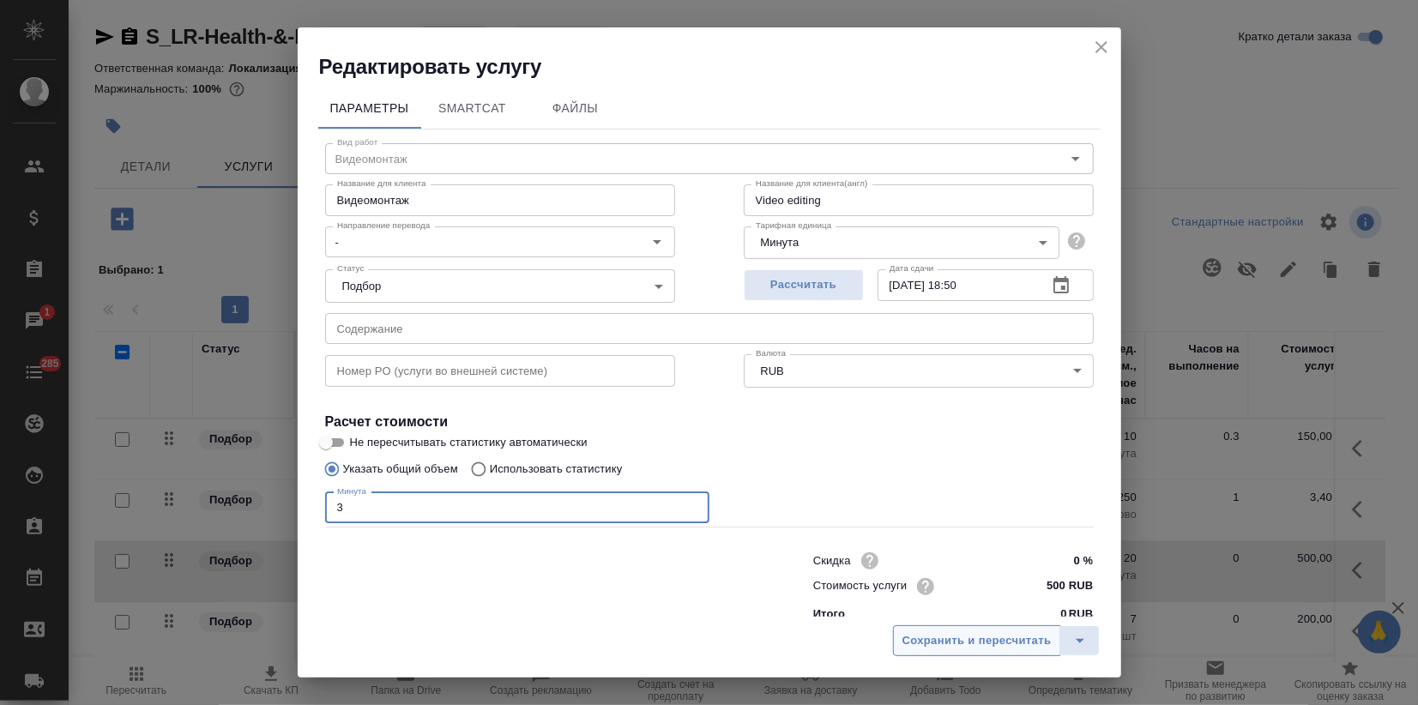
type input "3"
click at [934, 645] on span "Сохранить и пересчитать" at bounding box center [977, 641] width 149 height 20
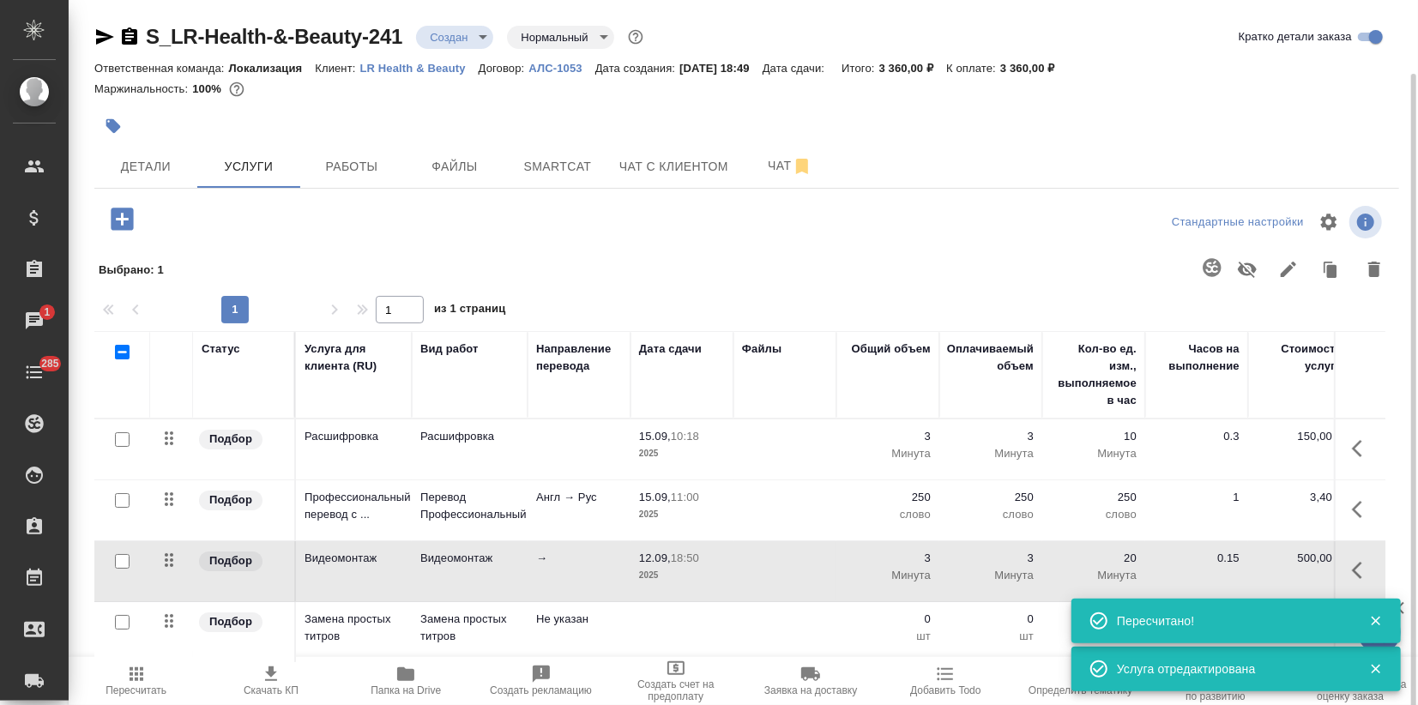
scroll to position [38, 0]
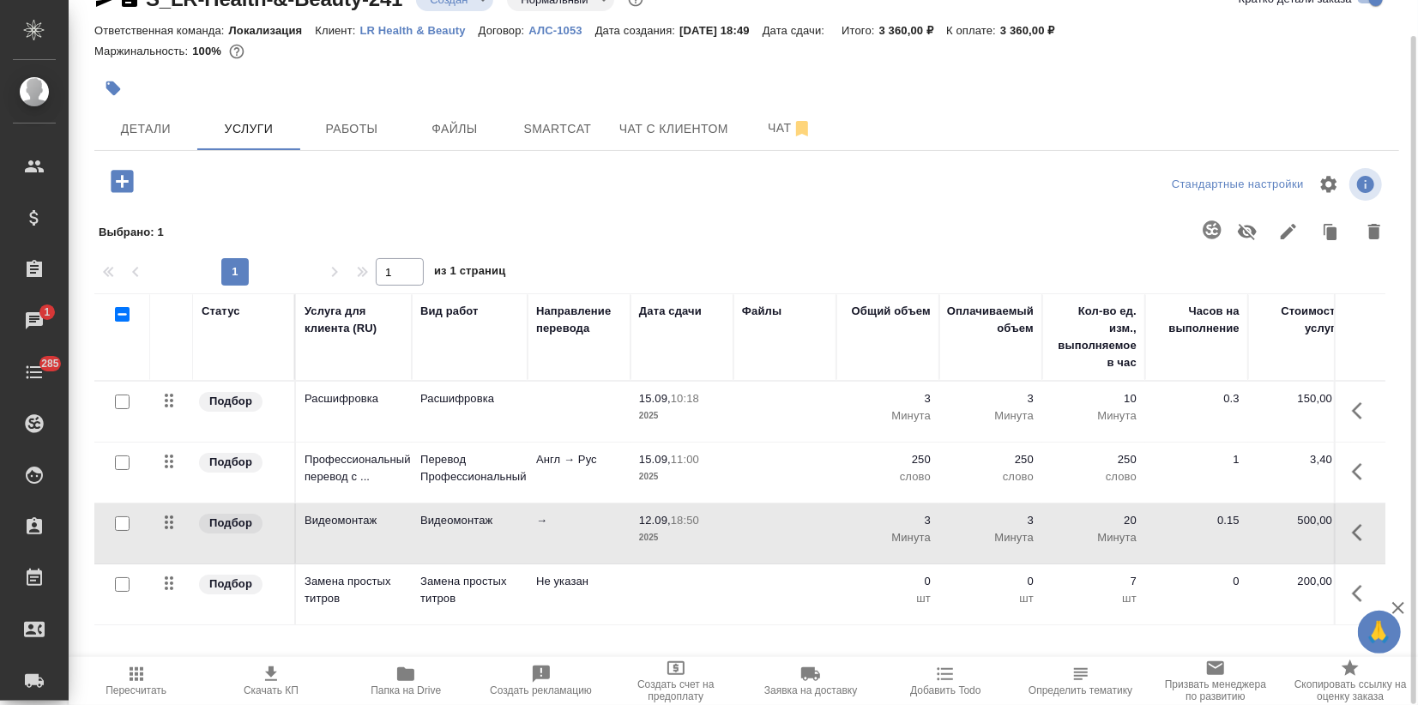
click at [118, 578] on input "checkbox" at bounding box center [122, 584] width 15 height 15
checkbox input "true"
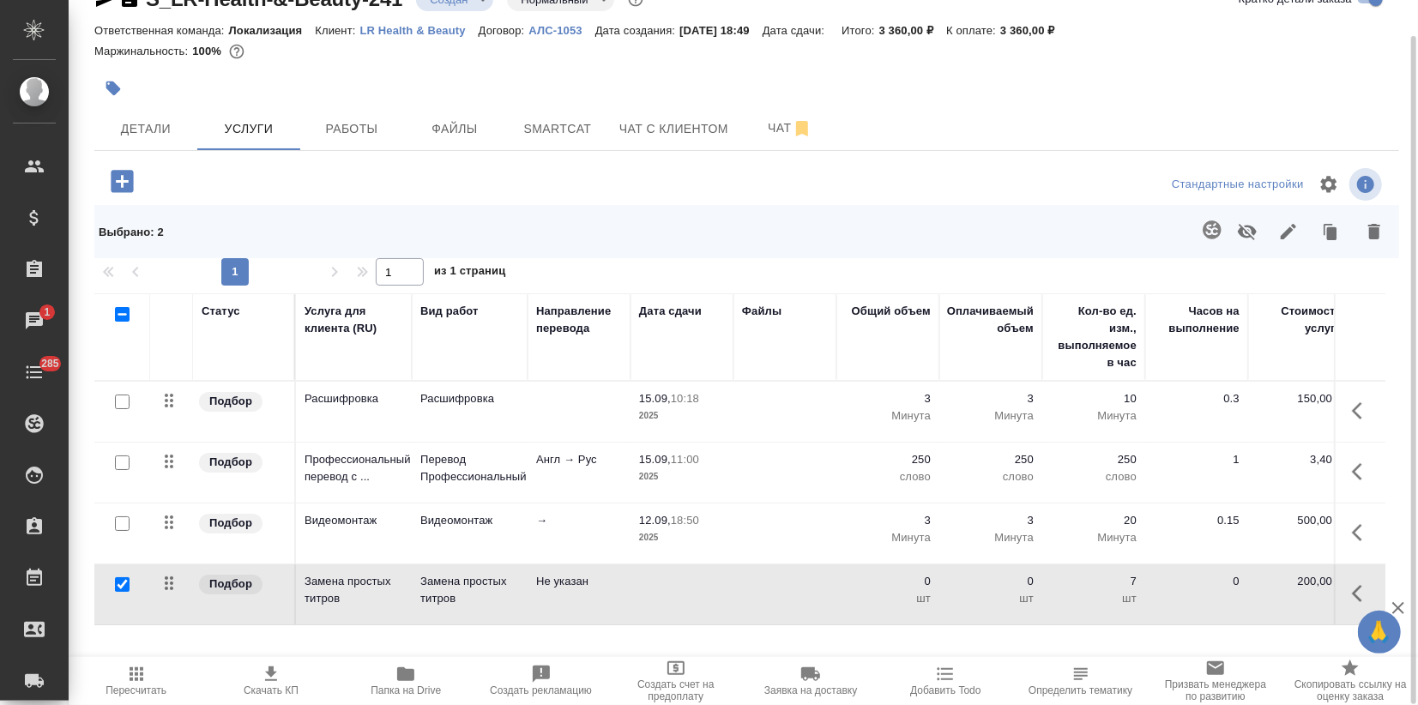
click at [1373, 234] on icon "button" at bounding box center [1375, 231] width 12 height 15
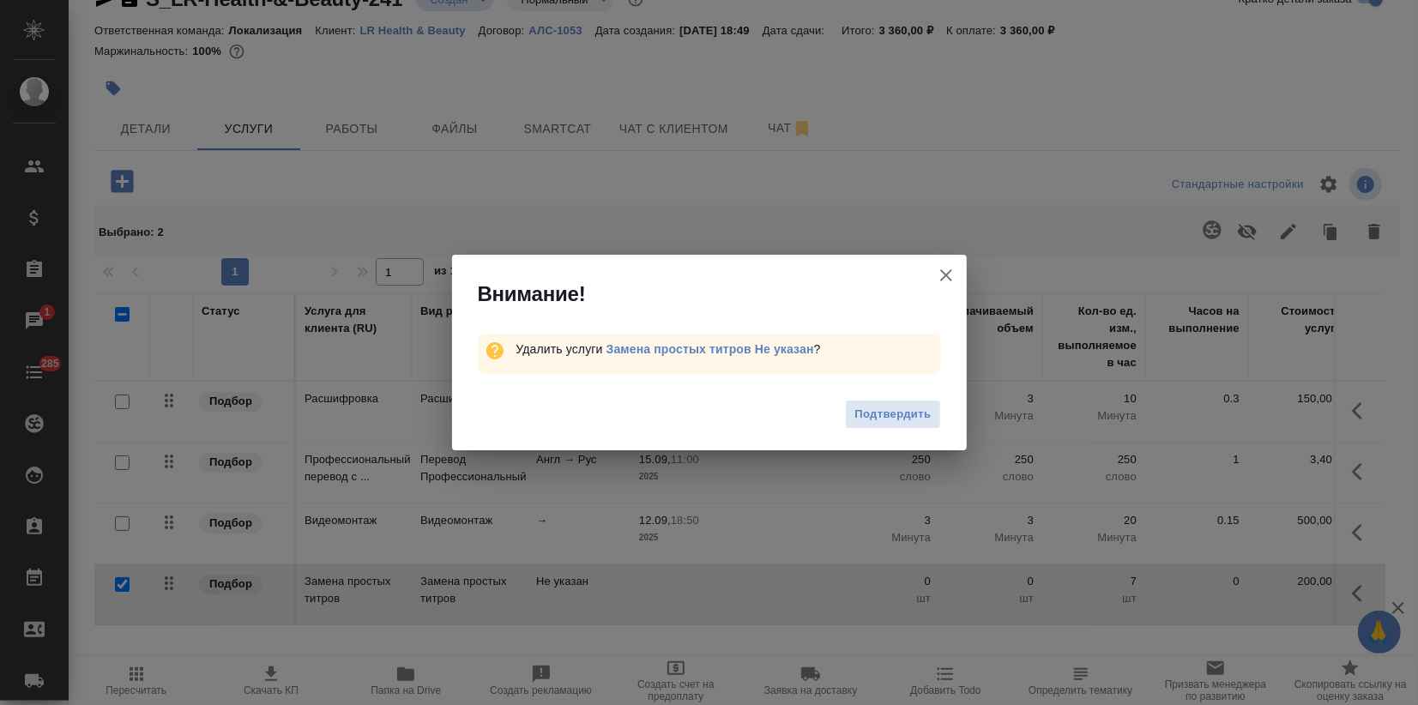
click at [863, 416] on span "Подтвердить" at bounding box center [893, 415] width 76 height 20
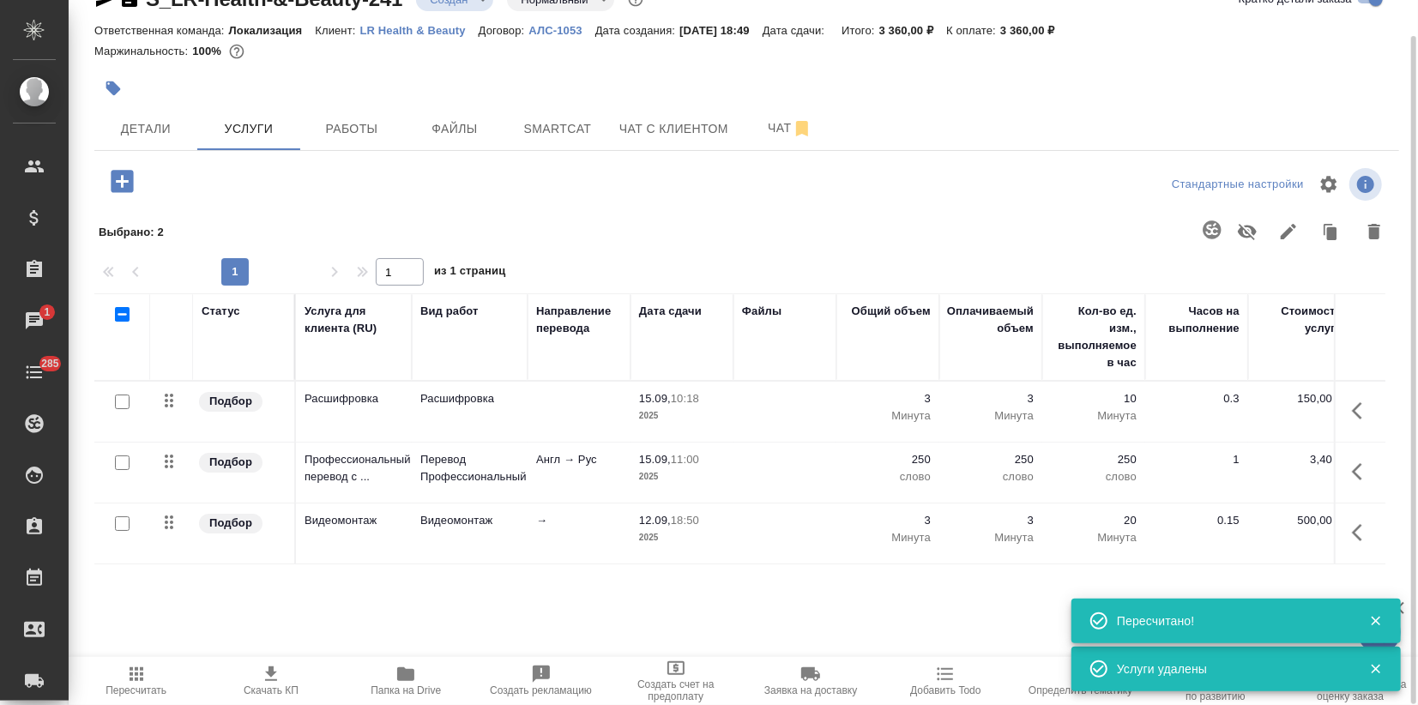
click at [126, 189] on icon "button" at bounding box center [122, 181] width 22 height 22
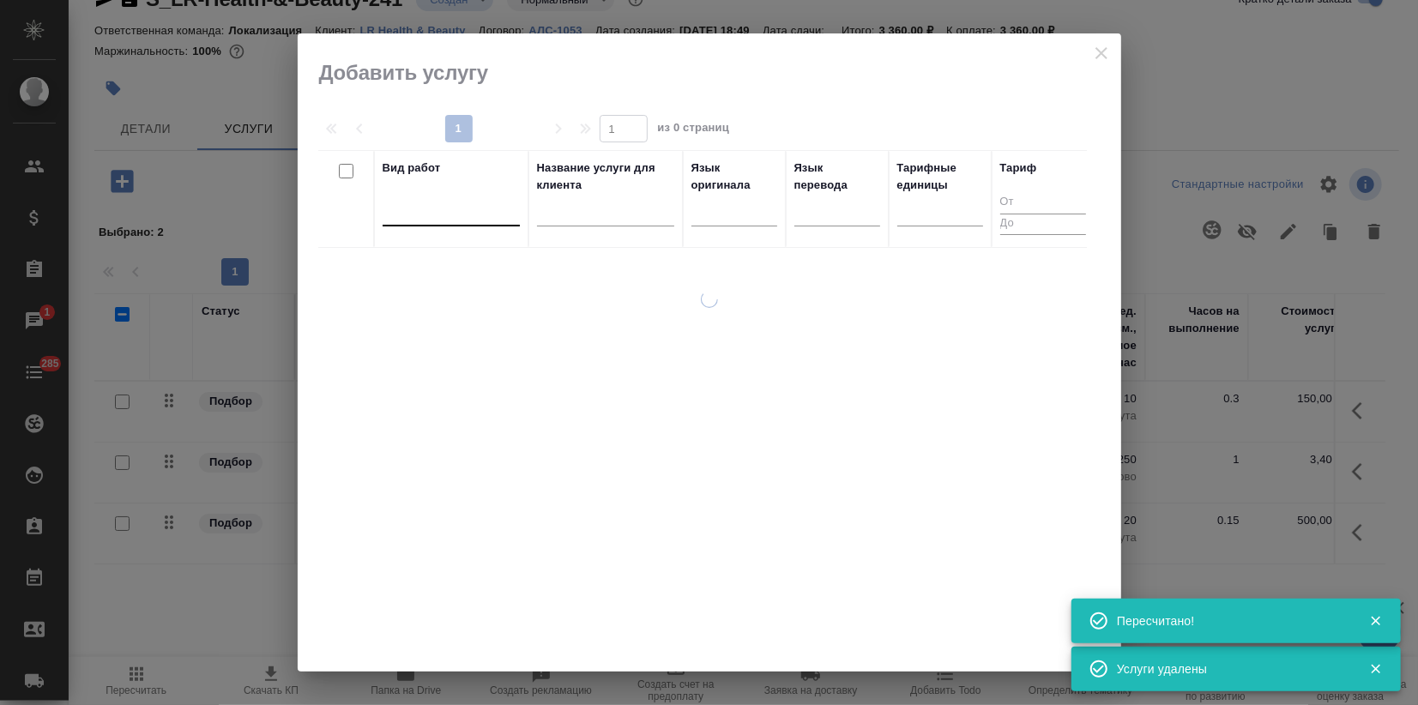
click at [467, 202] on div at bounding box center [451, 208] width 137 height 25
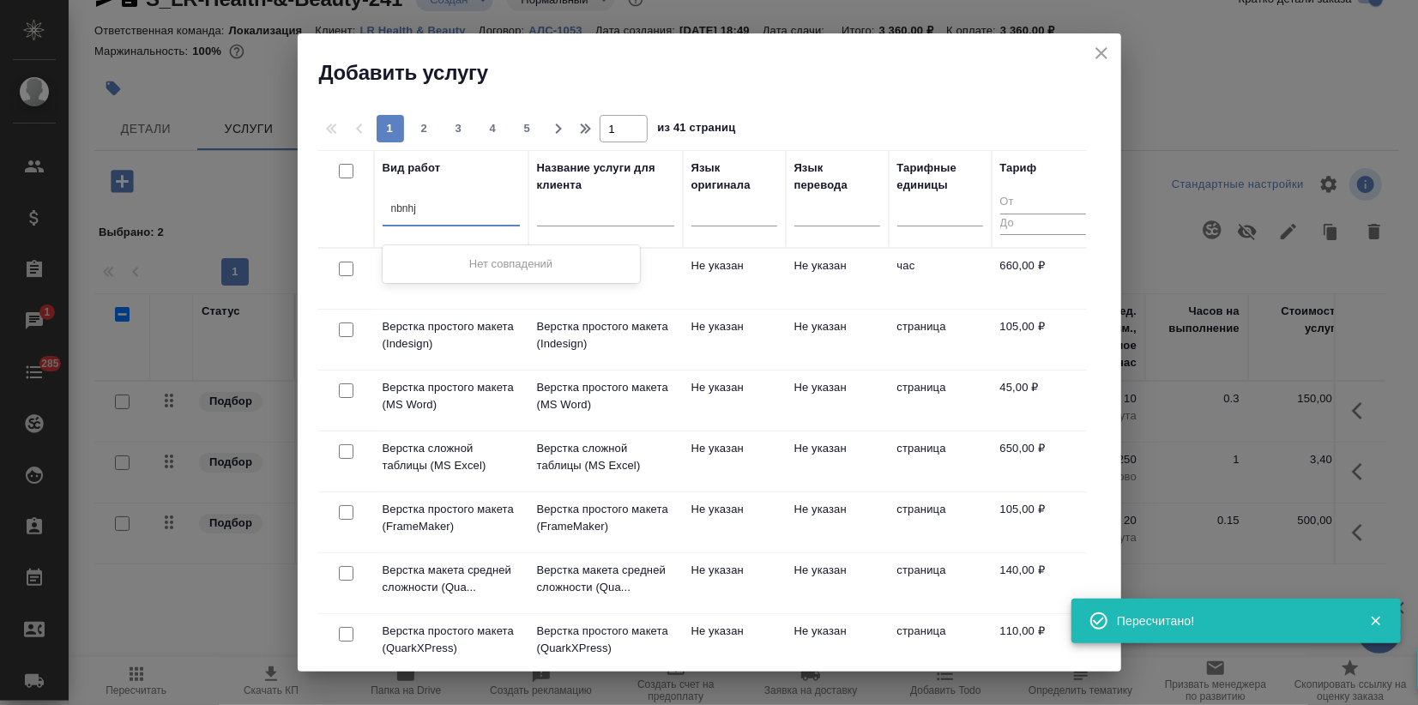
type input "nbnhjd"
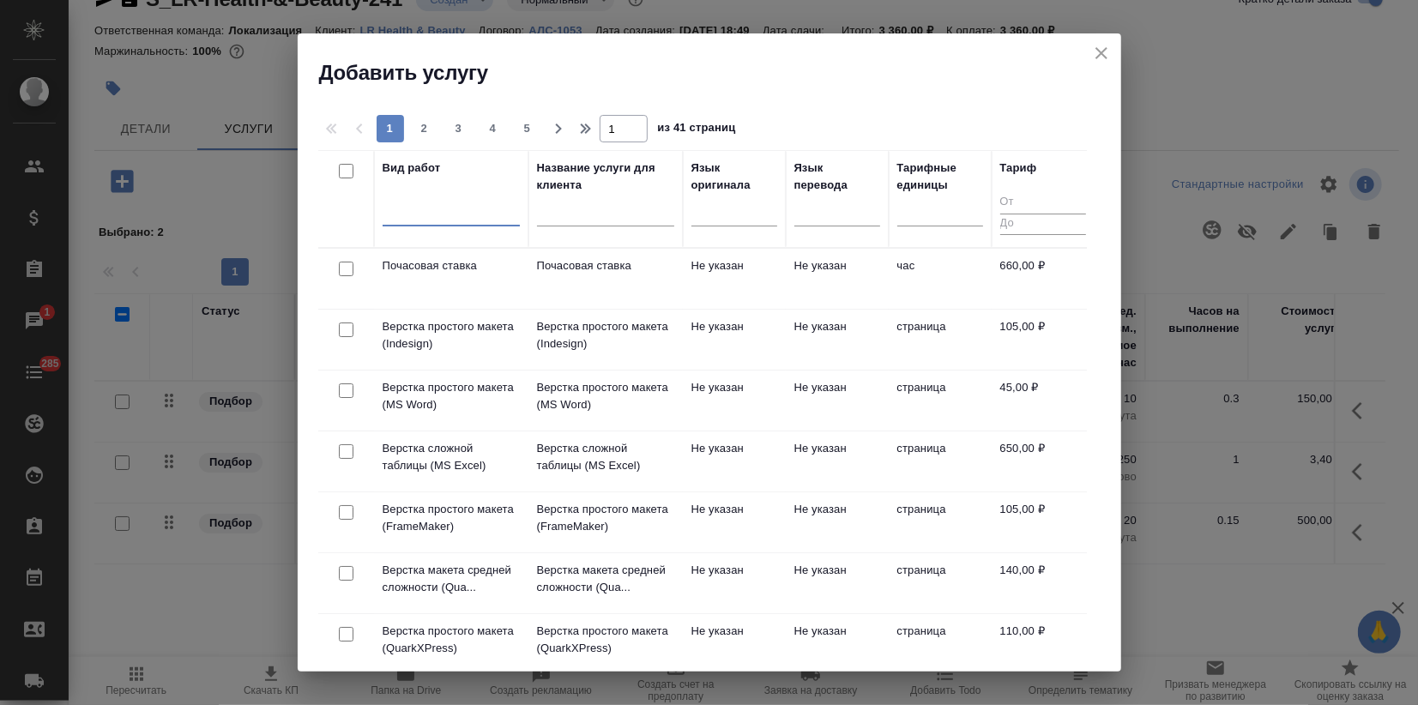
drag, startPoint x: 450, startPoint y: 206, endPoint x: 332, endPoint y: 215, distance: 117.9
click at [332, 215] on tr "Вид работ 0 results available. Select is focused ,type to refine list, press Do…" at bounding box center [706, 199] width 776 height 98
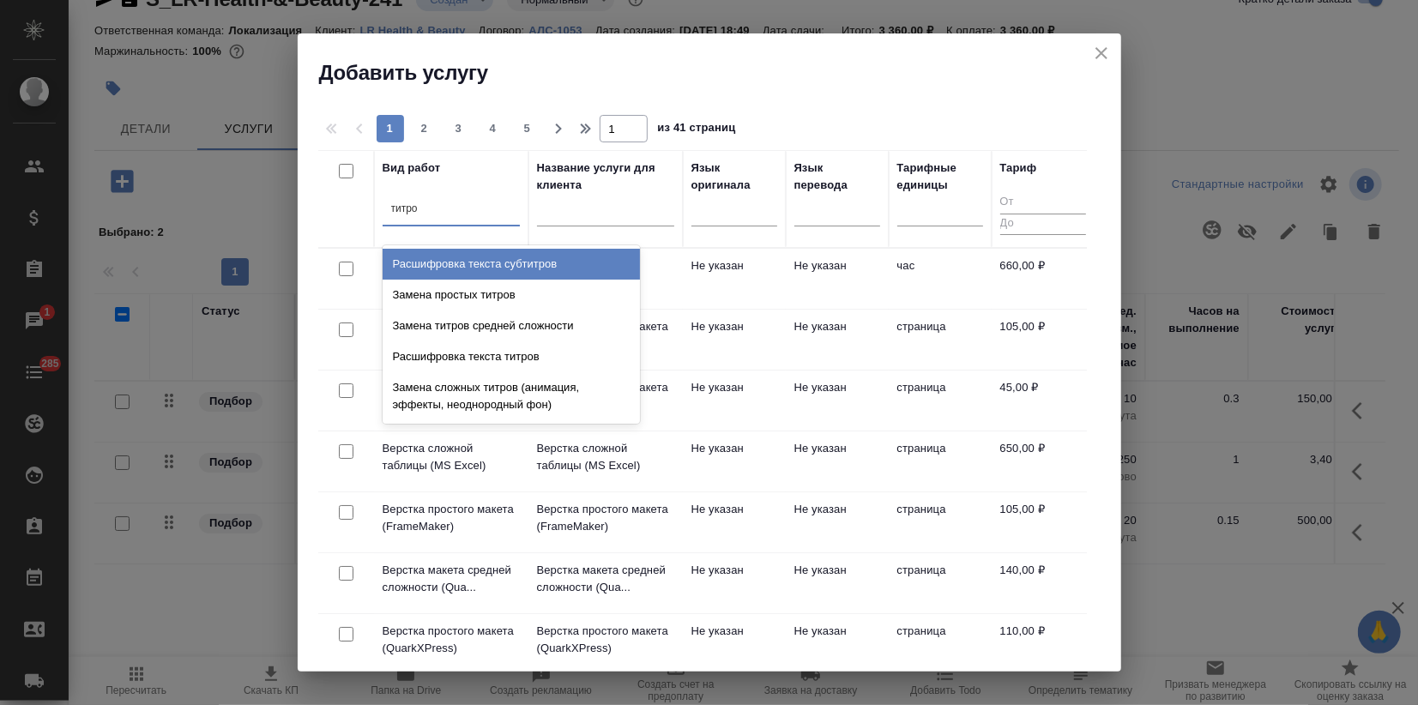
type input "титров"
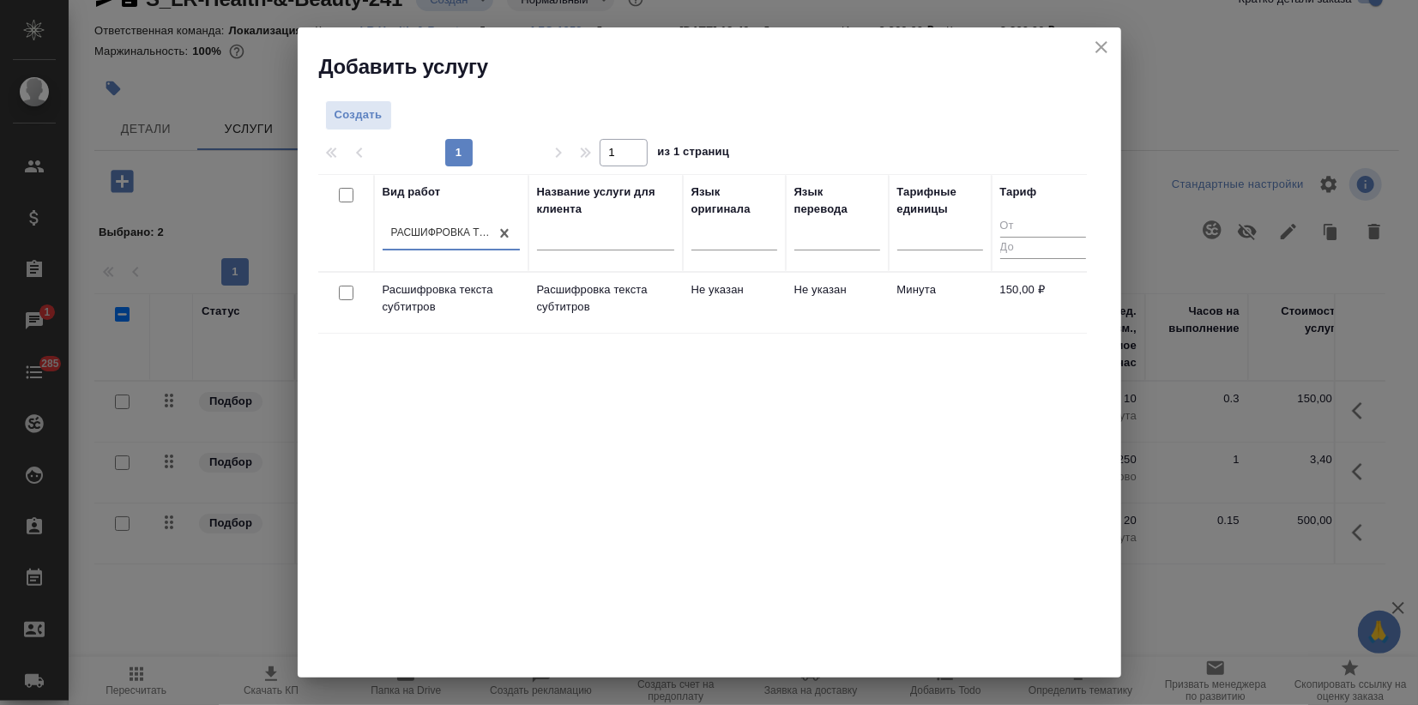
click at [701, 388] on div "Вид работ option Расшифровка текста субтитров, selected. 0 results available. S…" at bounding box center [702, 431] width 769 height 515
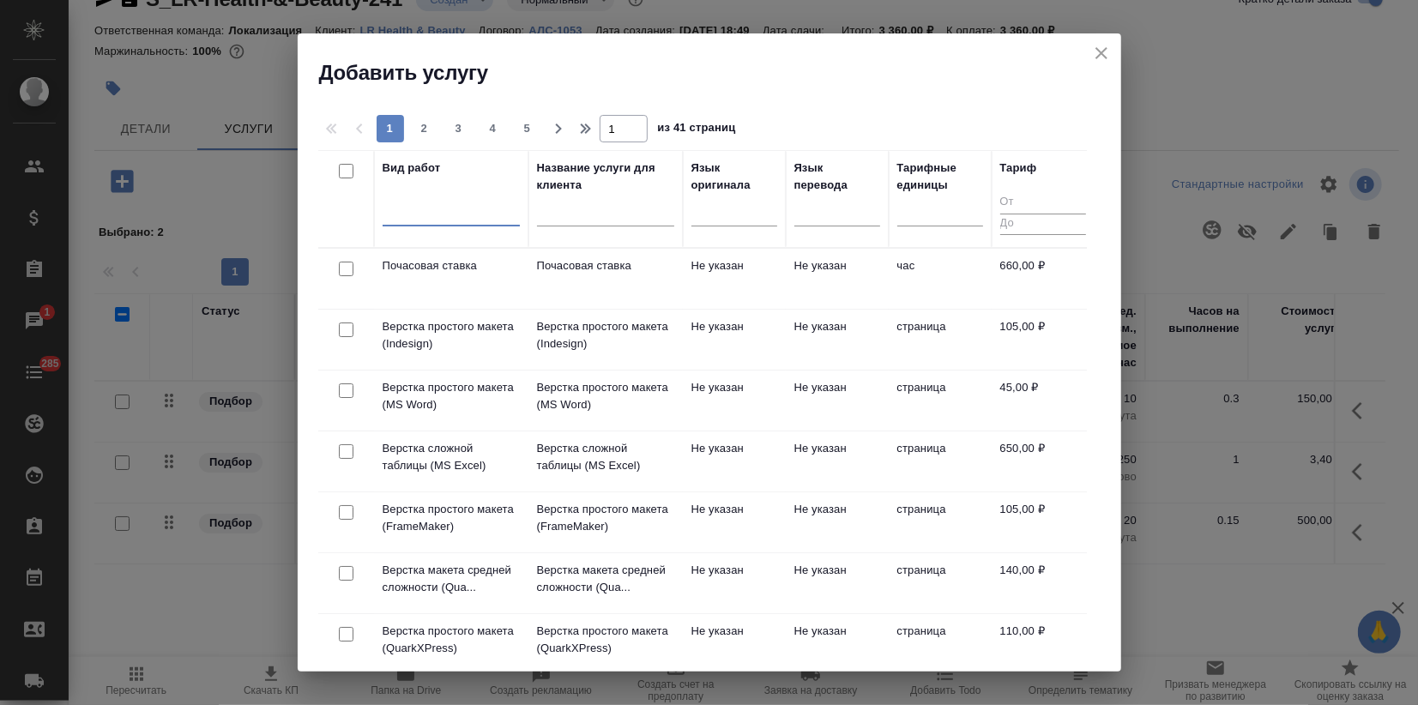
click at [391, 216] on div at bounding box center [392, 209] width 2 height 15
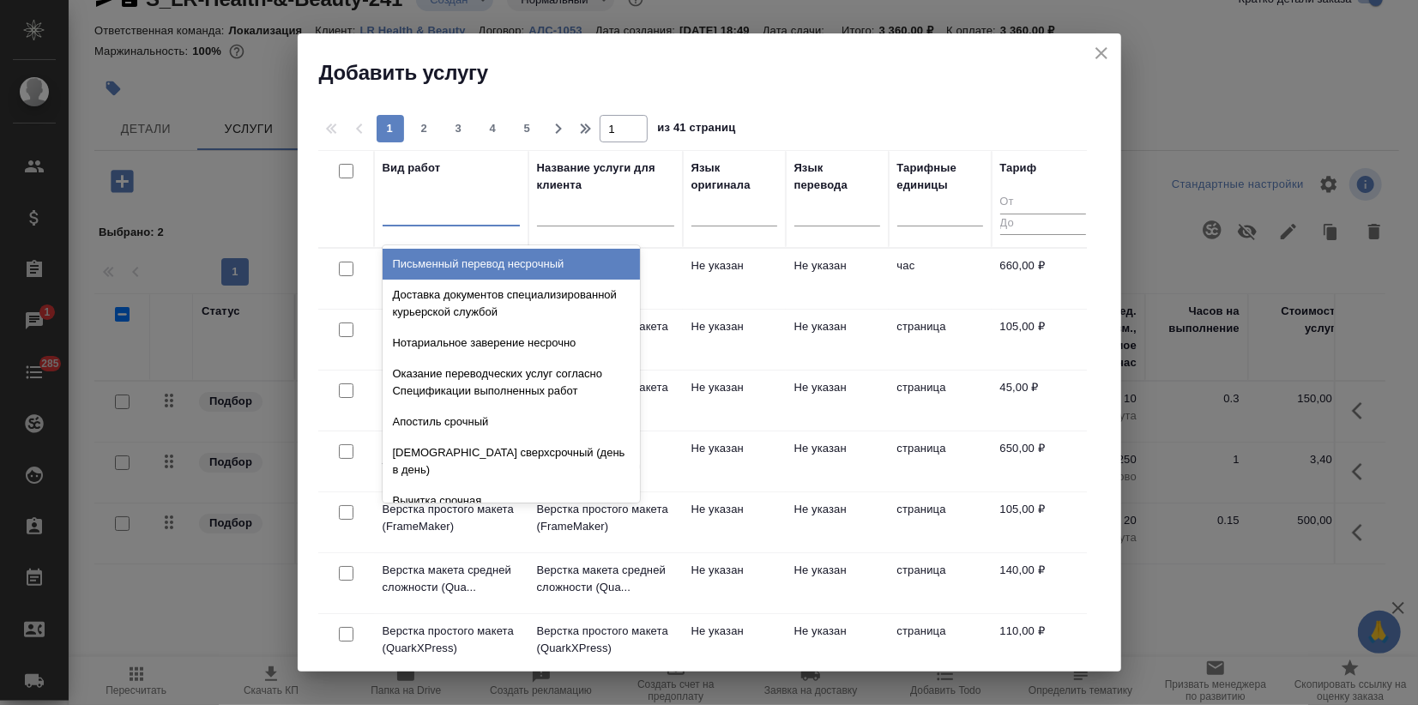
type input "ь"
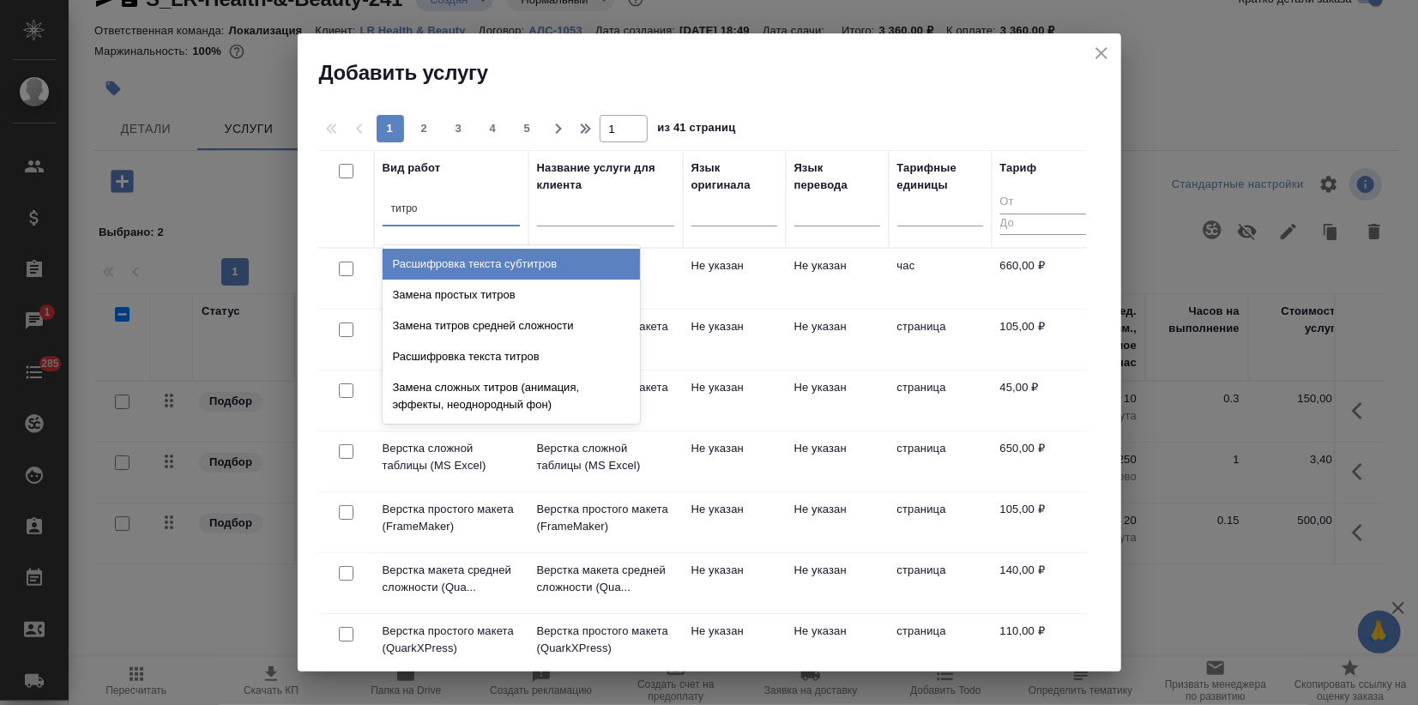
type input "титров"
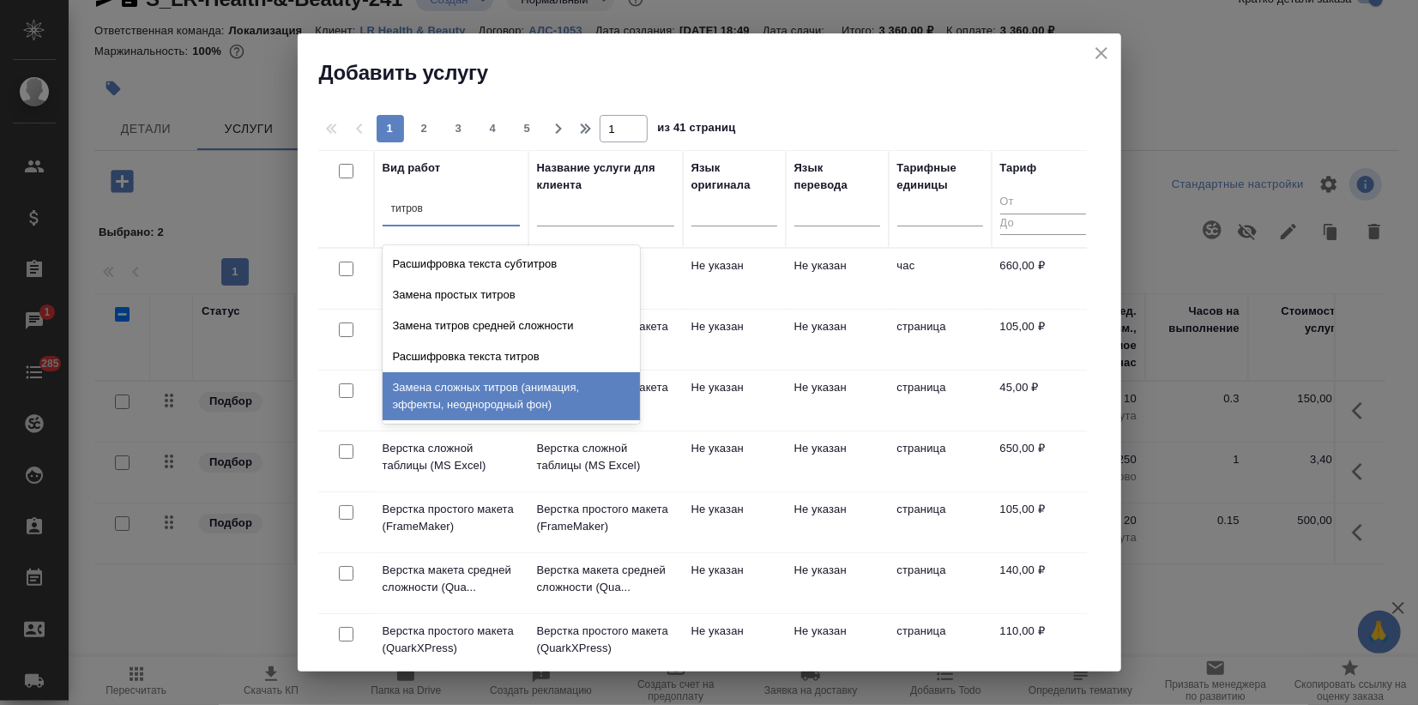
click at [501, 391] on div "Замена сложных титров (анимация, эффекты, неоднородный фон)" at bounding box center [511, 396] width 257 height 48
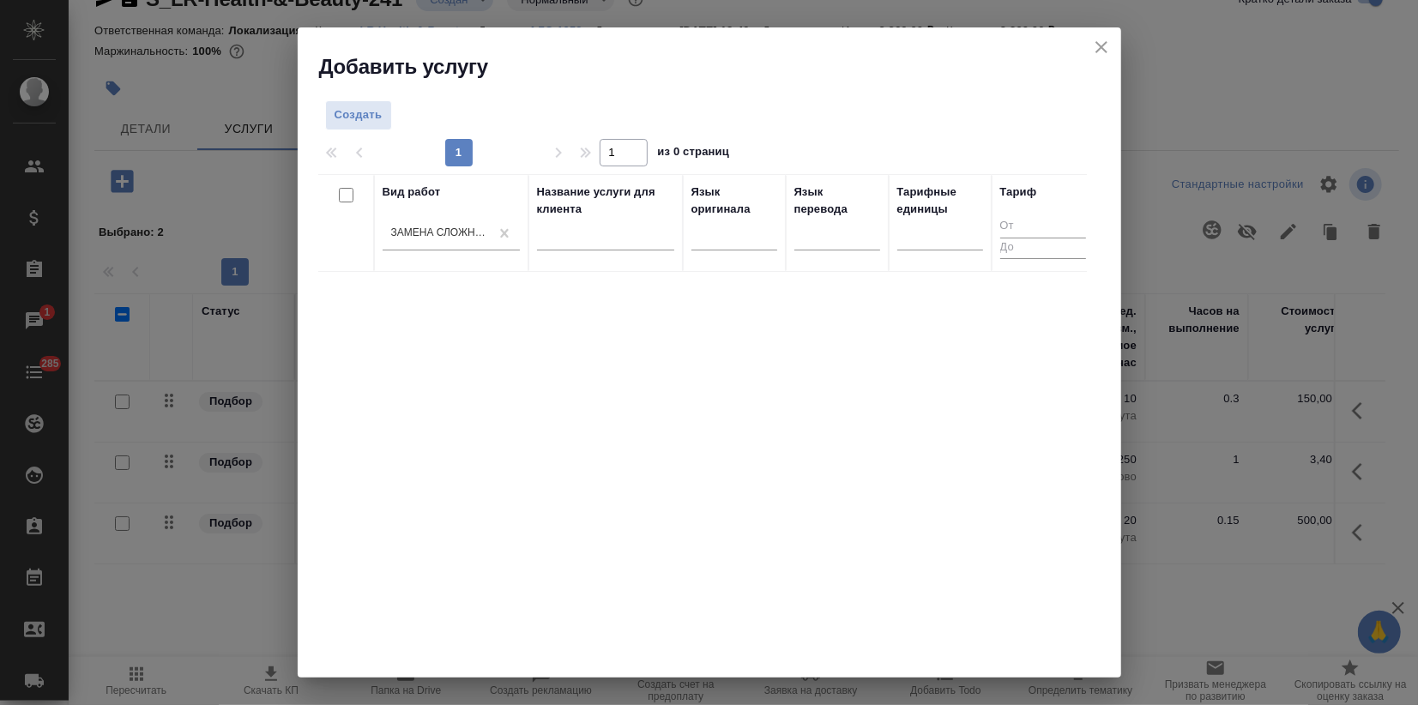
click at [700, 487] on div "Вид работ Замена сложных титров (анимация, эффекты, неоднородный фон) Название …" at bounding box center [702, 431] width 769 height 515
click at [370, 115] on span "Создать" at bounding box center [359, 116] width 48 height 20
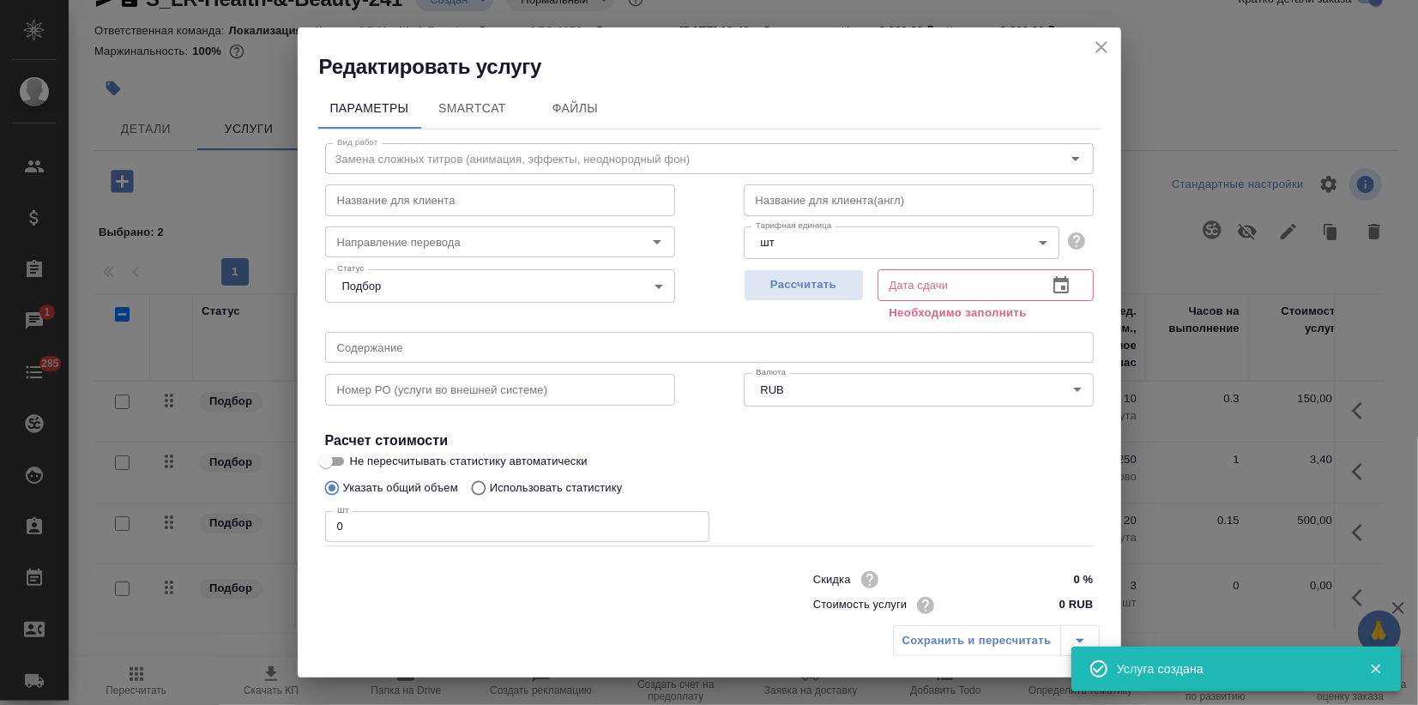
click at [282, 526] on div "Редактировать услугу Параметры SmartCat Файлы Вид работ Замена сложных титров (…" at bounding box center [709, 352] width 1418 height 705
type input "5"
click at [768, 278] on span "Рассчитать" at bounding box center [803, 285] width 101 height 20
type input "15.09.2025 11:40"
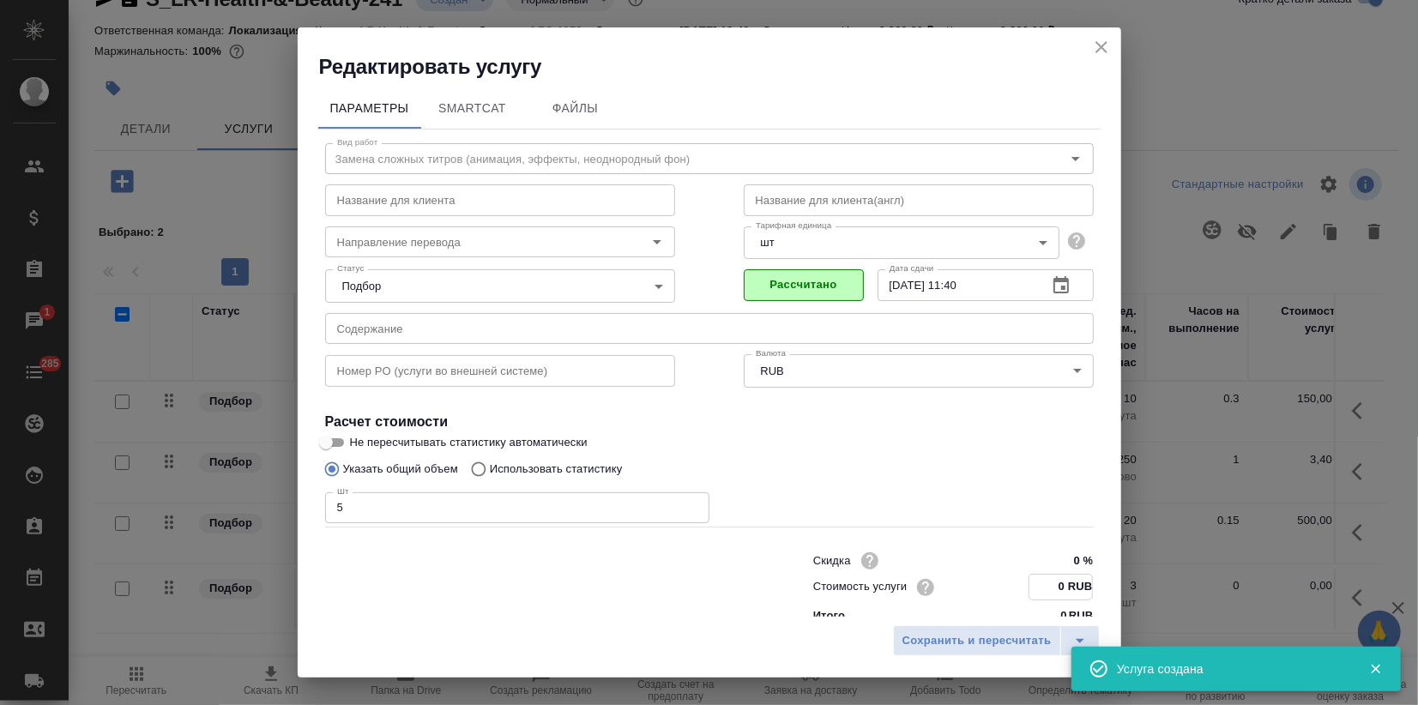
click at [1042, 588] on input "0 RUB" at bounding box center [1061, 587] width 63 height 25
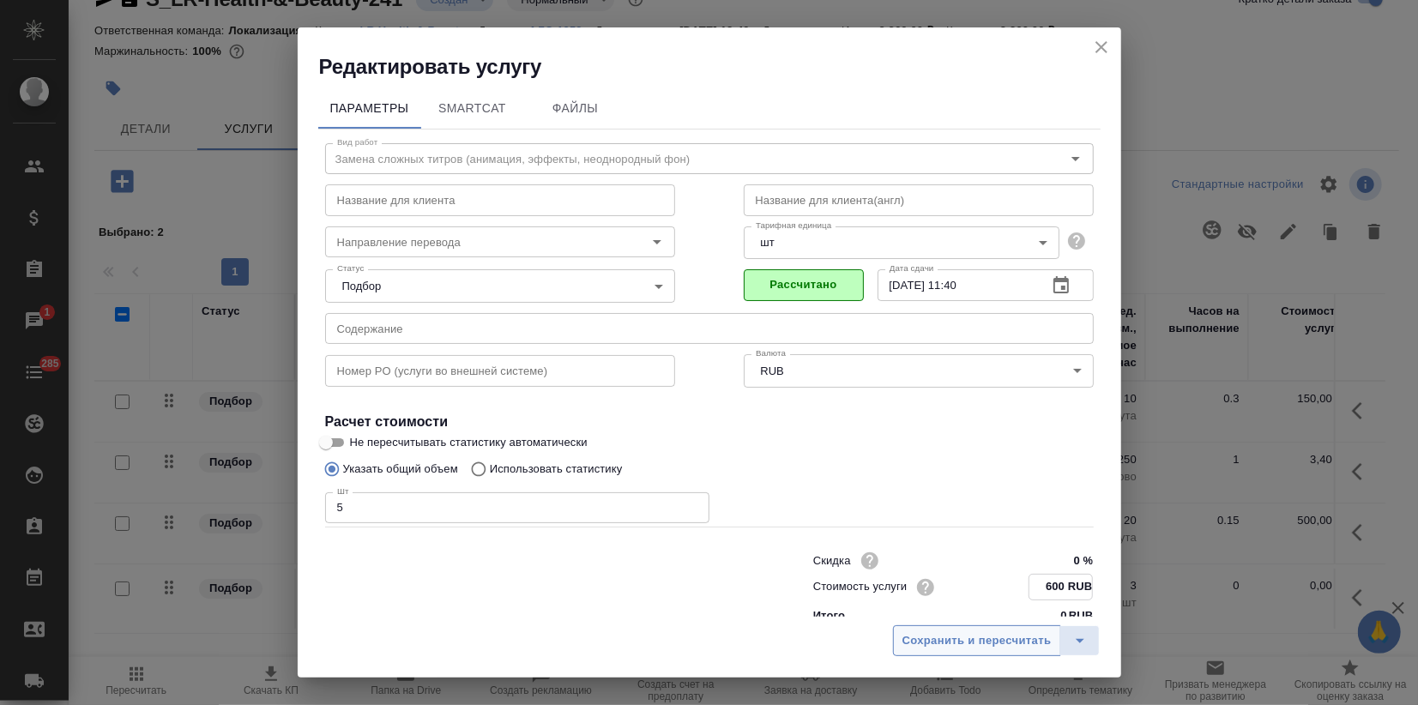
type input "600 RUB"
click at [1007, 654] on button "Сохранить и пересчитать" at bounding box center [977, 640] width 168 height 31
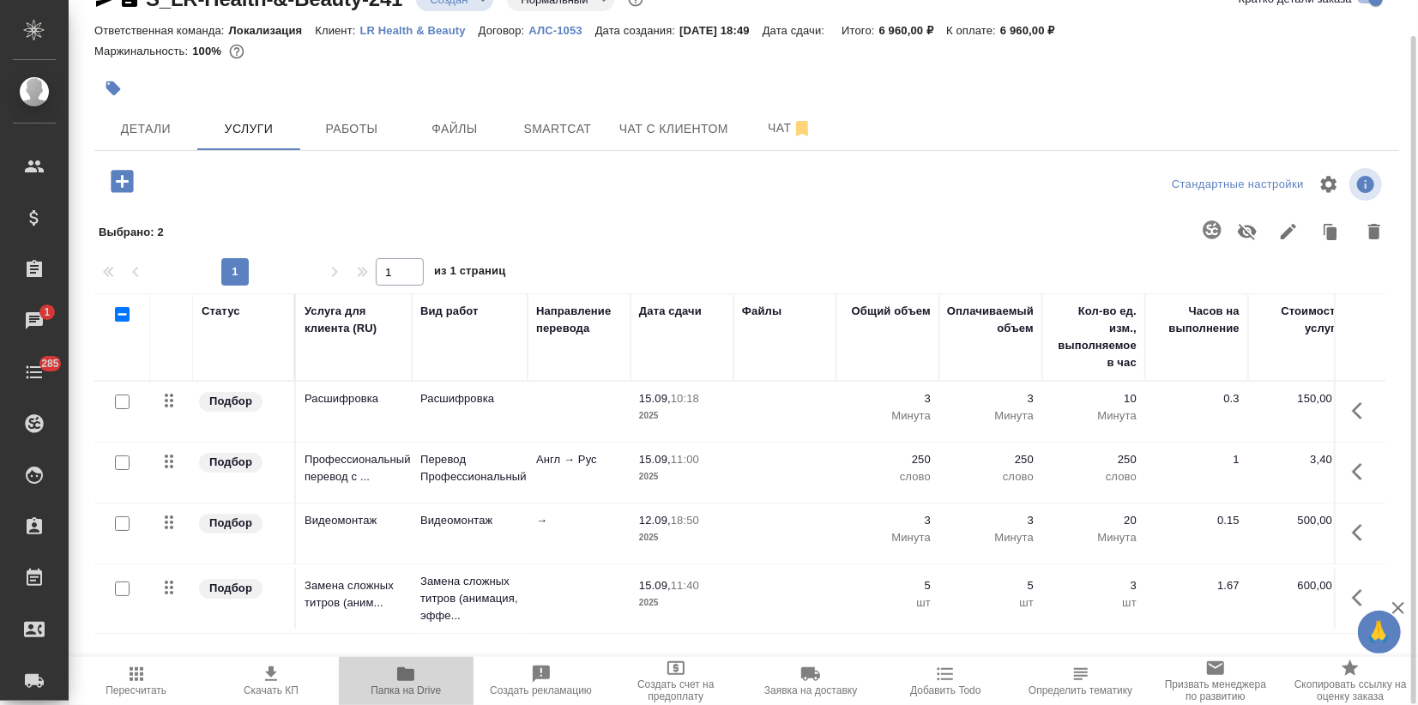
click at [394, 680] on span "Папка на Drive" at bounding box center [406, 680] width 114 height 33
click at [112, 90] on icon "button" at bounding box center [113, 89] width 15 height 15
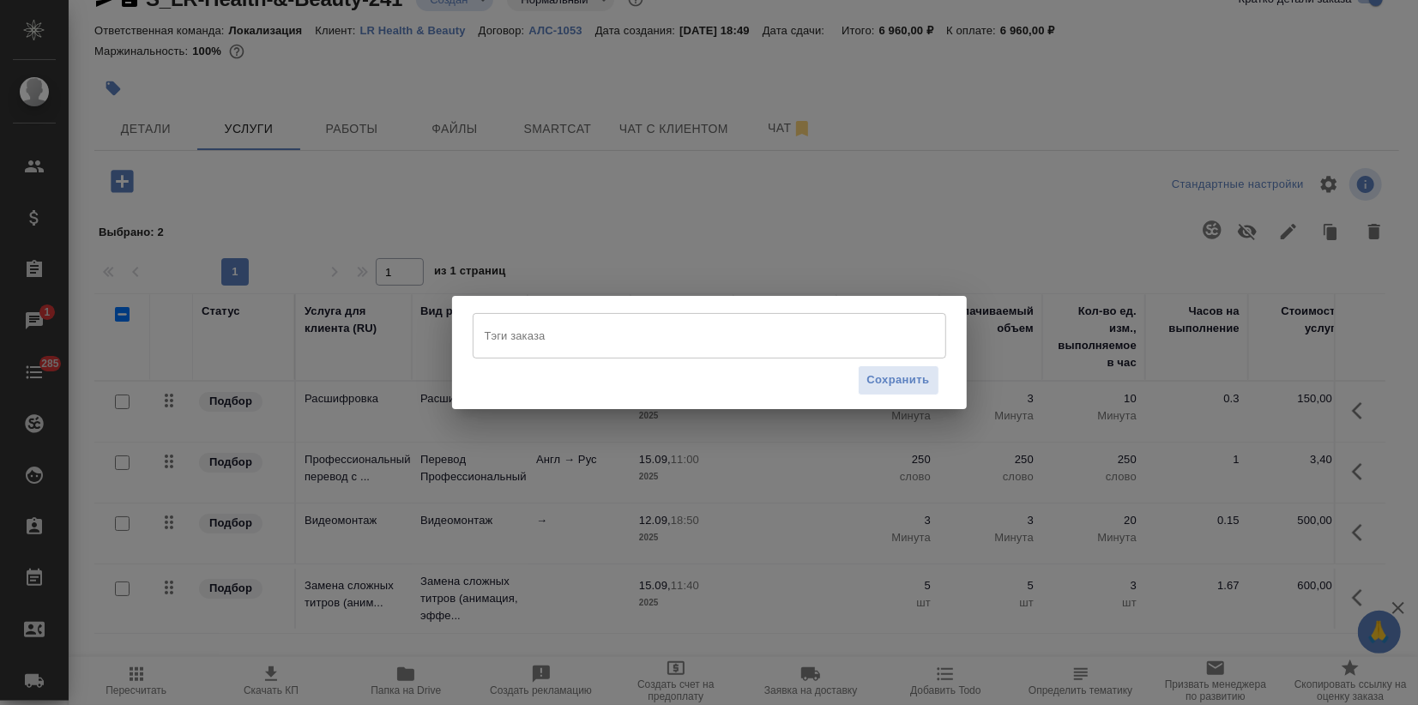
click at [503, 340] on input "Тэги заказа" at bounding box center [693, 335] width 426 height 29
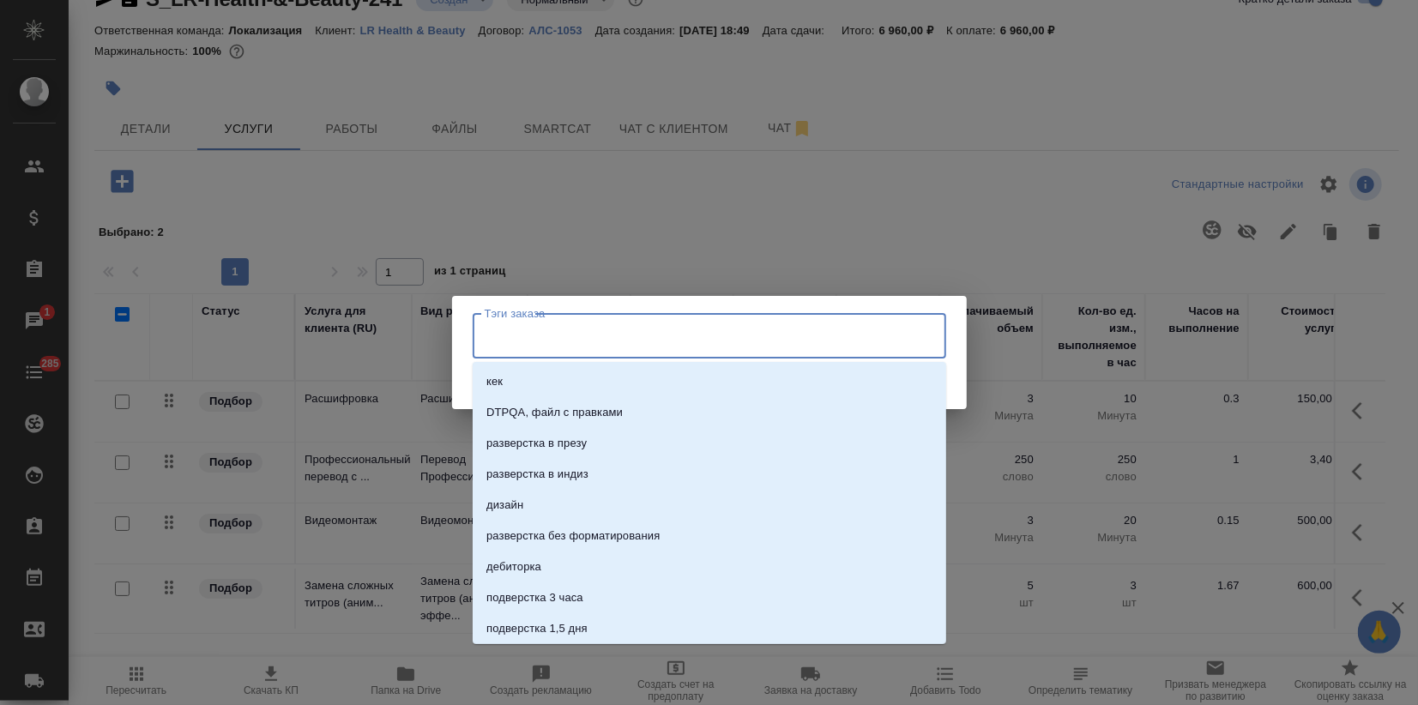
paste input "LR_BD_Opener_ Oberhausen"
type input "LR_BD_Opener_ Oberhausen"
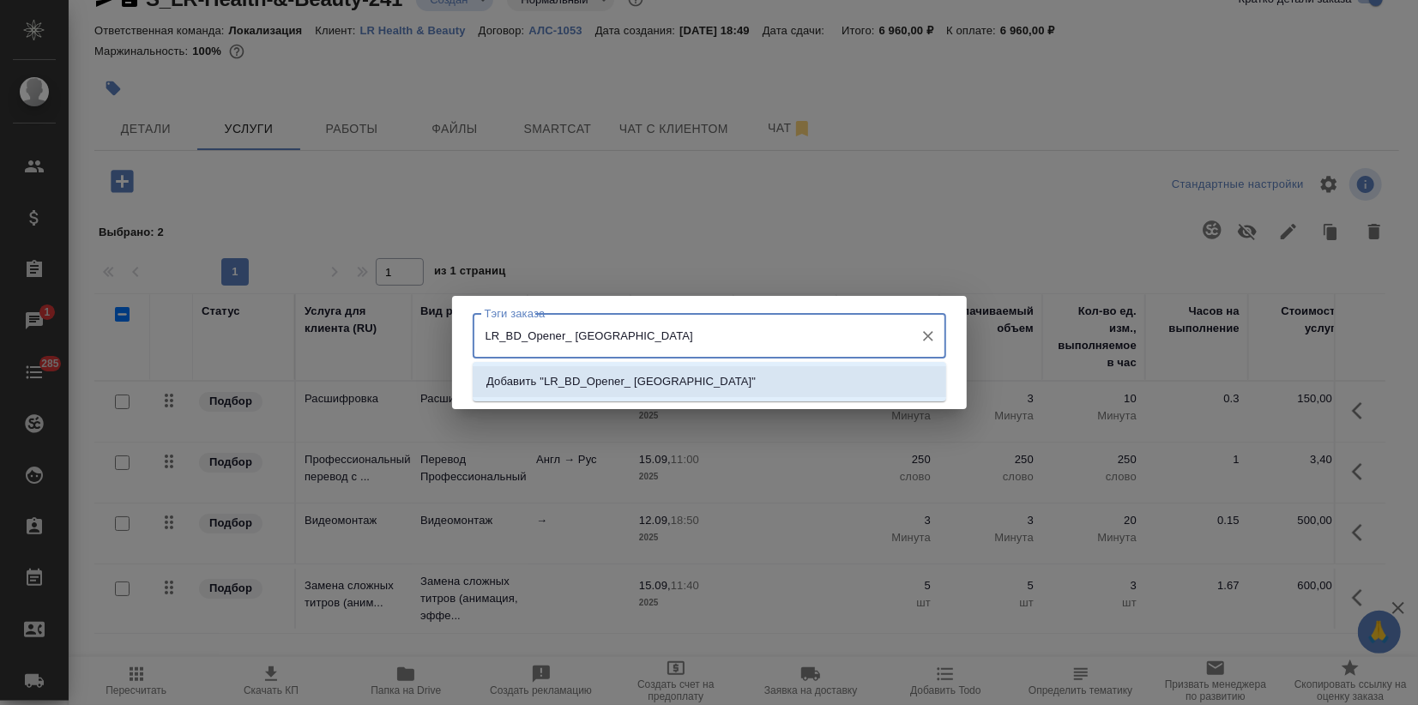
click at [725, 392] on li "Добавить "LR_BD_Opener_ Oberhausen"" at bounding box center [710, 381] width 474 height 31
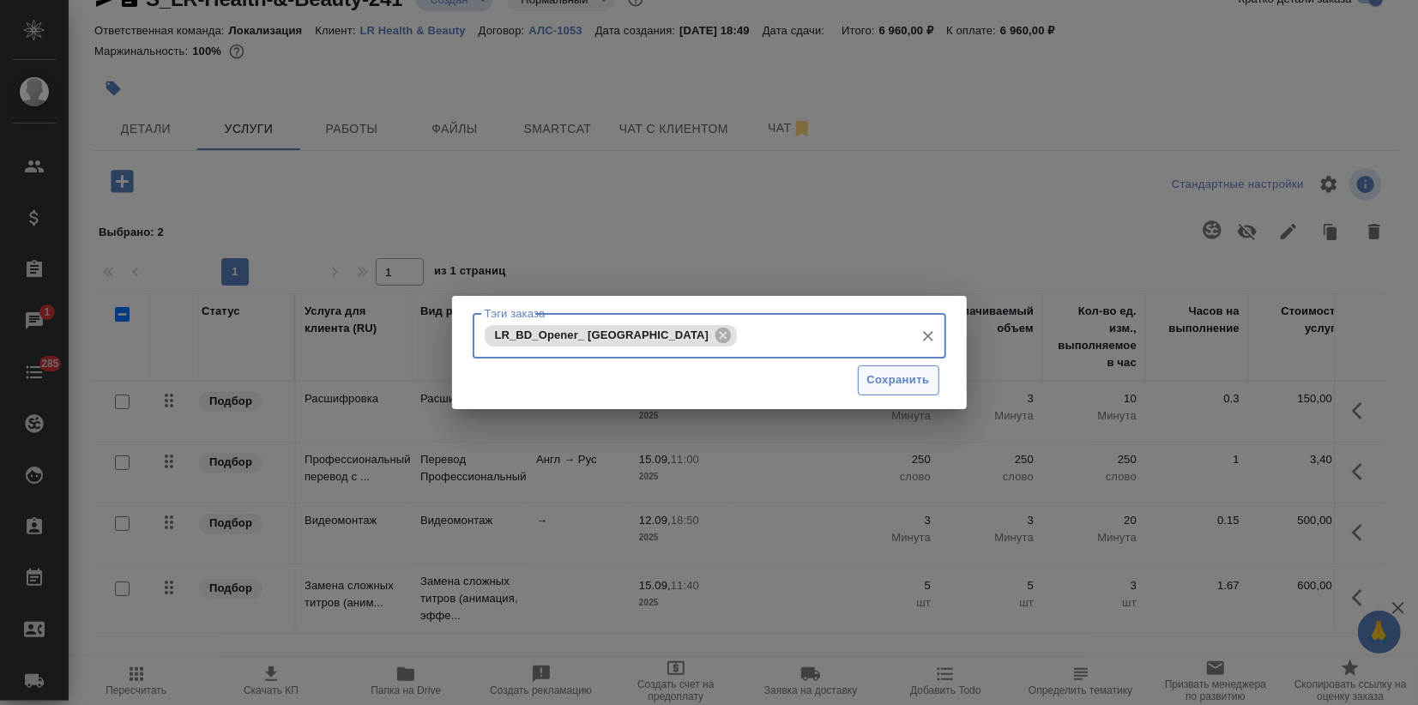
click at [899, 378] on span "Сохранить" at bounding box center [898, 381] width 63 height 20
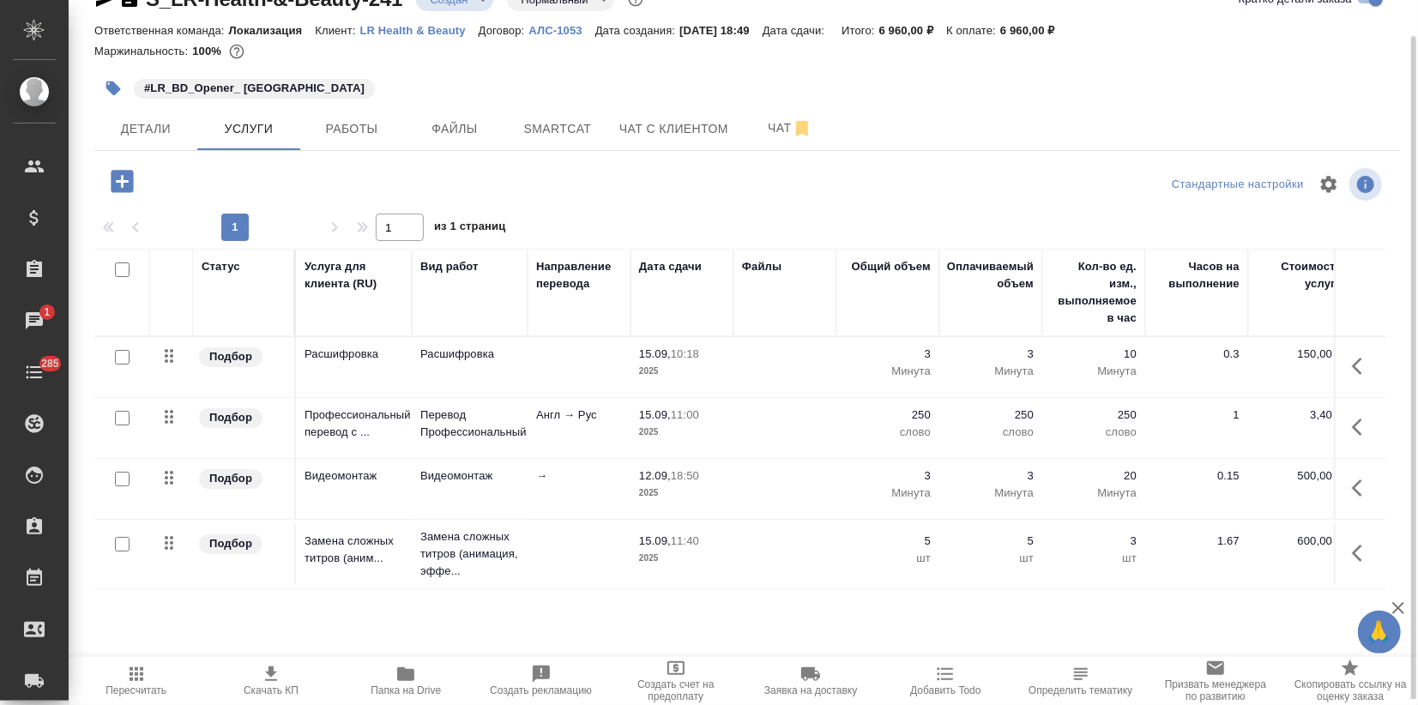
scroll to position [0, 0]
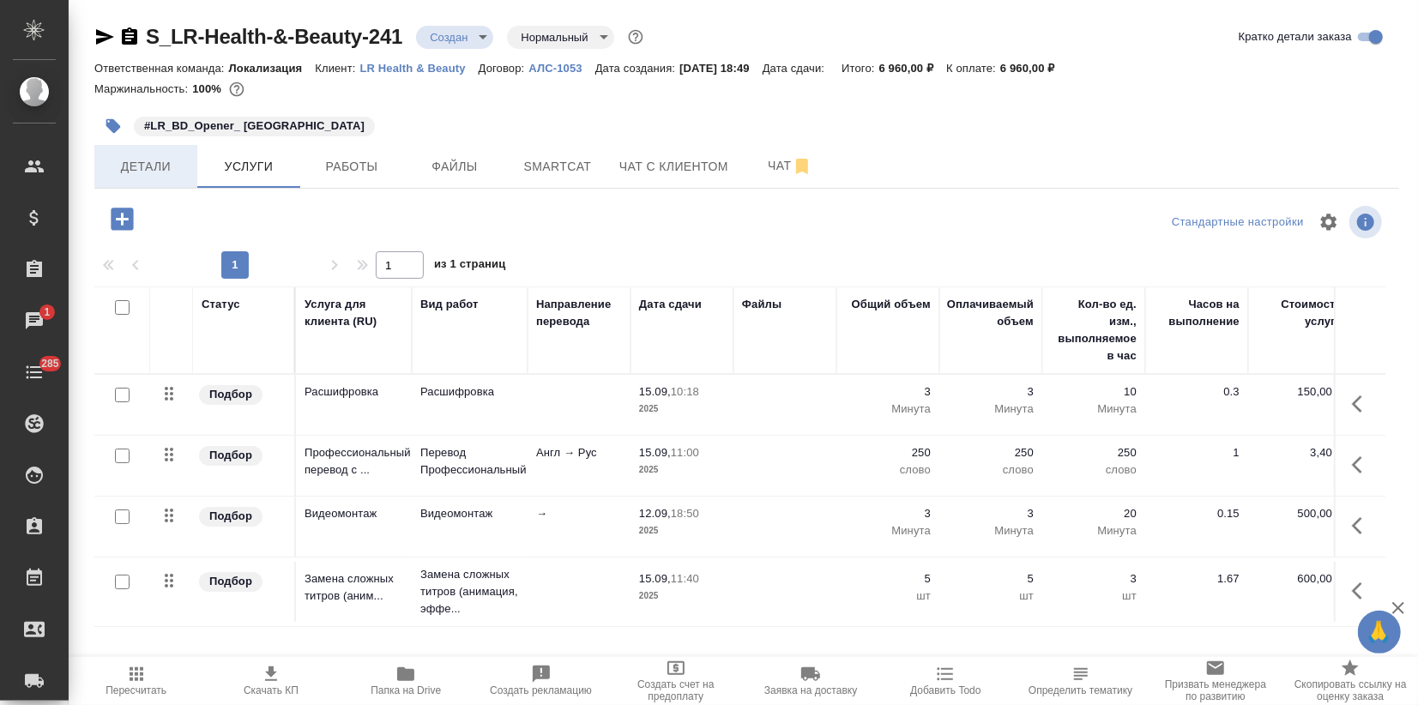
click at [178, 172] on span "Детали" at bounding box center [146, 166] width 82 height 21
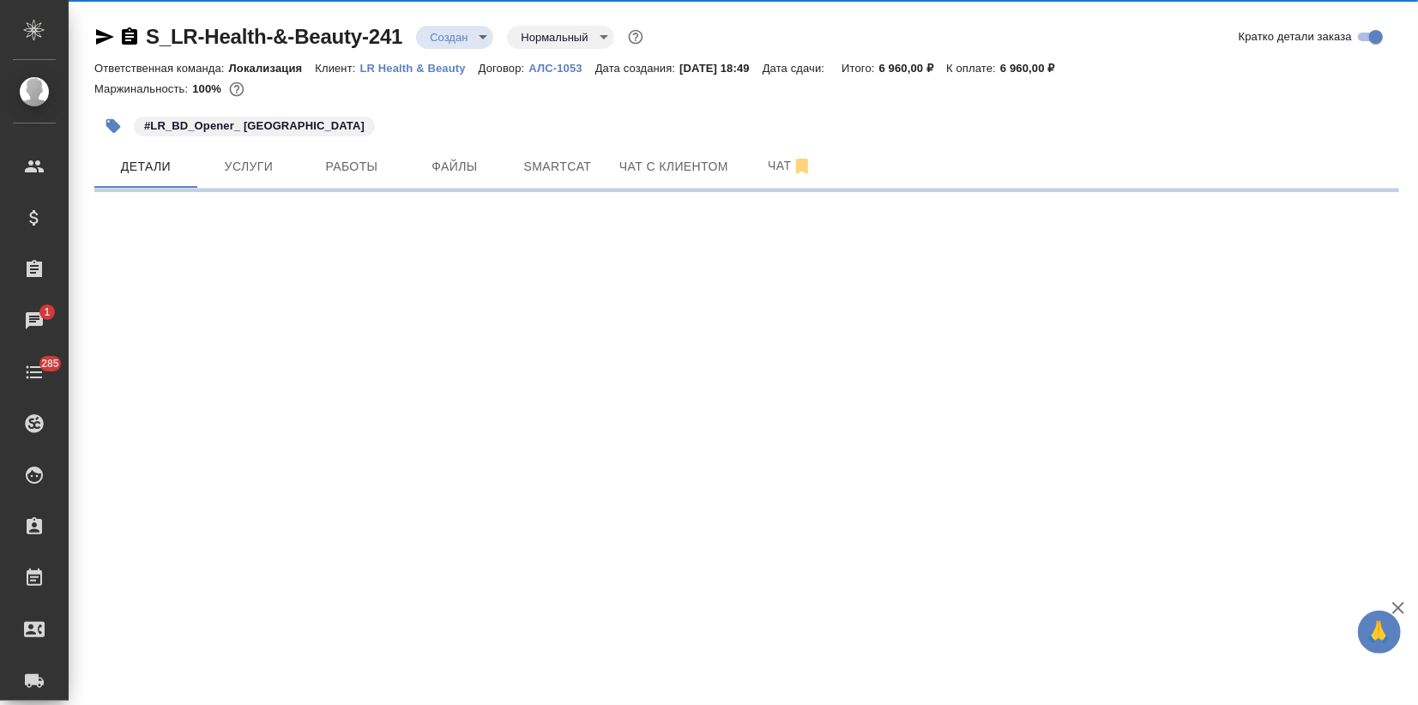
select select "RU"
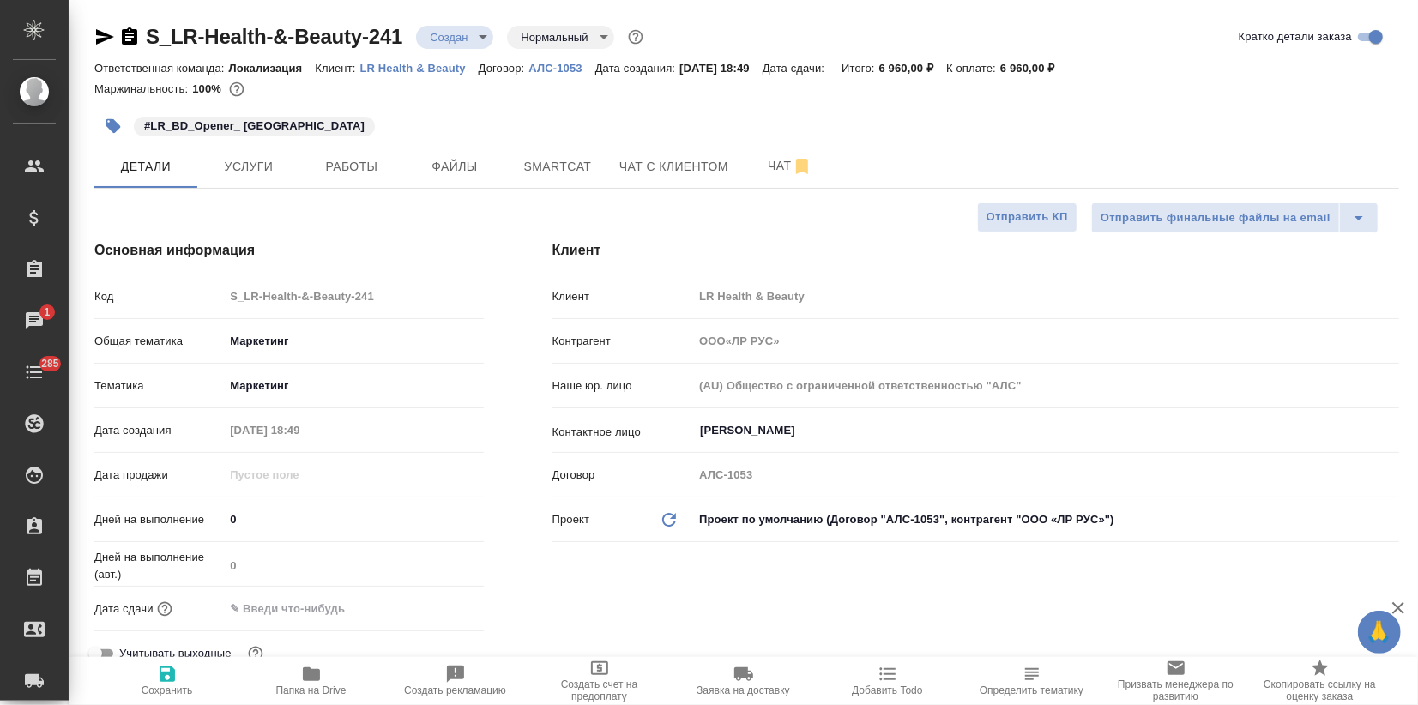
type textarea "x"
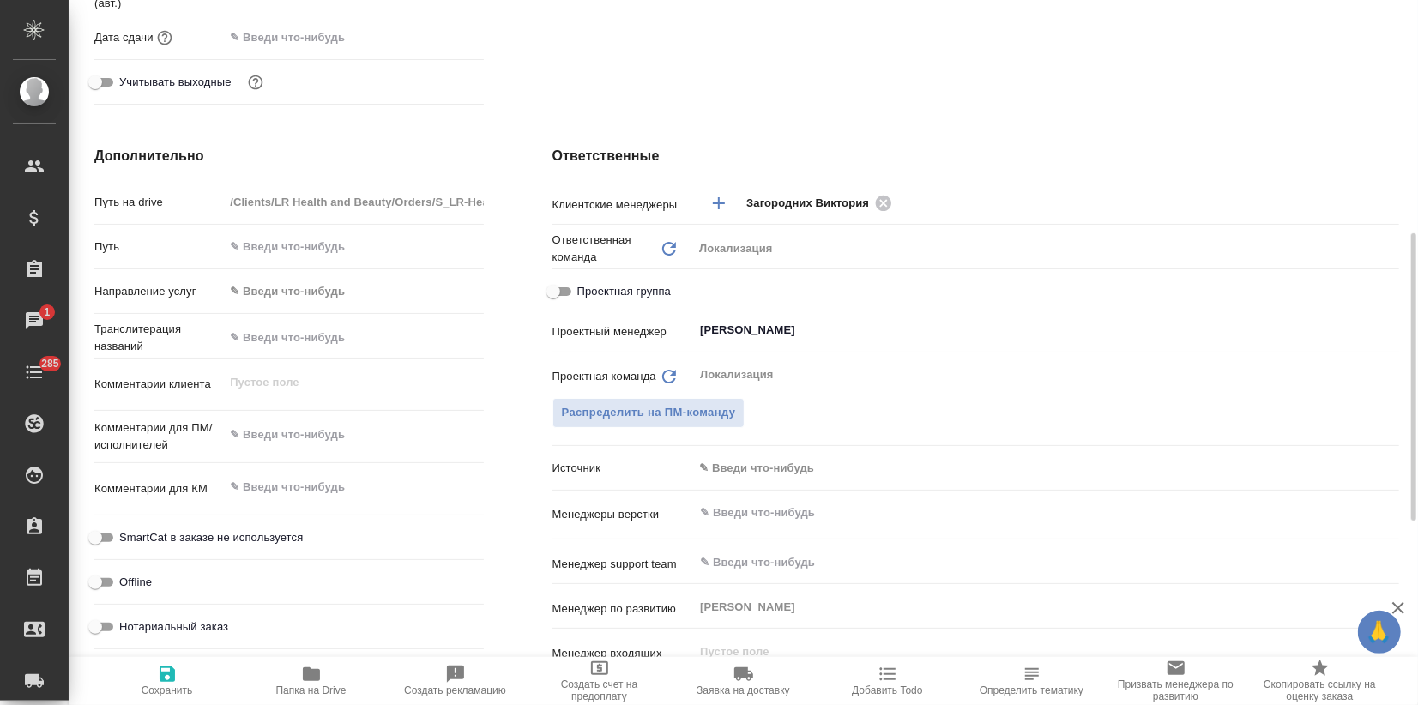
click at [268, 423] on textarea at bounding box center [353, 434] width 259 height 29
type textarea "x"
type input "ООО«ЛР РУС»"
type textarea "x"
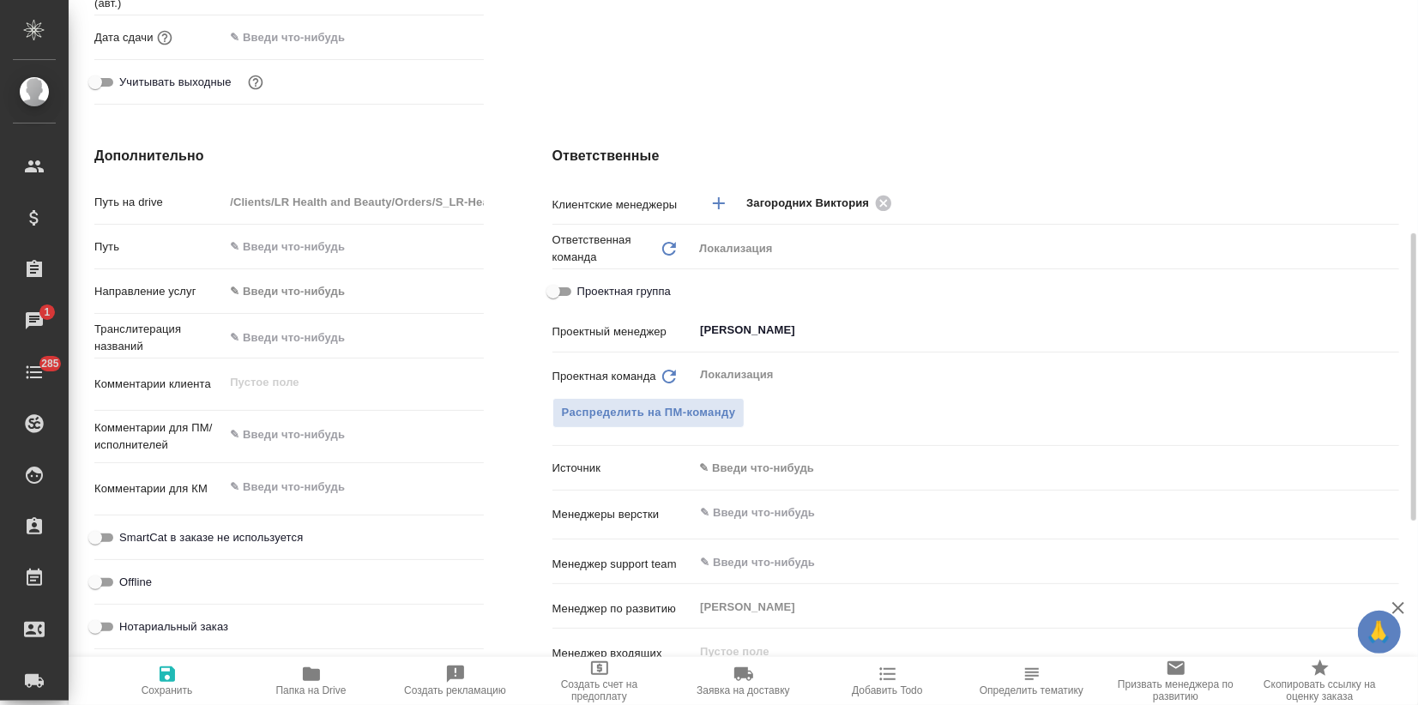
type textarea "x"
type input "ООО«ЛР РУС»"
type textarea "x"
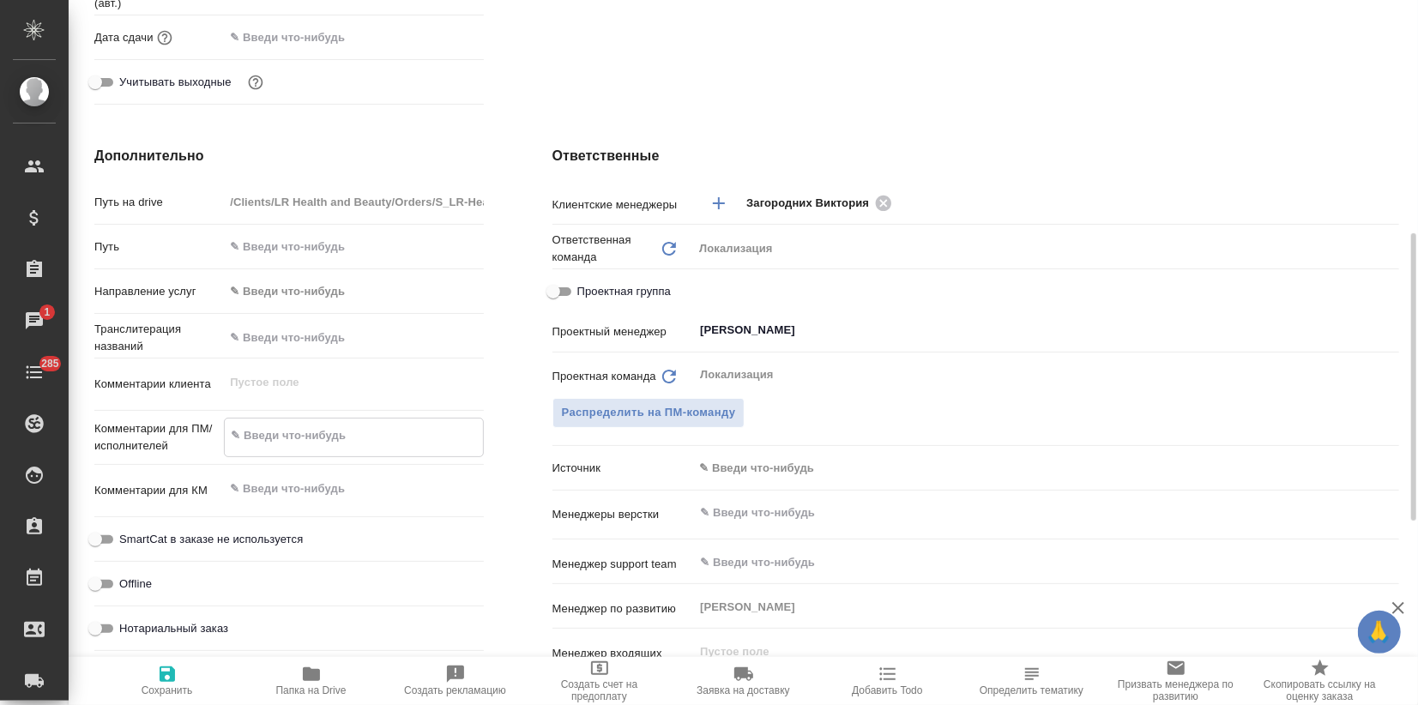
paste textarea "Сможете уточнить у коллег, помогут ли они наложить 5 титров. До утра завтра.) В…"
type input "ООО«ЛР РУС»"
type textarea "x"
type textarea "Сможете уточнить у коллег, помогут ли они наложить 5 титров. До утра завтра.) В…"
type textarea "x"
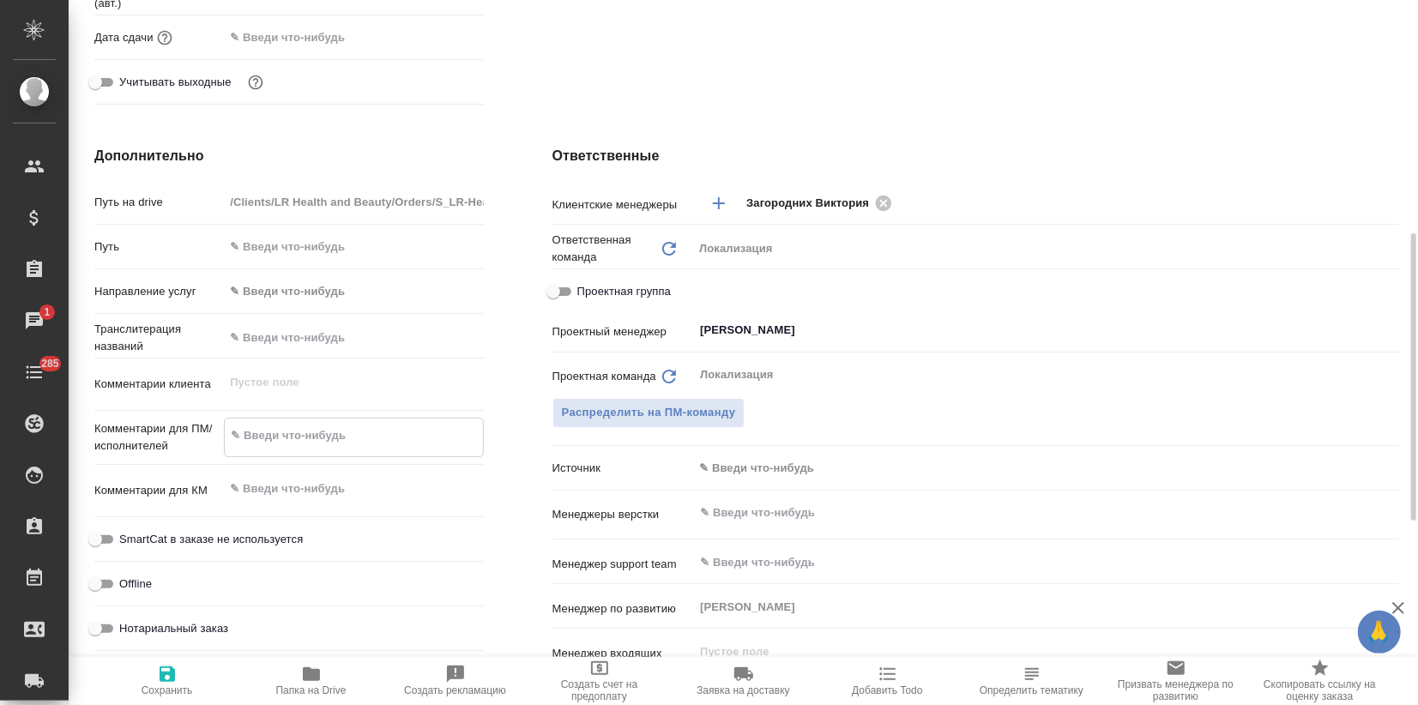
type textarea "x"
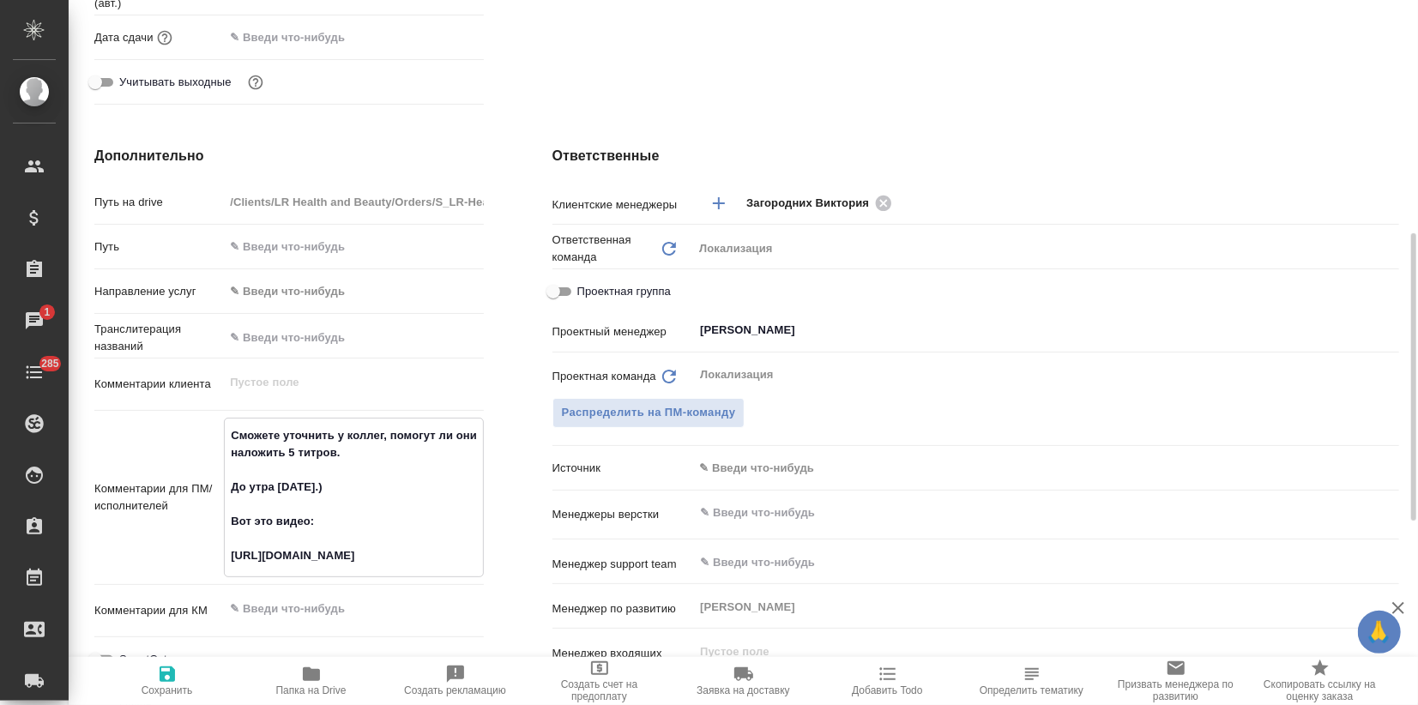
type textarea "Сможете уточнить у коллег, помогут ли они наложить 5 титров. До утра завтра.) В…"
type textarea "x"
click at [166, 680] on icon "button" at bounding box center [167, 674] width 15 height 15
type input "ООО«ЛР РУС»"
type textarea "x"
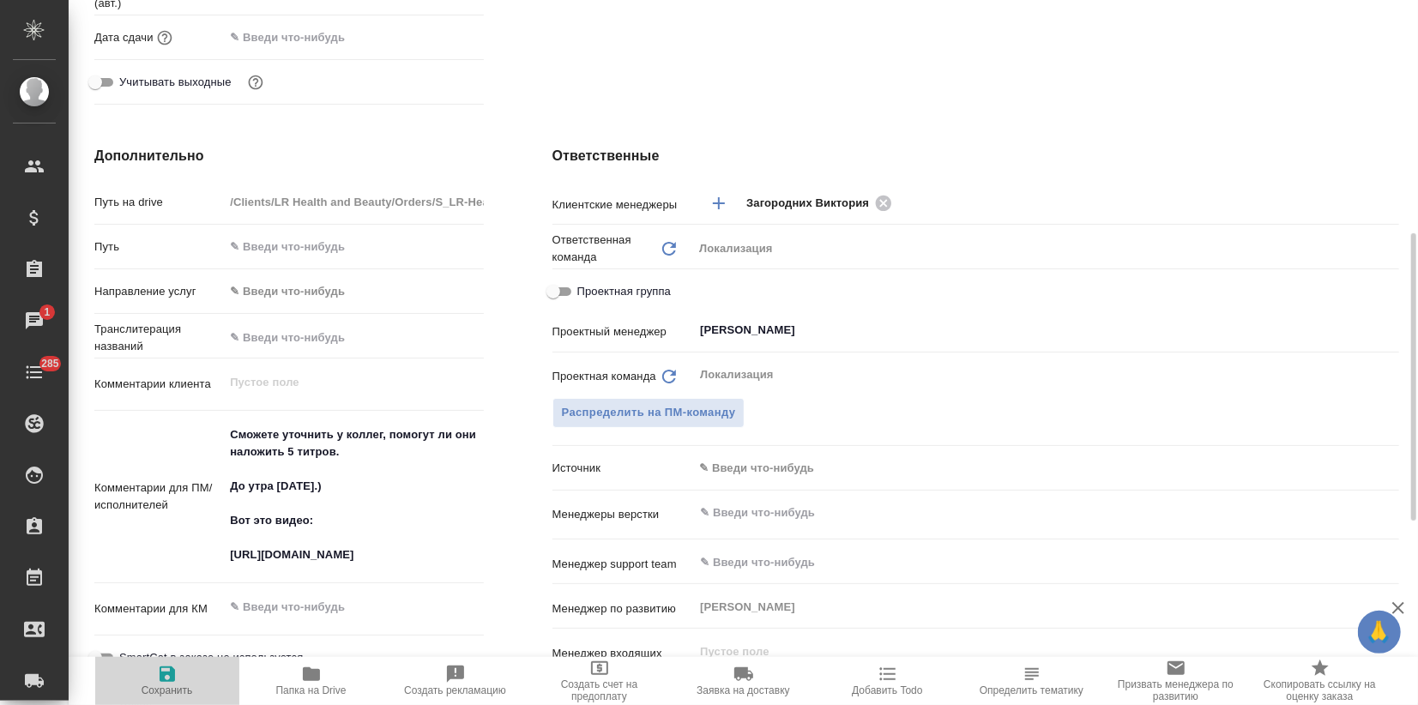
type textarea "x"
type input "ООО«ЛР РУС»"
type textarea "x"
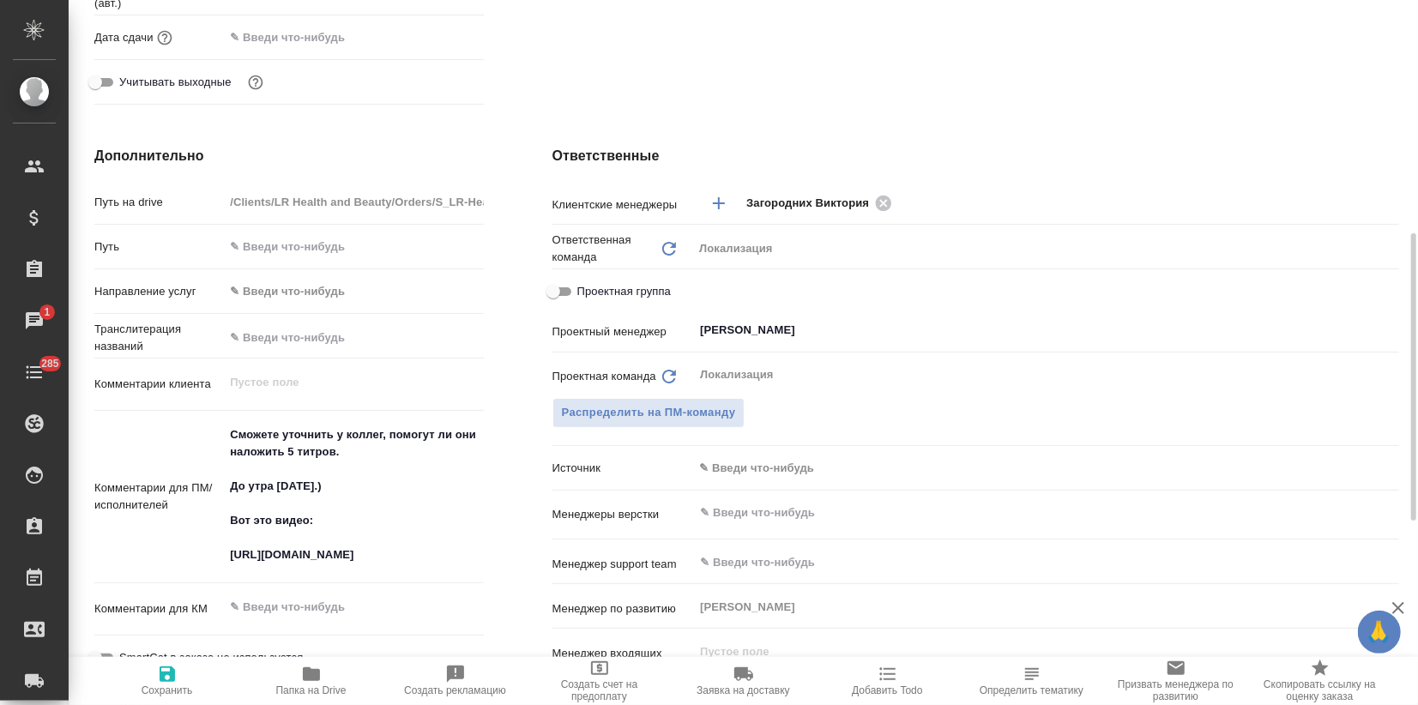
type textarea "x"
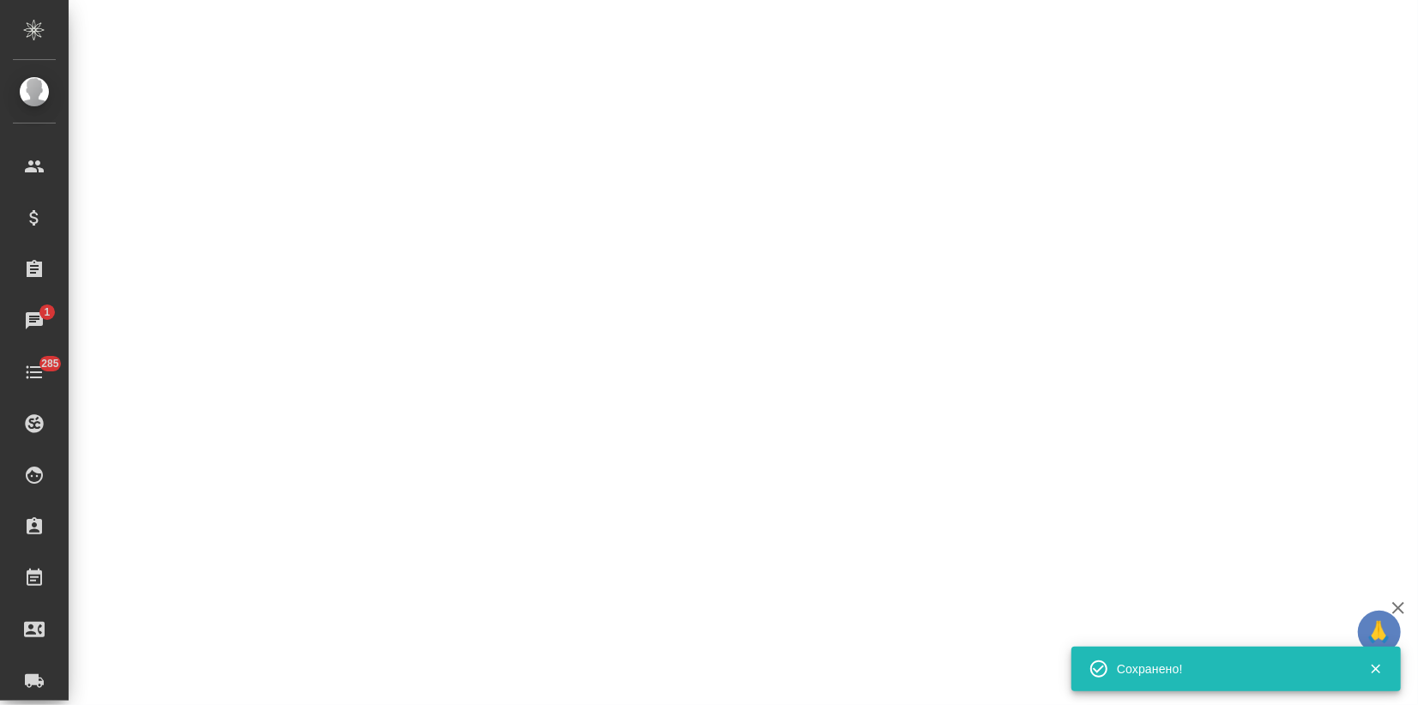
select select "RU"
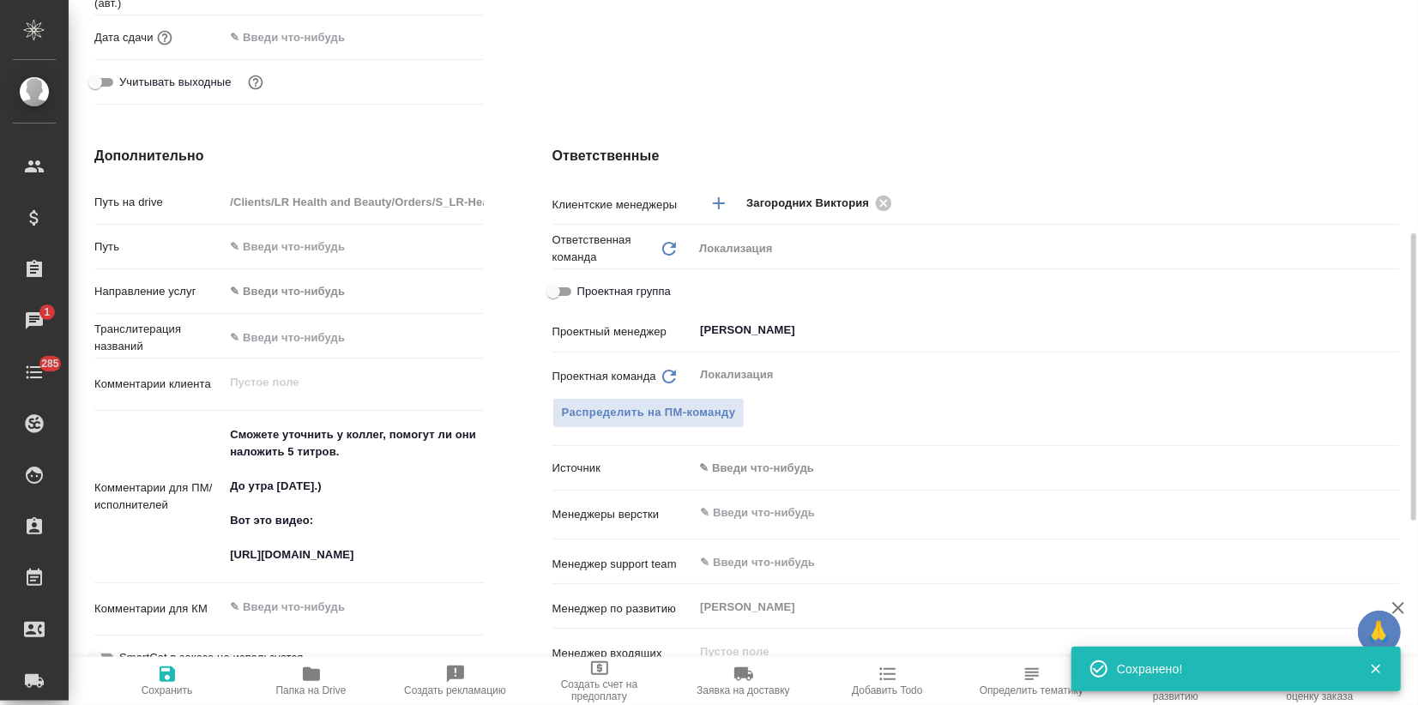
type textarea "x"
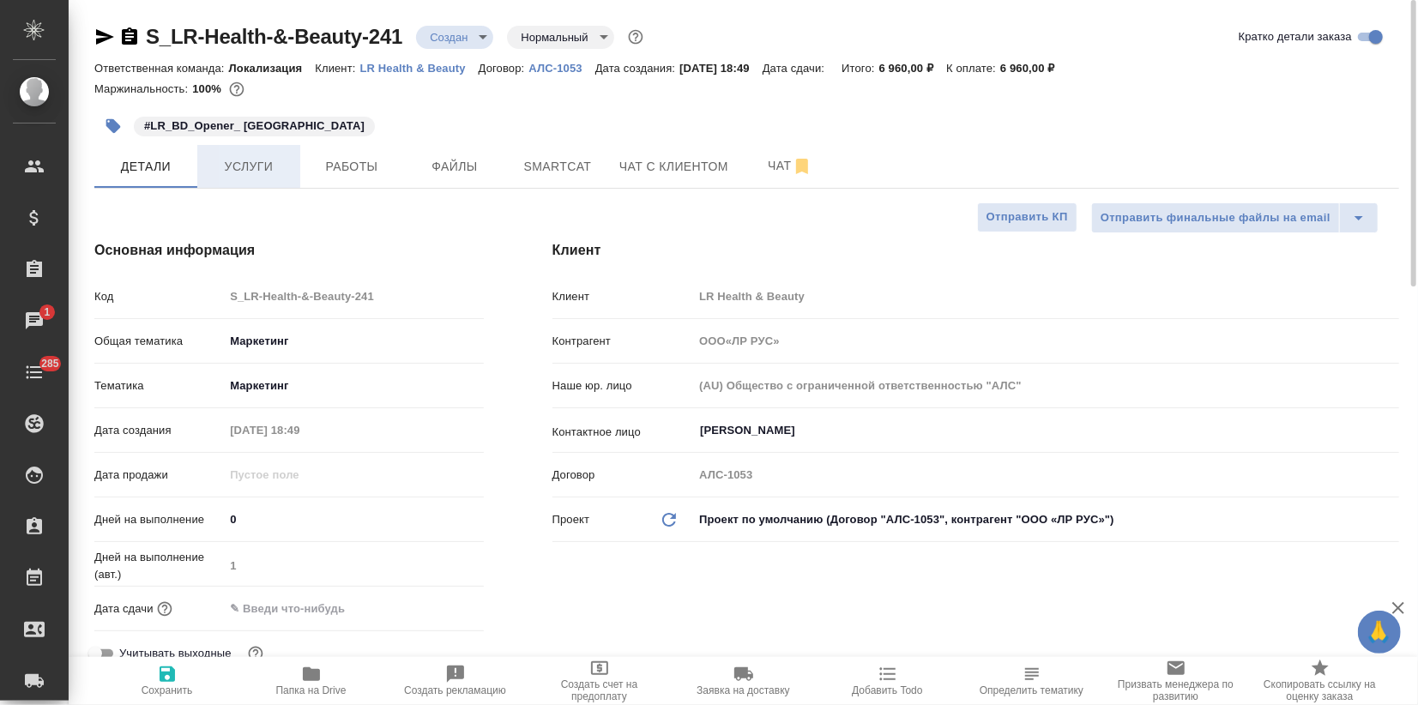
click at [245, 159] on span "Услуги" at bounding box center [249, 166] width 82 height 21
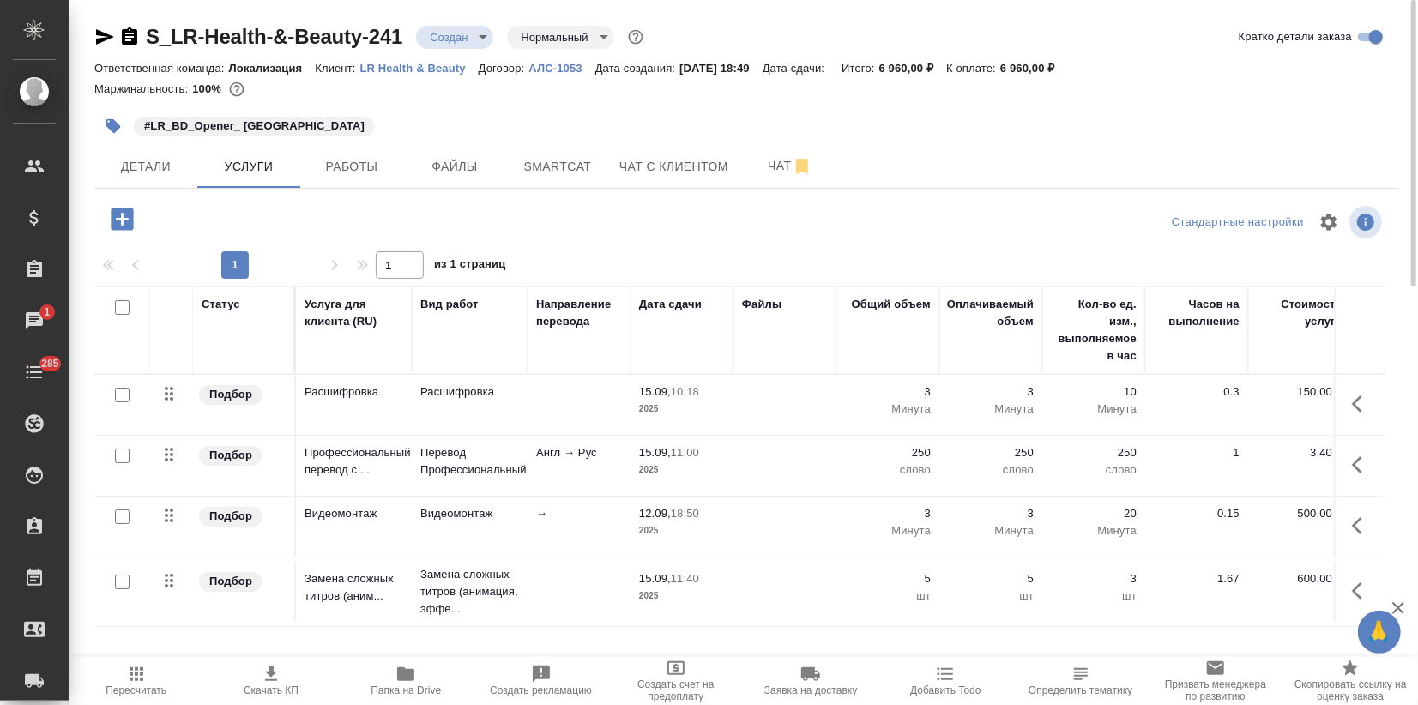
click at [107, 34] on icon "button" at bounding box center [105, 36] width 18 height 15
click at [145, 154] on button "Детали" at bounding box center [145, 166] width 103 height 43
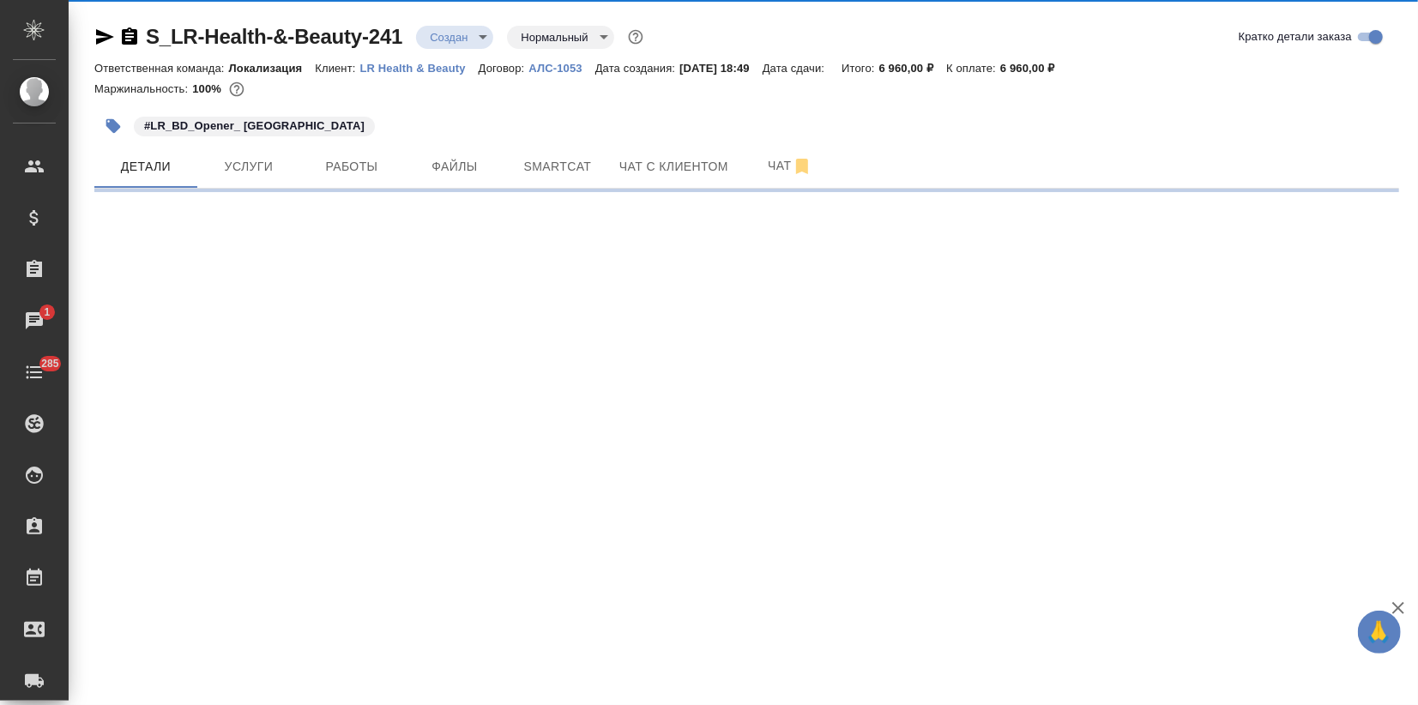
select select "RU"
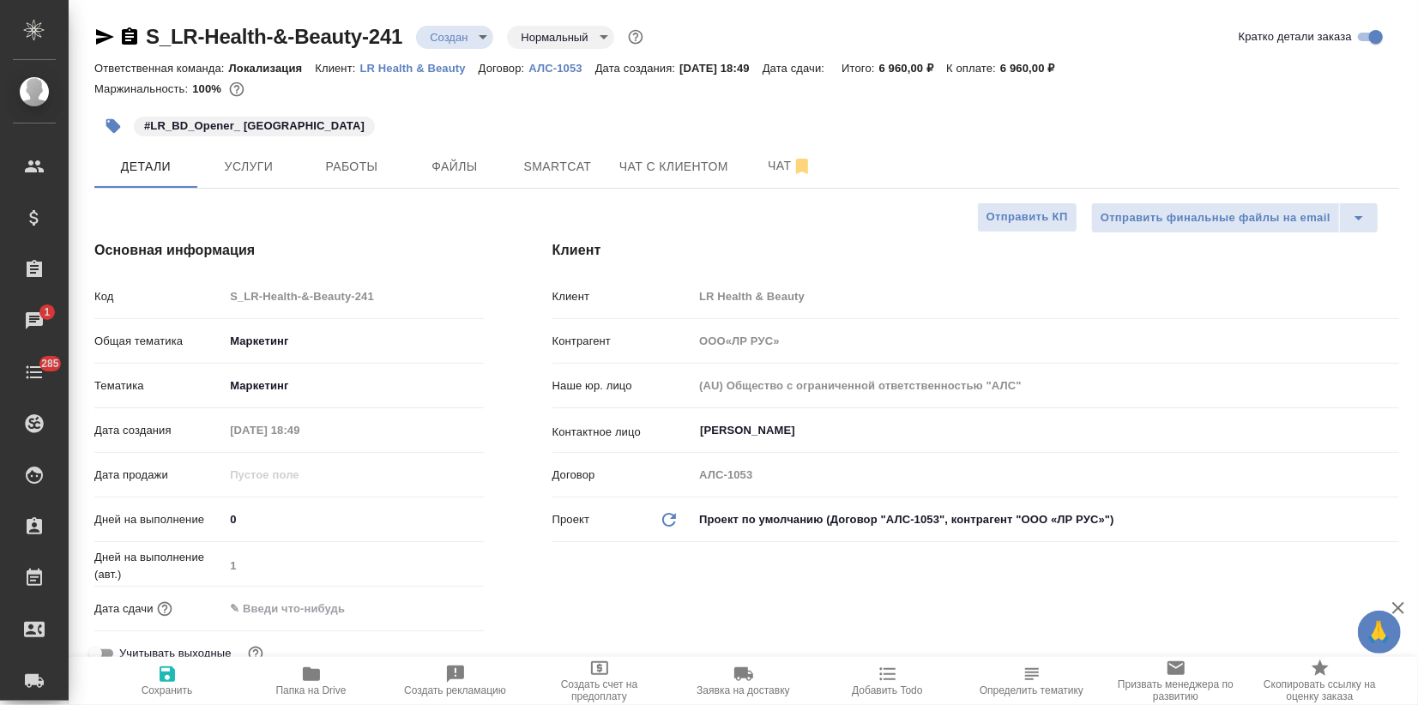
type textarea "x"
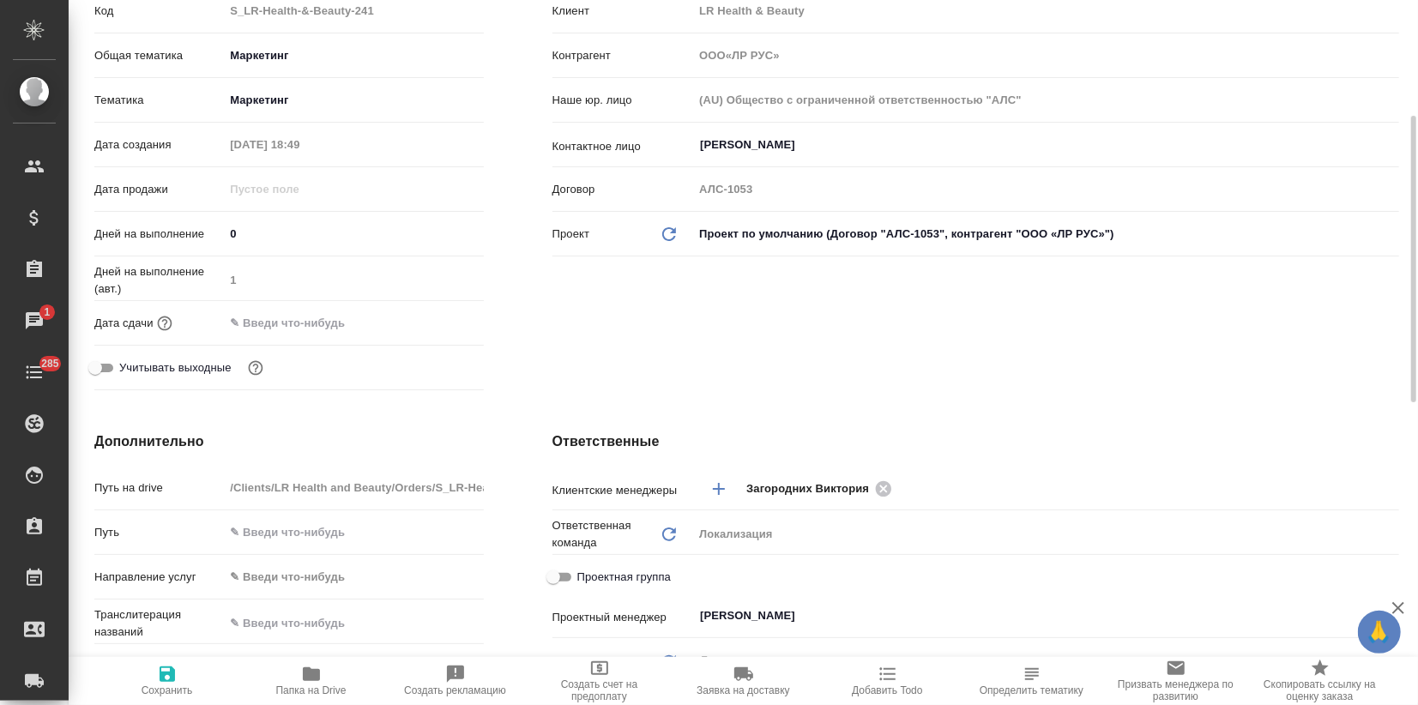
type input "ООО«ЛР РУС»"
type textarea "x"
type input "ООО«ЛР РУС»"
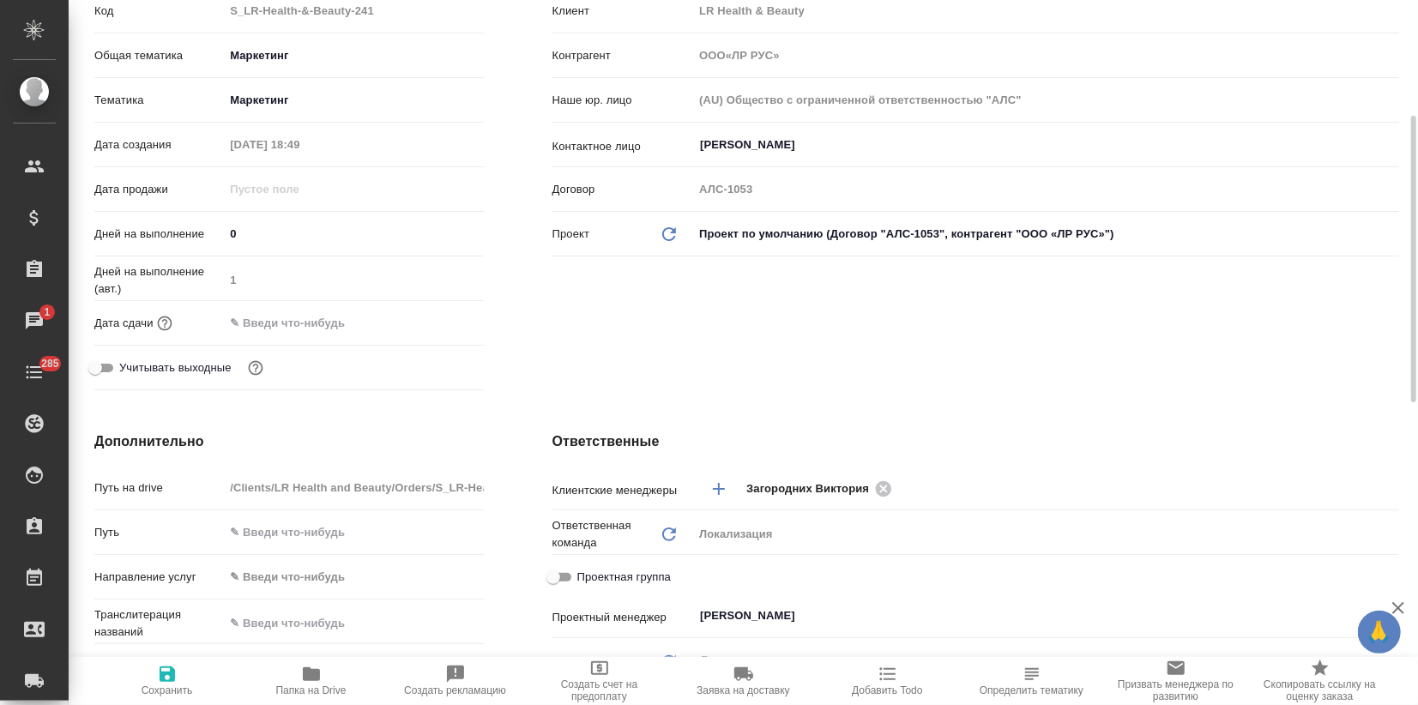
type textarea "x"
type input "ООО«ЛР РУС»"
type textarea "x"
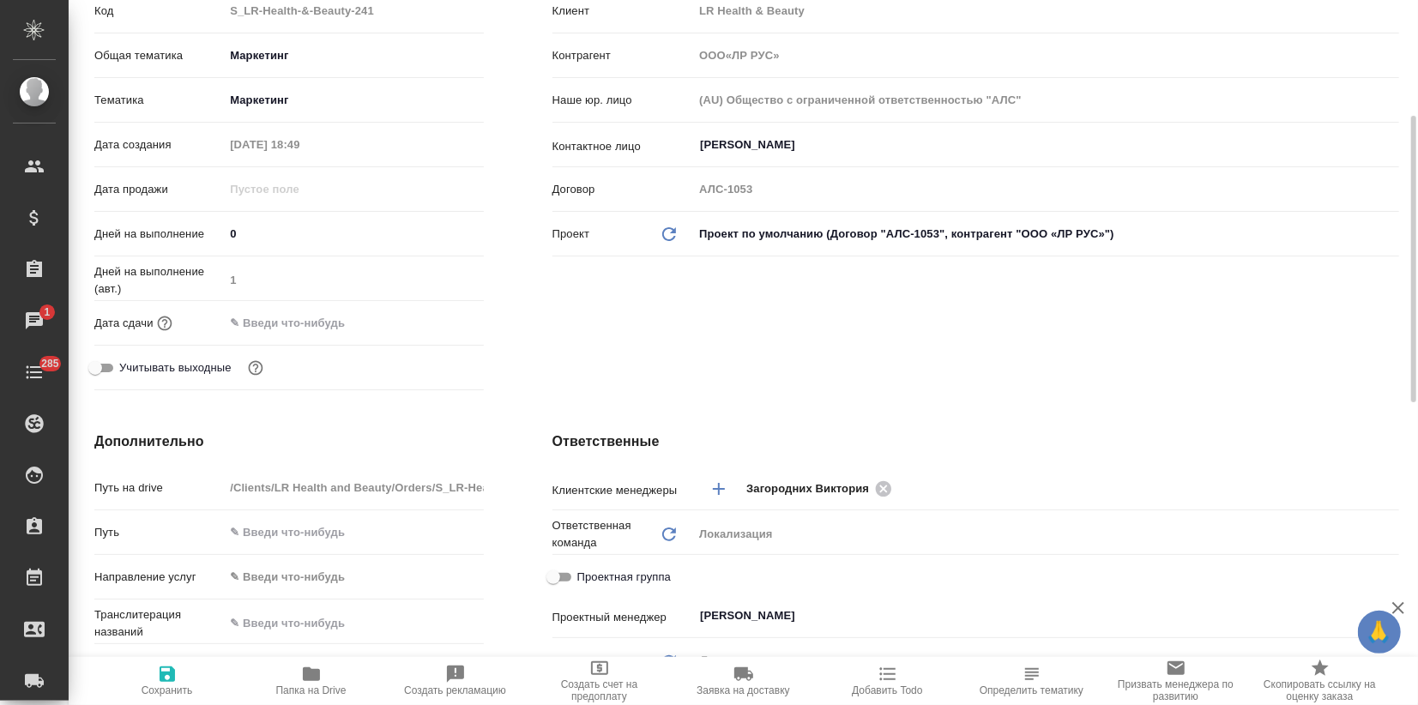
type textarea "x"
type input "ООО«ЛР РУС»"
type textarea "x"
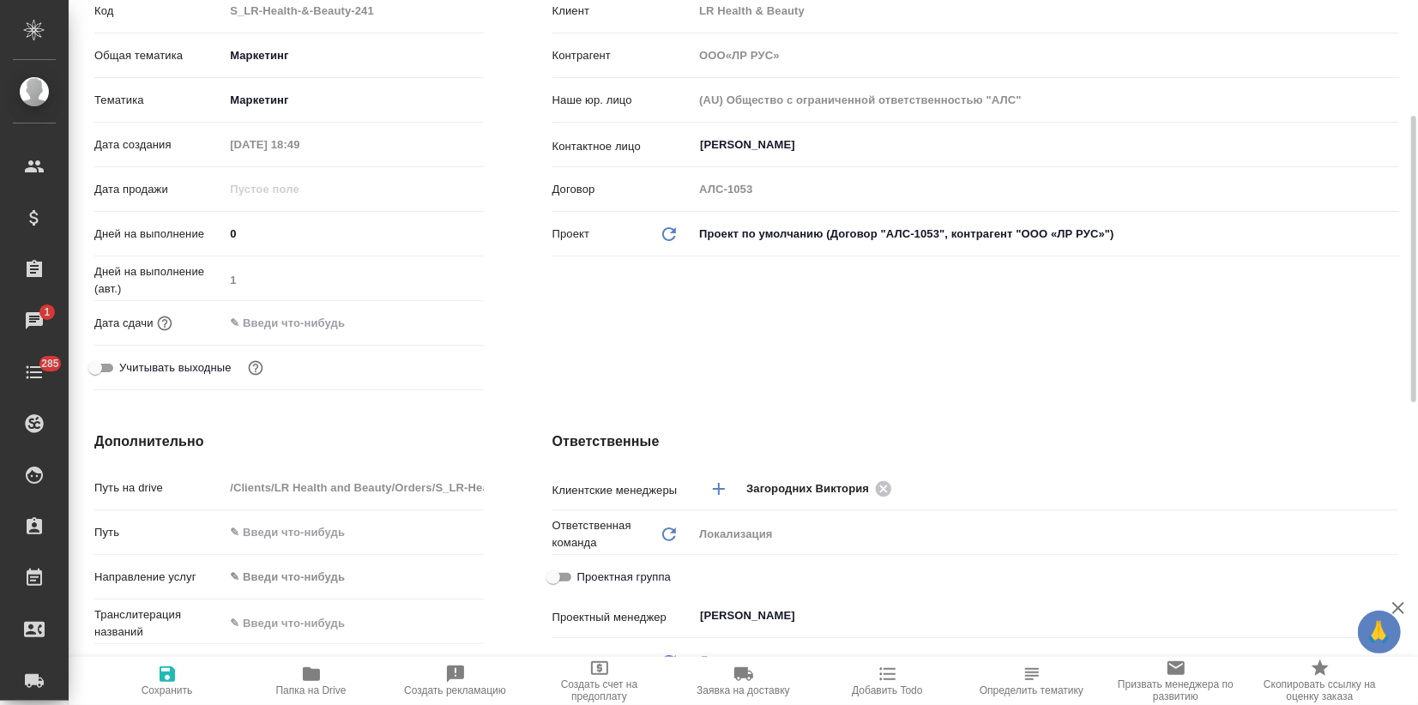
type textarea "x"
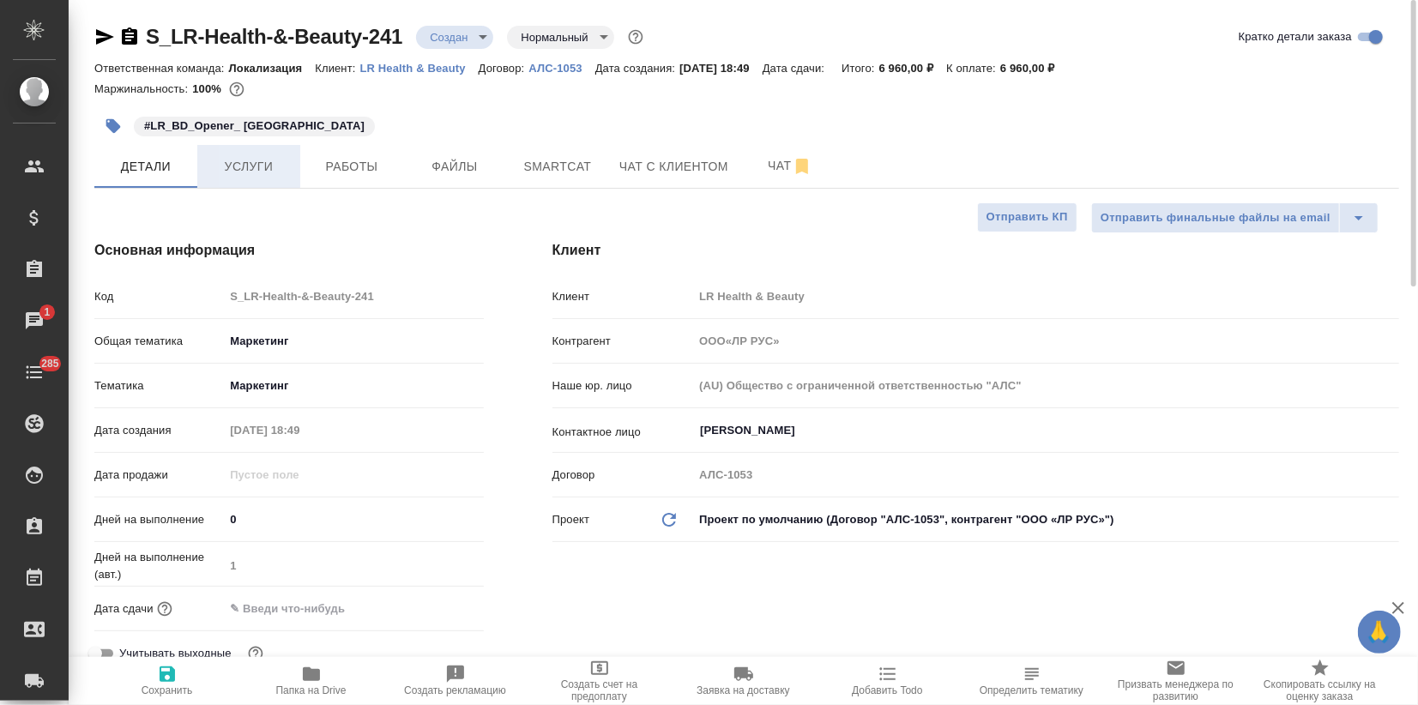
drag, startPoint x: 263, startPoint y: 179, endPoint x: 262, endPoint y: 189, distance: 9.5
click at [263, 178] on button "Услуги" at bounding box center [248, 166] width 103 height 43
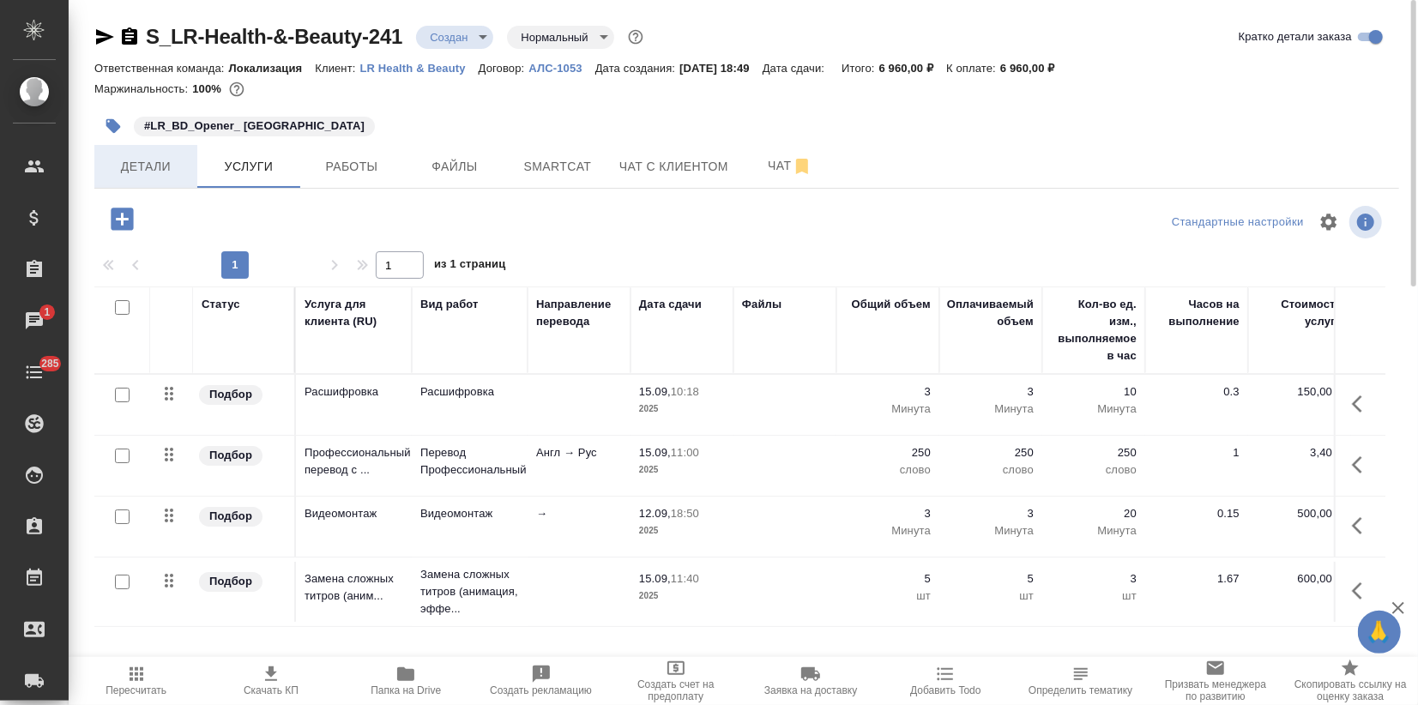
click at [124, 165] on span "Детали" at bounding box center [146, 166] width 82 height 21
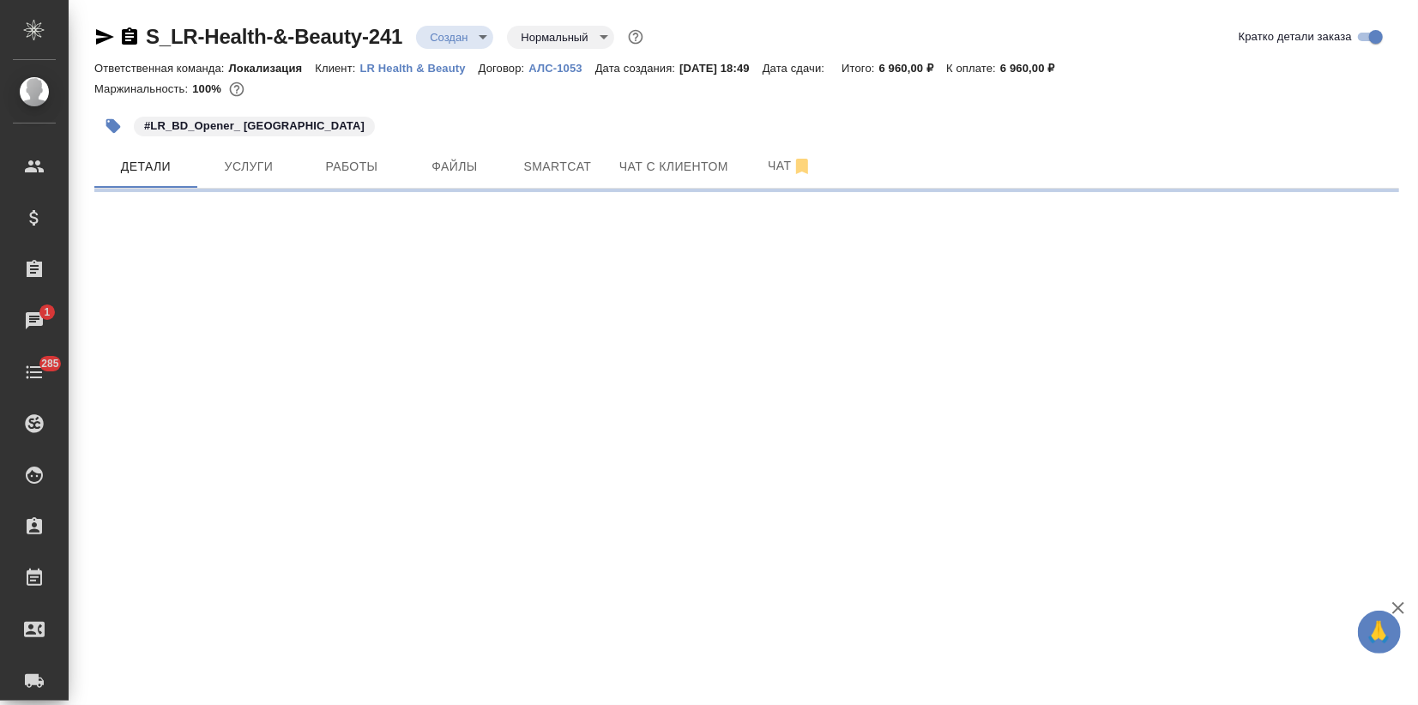
select select "RU"
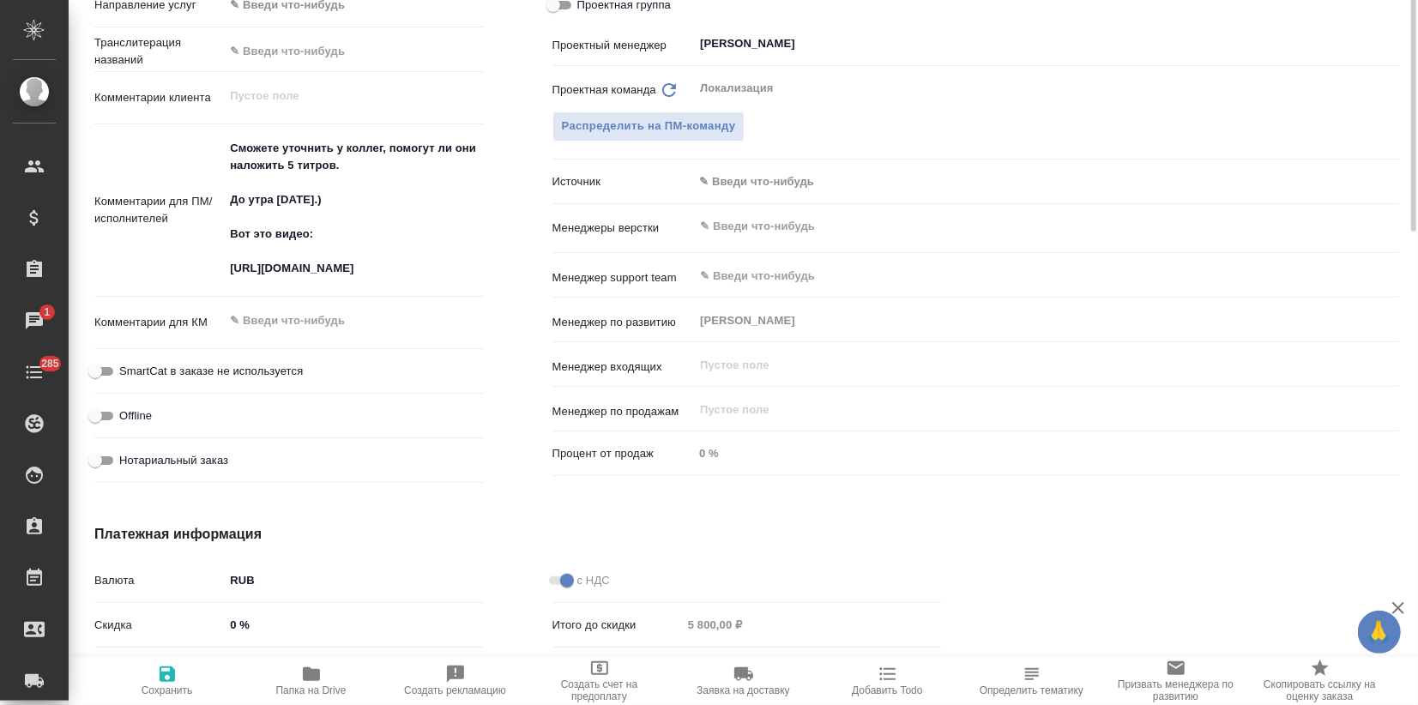
scroll to position [953, 0]
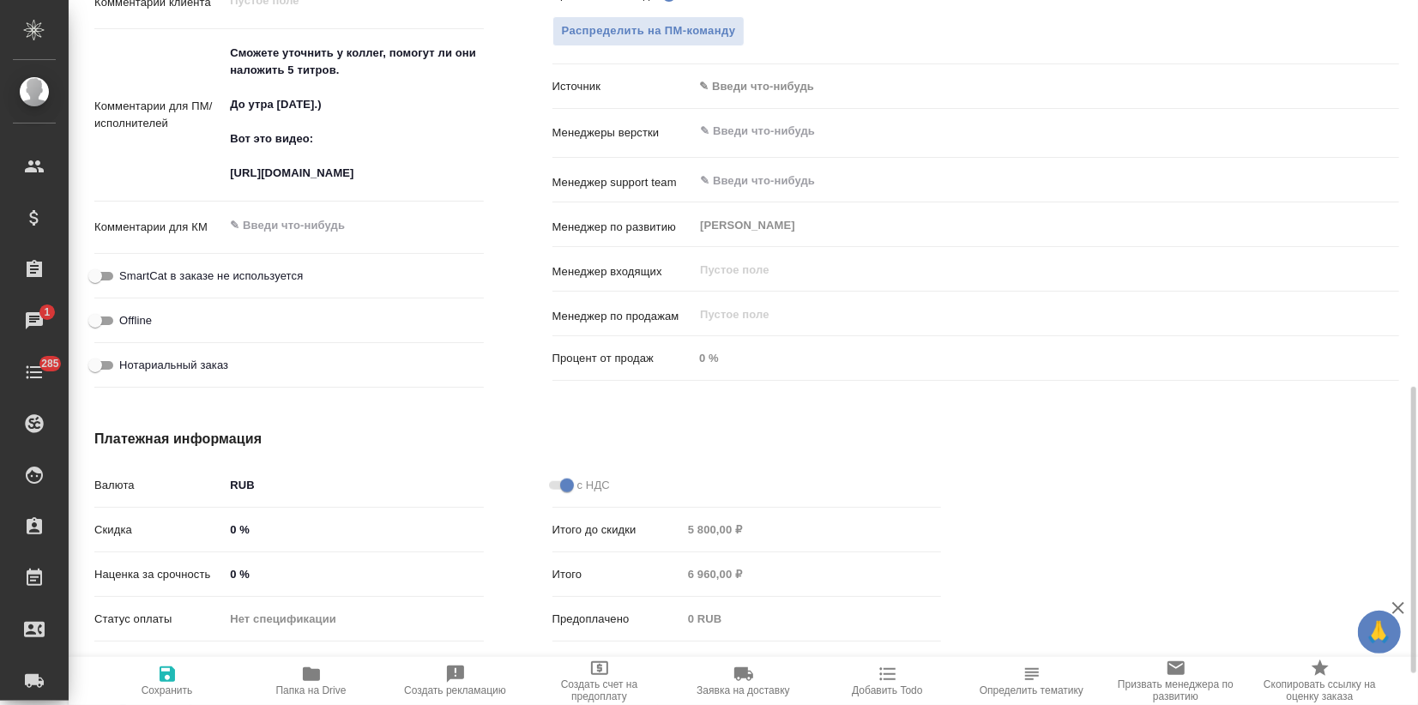
click at [232, 570] on input "0 %" at bounding box center [353, 574] width 259 height 25
type input "10 %"
type input "ООО«ЛР РУС»"
type textarea "x"
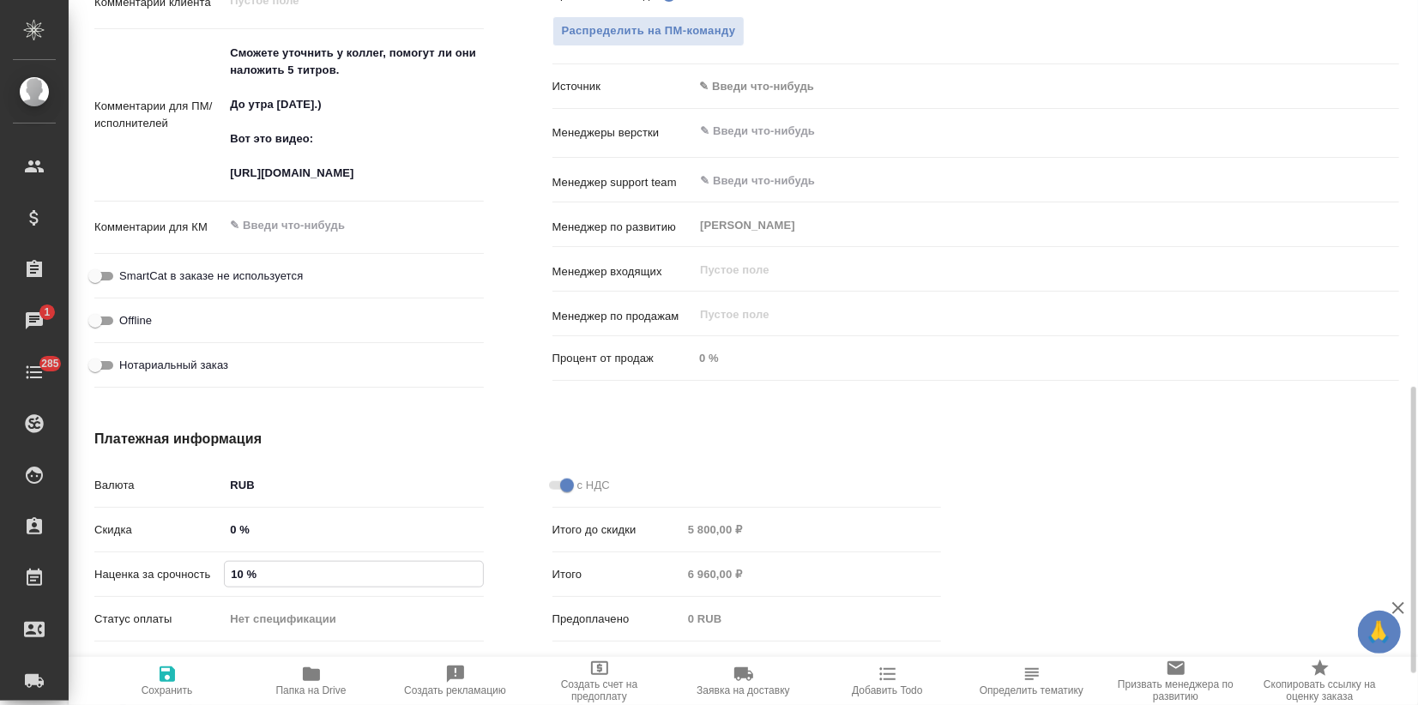
type textarea "x"
type input "ООО«ЛР РУС»"
type textarea "x"
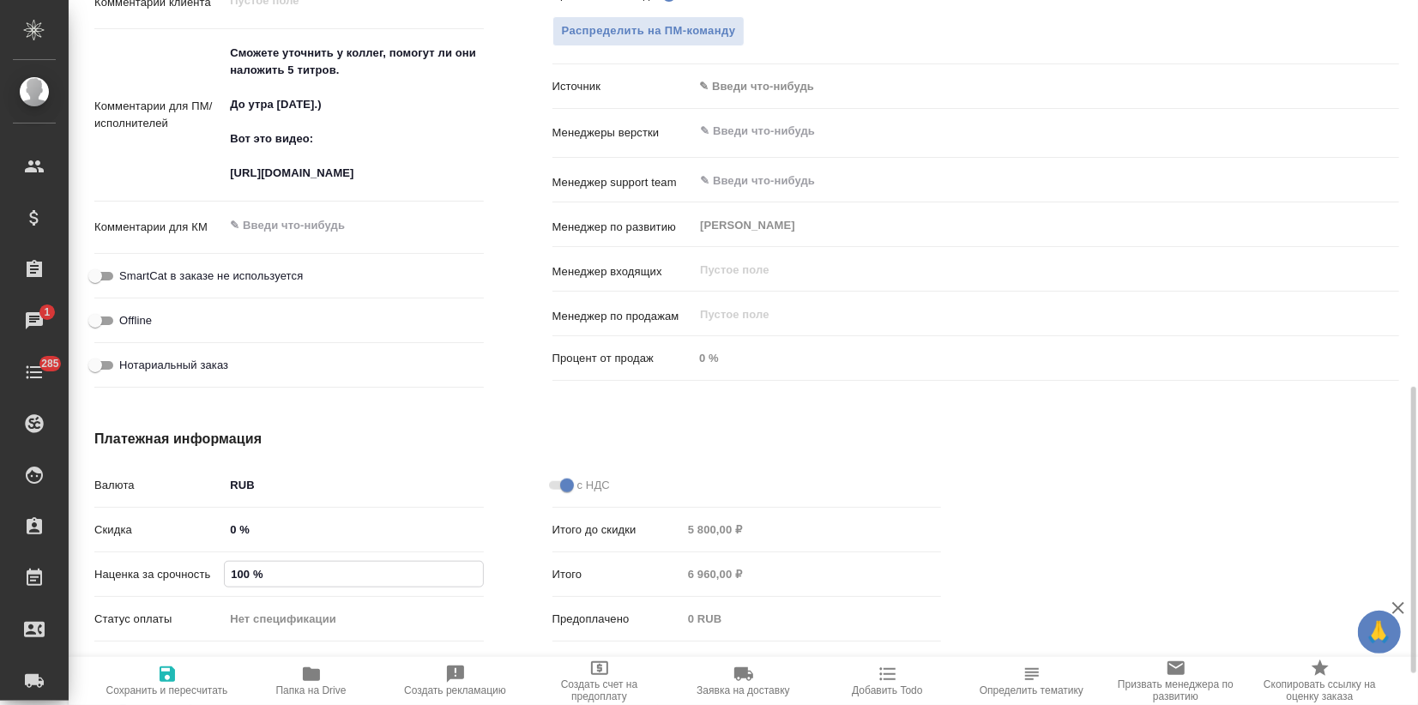
type input "100 %"
click at [161, 686] on span "Сохранить и пересчитать" at bounding box center [167, 691] width 122 height 12
type input "ООО«ЛР РУС»"
type textarea "x"
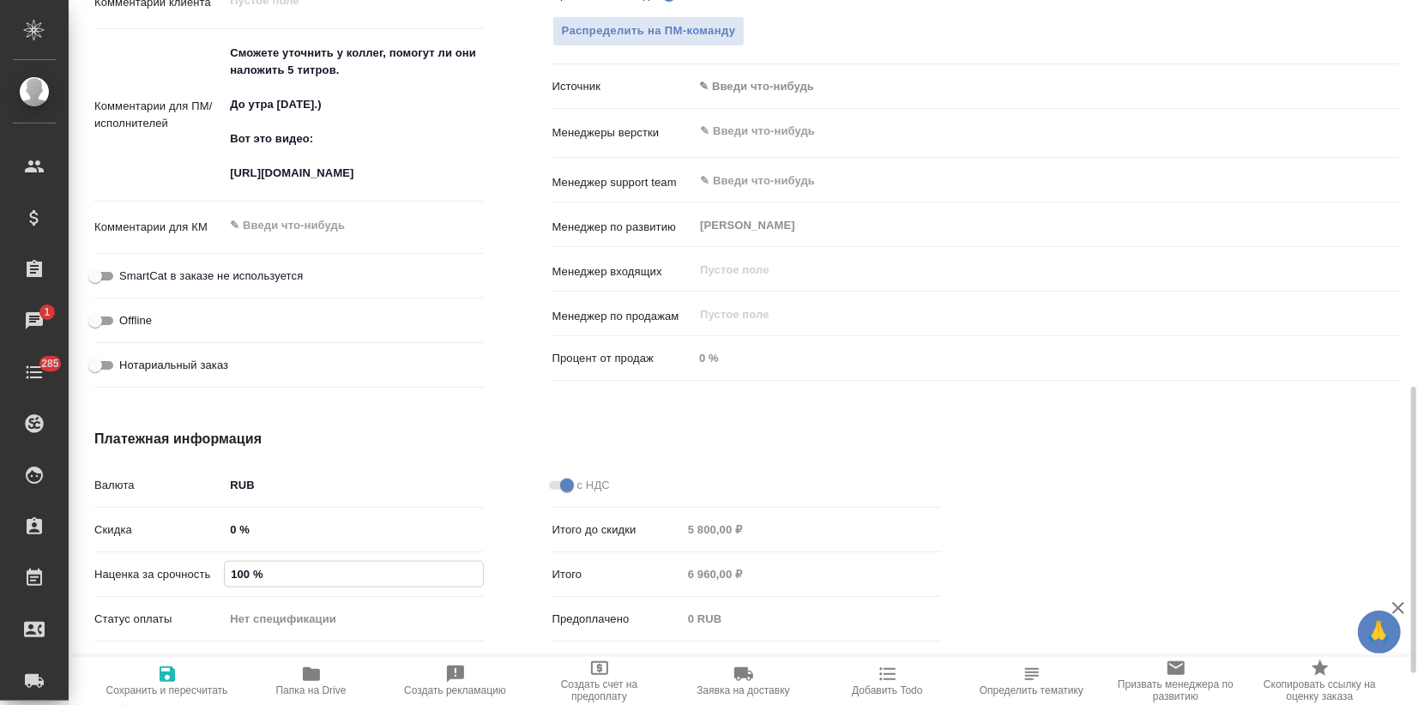
type textarea "x"
type input "ООО«ЛР РУС»"
type textarea "x"
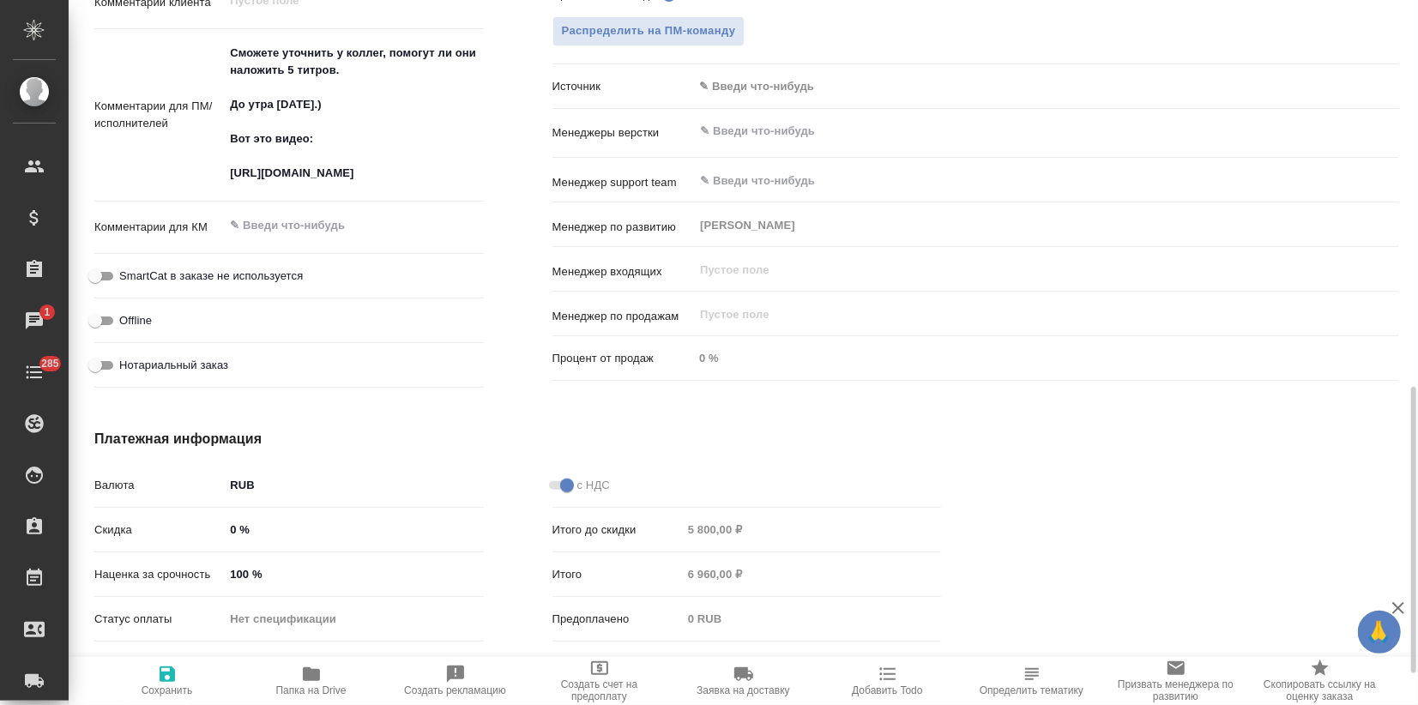
type input "ООО«ЛР РУС»"
type textarea "x"
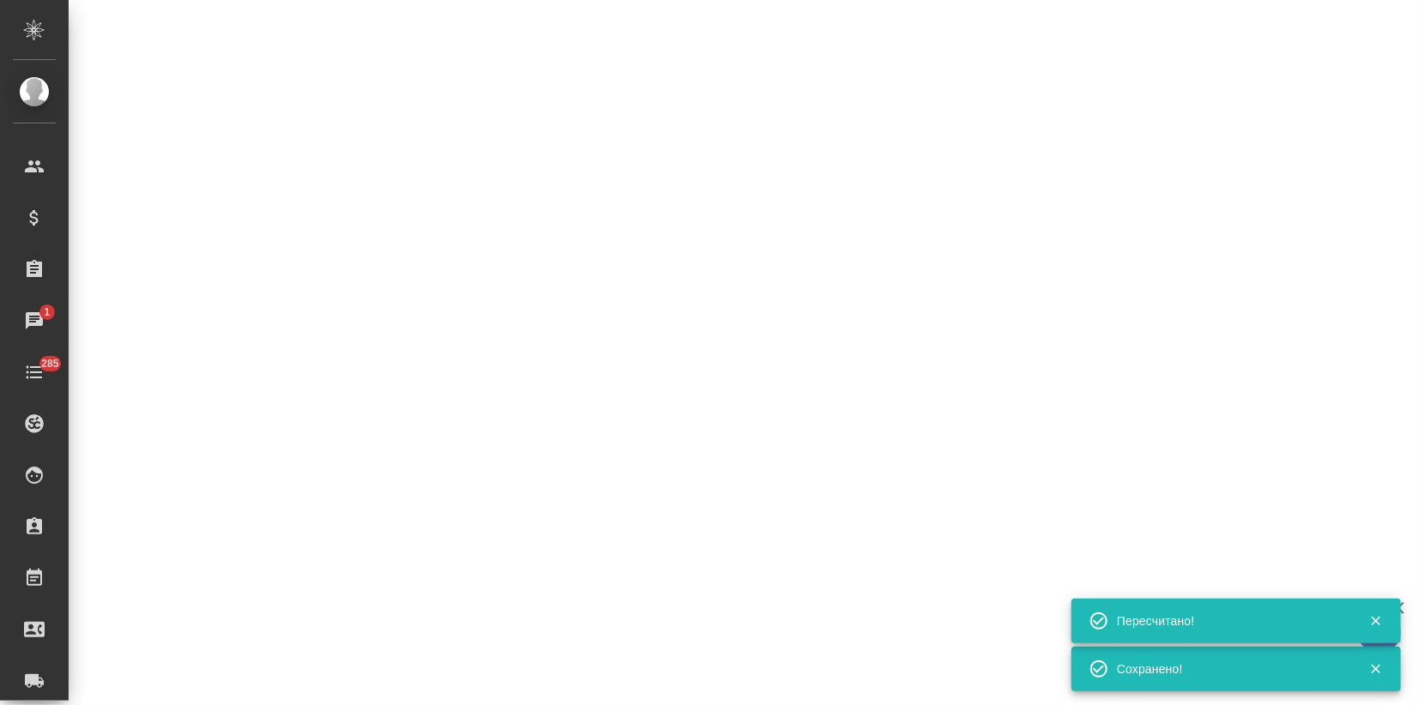
select select "RU"
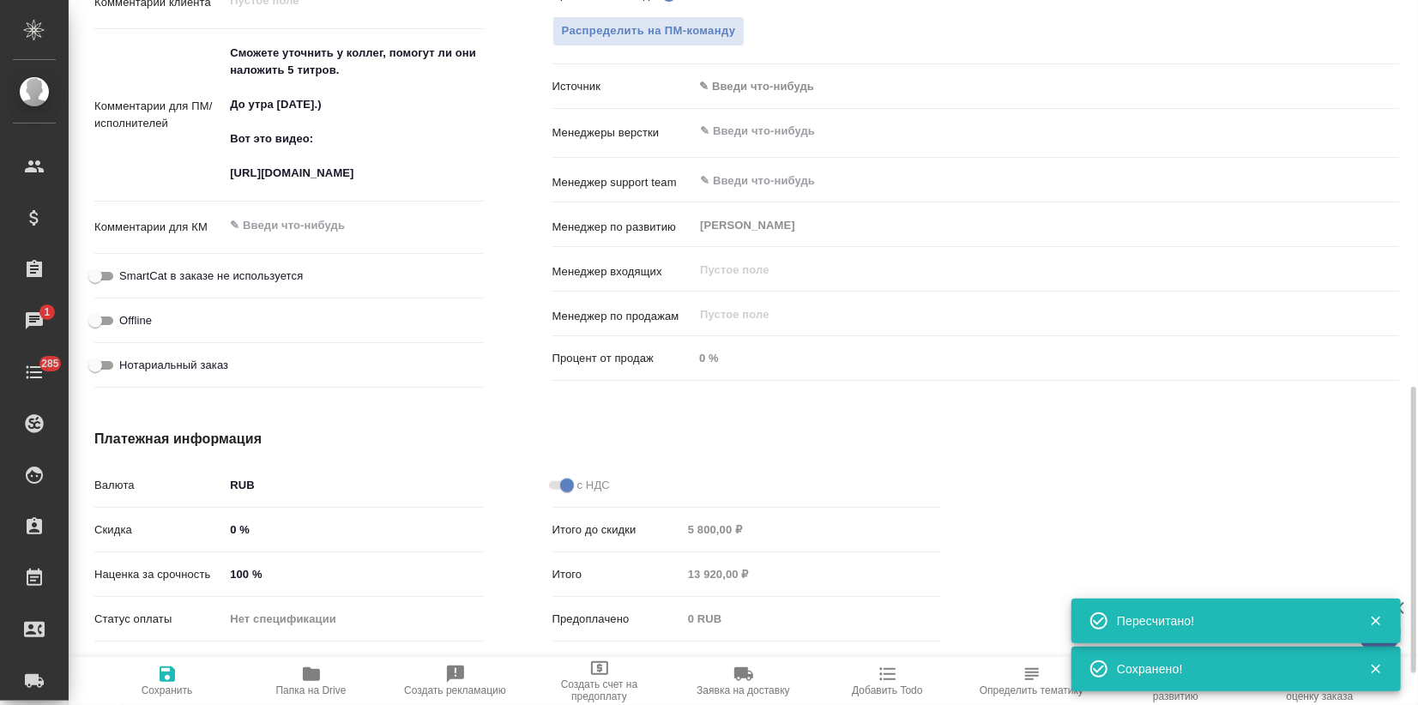
type textarea "x"
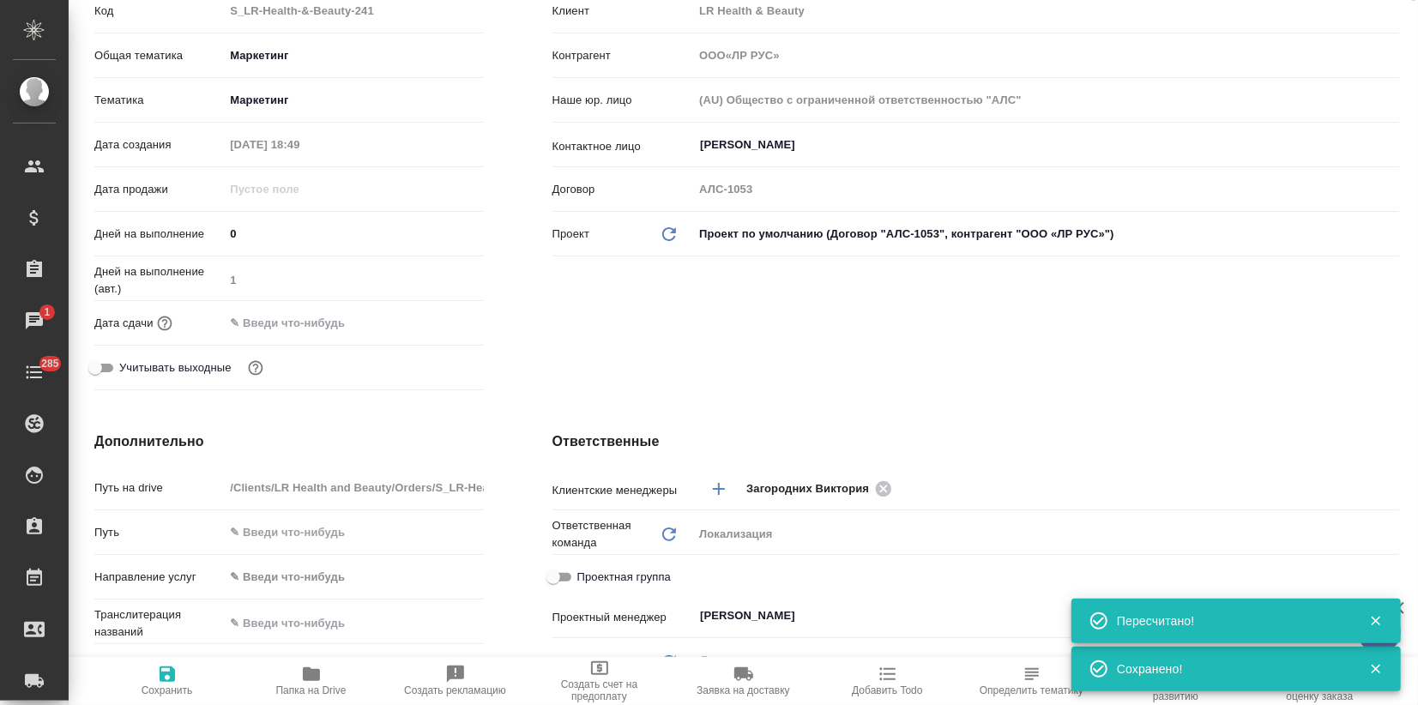
scroll to position [0, 0]
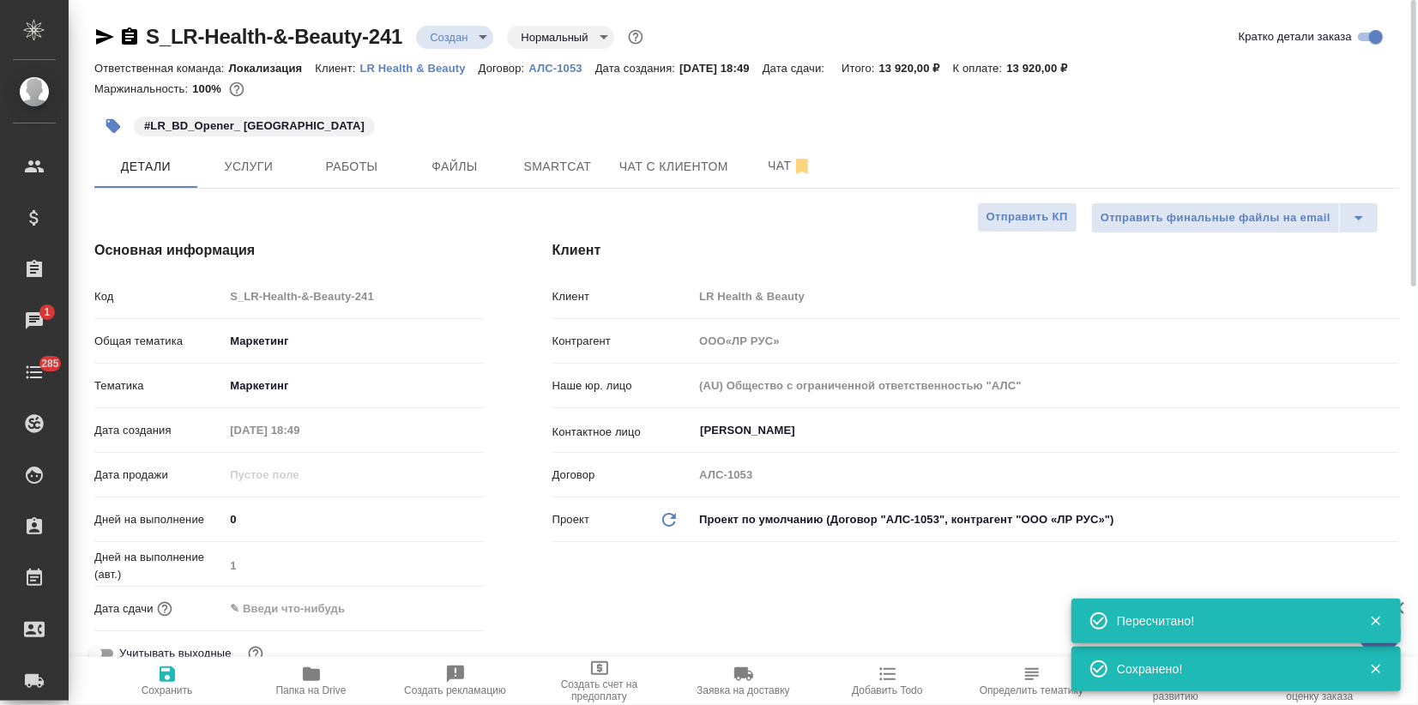
click at [251, 177] on span "Услуги" at bounding box center [249, 166] width 82 height 21
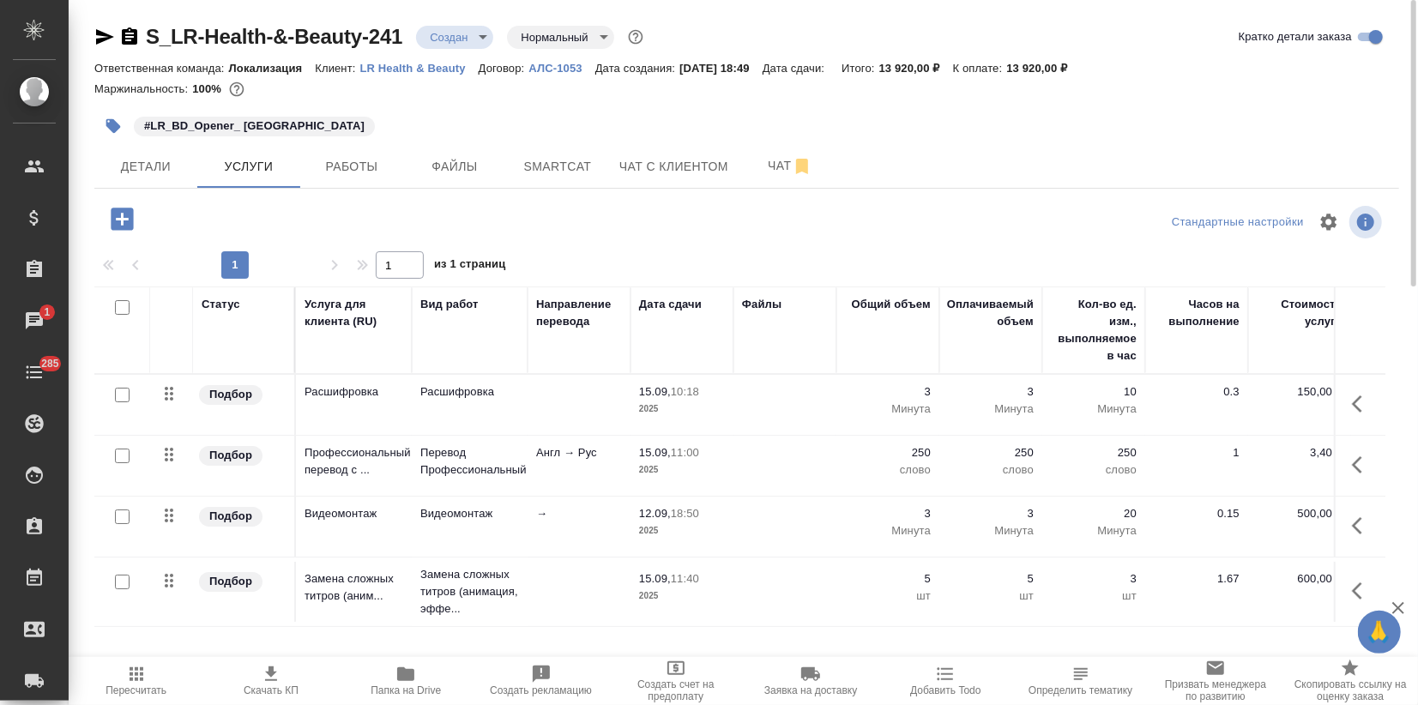
click at [260, 677] on span "Скачать КП" at bounding box center [271, 680] width 114 height 33
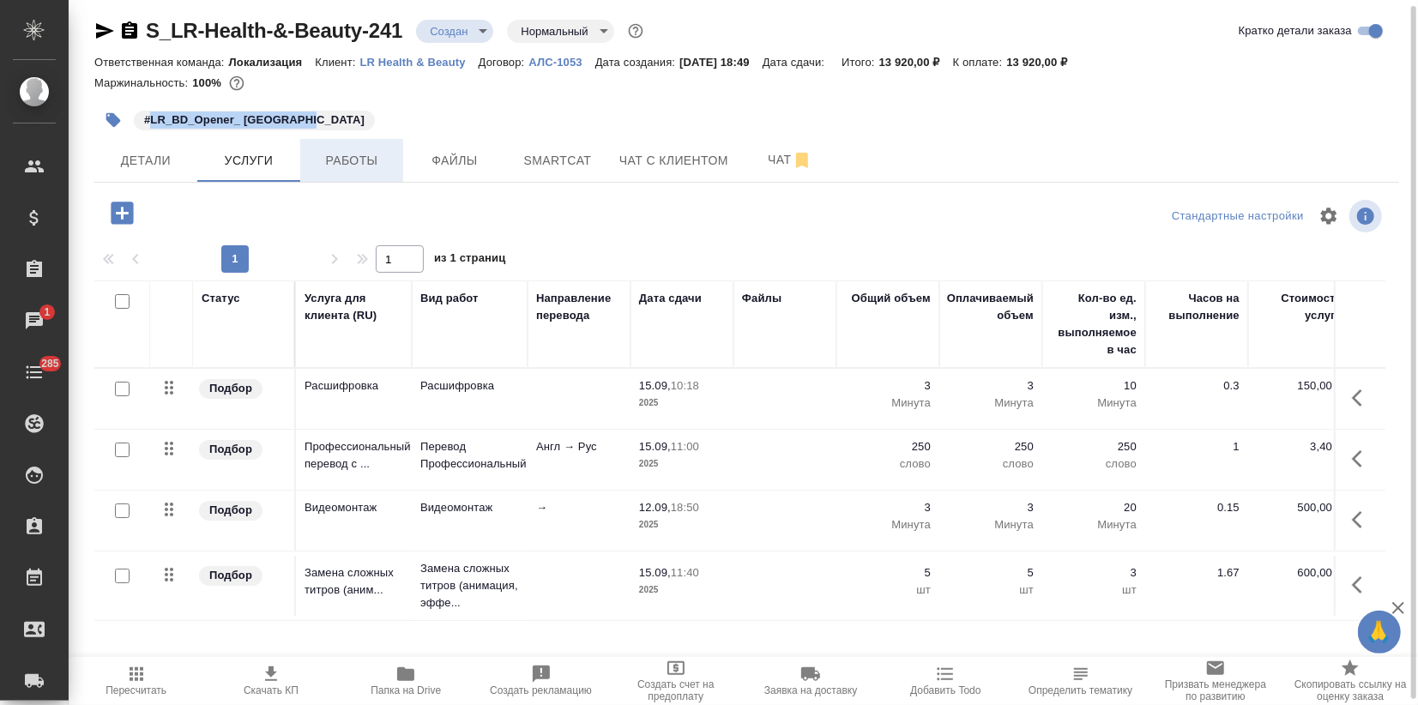
drag, startPoint x: 151, startPoint y: 116, endPoint x: 305, endPoint y: 160, distance: 159.7
click at [328, 135] on div "#LR_BD_Opener_ [GEOGRAPHIC_DATA]" at bounding box center [529, 120] width 870 height 38
copy p "LR_BD_Opener_ Oberhausen"
click at [353, 91] on div "Маржинальность: 100%" at bounding box center [746, 83] width 1305 height 22
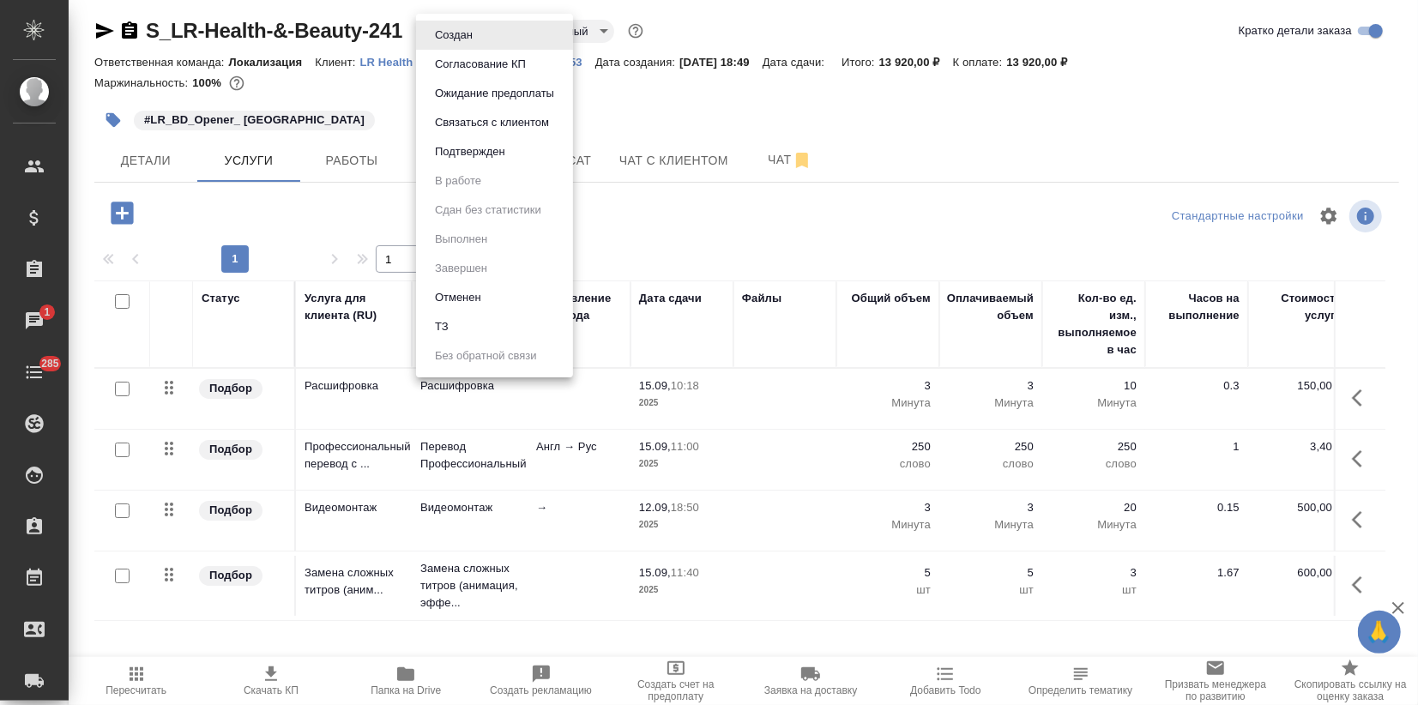
click at [438, 26] on body "🙏 .cls-1 fill:#fff; AWATERA Zagorodnikh Viktoria Клиенты Спецификации Заказы 1 …" at bounding box center [709, 352] width 1418 height 705
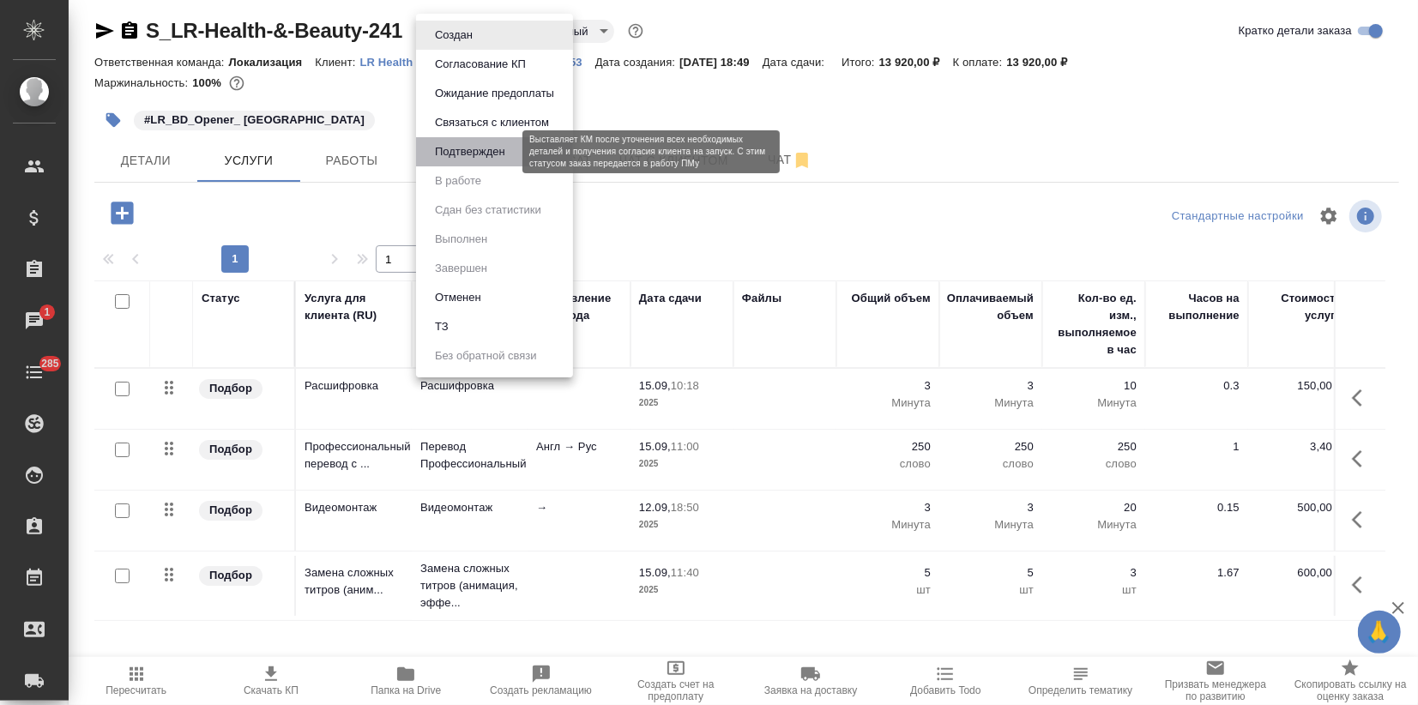
click at [473, 154] on button "Подтвержден" at bounding box center [470, 151] width 81 height 19
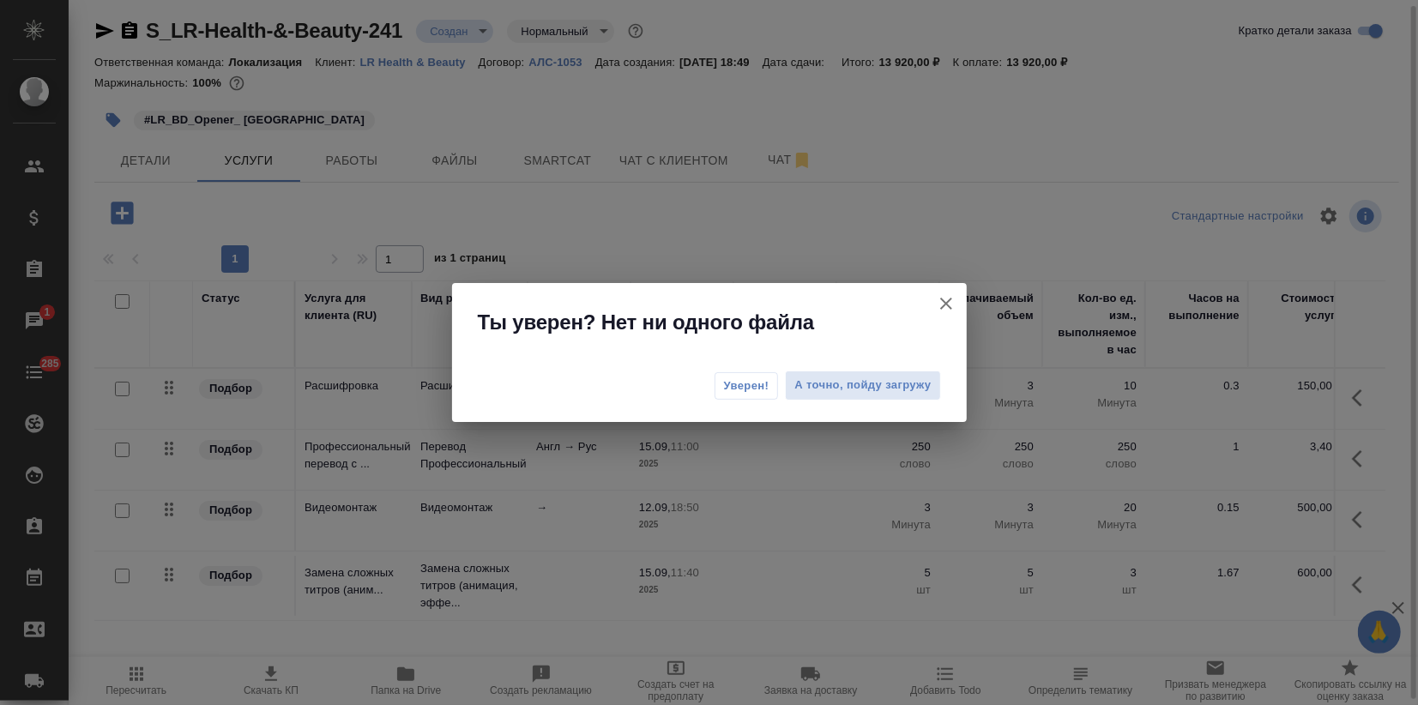
click at [738, 381] on span "Уверен!" at bounding box center [746, 386] width 45 height 17
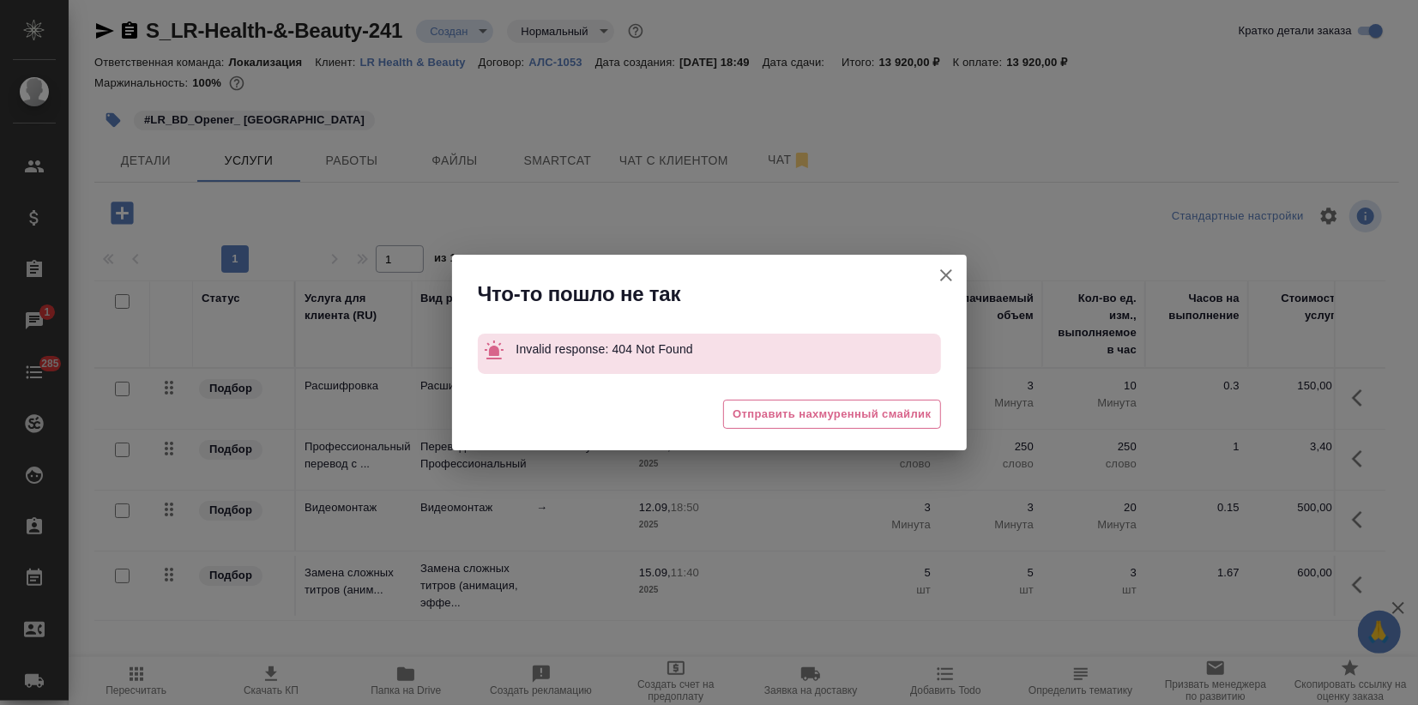
click at [949, 266] on icon "button" at bounding box center [946, 275] width 21 height 21
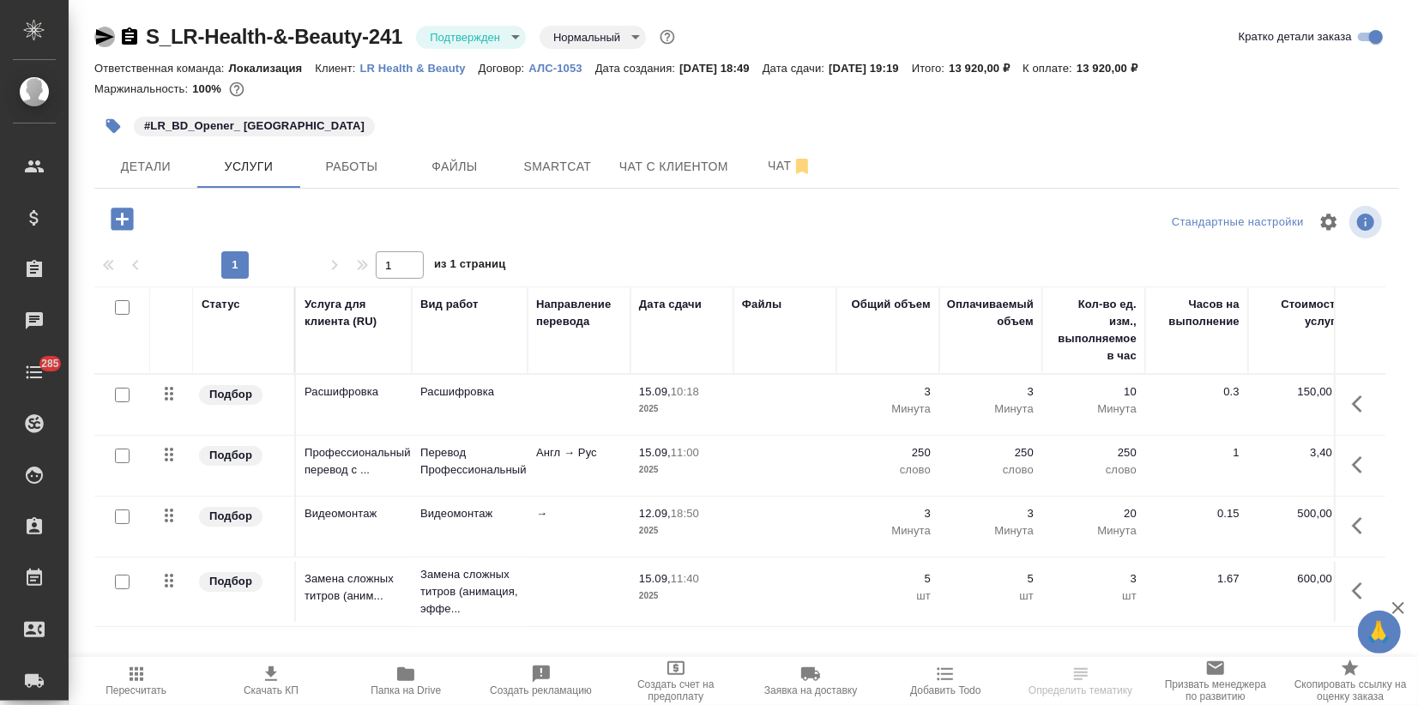
click at [106, 33] on icon "button" at bounding box center [104, 37] width 21 height 21
drag, startPoint x: 411, startPoint y: 29, endPoint x: 144, endPoint y: 23, distance: 266.9
click at [148, 37] on div "S_LR-Health-&-Beauty-241 Подтвержден confirmed Нормальный normal" at bounding box center [386, 36] width 584 height 27
click at [770, 27] on div "S_LR-Health-&-Beauty-241 Подтвержден confirmed Нормальный normal Кратко детали …" at bounding box center [746, 36] width 1305 height 27
drag, startPoint x: 142, startPoint y: 27, endPoint x: 399, endPoint y: 32, distance: 256.6
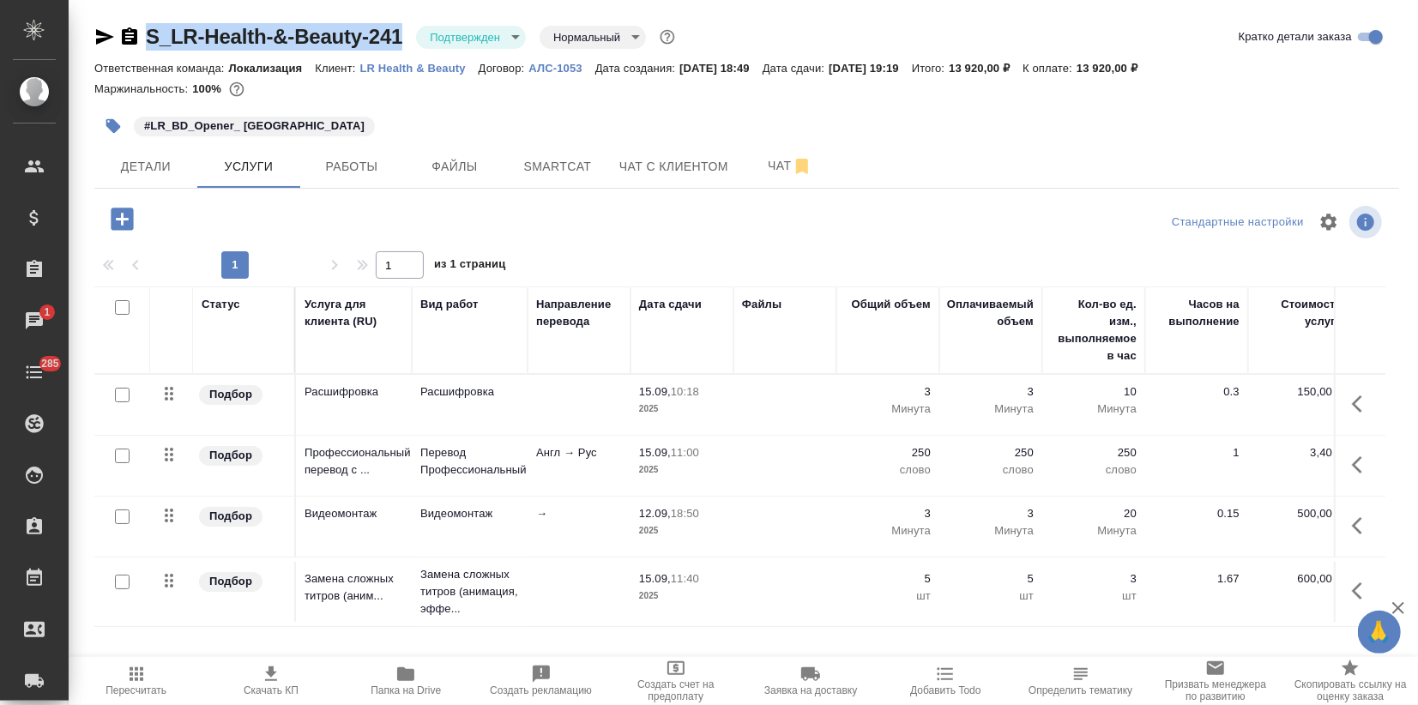
click at [399, 32] on div "S_LR-Health-&-Beauty-241 Подтвержден confirmed Нормальный normal" at bounding box center [386, 36] width 584 height 27
copy link "S_LR-Health-&-Beauty-241"
drag, startPoint x: 1123, startPoint y: 68, endPoint x: 1155, endPoint y: 67, distance: 31.8
click at [1151, 67] on p "13 920,00 ₽" at bounding box center [1114, 68] width 74 height 13
copy p "13 920"
